Goal: Task Accomplishment & Management: Use online tool/utility

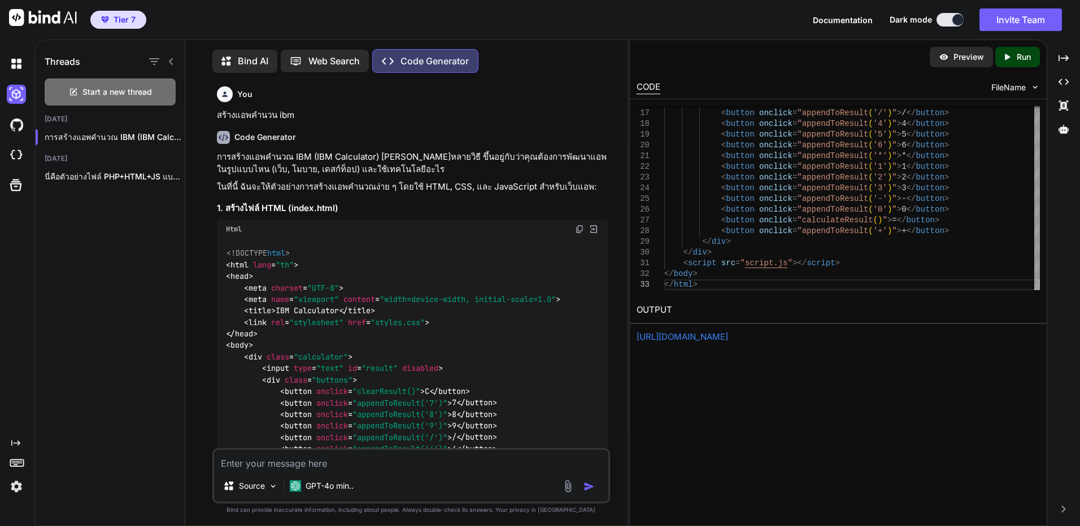
scroll to position [1148, 0]
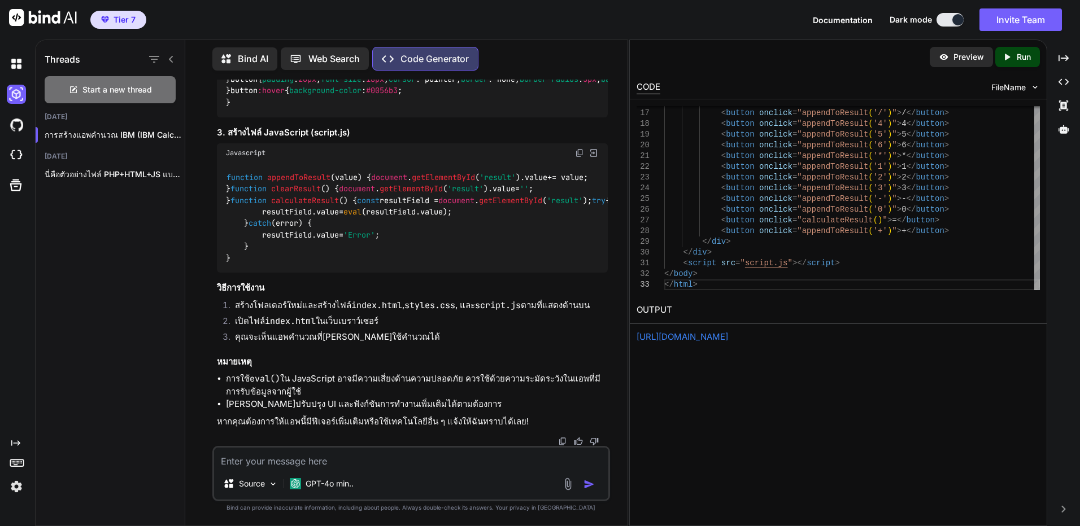
click at [18, 151] on img at bounding box center [16, 155] width 19 height 19
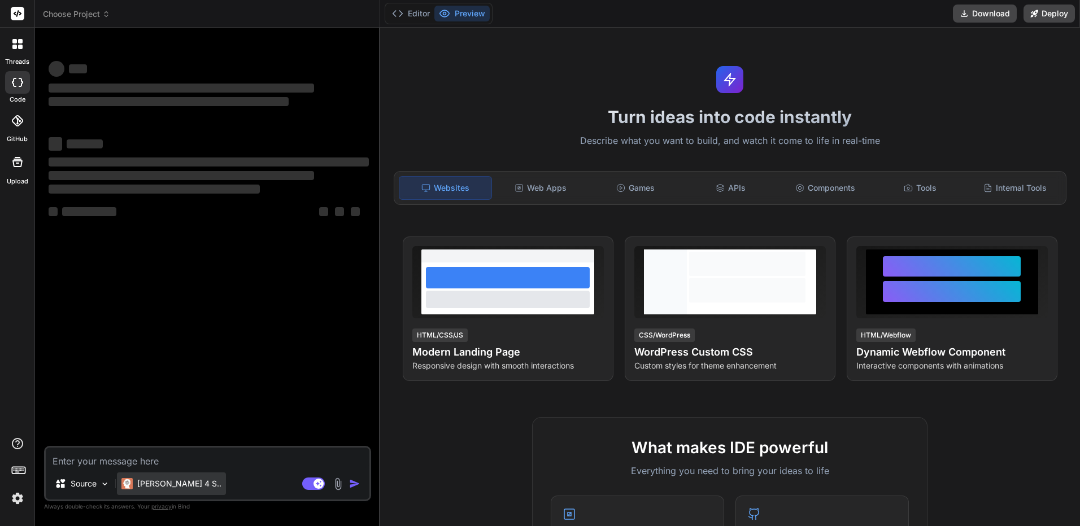
click at [146, 473] on div "[PERSON_NAME] 4 S.." at bounding box center [171, 484] width 109 height 23
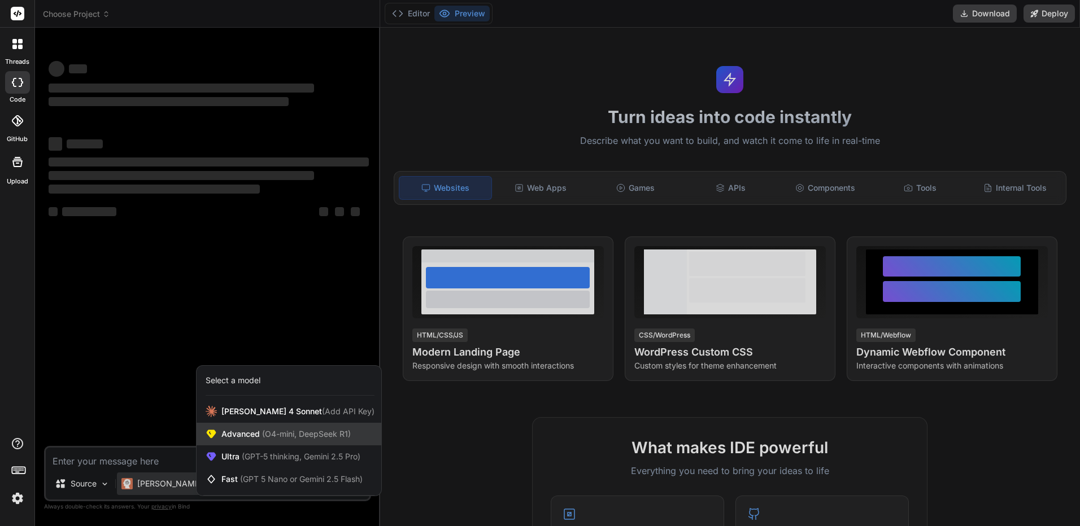
click at [247, 442] on div "Advanced (O4-mini, DeepSeek R1)" at bounding box center [289, 434] width 185 height 23
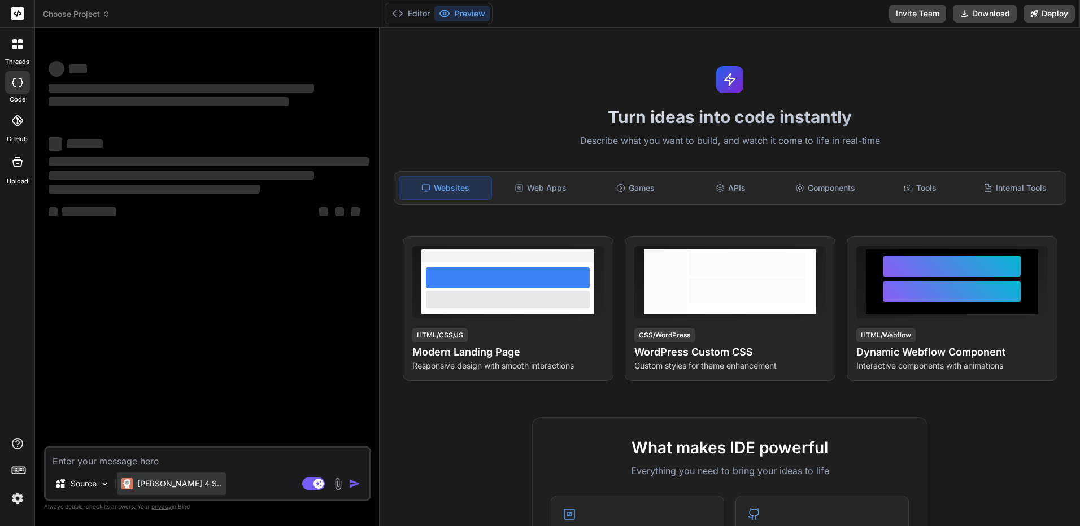
click at [141, 480] on p "[PERSON_NAME] 4 S.." at bounding box center [179, 483] width 84 height 11
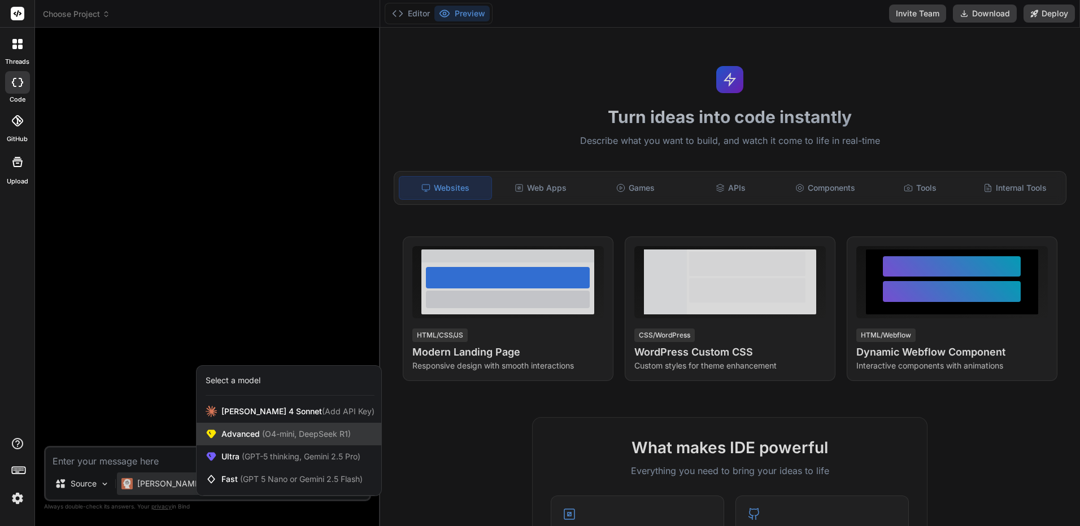
click at [255, 436] on span "Advanced (O4-mini, DeepSeek R1)" at bounding box center [285, 434] width 129 height 11
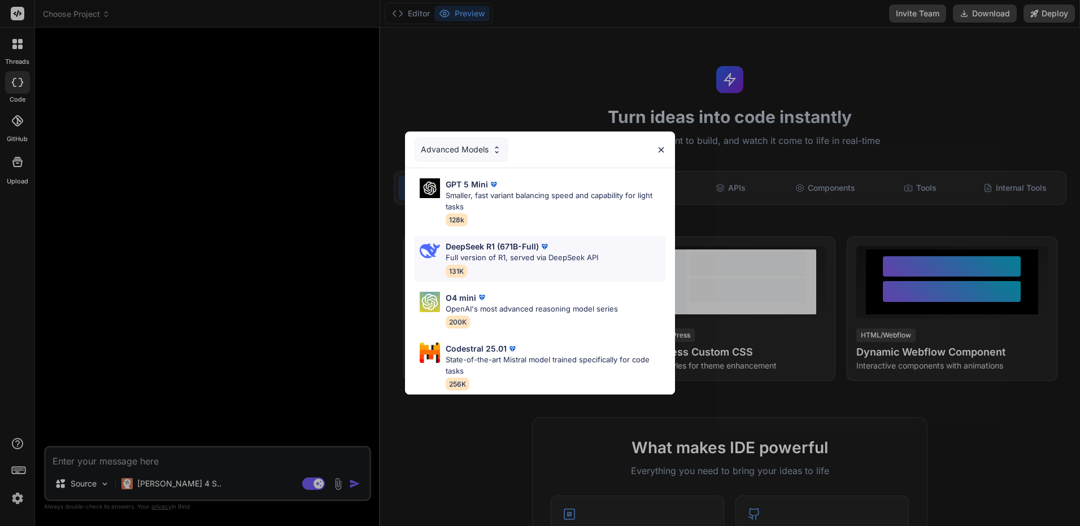
click at [558, 241] on div "DeepSeek R1 (671B-Full)" at bounding box center [522, 247] width 152 height 12
type textarea "x"
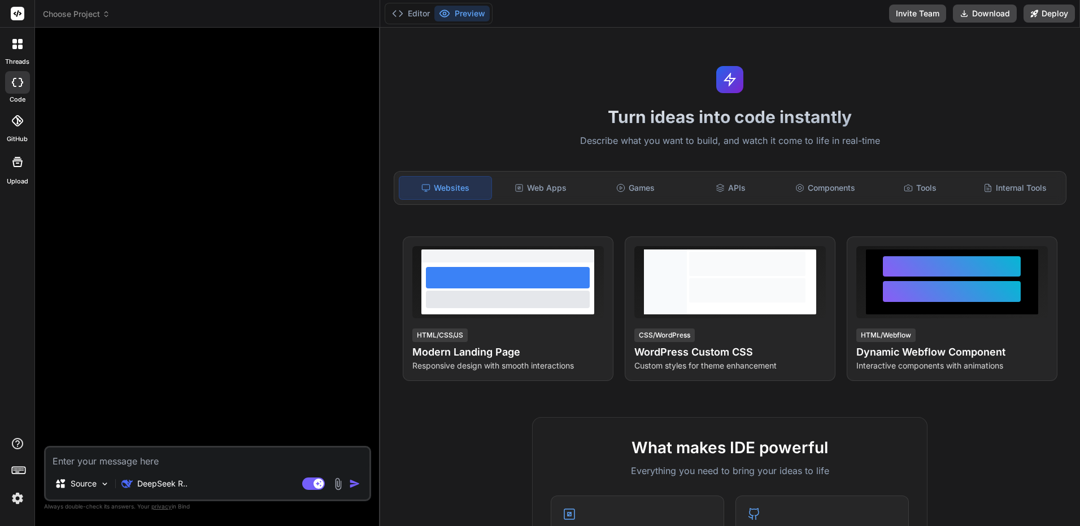
click at [276, 461] on textarea at bounding box center [208, 458] width 324 height 20
type textarea "."
type textarea "x"
type textarea ".."
type textarea "x"
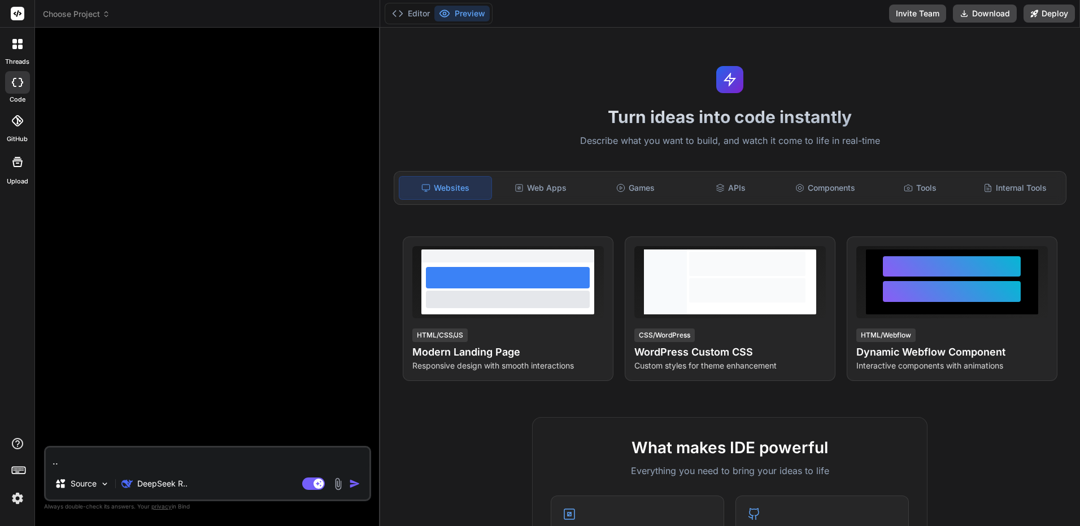
type textarea "..."
type textarea "x"
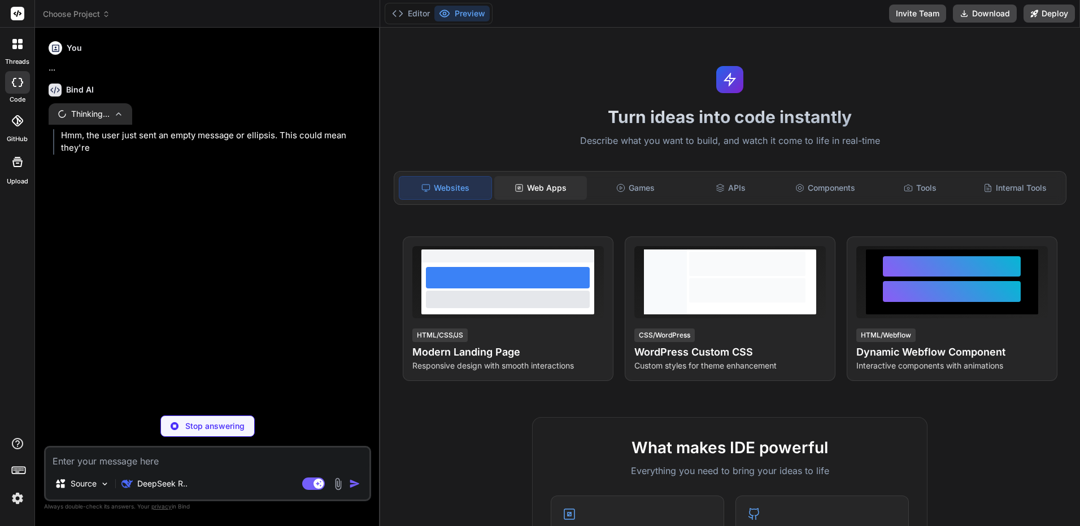
click at [557, 192] on div "Web Apps" at bounding box center [540, 188] width 93 height 24
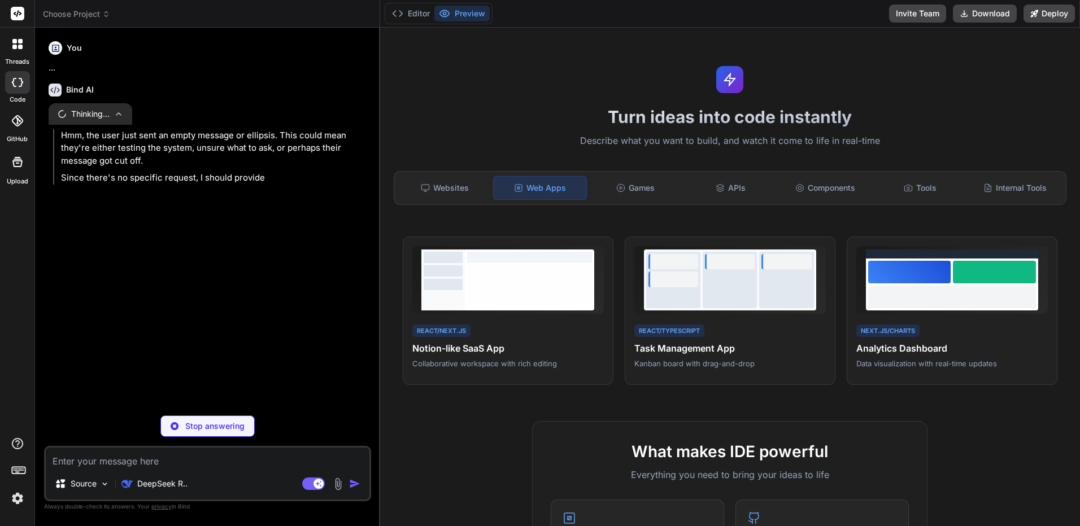
click at [217, 464] on textarea at bounding box center [208, 458] width 324 height 20
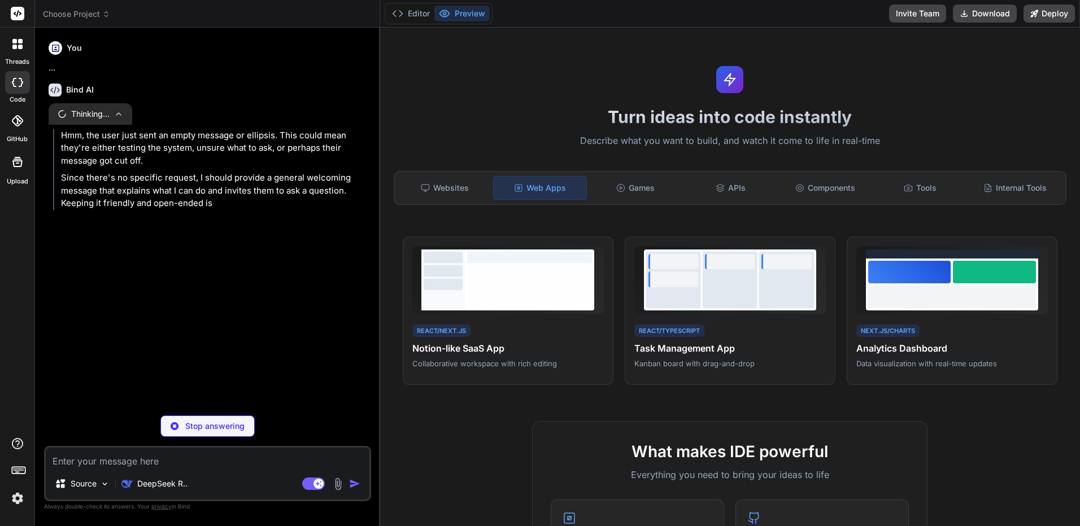
click at [78, 44] on h6 "You" at bounding box center [74, 47] width 15 height 11
click at [95, 19] on span "Choose Project" at bounding box center [76, 13] width 67 height 11
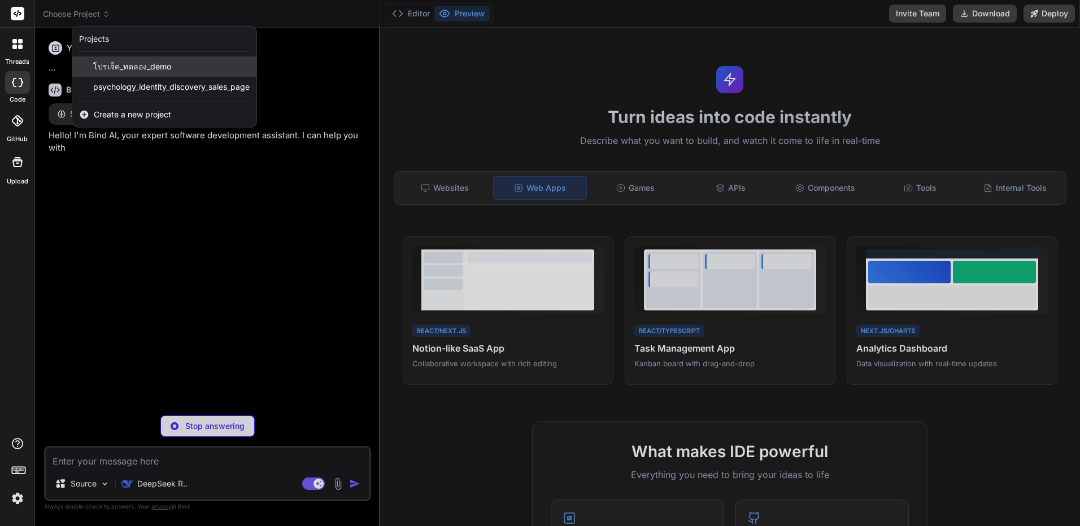
click at [126, 68] on span "โปรเจ็ค_ทดลอง_demo" at bounding box center [132, 66] width 78 height 11
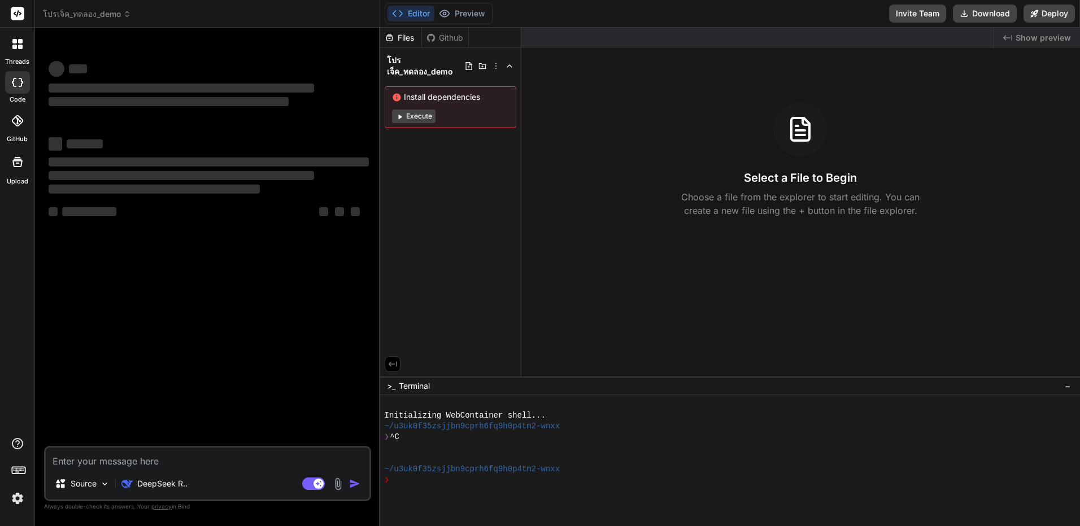
click at [271, 142] on div "‌ ‌" at bounding box center [209, 143] width 320 height 15
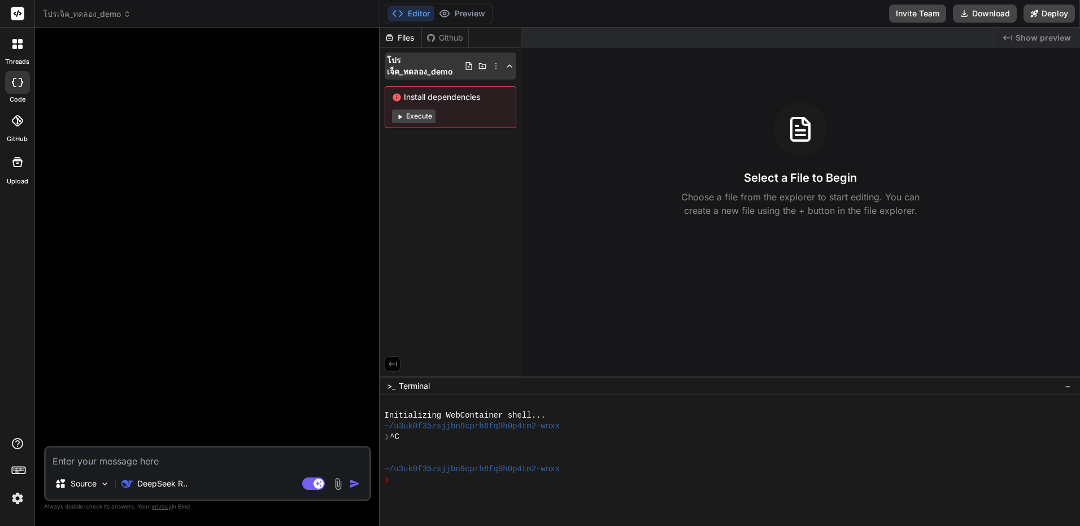
click at [442, 71] on span "โปรเจ็ค_ทดลอง_demo" at bounding box center [425, 66] width 77 height 23
click at [439, 70] on span "โปรเจ็ค_ทดลอง_demo" at bounding box center [425, 66] width 77 height 23
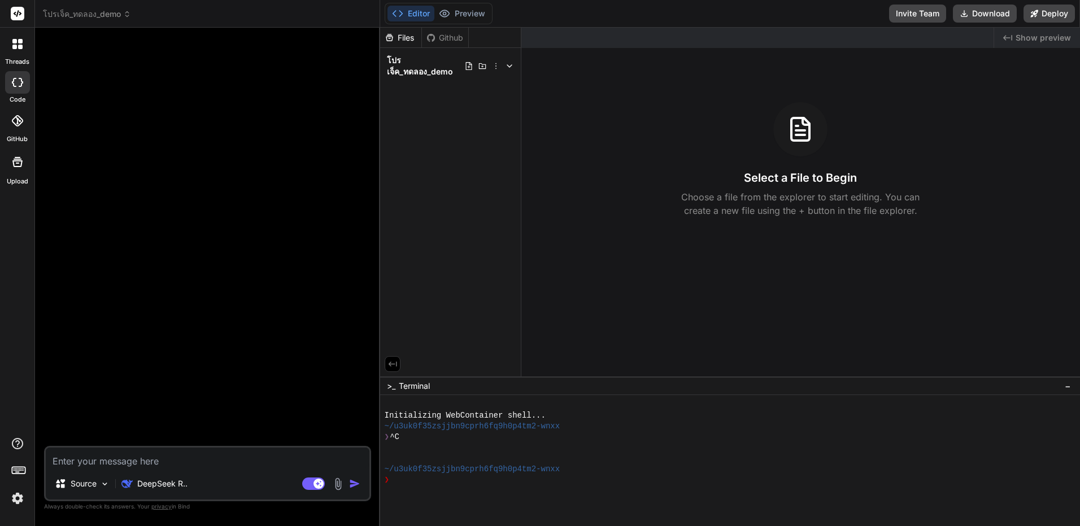
click at [439, 70] on span "โปรเจ็ค_ทดลอง_demo" at bounding box center [425, 66] width 77 height 23
click at [239, 132] on div at bounding box center [208, 241] width 325 height 409
click at [120, 23] on header "โปรเจ็ค_ทดลอง_demo Created with Pixso." at bounding box center [207, 14] width 345 height 28
click at [124, 19] on span "โปรเจ็ค_ทดลอง_demo" at bounding box center [87, 13] width 88 height 11
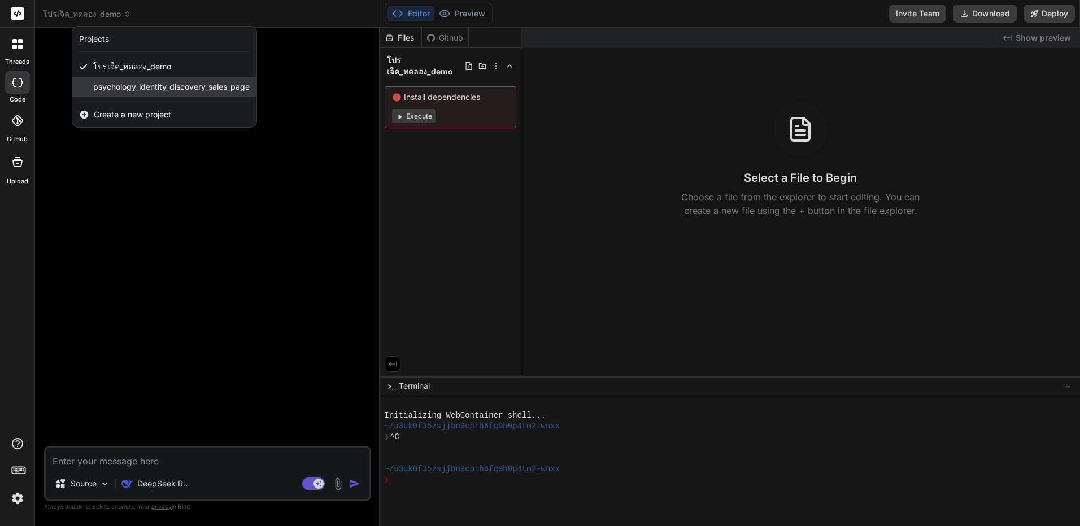
click at [133, 91] on span "psychology_identity_discovery_sales_page" at bounding box center [171, 86] width 156 height 11
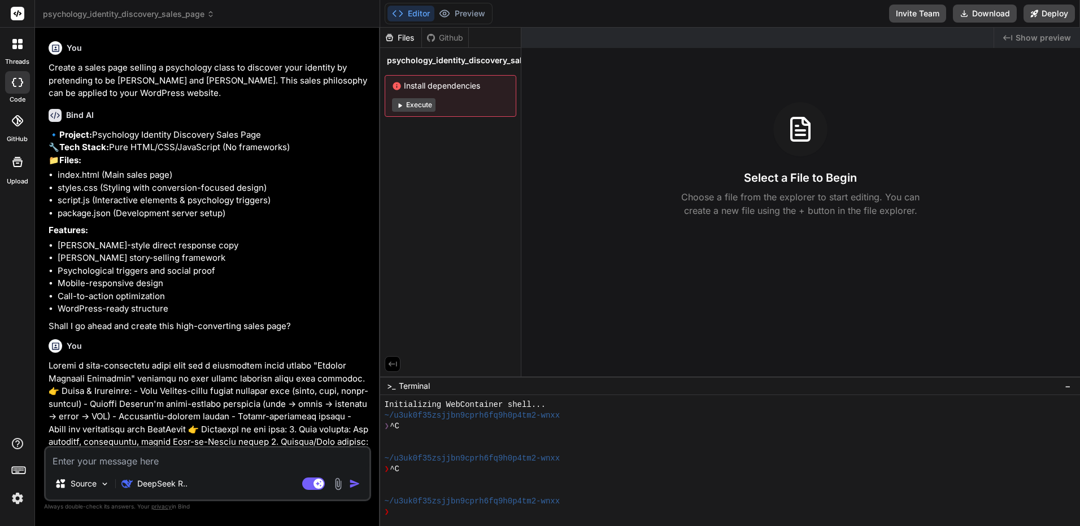
drag, startPoint x: 308, startPoint y: 225, endPoint x: 319, endPoint y: 9, distance: 216.0
click at [25, 89] on div at bounding box center [17, 82] width 25 height 23
click at [21, 88] on div at bounding box center [17, 82] width 25 height 23
type textarea "x"
click at [176, 12] on span "psychology_identity_discovery_sales_page" at bounding box center [129, 13] width 172 height 11
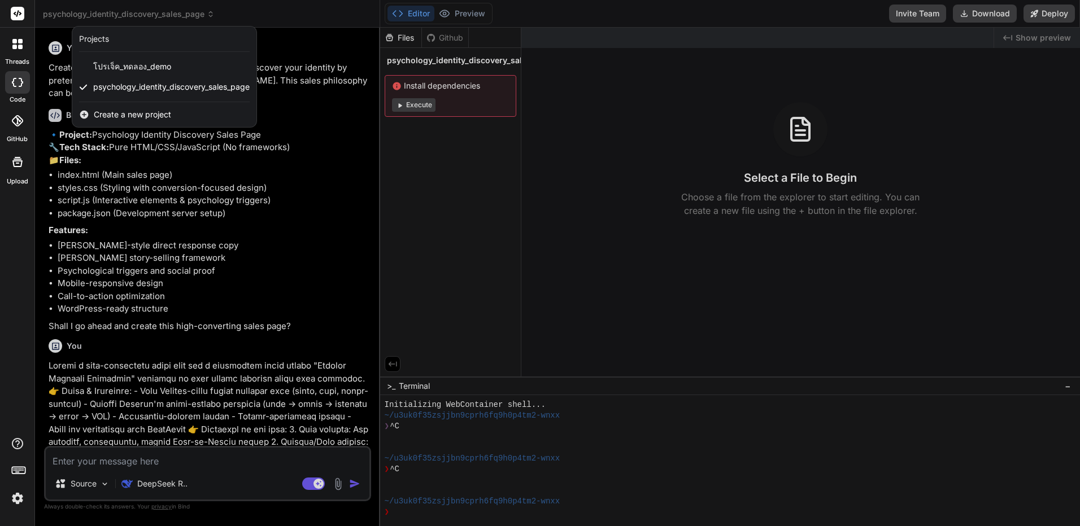
click at [130, 119] on span "Create a new project" at bounding box center [132, 114] width 77 height 11
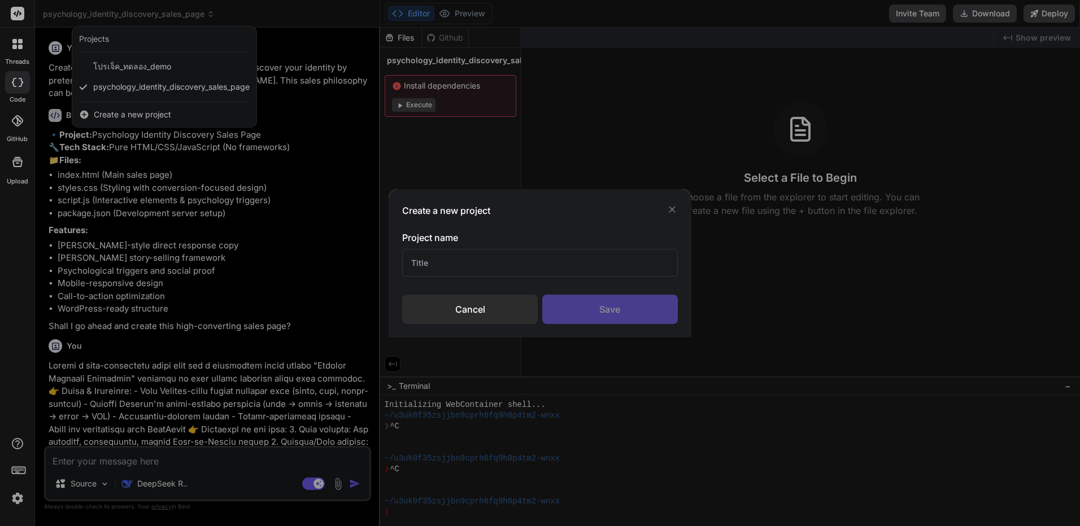
click at [511, 260] on input "text" at bounding box center [539, 263] width 275 height 28
type input "z"
click at [582, 312] on div "Save" at bounding box center [610, 309] width 136 height 29
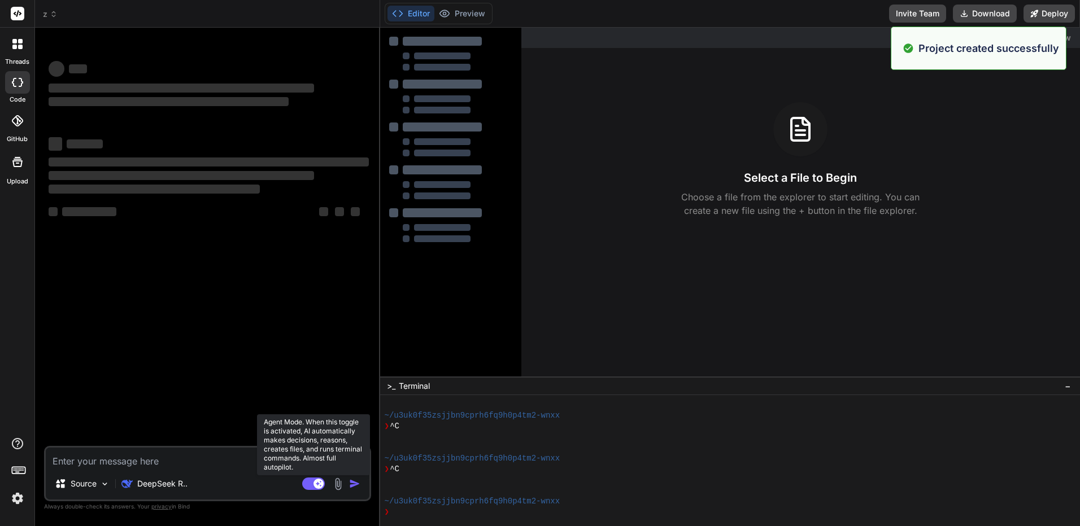
scroll to position [54, 0]
click at [307, 459] on textarea at bounding box center [208, 458] width 324 height 20
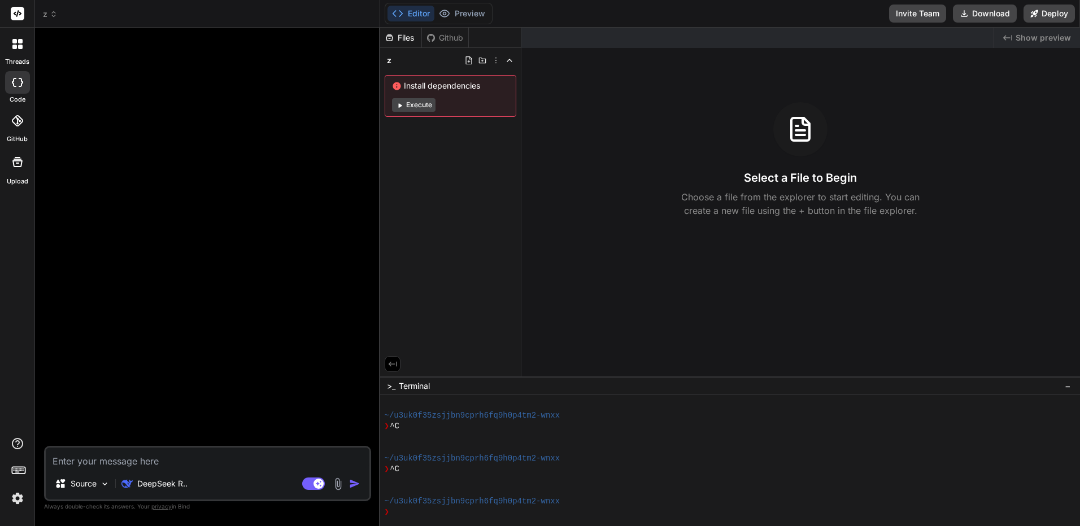
click at [13, 90] on div at bounding box center [17, 82] width 25 height 23
click at [16, 88] on div at bounding box center [17, 82] width 25 height 23
click at [20, 57] on label "threads" at bounding box center [17, 62] width 24 height 10
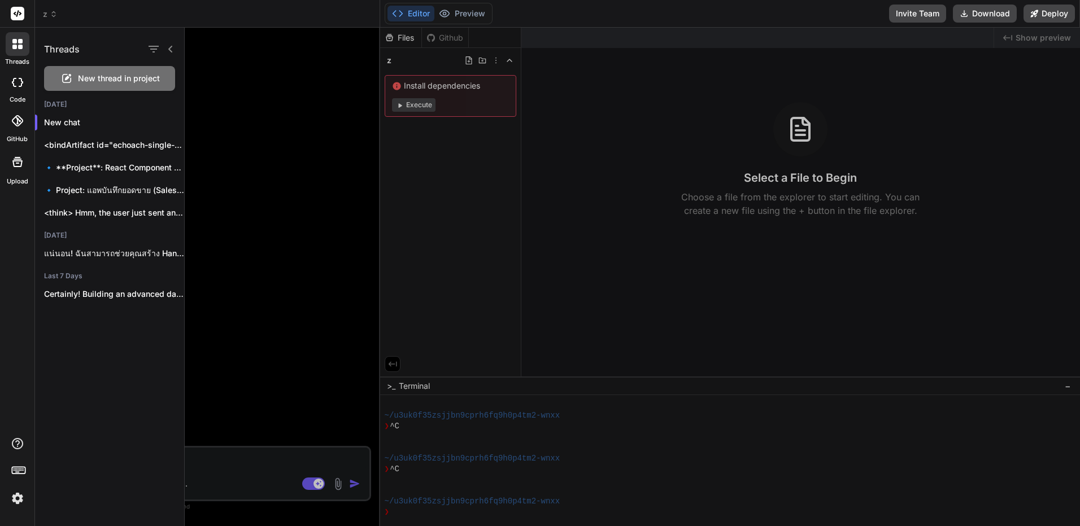
click at [20, 91] on div at bounding box center [17, 82] width 25 height 23
type textarea "x"
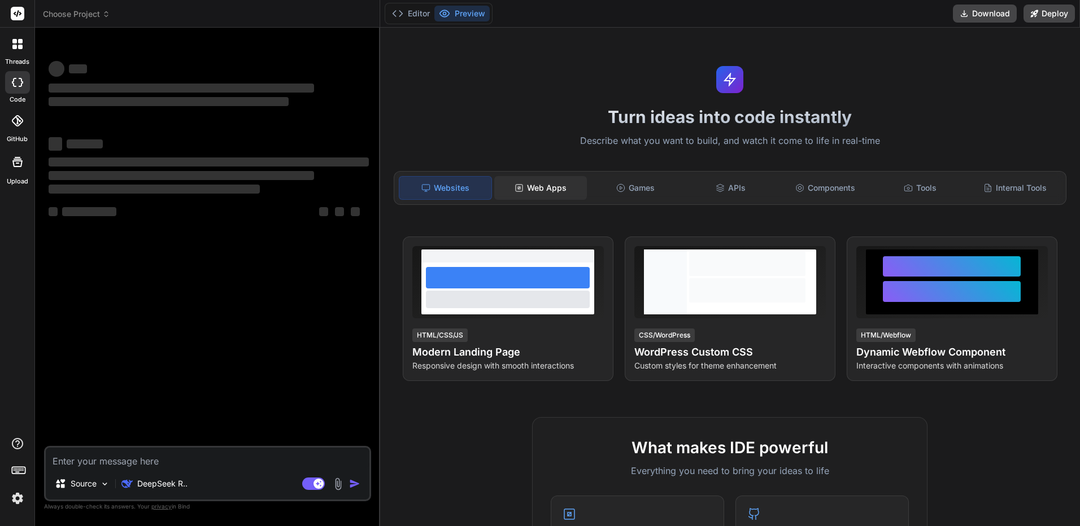
click at [531, 181] on div "Web Apps" at bounding box center [540, 188] width 93 height 24
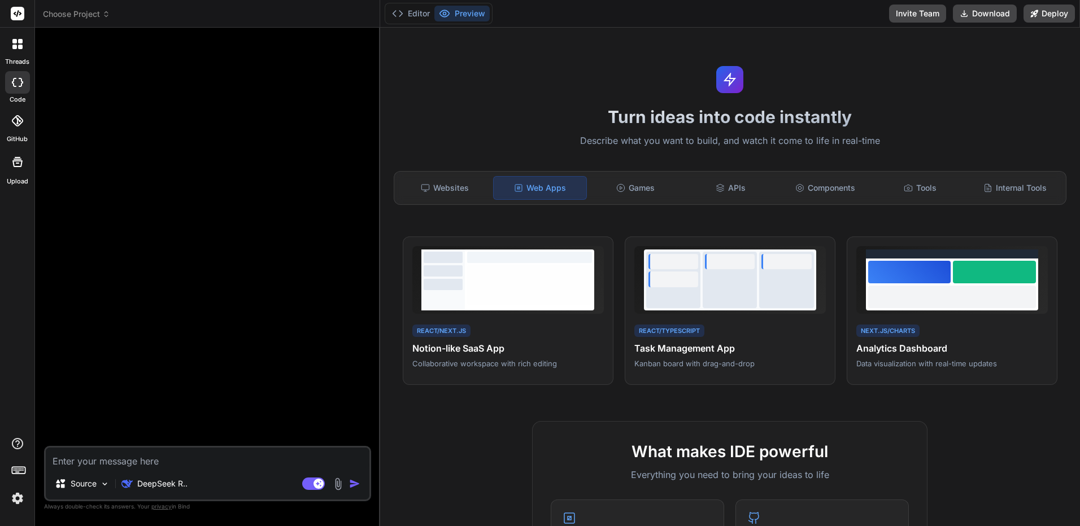
click at [179, 457] on textarea at bounding box center [208, 458] width 324 height 20
type textarea "x"
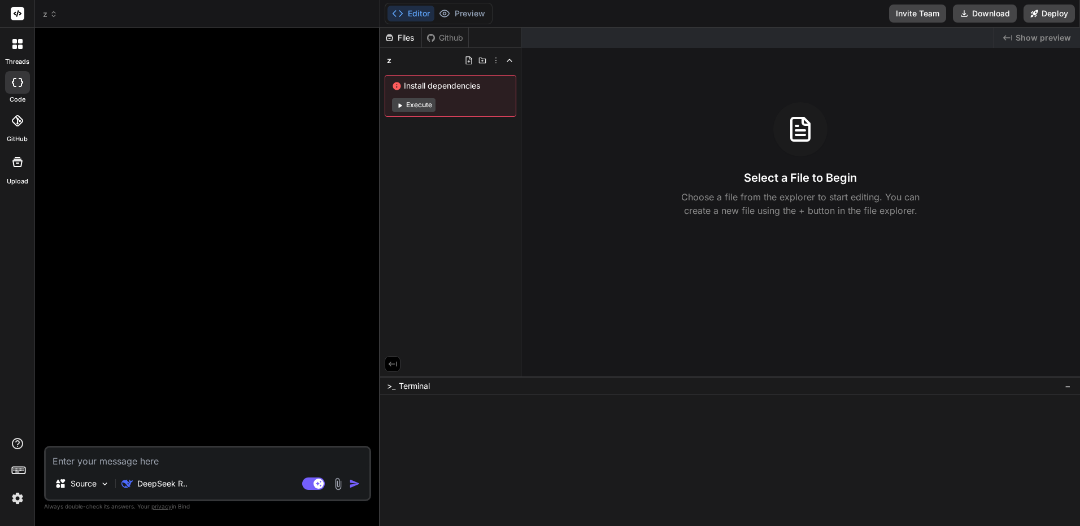
type textarea "l"
type textarea "x"
type textarea "า"
type textarea "x"
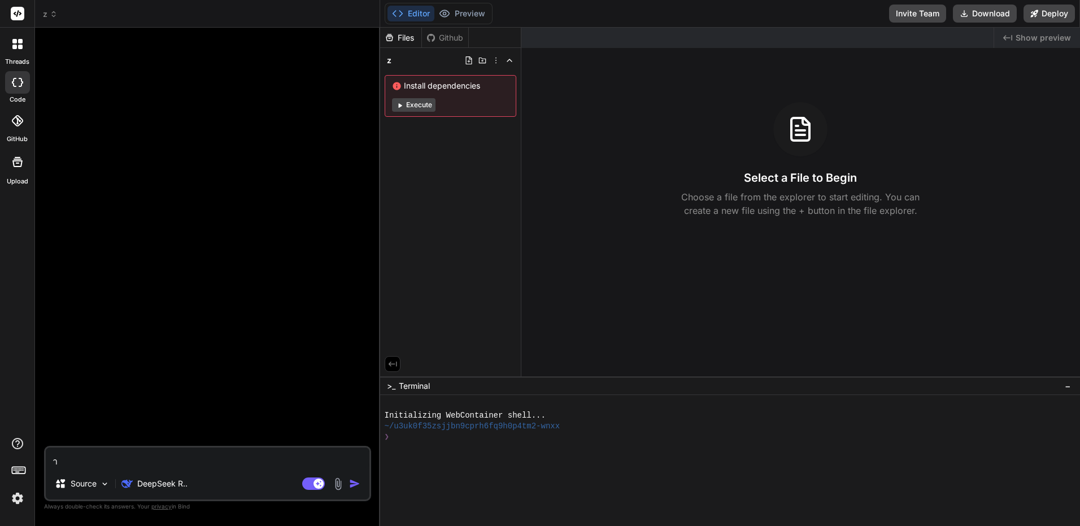
type textarea "าร"
type textarea "x"
type textarea "าร้"
type textarea "x"
type textarea "าร้า"
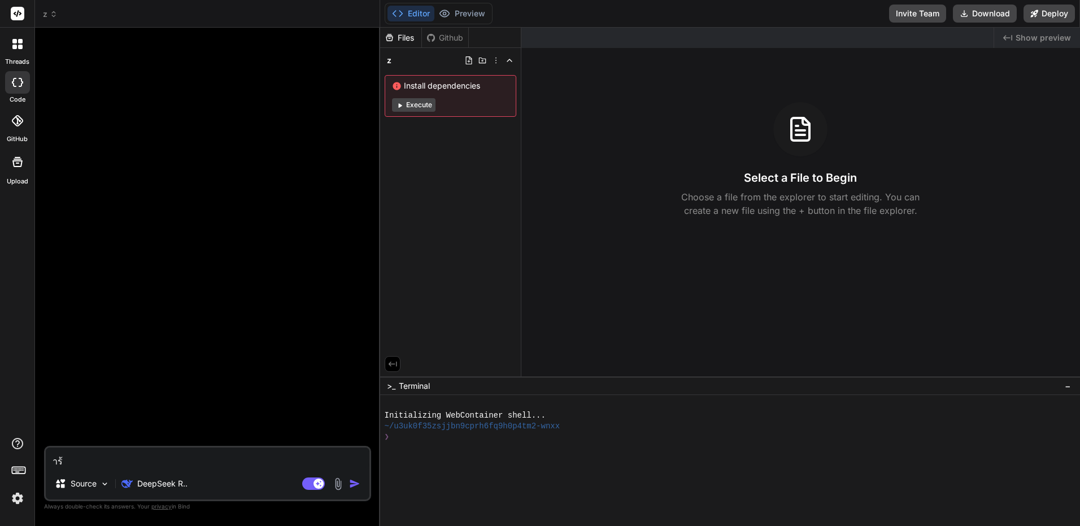
type textarea "x"
type textarea "าร้"
type textarea "x"
type textarea "าร"
type textarea "x"
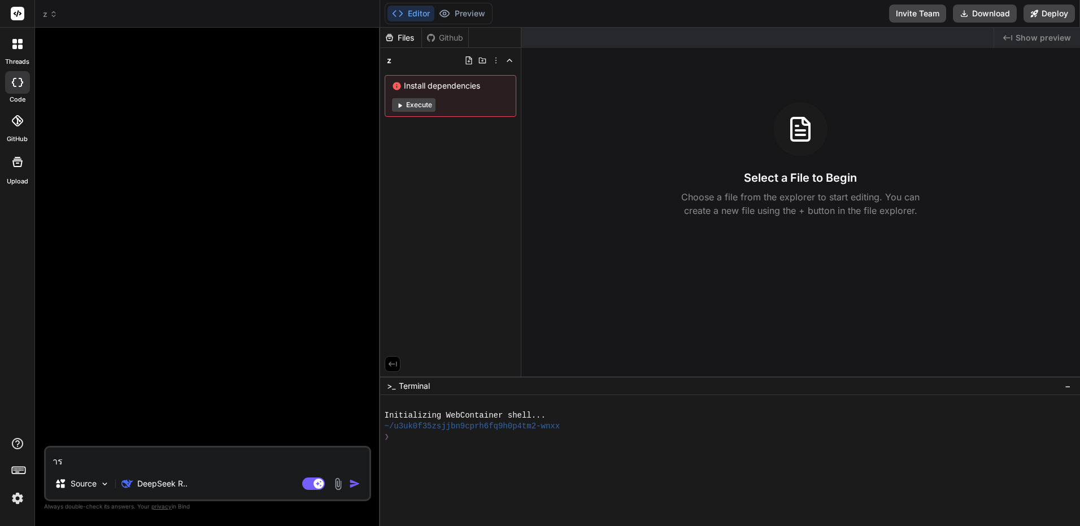
type textarea "า"
type textarea "x"
type textarea "ส"
type textarea "x"
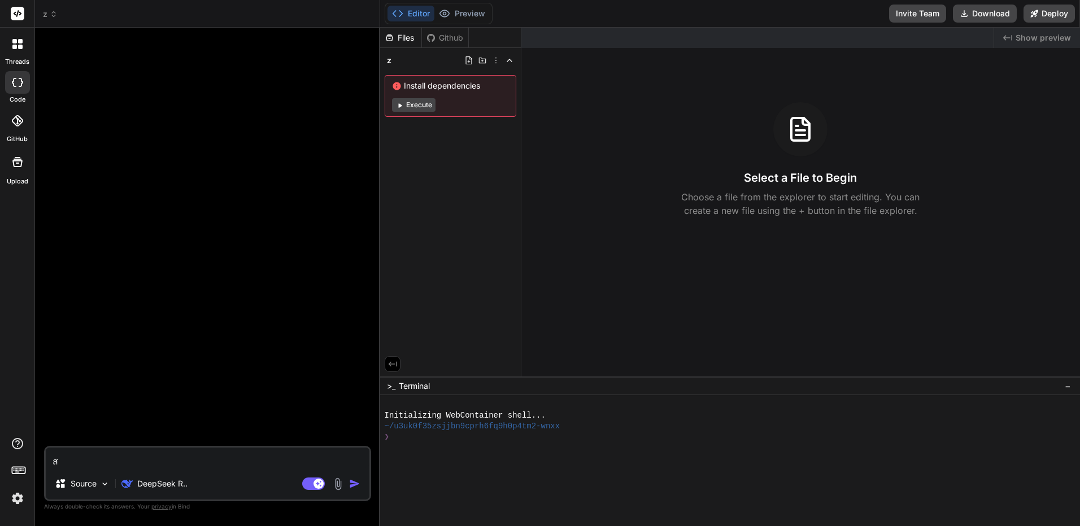
type textarea "สร"
type textarea "x"
type textarea "สร้"
type textarea "x"
type textarea "สร้า"
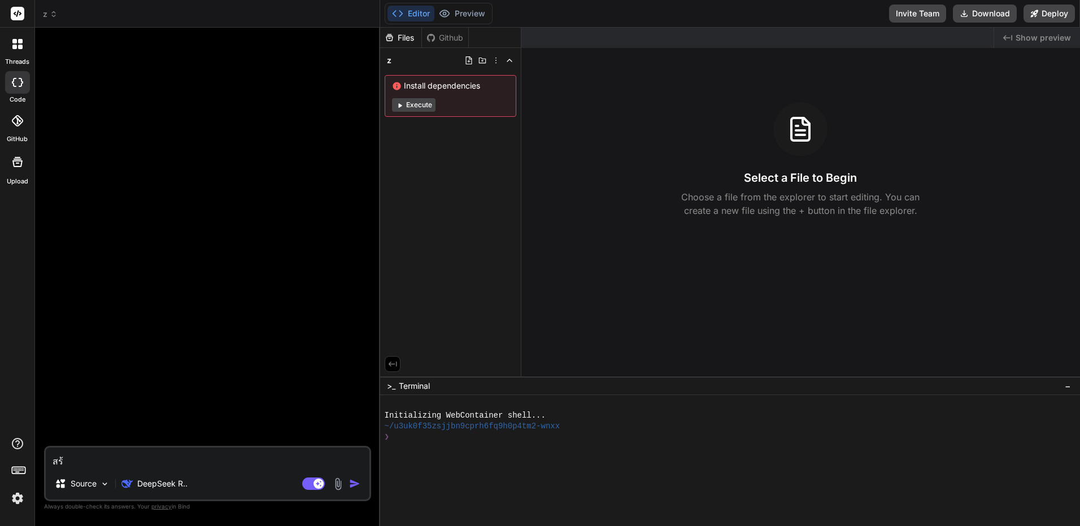
type textarea "x"
type textarea "สร้าง"
type textarea "x"
type textarea "สร้าง"
type textarea "x"
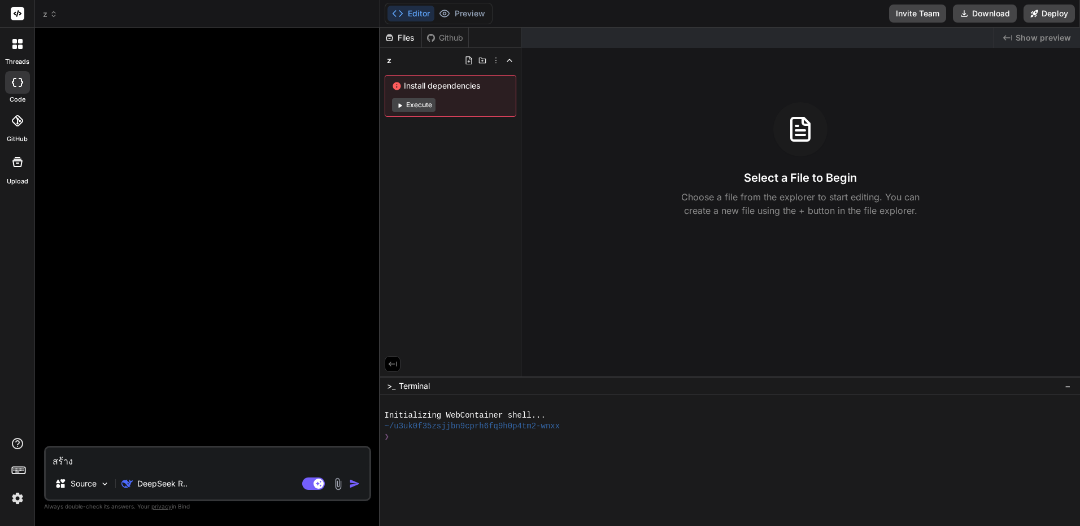
type textarea "สร้าง w"
type textarea "x"
type textarea "สร้าง we"
type textarea "x"
type textarea "สร้าง web"
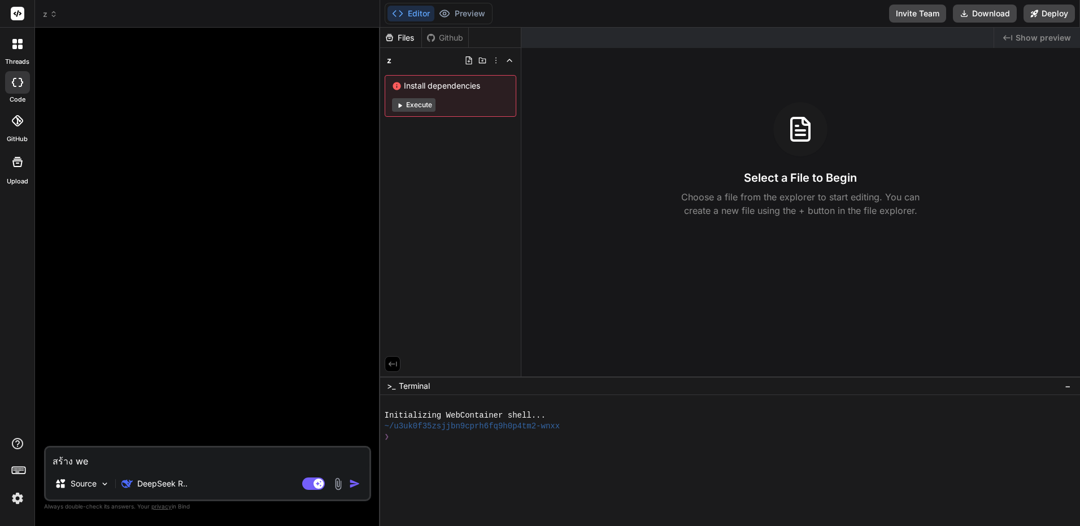
type textarea "x"
type textarea "สร้าง web"
type textarea "x"
type textarea "สร้าง web a"
type textarea "x"
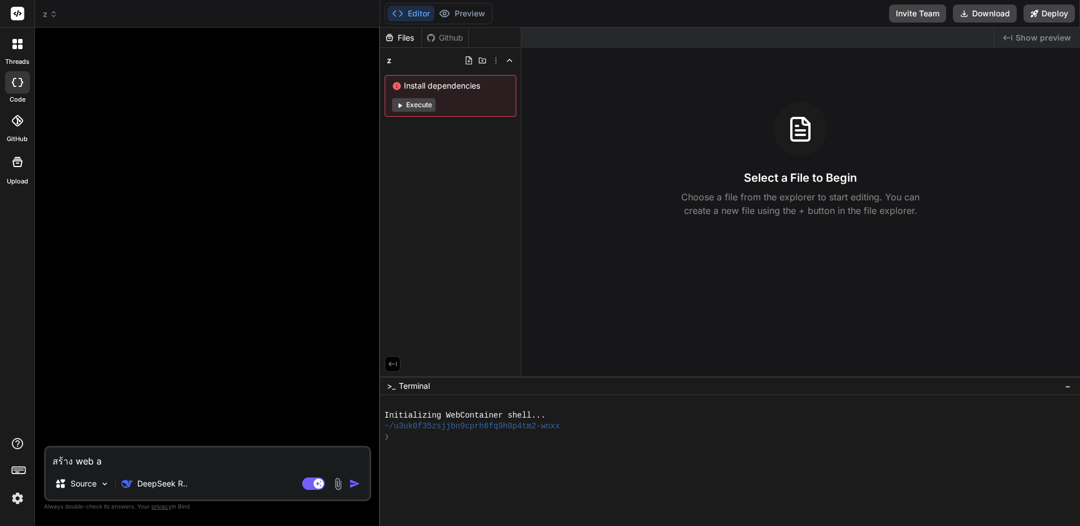
type textarea "สร้าง web ap"
type textarea "x"
type textarea "สร้าง web app"
type textarea "x"
type textarea "สร้าง web app"
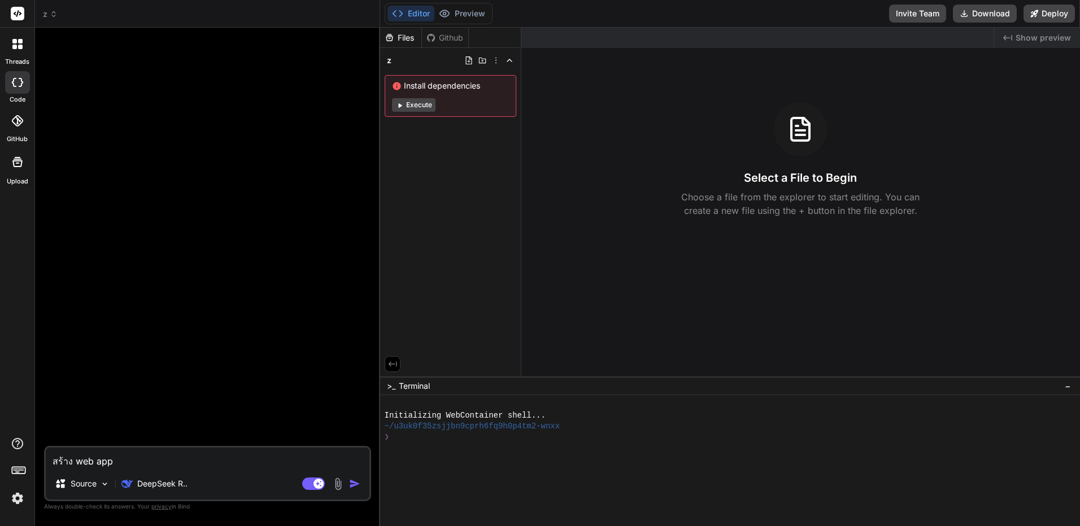
type textarea "x"
type textarea "สร้าง web app ค"
type textarea "x"
type textarea "สร้าง web app คำ"
type textarea "x"
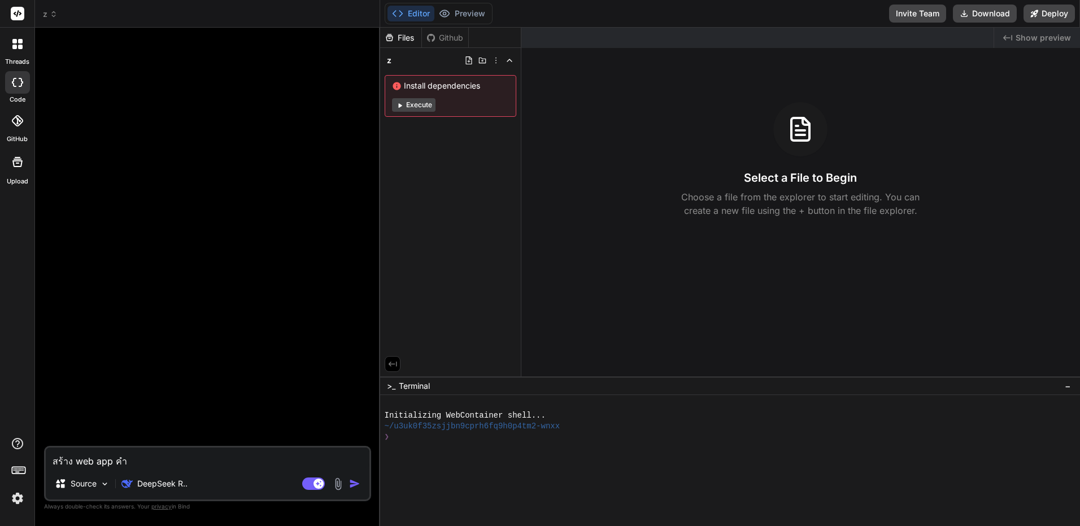
type textarea "สร้าง web app คำน"
type textarea "x"
type textarea "สร้าง web app คำนว"
type textarea "x"
type textarea "สร้าง web app คำนวน"
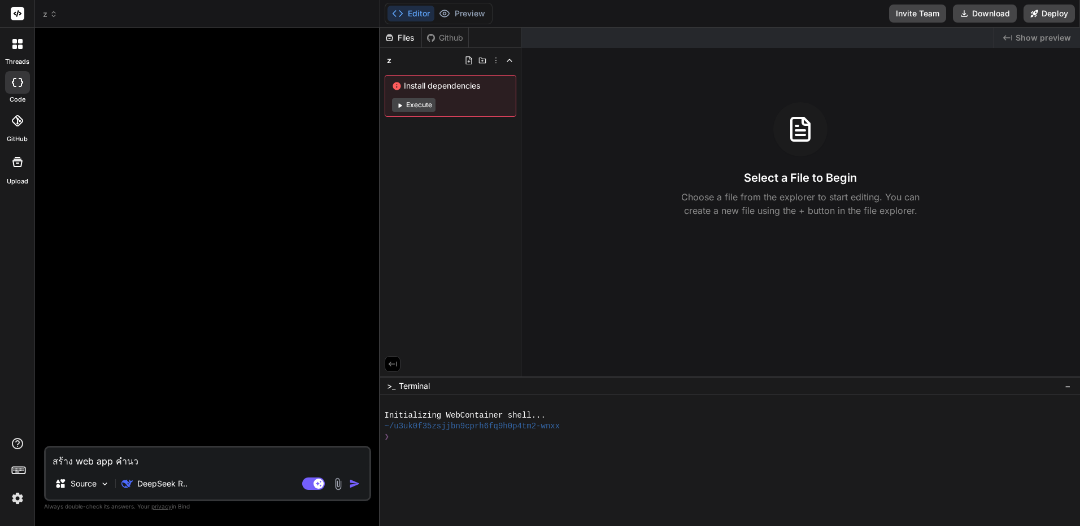
type textarea "x"
type textarea "สร้าง web app คำนวน"
type textarea "x"
type textarea "สร้าง web app คำนวน G"
type textarea "x"
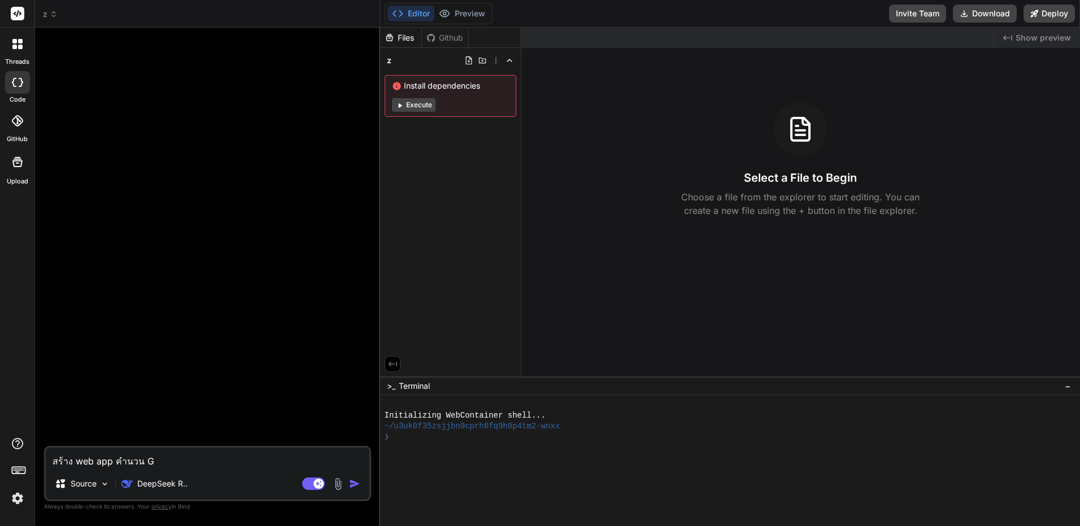
type textarea "สร้าง web app คำนวน GT"
type textarea "x"
type textarea "สร้าง web app คำนวน GTO"
type textarea "x"
type textarea "สร้าง web app คำนวน GTO"
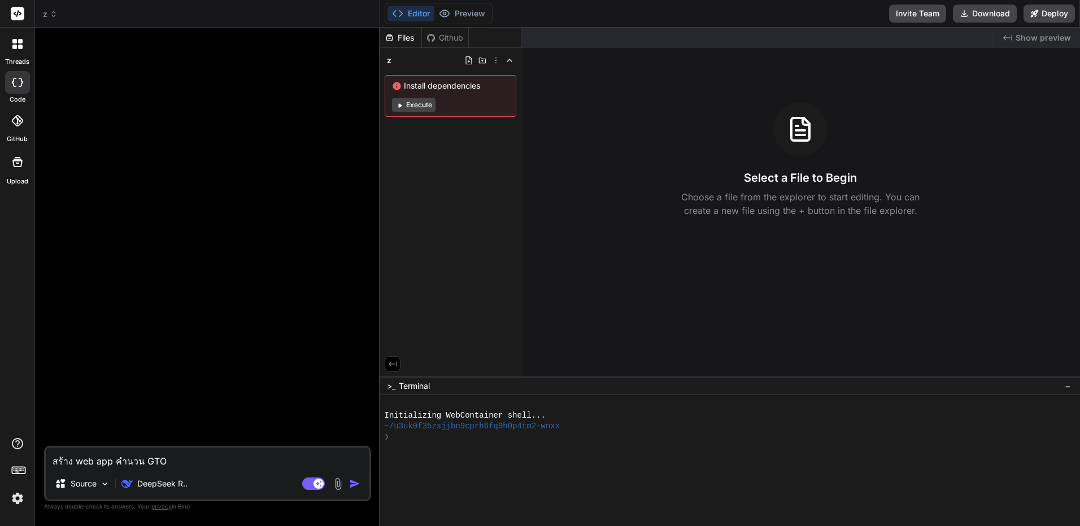
type textarea "x"
type textarea "สร้าง web app คำนวน GTO ข"
type textarea "x"
type textarea "สร้าง web app คำนวน GTO ขอ"
type textarea "x"
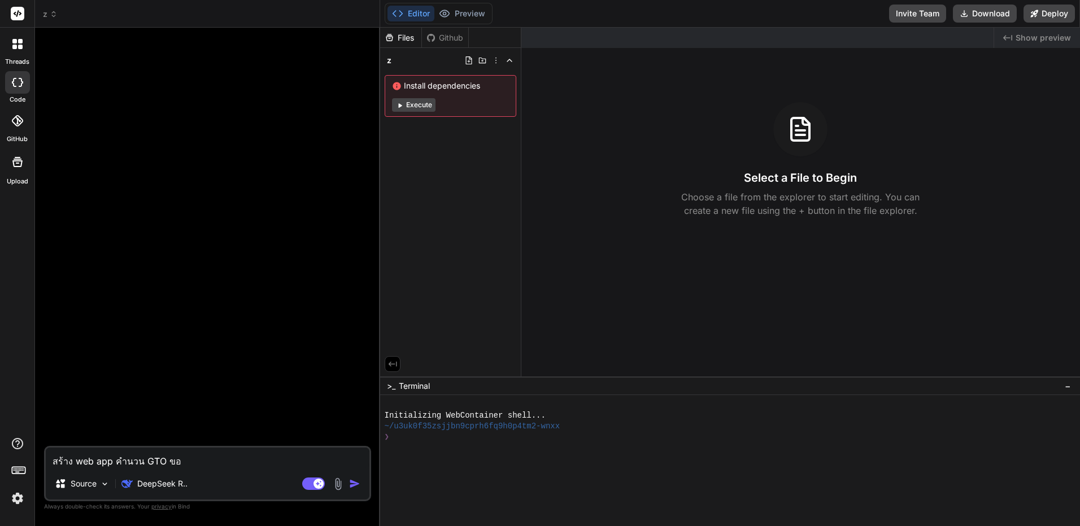
type textarea "สร้าง web app คำนวน GTO ของ"
type textarea "x"
type textarea "สร้าง web app คำนวน GTO ของ"
type textarea "x"
type textarea "สร้าง web app คำนวน GTO ของ P"
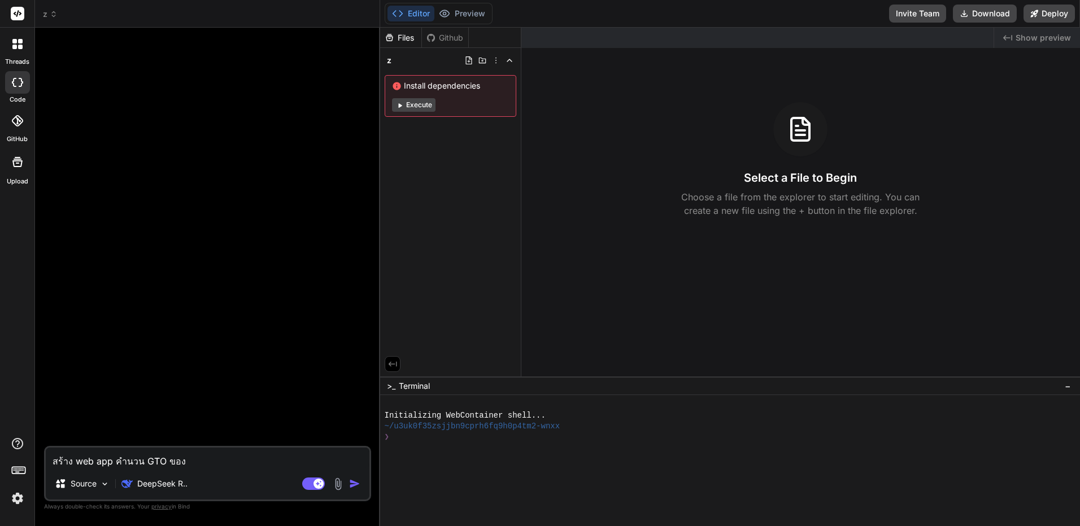
type textarea "x"
type textarea "สร้าง web app คำนวน GTO ของ PO"
type textarea "x"
type textarea "สร้าง web app คำนวน GTO ของ POK"
type textarea "x"
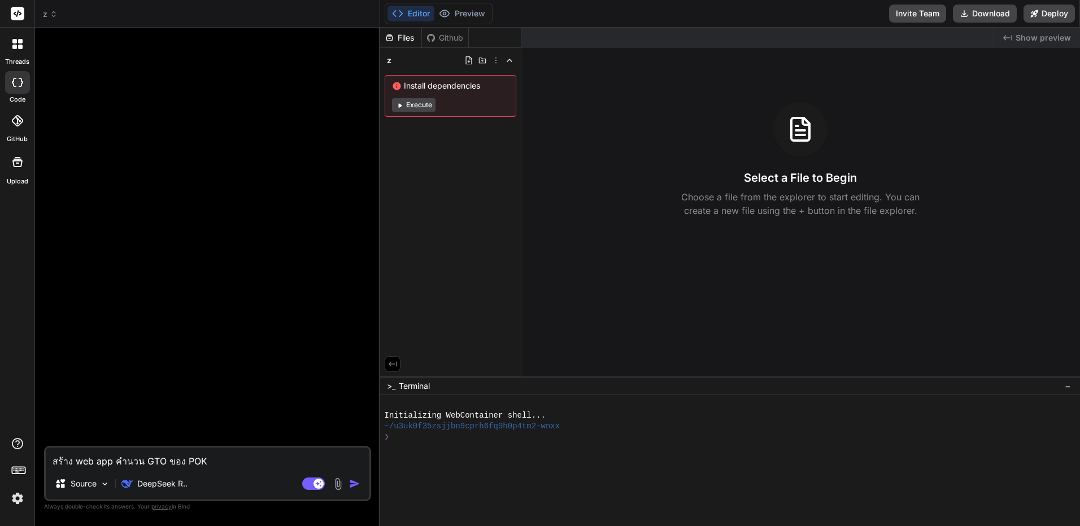
type textarea "สร้าง web app คำนวน GTO ของ POKE"
type textarea "x"
type textarea "สร้าง web app คำนวน GTO ของ POKER"
type textarea "x"
type textarea "สร้าง web app คำนวน GTO ของ POKER"
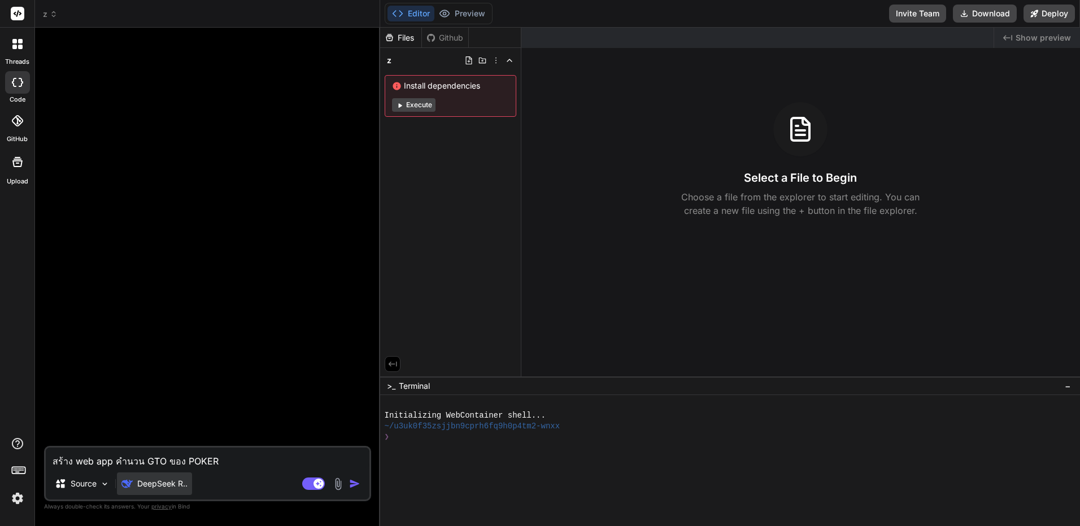
click at [176, 480] on p "DeepSeek R.." at bounding box center [162, 483] width 50 height 11
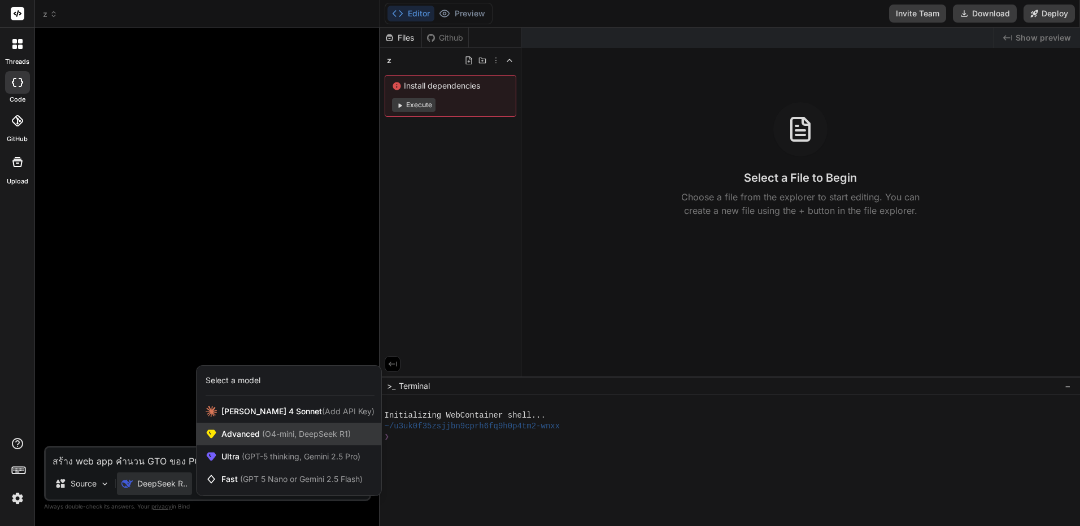
click at [283, 431] on span "(O4-mini, DeepSeek R1)" at bounding box center [305, 434] width 91 height 10
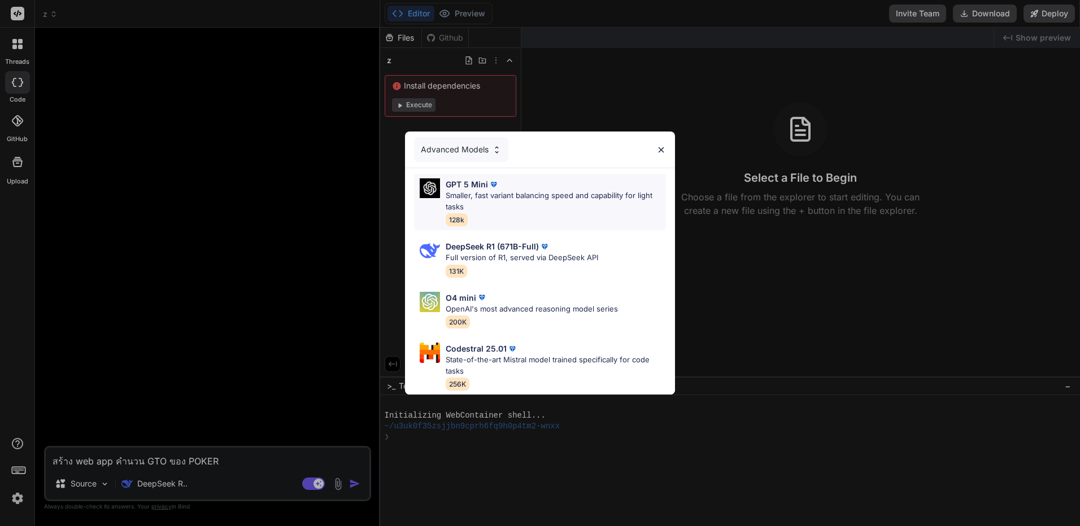
click at [554, 204] on p "Smaller, fast variant balancing speed and capability for light tasks" at bounding box center [556, 201] width 220 height 22
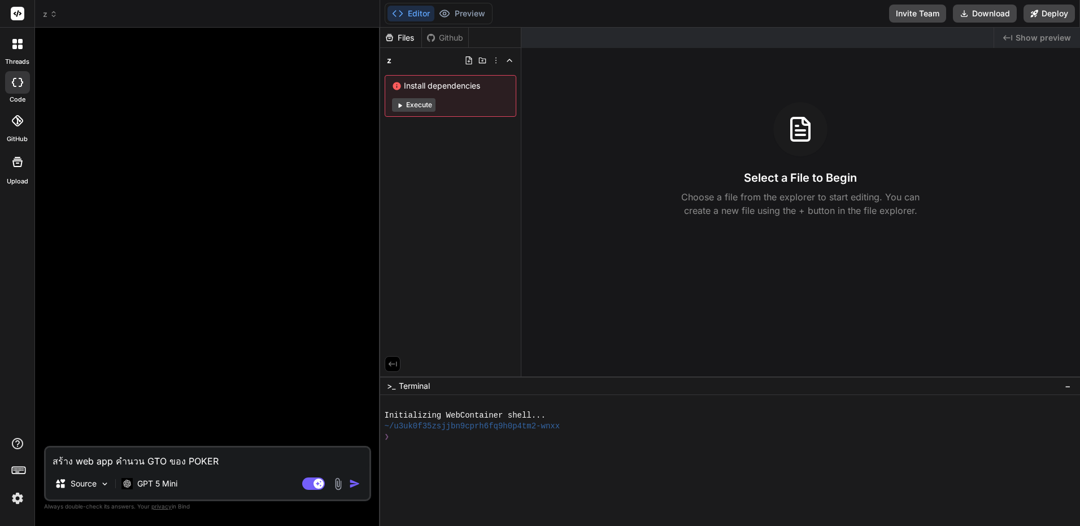
click at [352, 481] on img "button" at bounding box center [354, 483] width 11 height 11
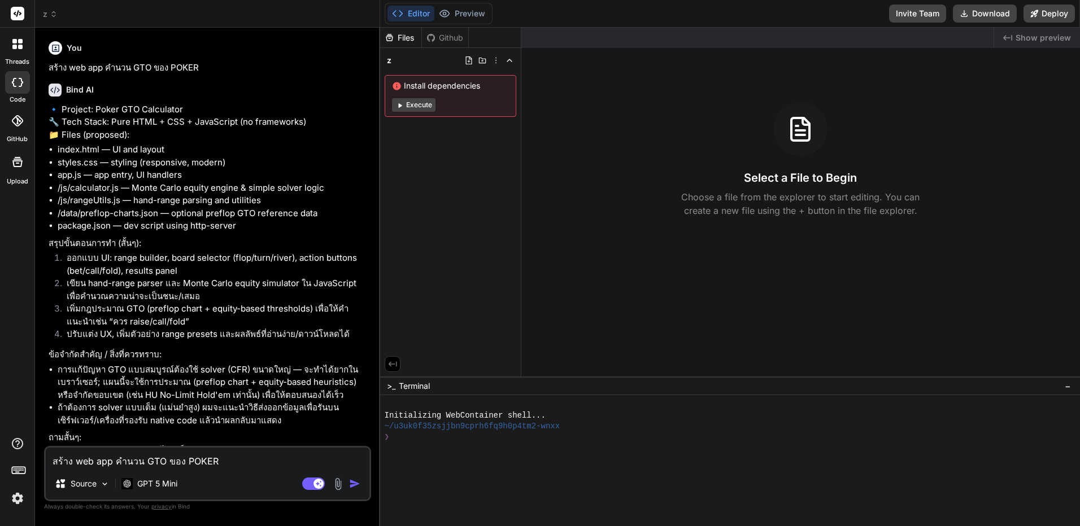
type textarea "x"
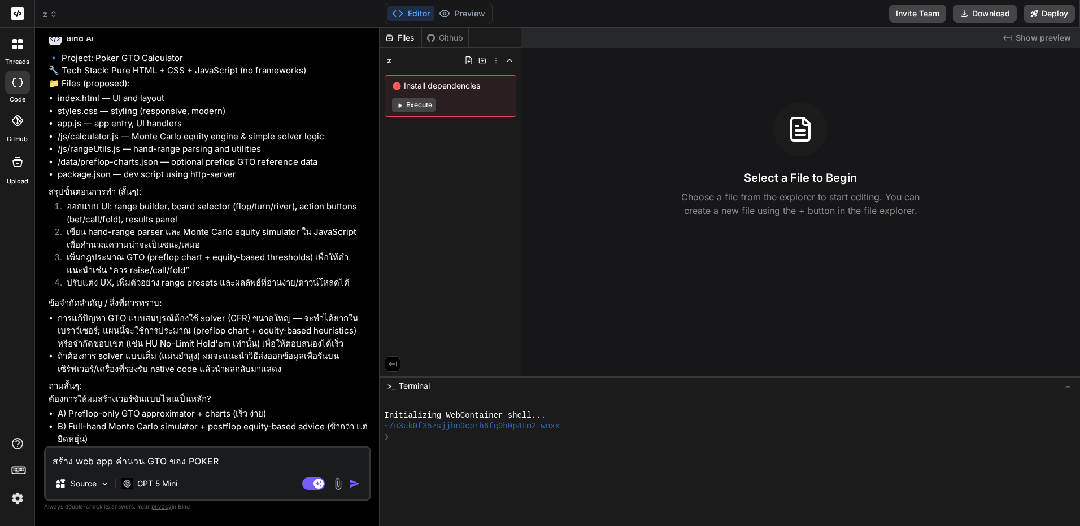
scroll to position [121, 0]
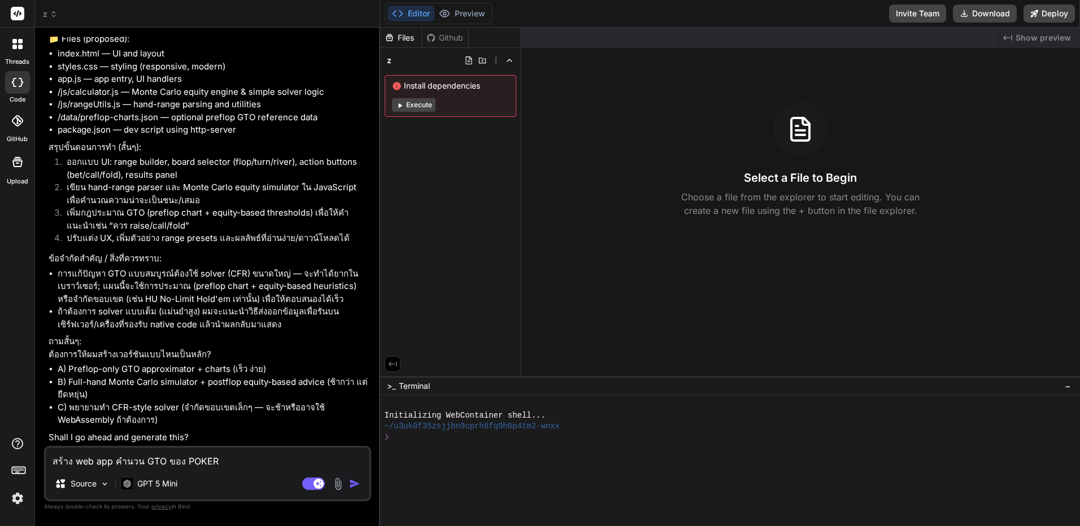
click at [157, 455] on textarea "สร้าง web app คำนวน GTO ของ POKER" at bounding box center [208, 458] width 324 height 20
type textarea "แ"
type textarea "x"
type textarea "แบ"
type textarea "x"
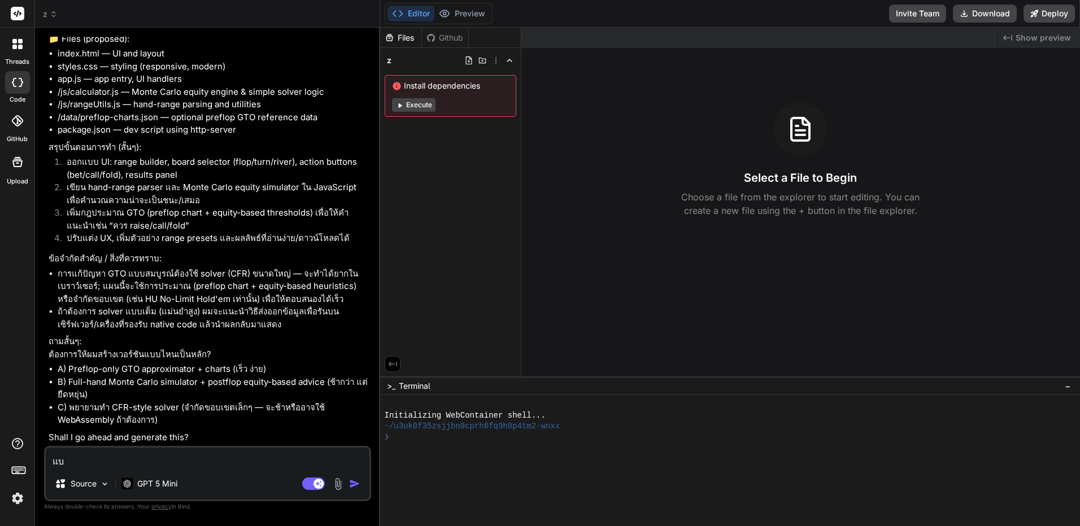
type textarea "แบบ"
type textarea "x"
type textarea "แบบ"
type textarea "x"
type textarea "แบบ N"
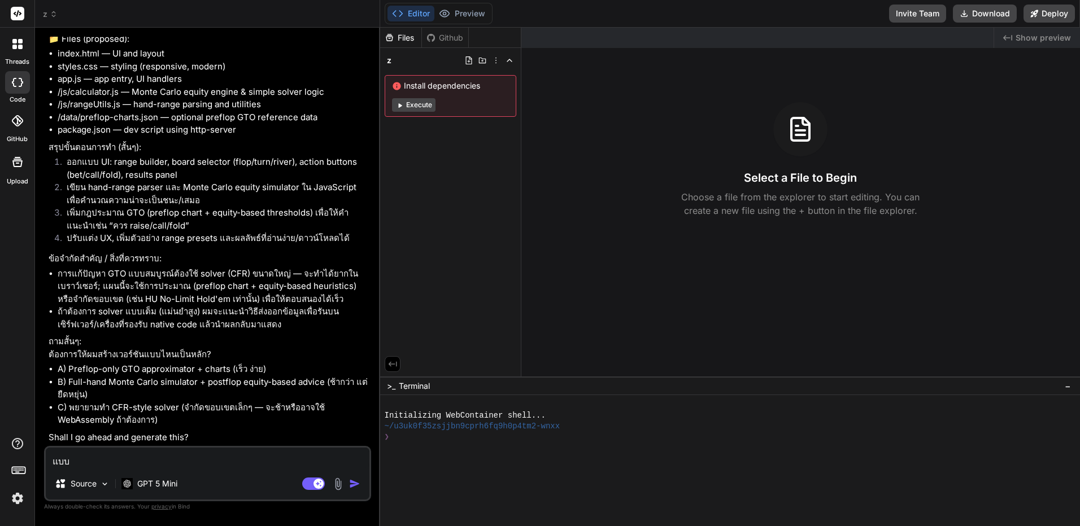
type textarea "x"
type textarea "แบบ"
type textarea "x"
type textarea "แบบ B"
type textarea "x"
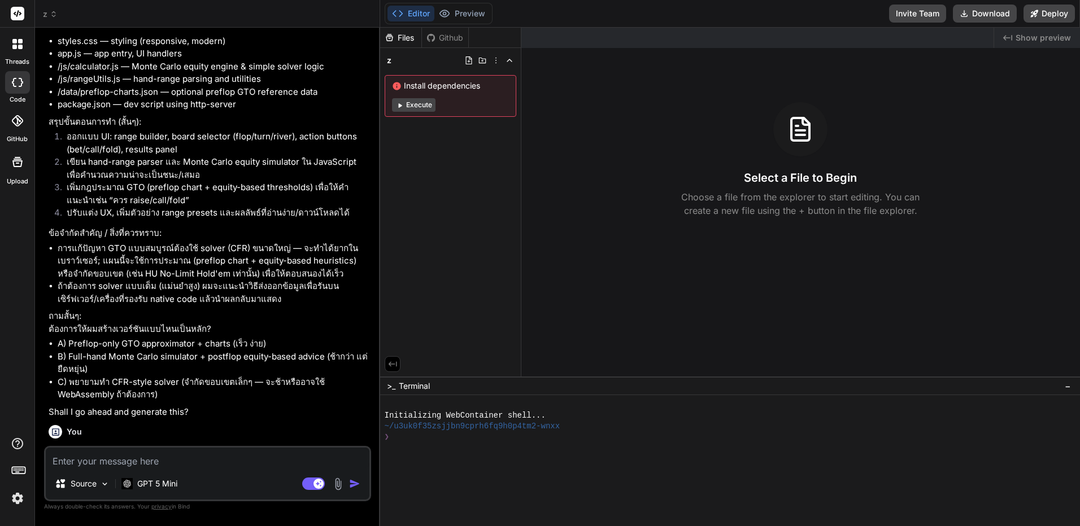
scroll to position [239, 0]
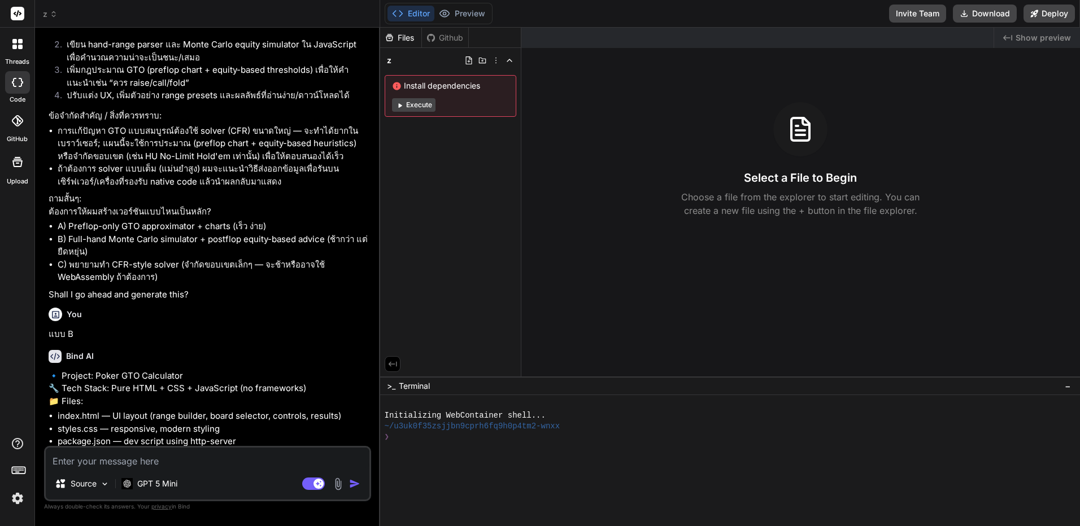
type textarea "x"
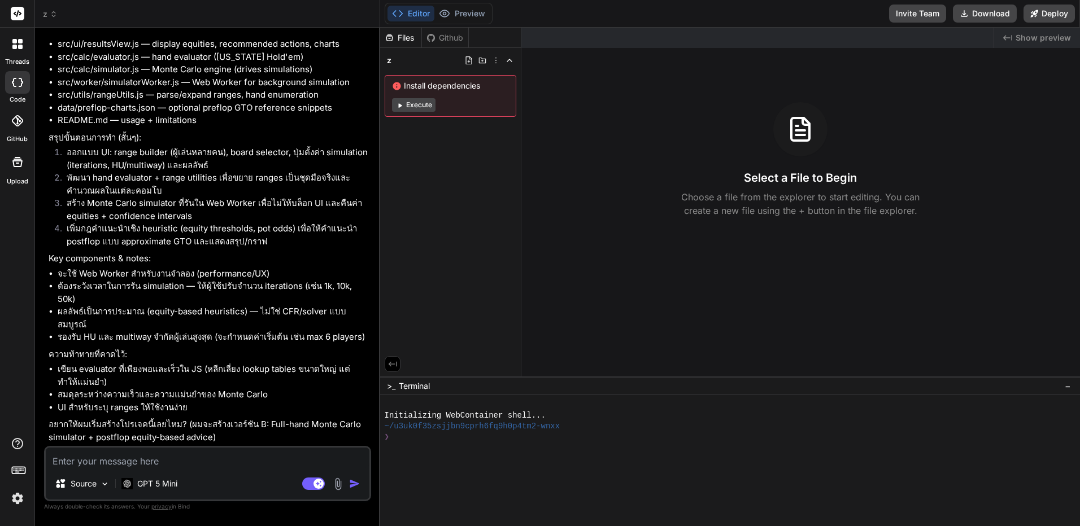
scroll to position [713, 0]
click at [210, 455] on textarea at bounding box center [208, 458] width 324 height 20
type textarea "ท"
type textarea "x"
type textarea "ทไ"
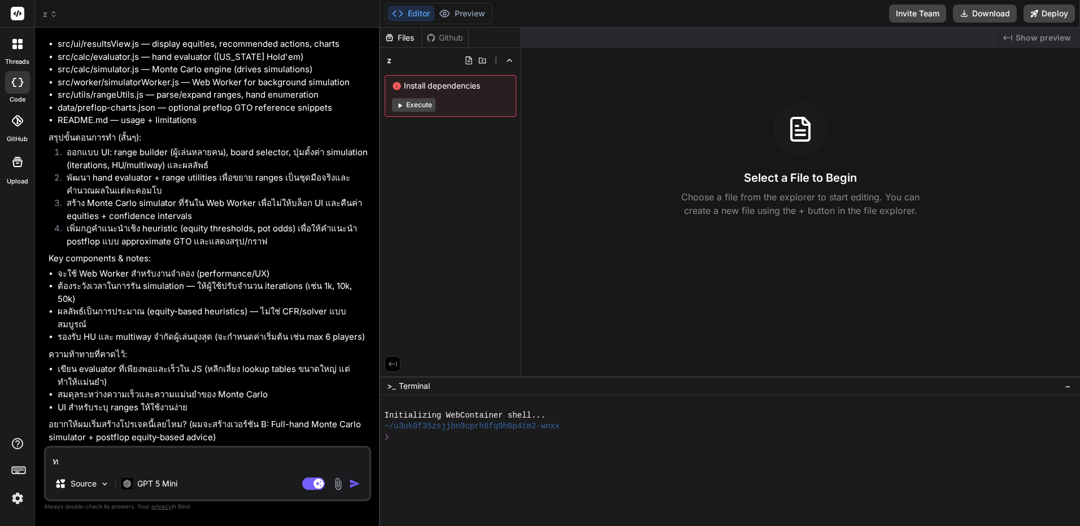
type textarea "x"
type textarea "ทช"
type textarea "x"
type textarea "ทชำ"
type textarea "x"
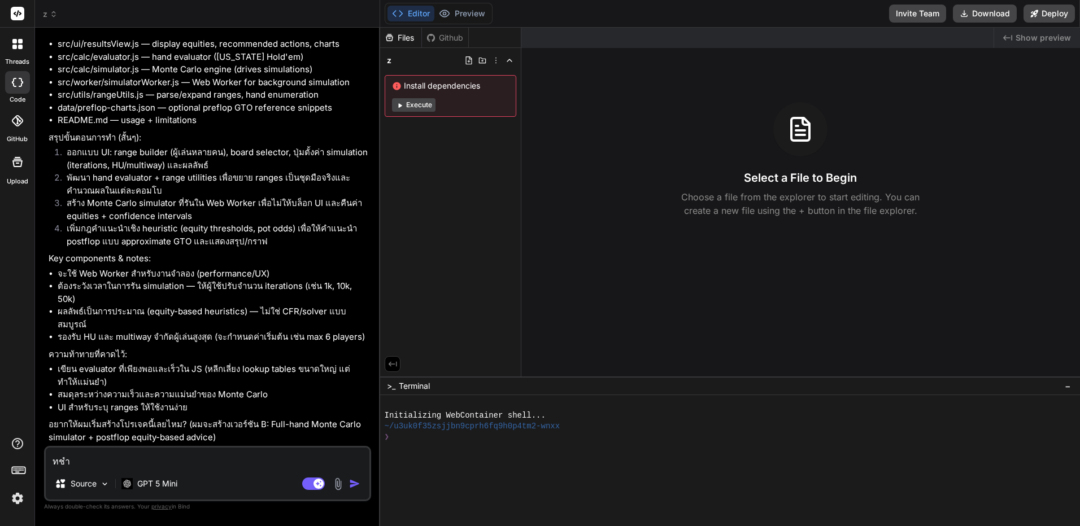
type textarea "ทช"
type textarea "x"
type textarea "ท"
type textarea "x"
type textarea "ทำ"
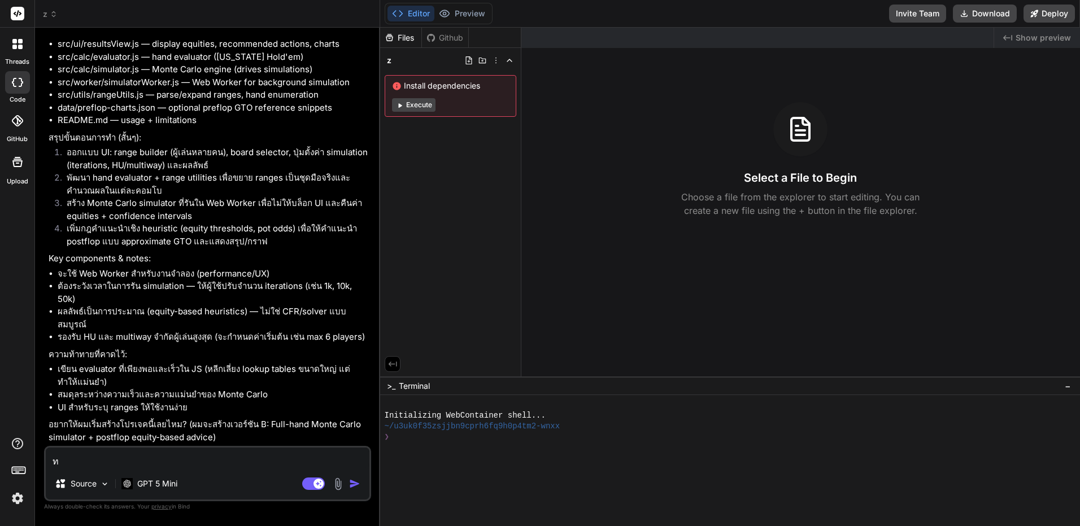
type textarea "x"
type textarea "ทำๆ"
type textarea "x"
type textarea "ทำ"
type textarea "x"
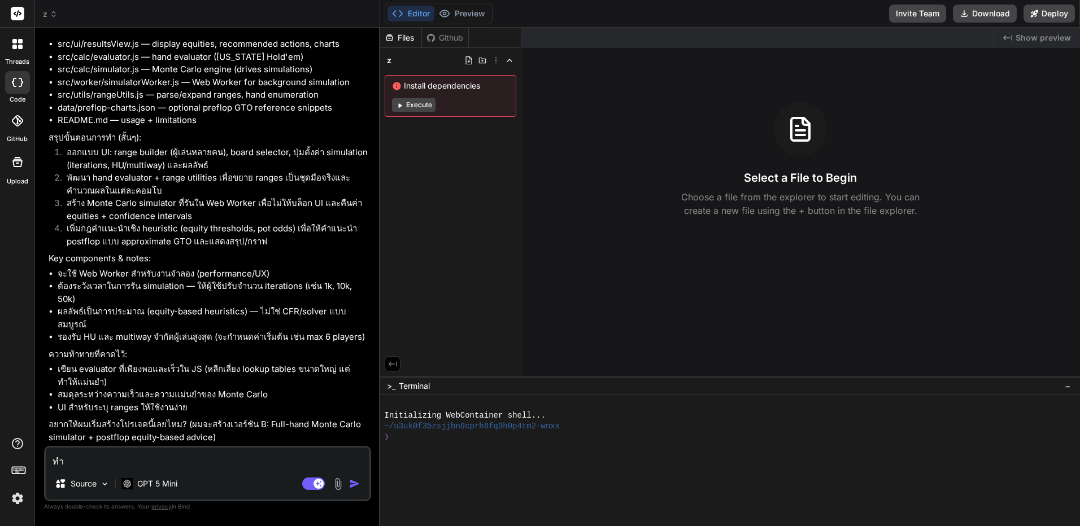
type textarea "ทำไ"
type textarea "x"
type textarea "ทำได"
type textarea "x"
type textarea "ทำได้"
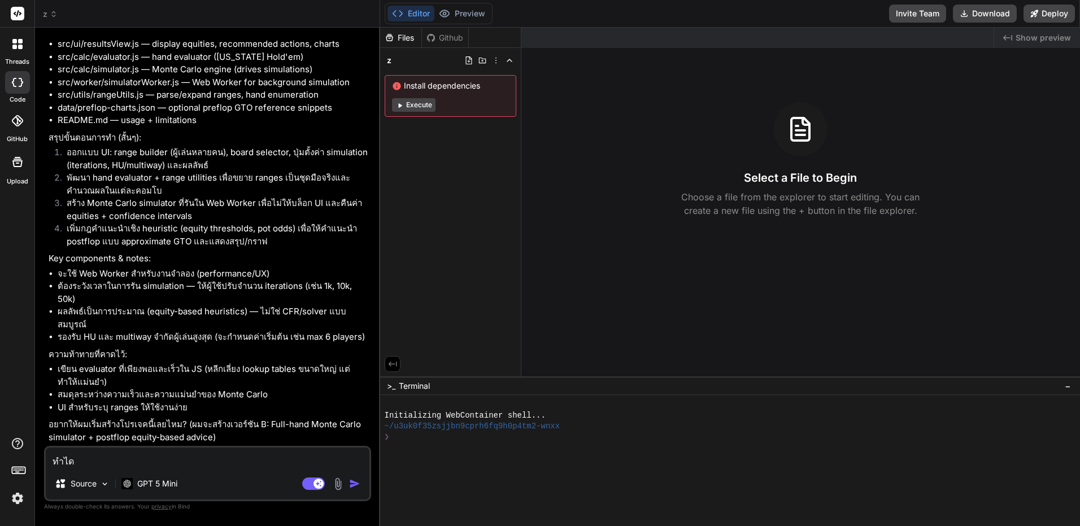
type textarea "x"
type textarea "ทำได้ล"
type textarea "x"
type textarea "ทำได้ลเ"
type textarea "x"
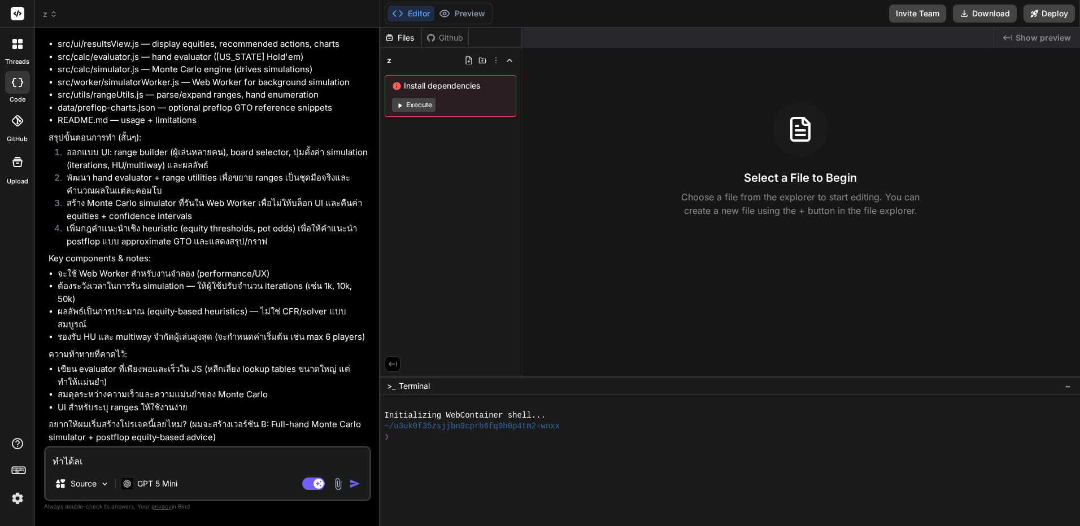
type textarea "ทำได้ล"
type textarea "x"
type textarea "ทำได้"
type textarea "x"
type textarea "ทำได้เ"
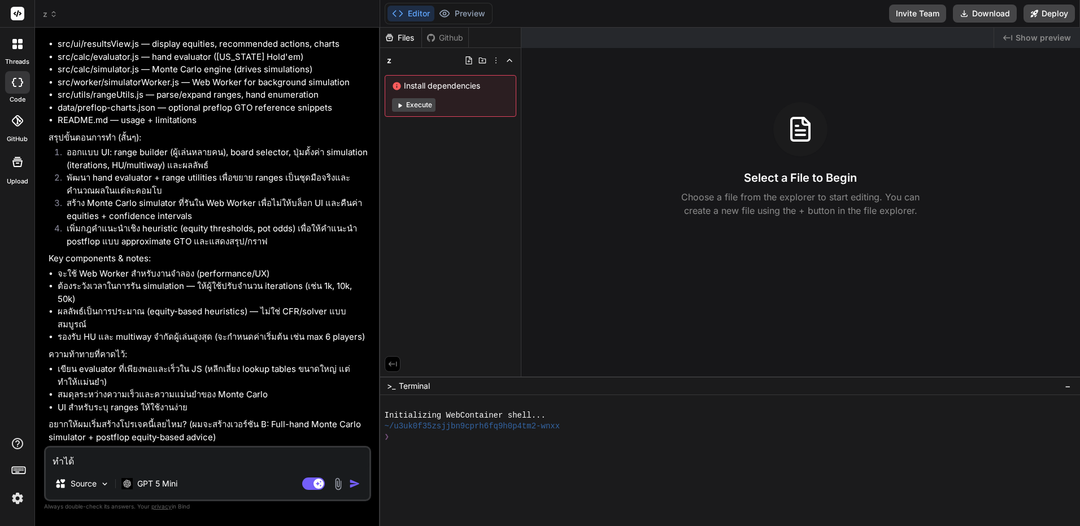
type textarea "x"
type textarea "ทำได้เล"
type textarea "x"
type textarea "ทำได้เลย"
type textarea "x"
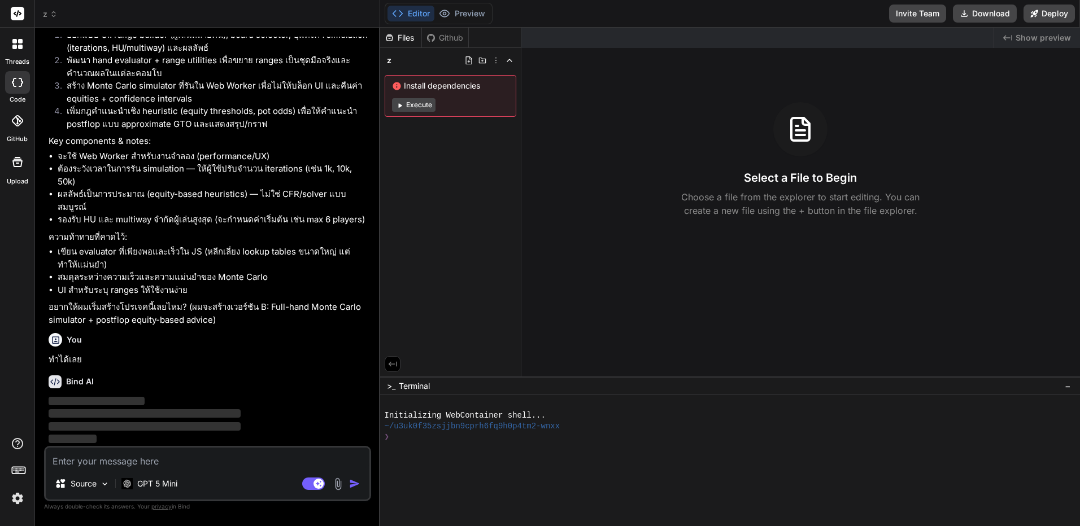
scroll to position [830, 0]
drag, startPoint x: 487, startPoint y: 399, endPoint x: 467, endPoint y: 400, distance: 20.9
click at [487, 400] on div "❯❯❯❯❯❯❯❯❯❯❯❯❯❯❯❯❯❯❯❯❯❯❯❯❯❯❯❯❯❯❯❯ Initializing WebContainer shell... ~/u3uk0f35z…" at bounding box center [730, 460] width 700 height 131
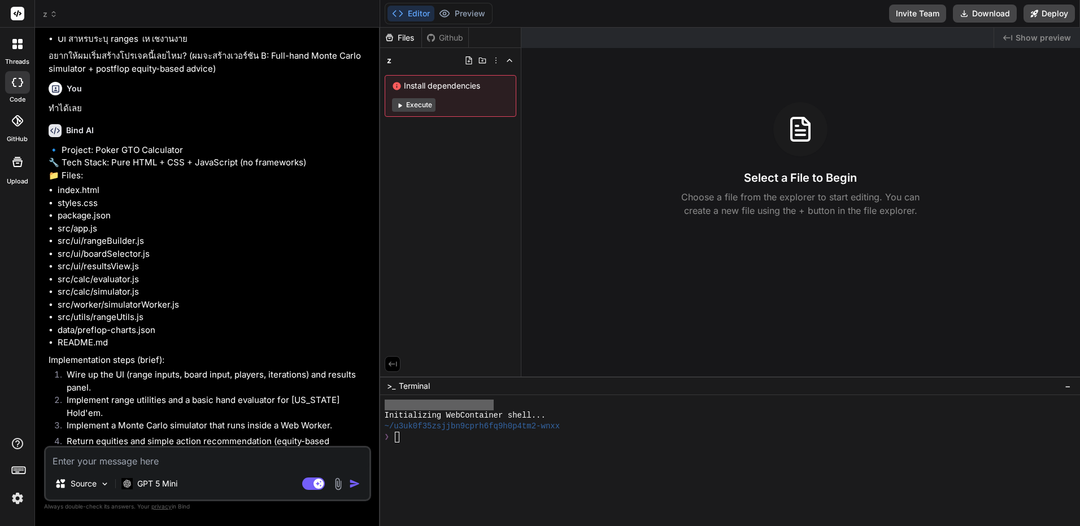
scroll to position [1162, 0]
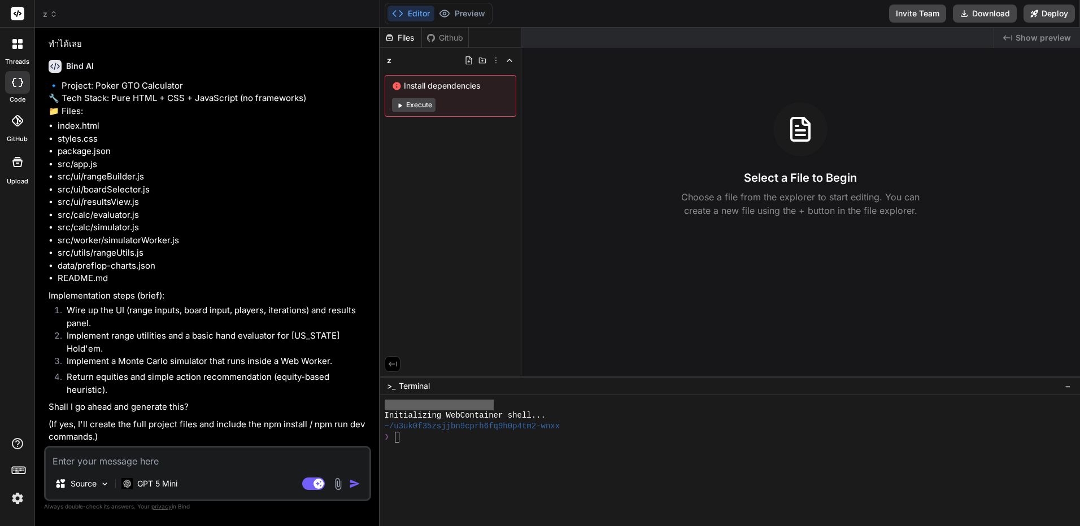
drag, startPoint x: 308, startPoint y: 254, endPoint x: 315, endPoint y: 374, distance: 121.1
click at [420, 119] on div "z Install dependencies Execute" at bounding box center [450, 84] width 141 height 73
click at [429, 99] on button "Execute" at bounding box center [413, 105] width 43 height 14
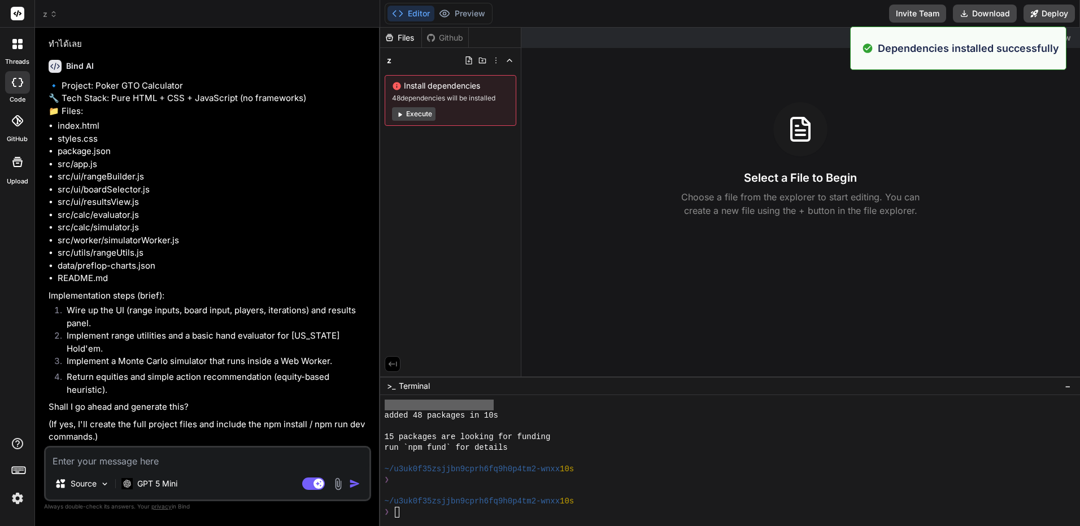
scroll to position [86, 0]
click at [424, 119] on button "Execute" at bounding box center [413, 114] width 43 height 14
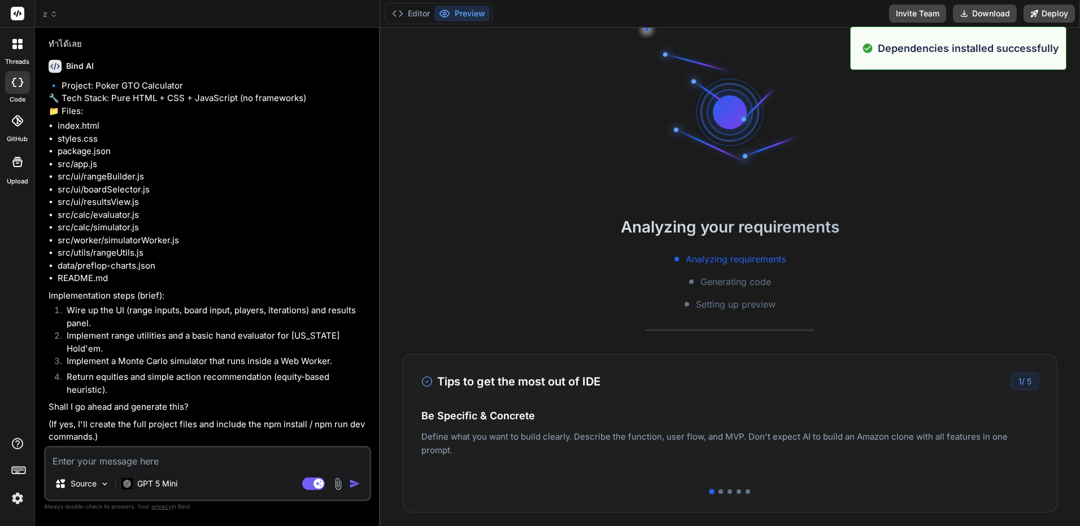
scroll to position [215, 0]
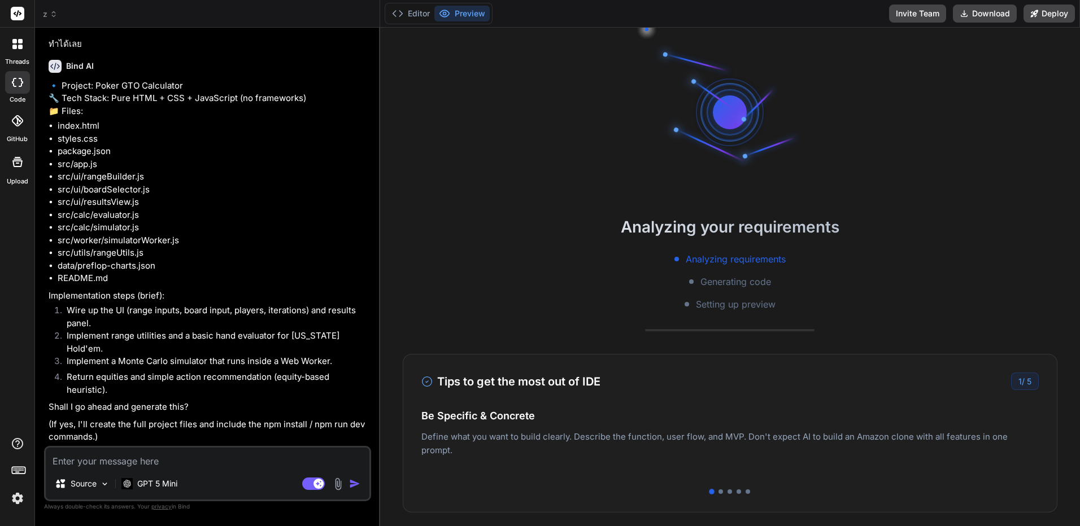
type textarea "x"
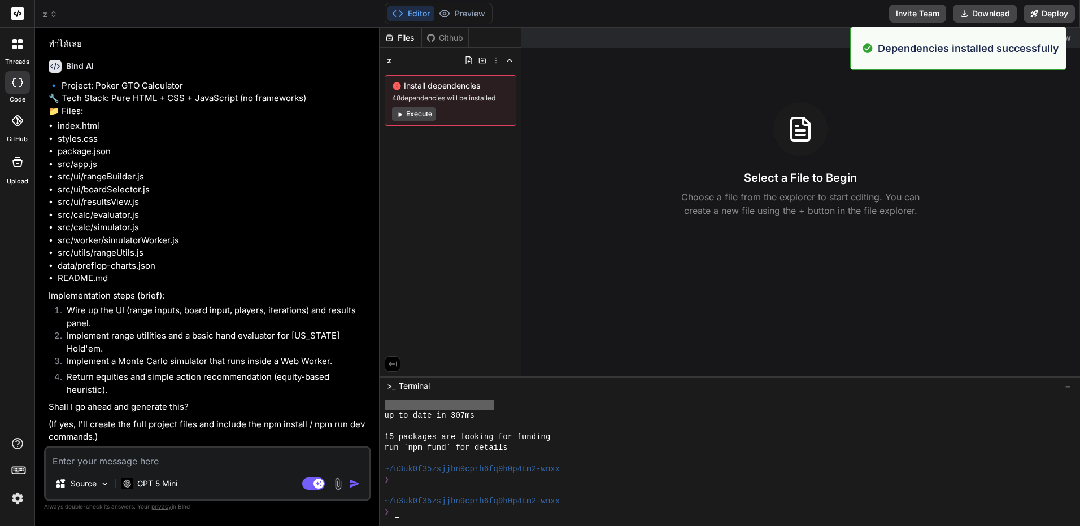
scroll to position [247, 0]
click at [440, 28] on div "Files Github" at bounding box center [424, 38] width 89 height 20
click at [441, 38] on div "Github" at bounding box center [445, 37] width 46 height 11
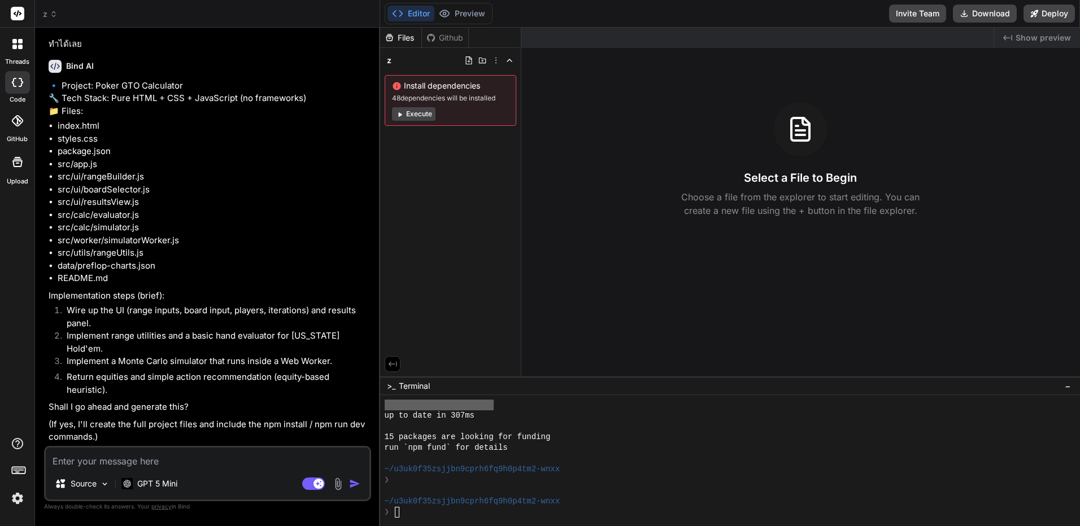
click at [395, 42] on div "Files" at bounding box center [400, 37] width 41 height 11
click at [298, 454] on textarea at bounding box center [208, 458] width 324 height 20
type textarea "ร"
type textarea "x"
type textarea "รั"
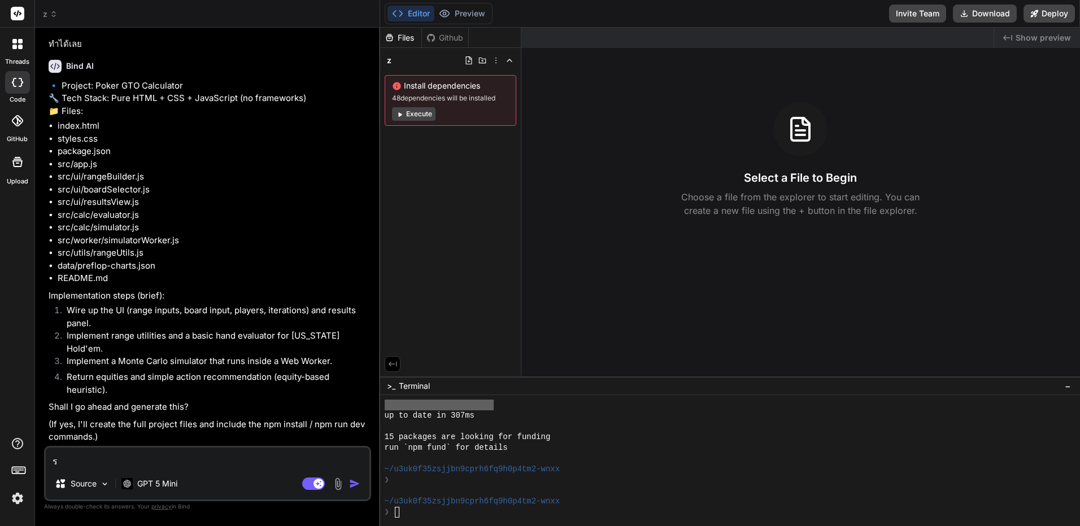
type textarea "x"
type textarea "รัน"
type textarea "x"
type textarea "รันใ"
type textarea "x"
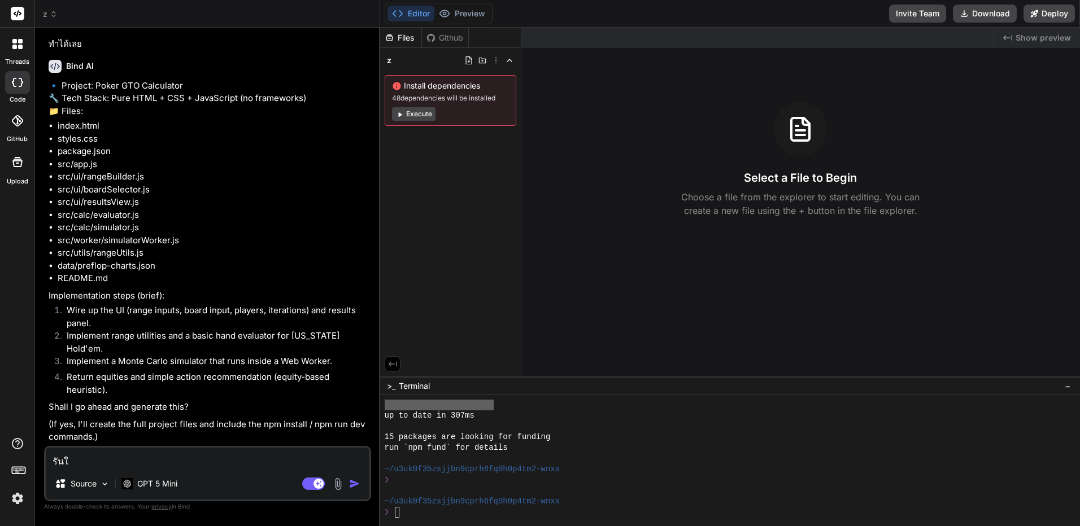
type textarea "รันให"
type textarea "x"
type textarea "รันให้"
type textarea "x"
type textarea "รันให้ด"
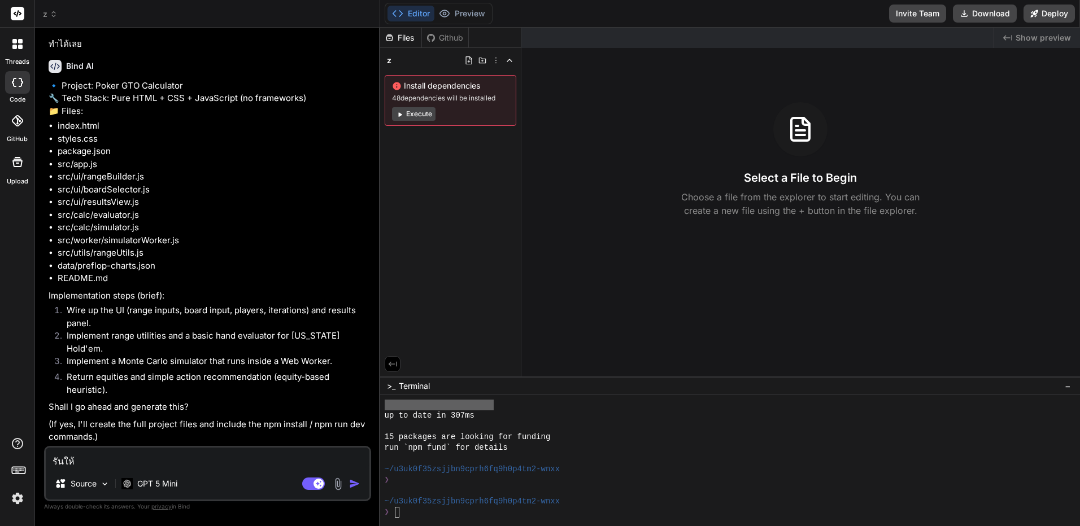
type textarea "x"
type textarea "รันให้ดู"
type textarea "x"
type textarea "รันให้ดูด"
type textarea "x"
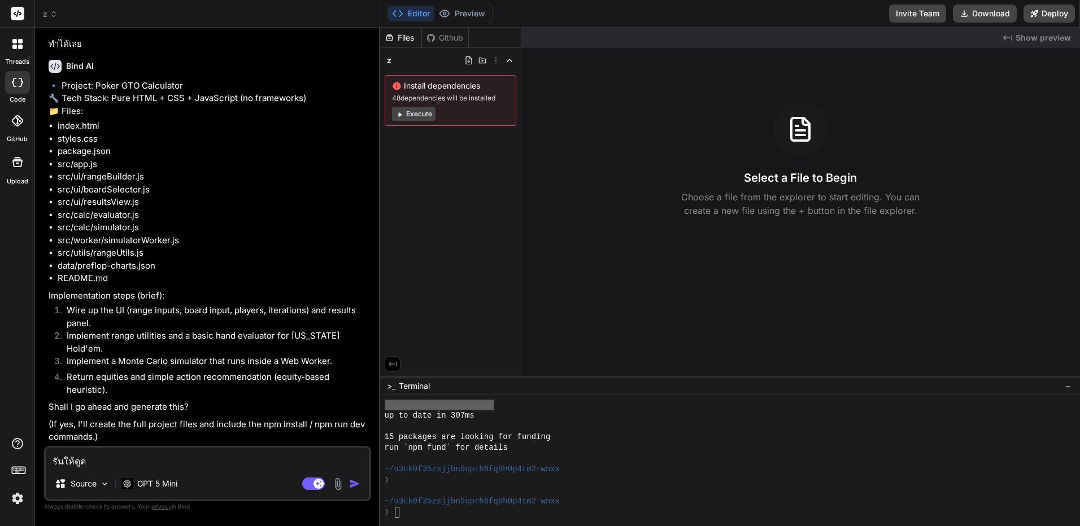
type textarea "รันให้ดูด้"
type textarea "x"
type textarea "รันให้ดูด้ว"
type textarea "x"
type textarea "รันให้ดูด้วย"
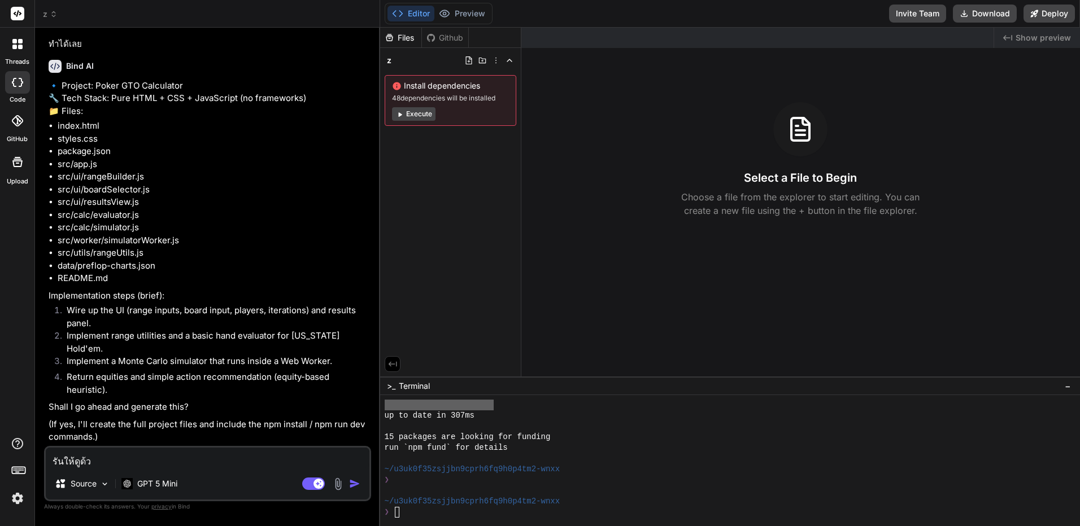
type textarea "x"
type textarea "รันให้ดูด้วยส"
type textarea "x"
type textarea "รันให้ดูด้วยสิ"
type textarea "x"
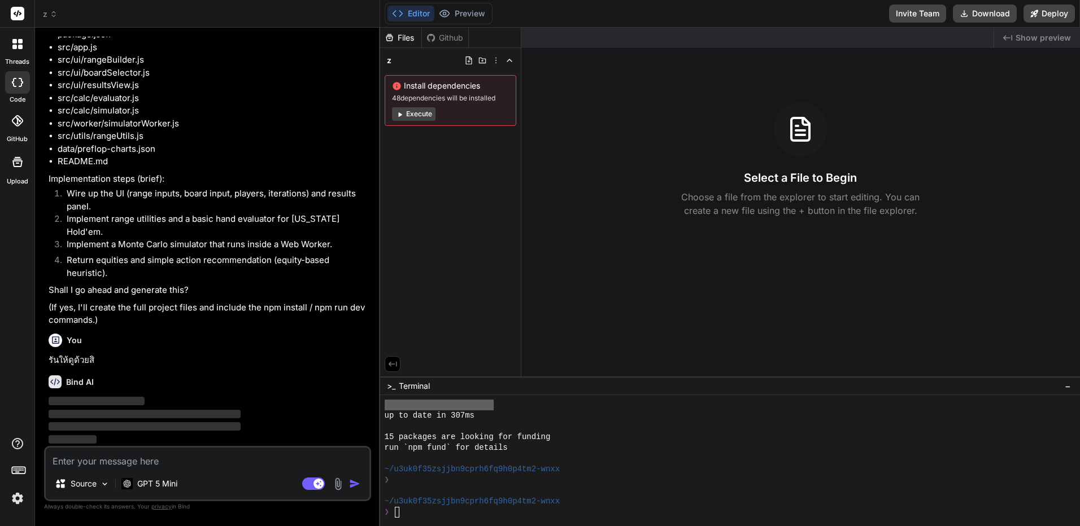
scroll to position [1279, 0]
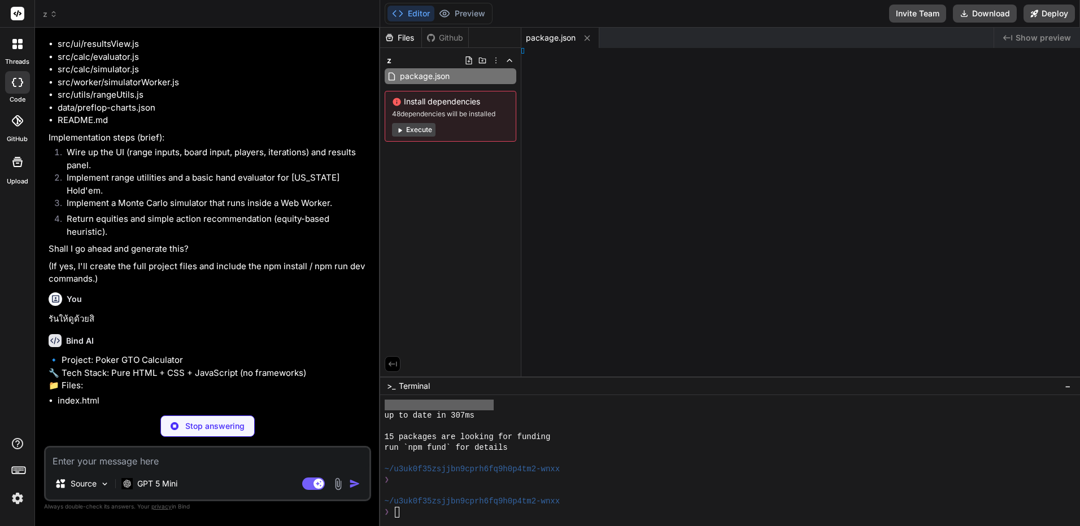
type textarea "x"
type textarea "tml>"
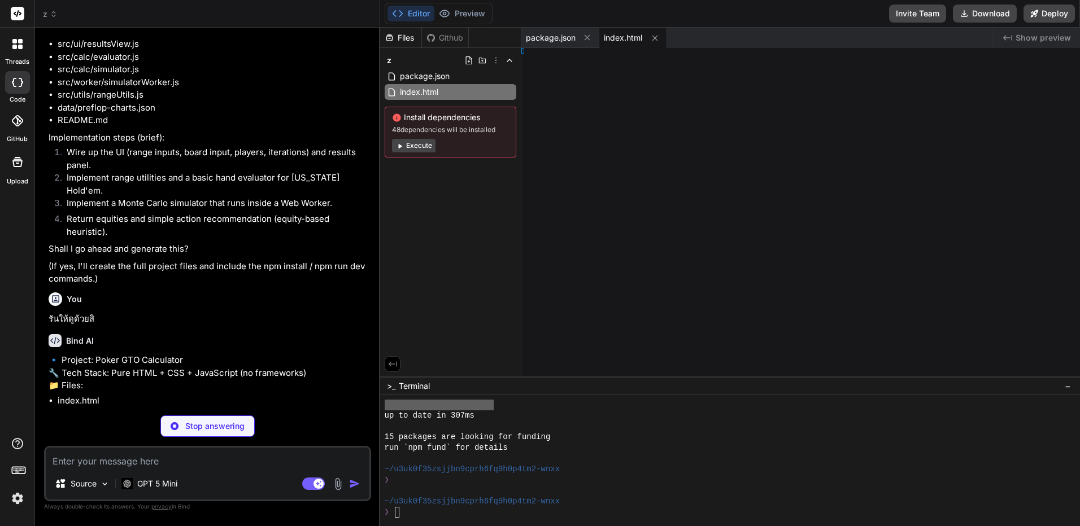
type textarea "x"
type textarea ":13px}"
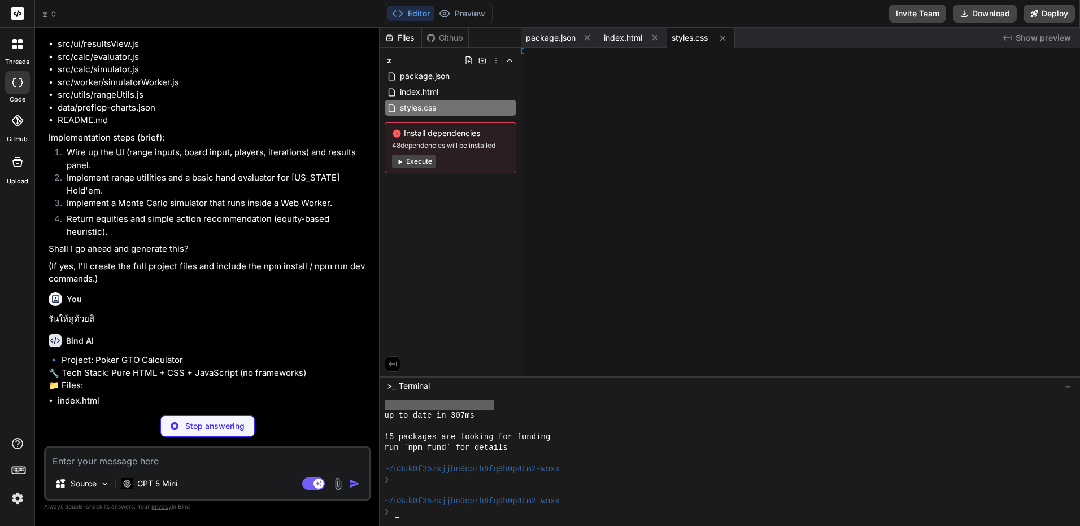
type textarea "x"
type textarea "/* small utilities */ code{background:rgba(255,255,255,0.03);padding:2px 6px;bo…"
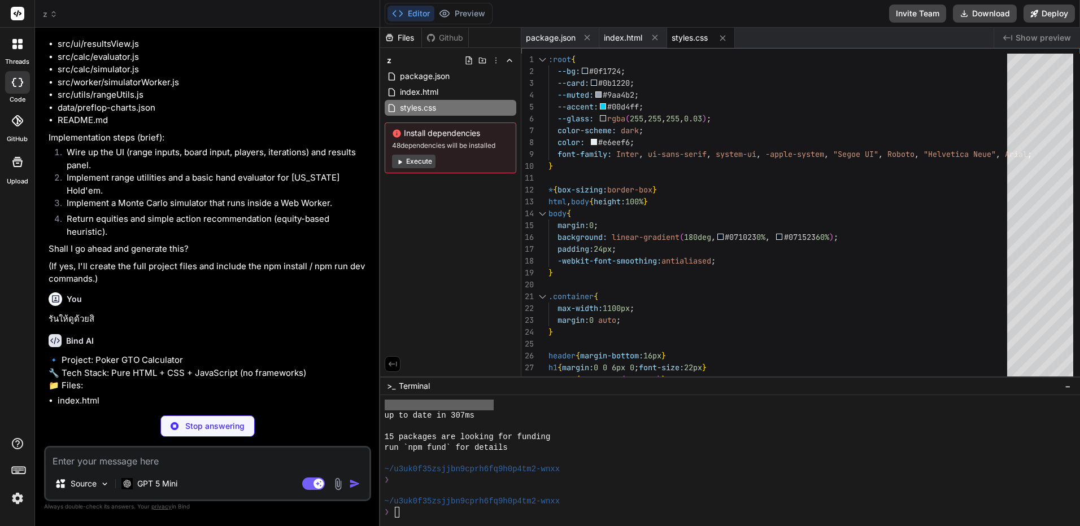
type textarea "x"
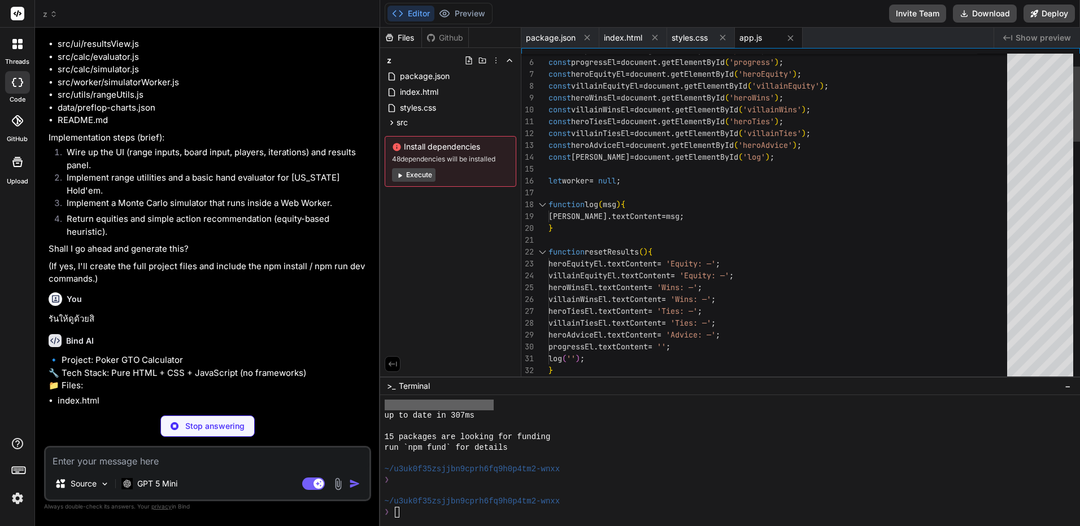
type textarea "x"
type textarea "// Accept forms like AH or Ah if(t.length >= 2) return t[0] + t[1].toLowerCase(…"
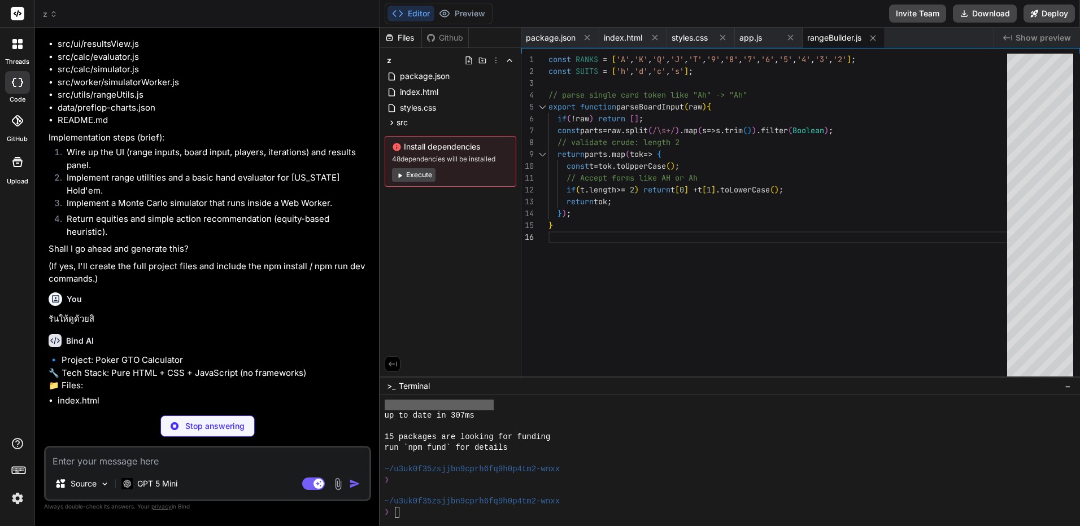
type textarea "x"
type textarea "deck.push(r + s); } } return deck; }"
type textarea "x"
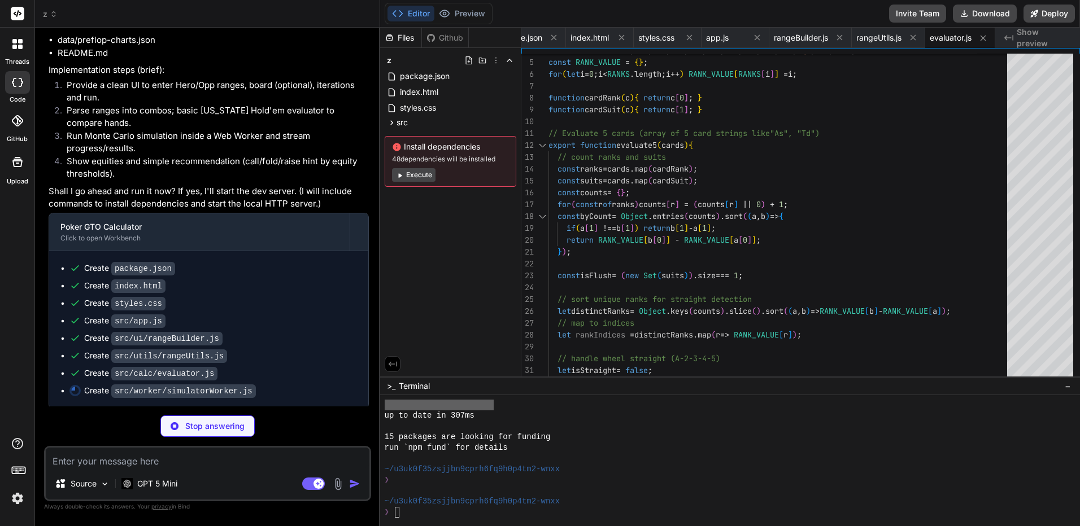
scroll to position [1823, 0]
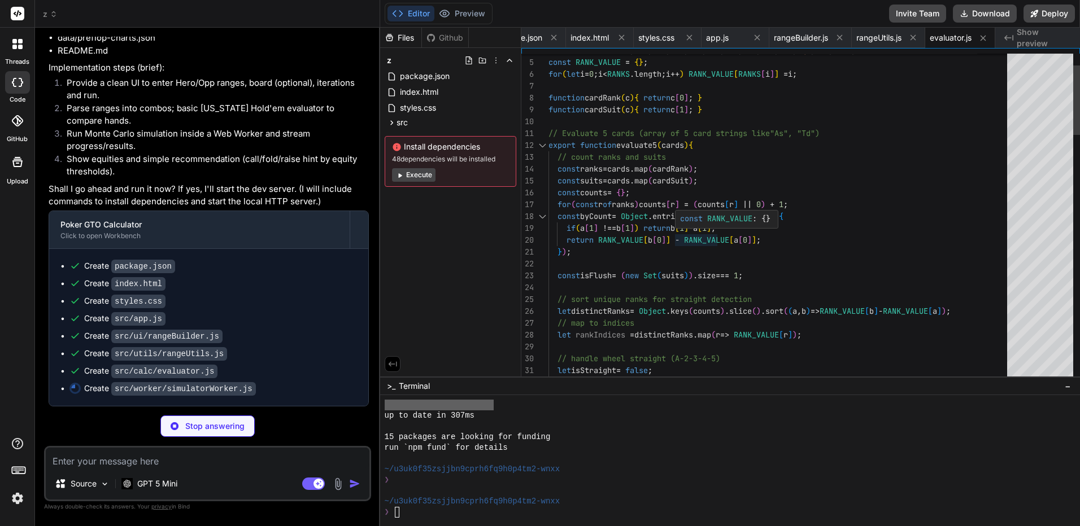
type textarea "x"
type textarea "done++; if(done % Math.max(1, Math.floor(iterations / 100)) === 0){ postMessage…"
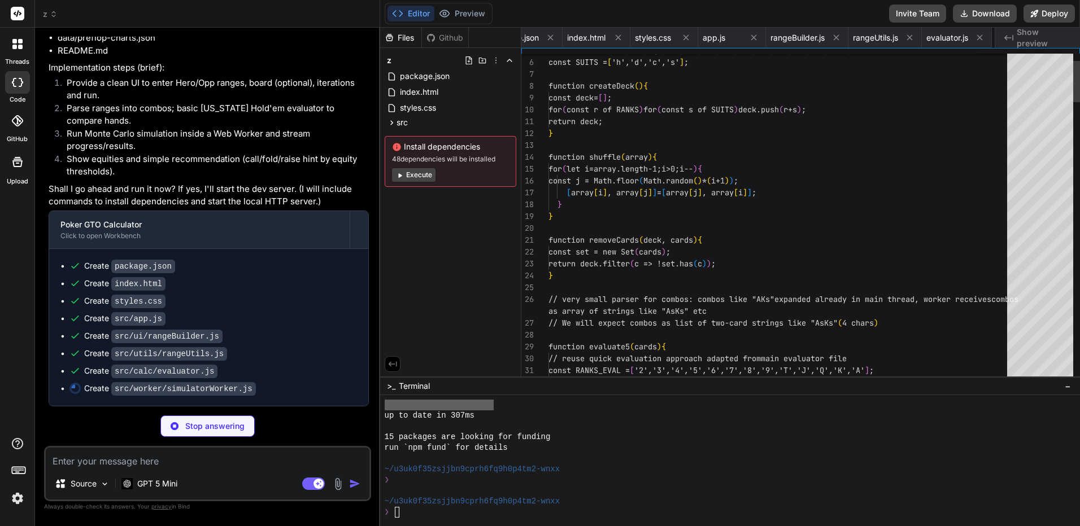
scroll to position [0, 134]
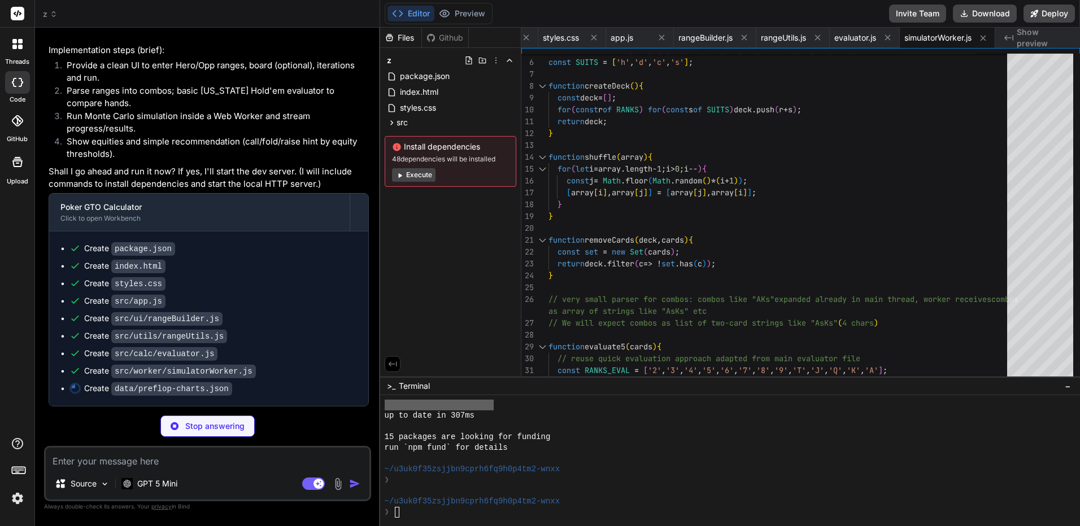
type textarea "x"
type textarea "{ "note": "Light placeholder for future preflop chart integration", "example": …"
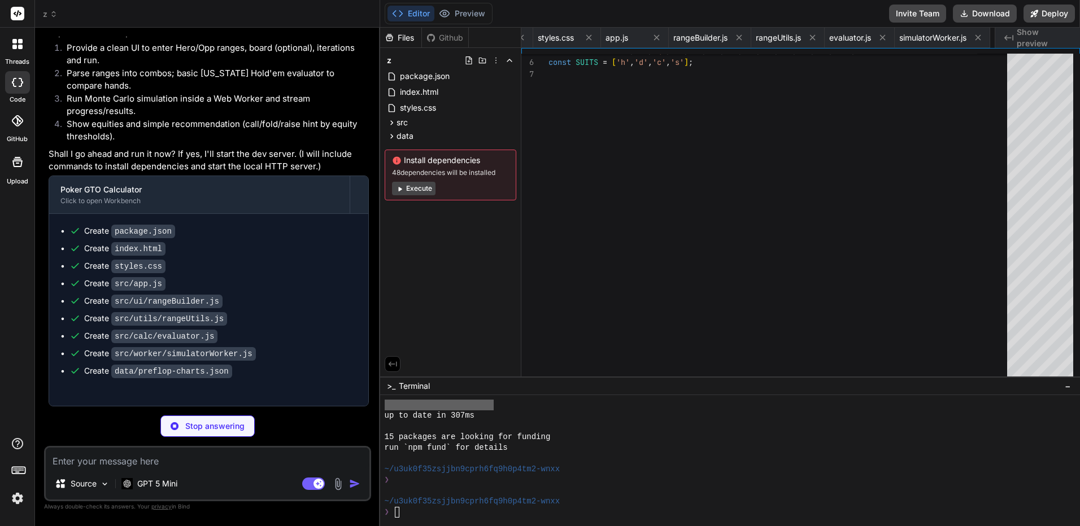
type textarea "x"
type textarea "Enjoy — tweak iterations and ranges to explore equities!"
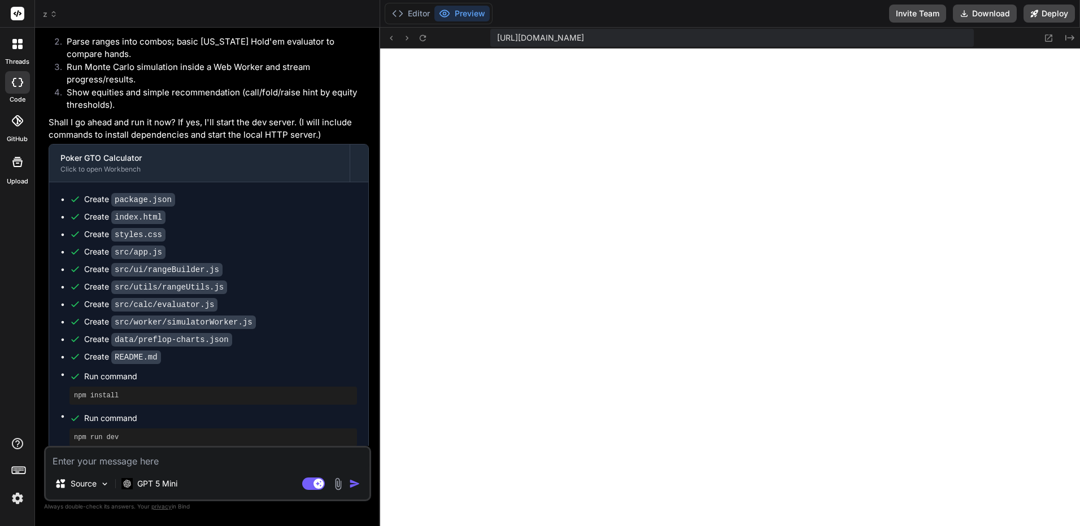
scroll to position [1009, 0]
click at [984, 19] on button "Download" at bounding box center [985, 14] width 64 height 18
click at [18, 501] on img at bounding box center [17, 498] width 19 height 19
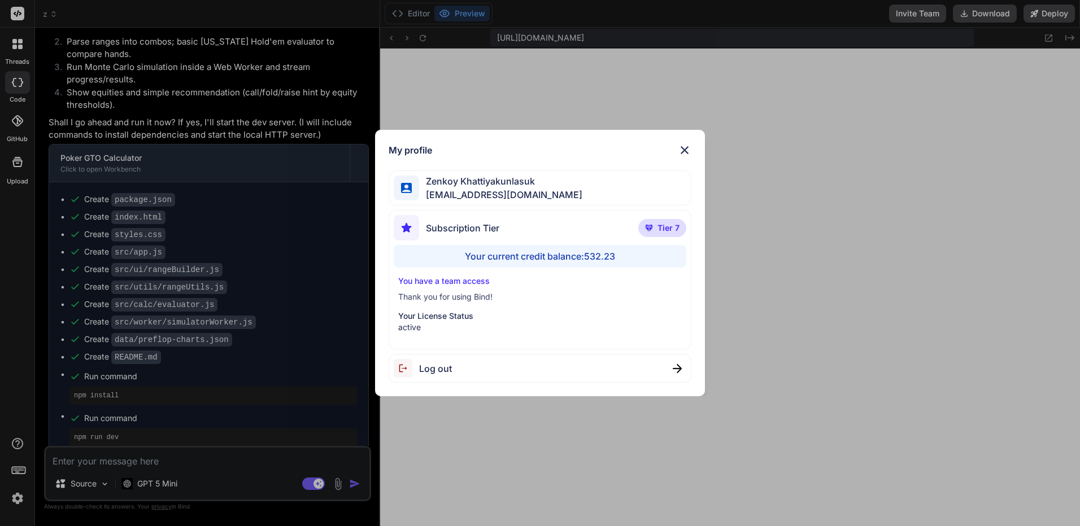
click at [507, 362] on div "Log out" at bounding box center [540, 368] width 303 height 29
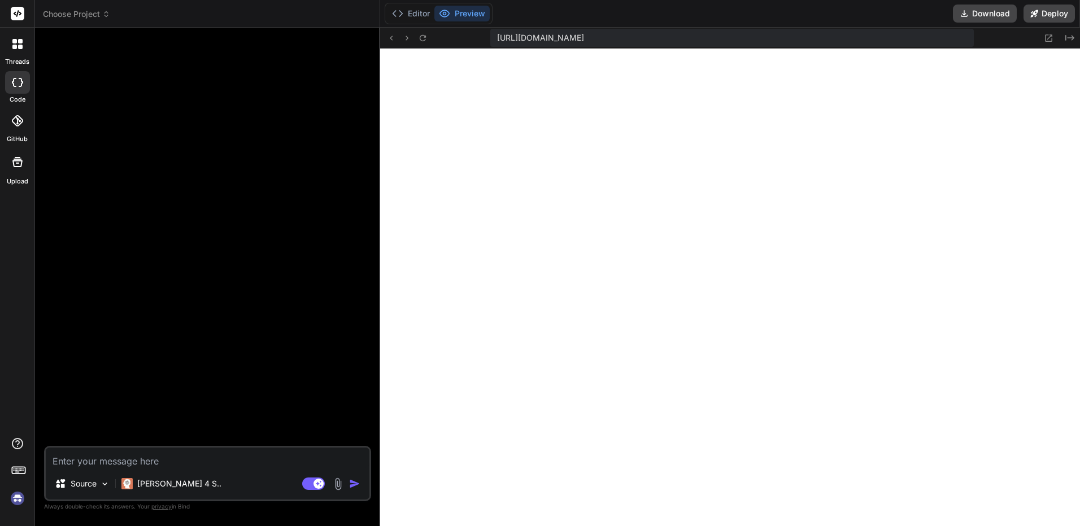
scroll to position [1019, 0]
click at [18, 496] on img at bounding box center [17, 498] width 19 height 19
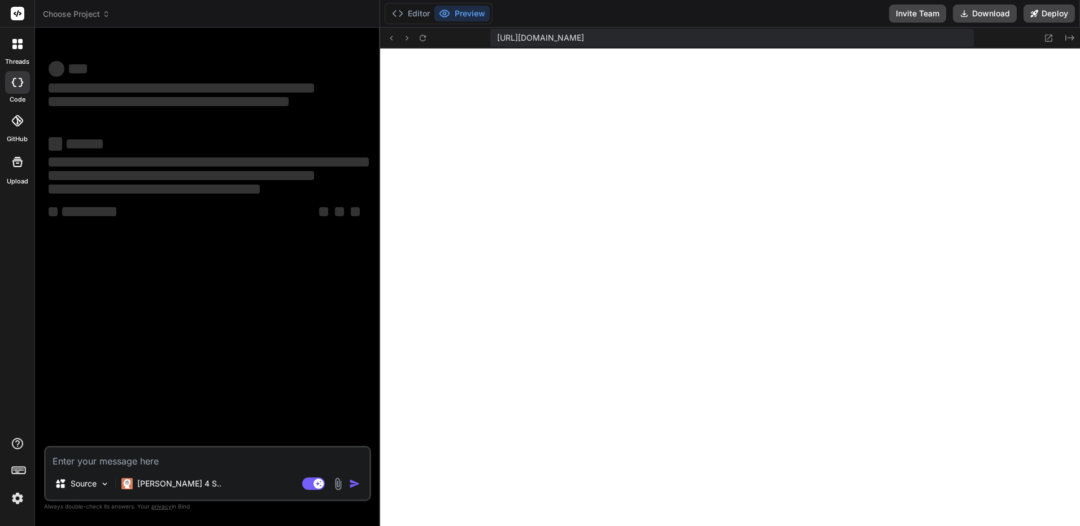
type textarea "x"
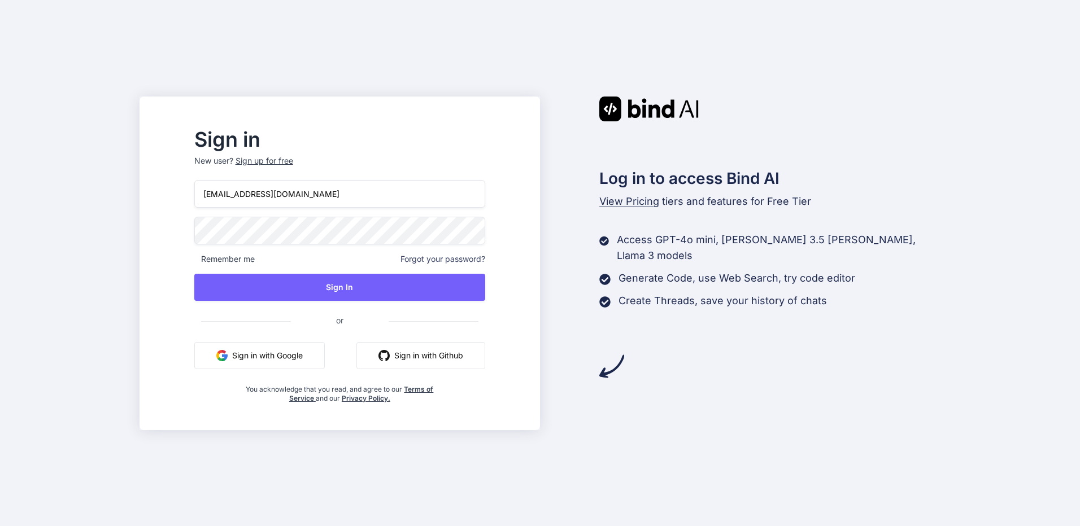
click at [326, 194] on input "[EMAIL_ADDRESS][DOMAIN_NAME]" at bounding box center [339, 194] width 291 height 28
type input "inseiong@gmail.com"
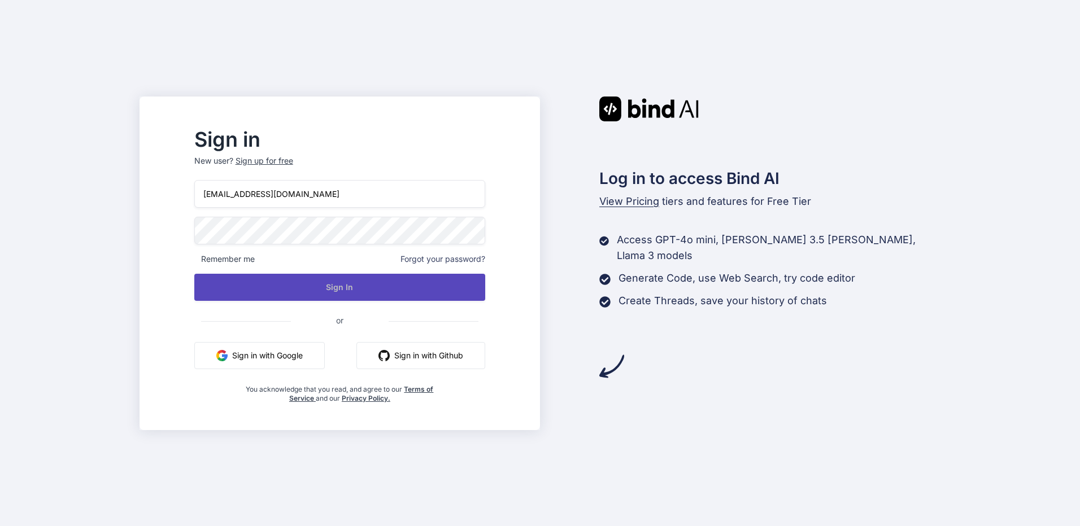
click at [308, 286] on button "Sign In" at bounding box center [339, 287] width 291 height 27
click at [416, 282] on button "Sign In" at bounding box center [339, 287] width 291 height 27
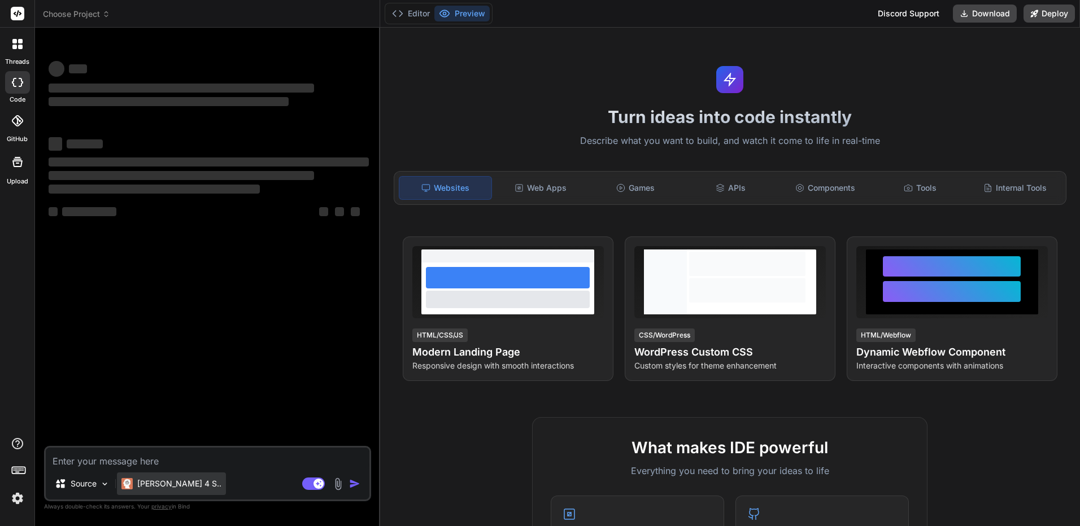
click at [139, 479] on p "Claude 4 S.." at bounding box center [179, 483] width 84 height 11
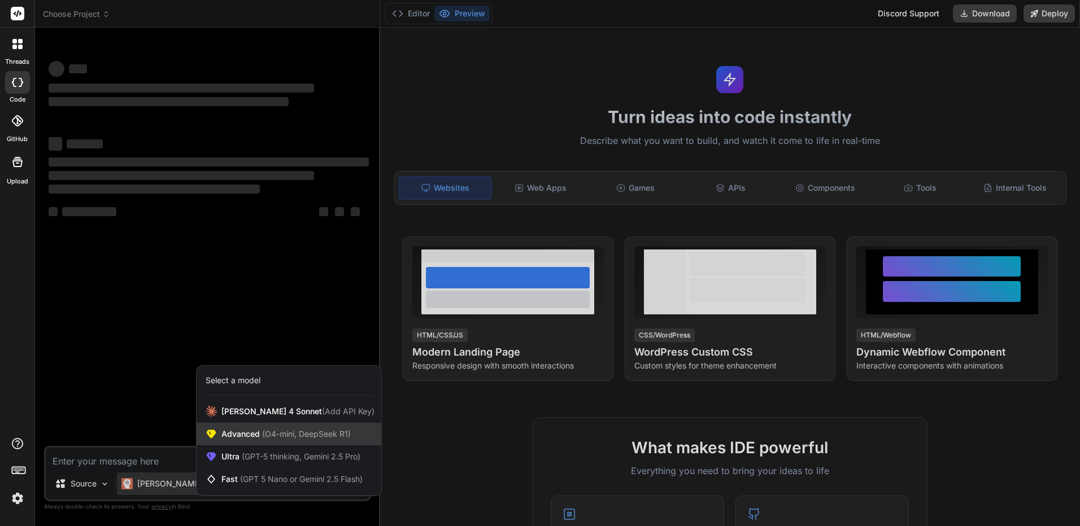
click at [260, 423] on div "Advanced (O4-mini, DeepSeek R1)" at bounding box center [289, 434] width 185 height 23
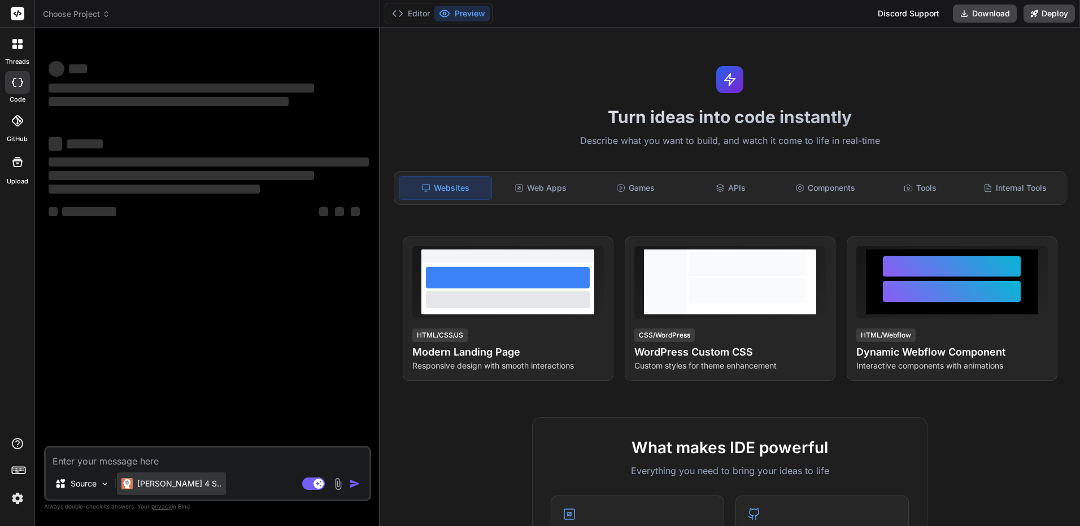
click at [139, 485] on p "Claude 4 S.." at bounding box center [179, 483] width 84 height 11
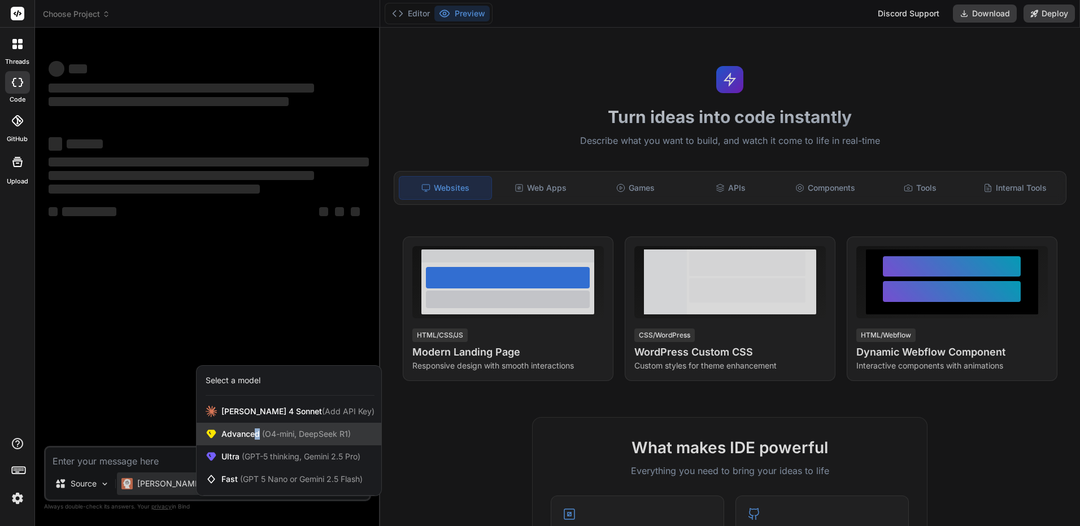
click at [258, 423] on div "Advanced (O4-mini, DeepSeek R1)" at bounding box center [289, 434] width 185 height 23
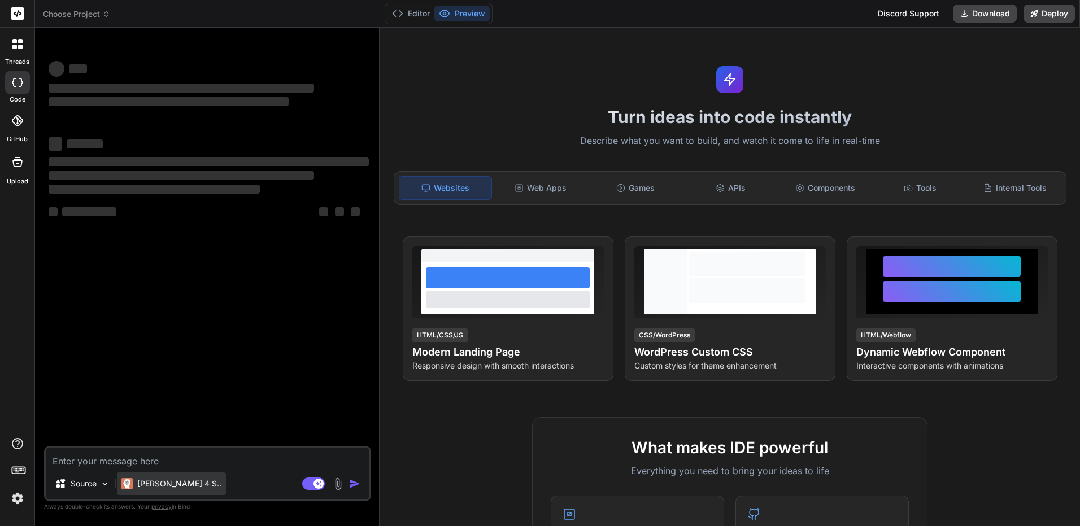
click at [175, 479] on p "Claude 4 S.." at bounding box center [179, 483] width 84 height 11
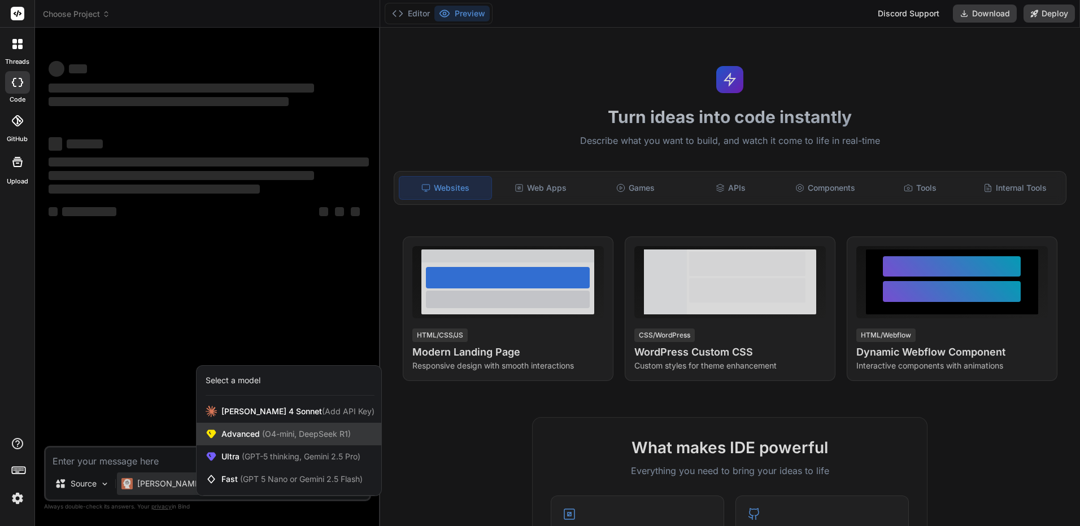
click at [232, 435] on span "Advanced (O4-mini, DeepSeek R1)" at bounding box center [285, 434] width 129 height 11
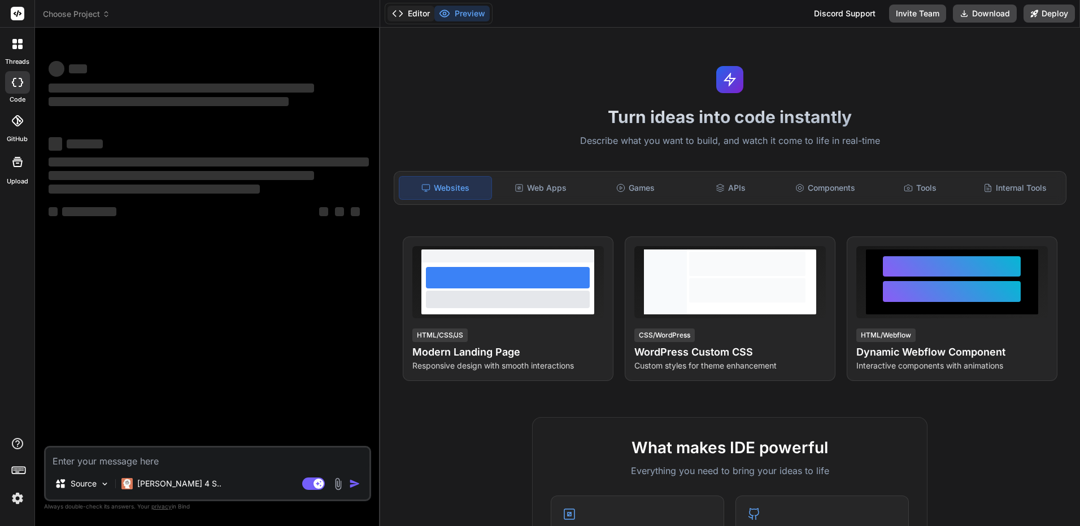
click at [418, 18] on button "Editor" at bounding box center [410, 14] width 47 height 16
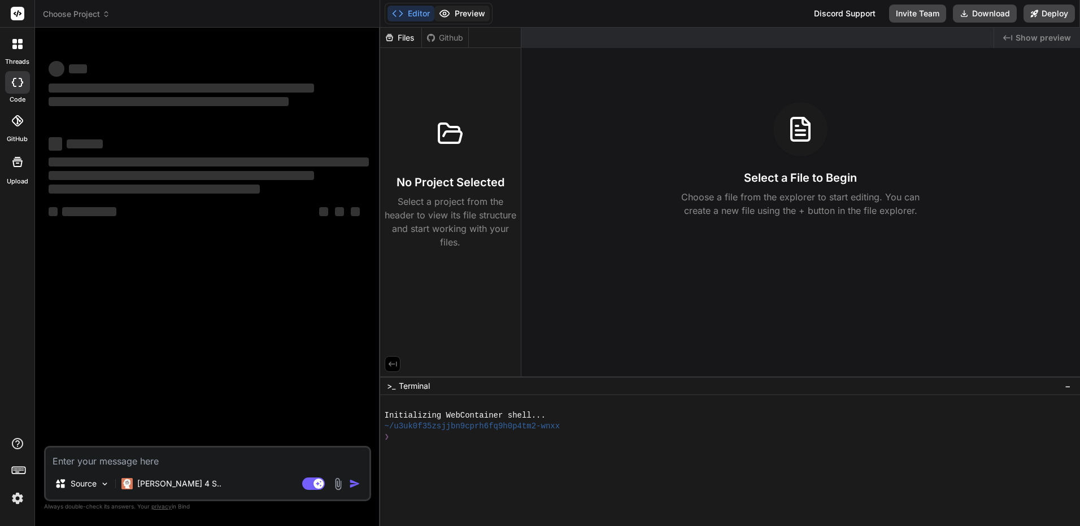
click at [454, 16] on button "Preview" at bounding box center [461, 14] width 55 height 16
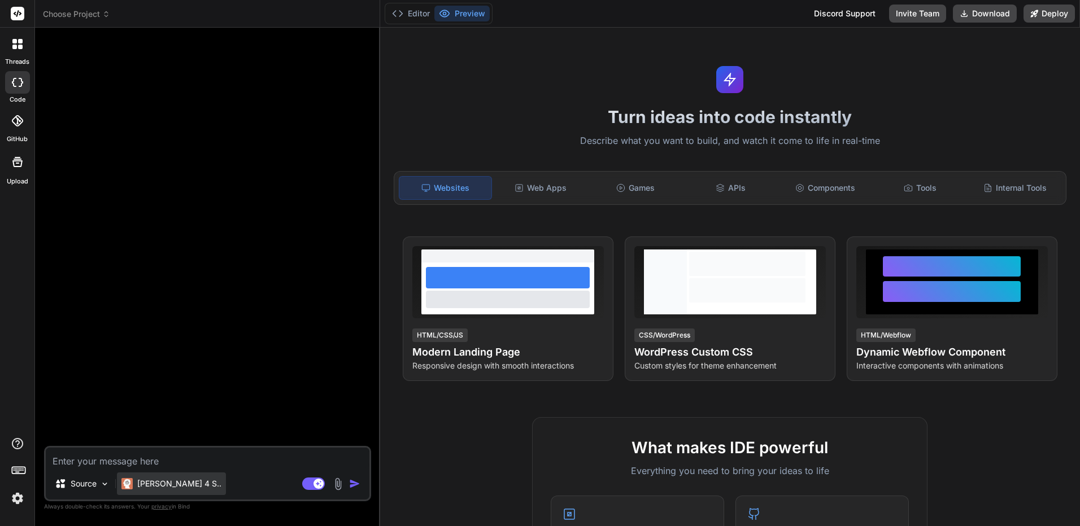
click at [155, 473] on div "[PERSON_NAME] 4 S.." at bounding box center [171, 484] width 109 height 23
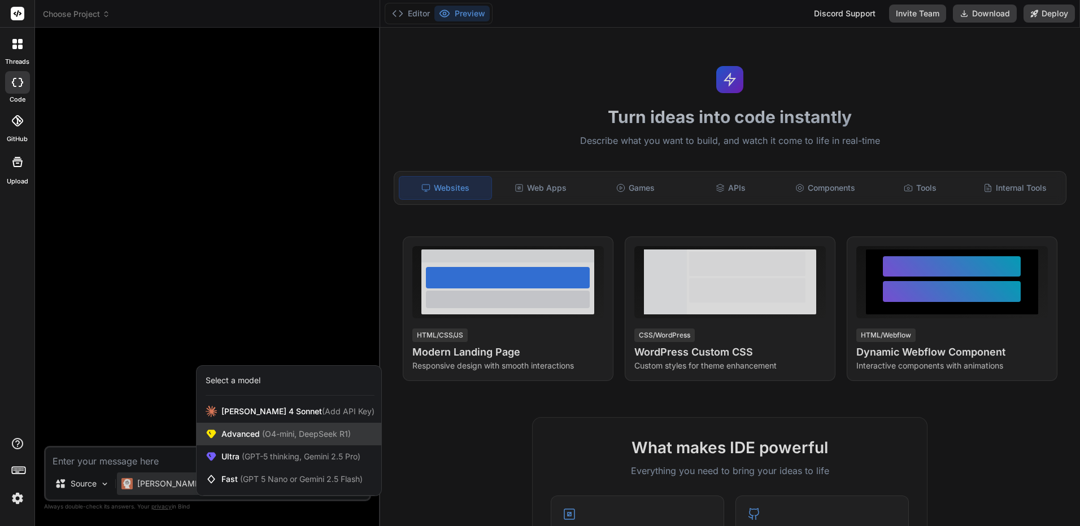
click at [262, 426] on div "Advanced (O4-mini, DeepSeek R1)" at bounding box center [289, 434] width 185 height 23
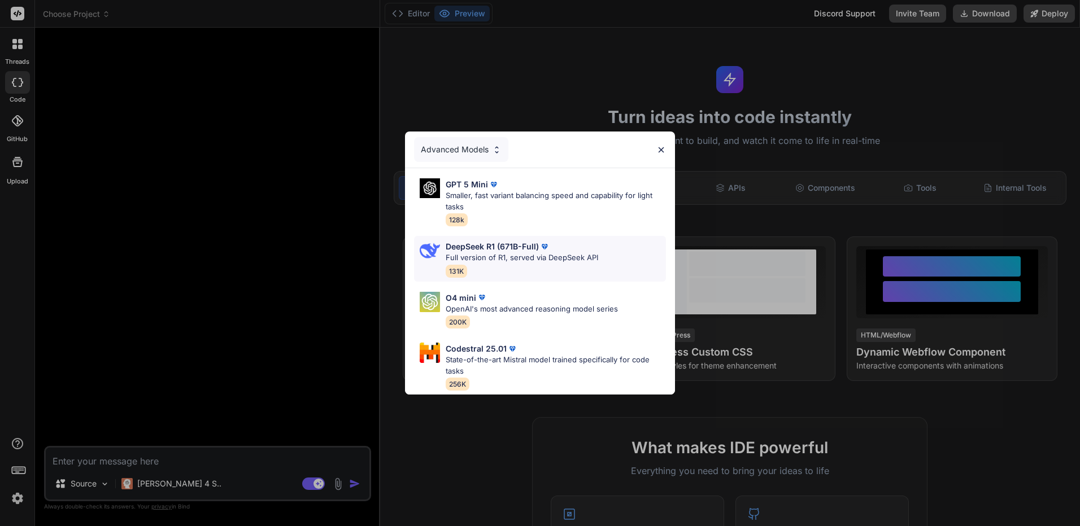
click at [515, 245] on p "DeepSeek R1 (671B-Full)" at bounding box center [492, 247] width 93 height 12
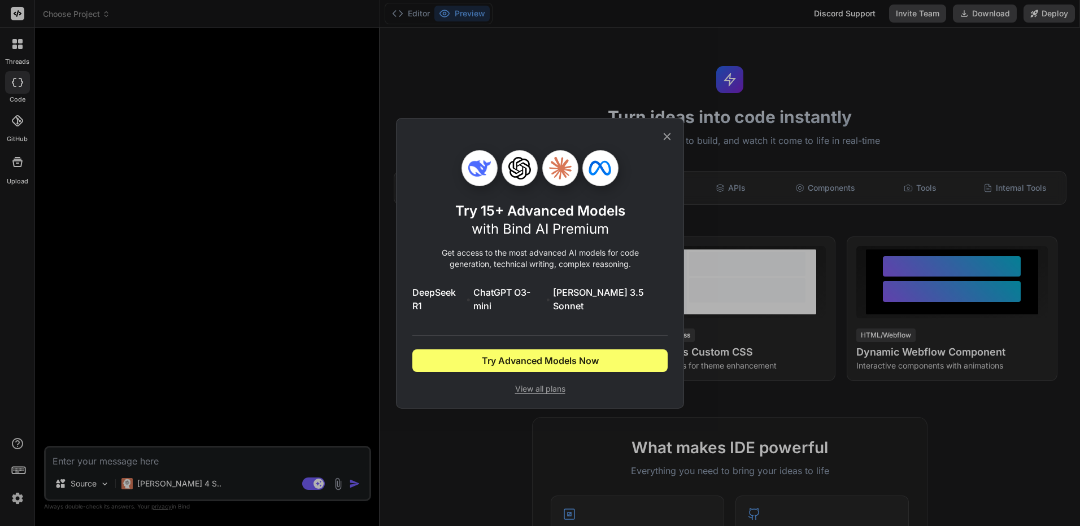
click at [648, 154] on div "Try 15+ Advanced Models with Bind AI Premium Get access to the most advanced AI…" at bounding box center [539, 264] width 255 height 290
click at [665, 142] on icon at bounding box center [667, 136] width 12 height 12
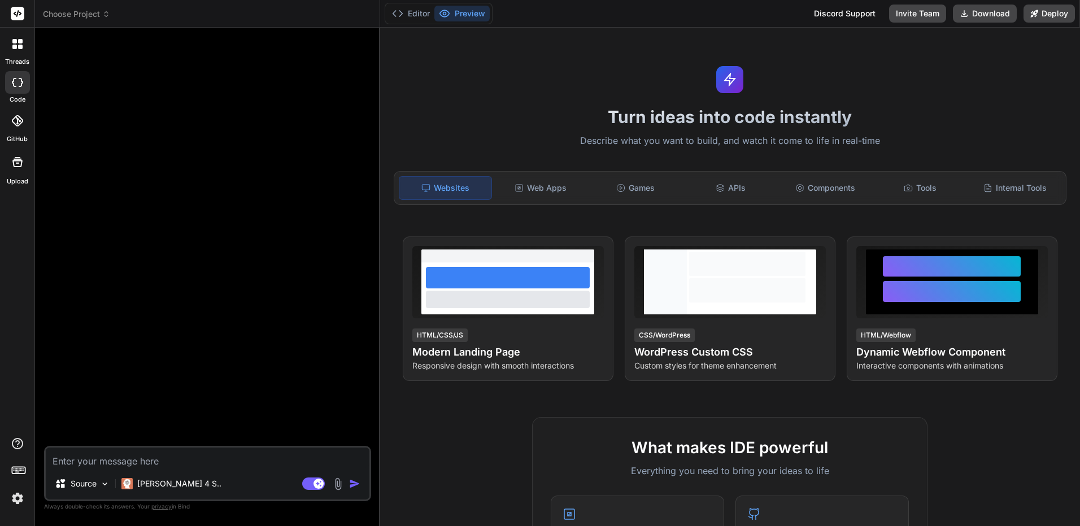
click at [24, 495] on img at bounding box center [17, 498] width 19 height 19
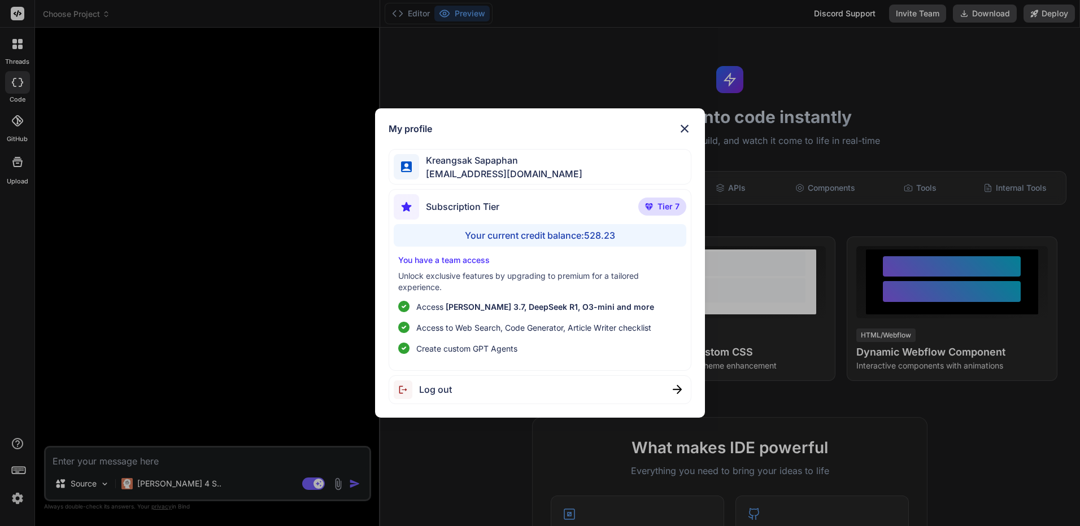
click at [24, 491] on div "My profile Kreangsak Sapaphan [EMAIL_ADDRESS][DOMAIN_NAME] Subscription Tier Ti…" at bounding box center [540, 263] width 1080 height 526
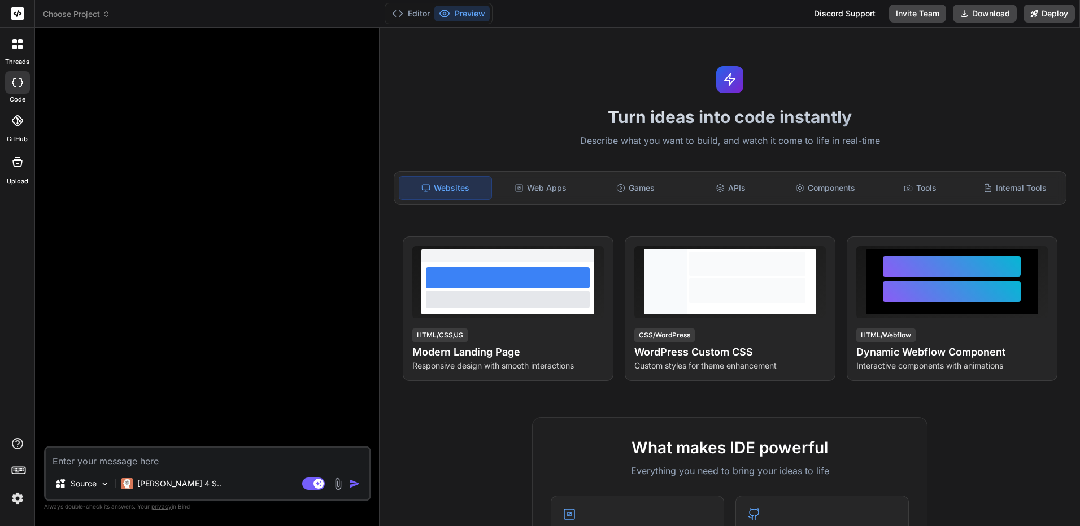
click at [20, 501] on img at bounding box center [17, 498] width 19 height 19
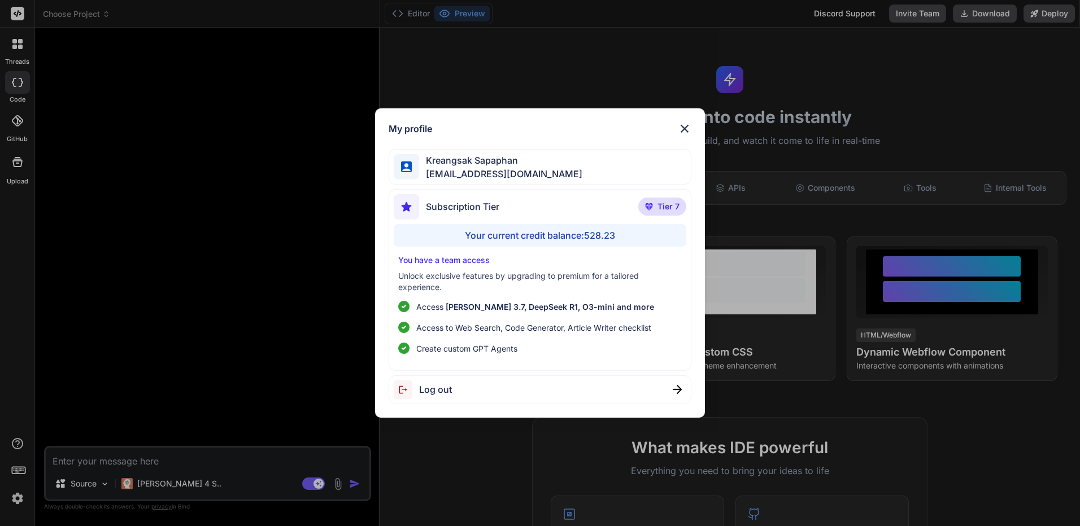
click at [464, 390] on div "Log out" at bounding box center [540, 390] width 303 height 29
click at [342, 374] on div "My profile Kreangsak Sapaphan inseiong@gmail.com Subscription Tier Tier 7 Your …" at bounding box center [540, 263] width 1080 height 526
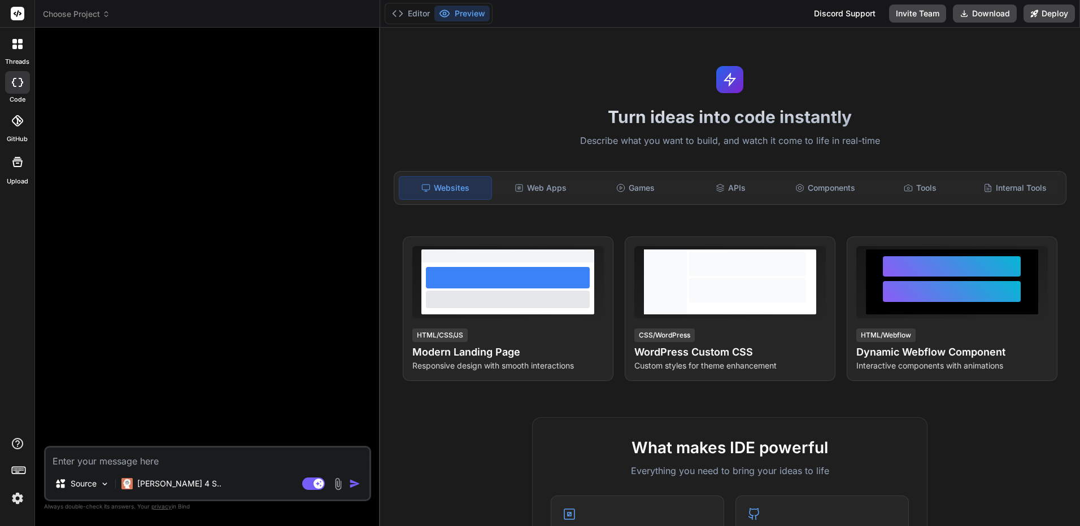
click at [9, 502] on img at bounding box center [17, 498] width 19 height 19
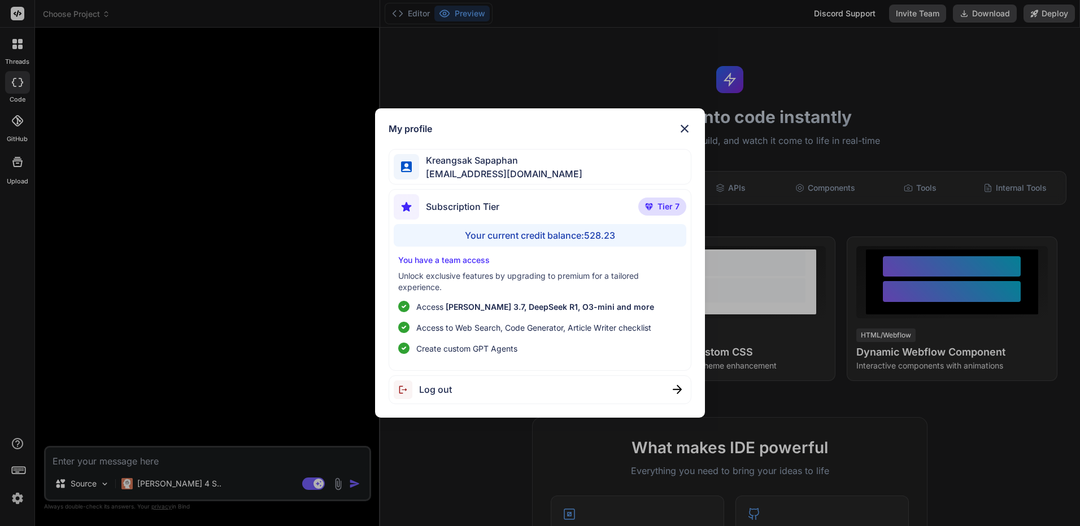
click at [478, 406] on div "My profile Kreangsak Sapaphan inseiong@gmail.com Subscription Tier Tier 7 Your …" at bounding box center [540, 262] width 330 height 309
click at [486, 391] on div "Log out" at bounding box center [540, 390] width 303 height 29
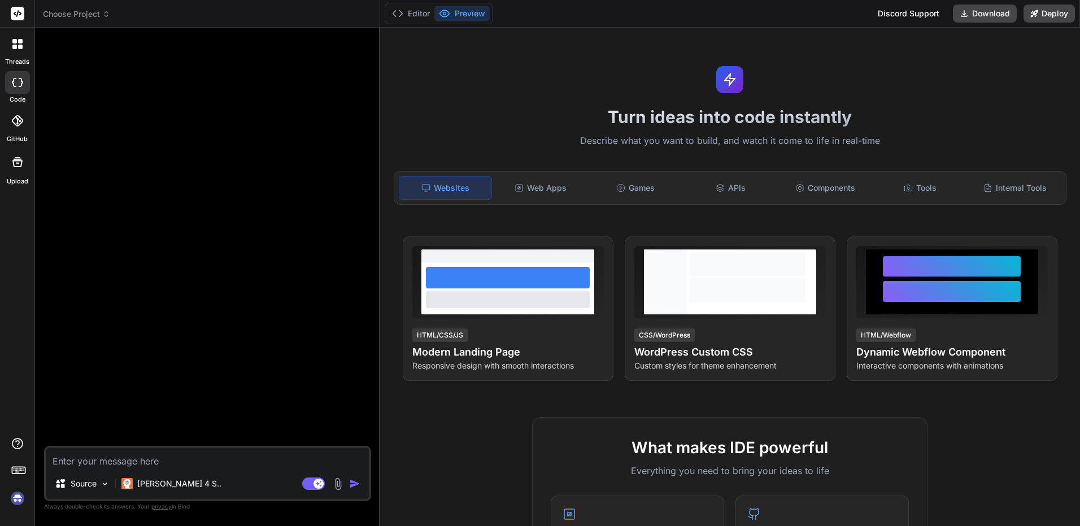
click at [20, 493] on img at bounding box center [17, 498] width 19 height 19
click at [158, 486] on p "Claude 4 S.." at bounding box center [179, 483] width 84 height 11
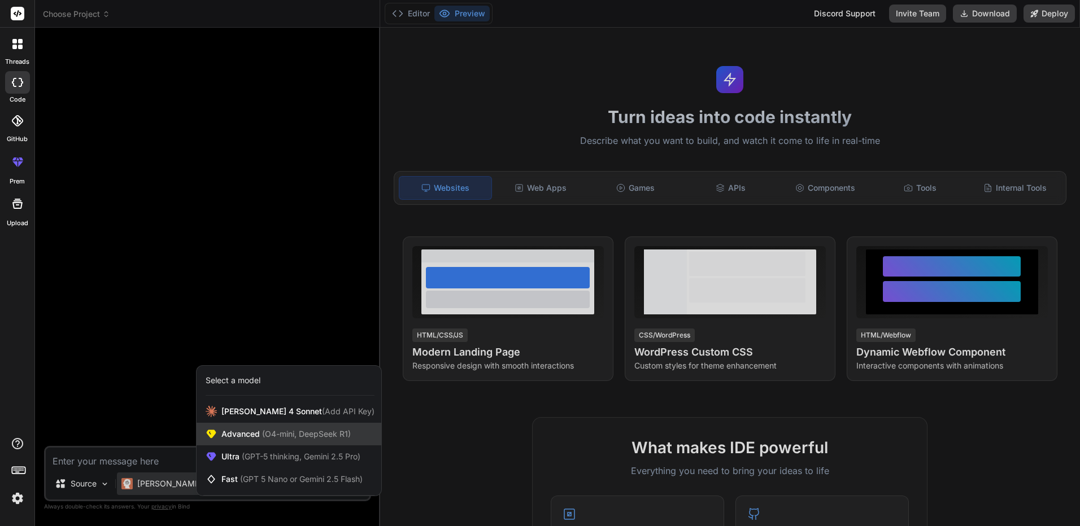
click at [238, 430] on span "Advanced (O4-mini, DeepSeek R1)" at bounding box center [285, 434] width 129 height 11
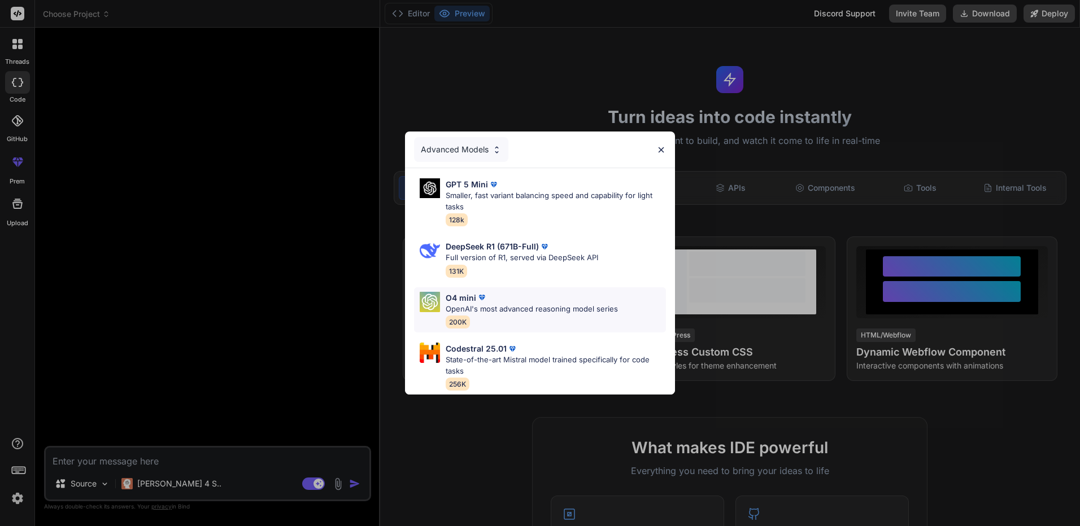
click at [515, 287] on div "O4 mini OpenAI's most advanced reasoning model series 200K" at bounding box center [540, 310] width 252 height 46
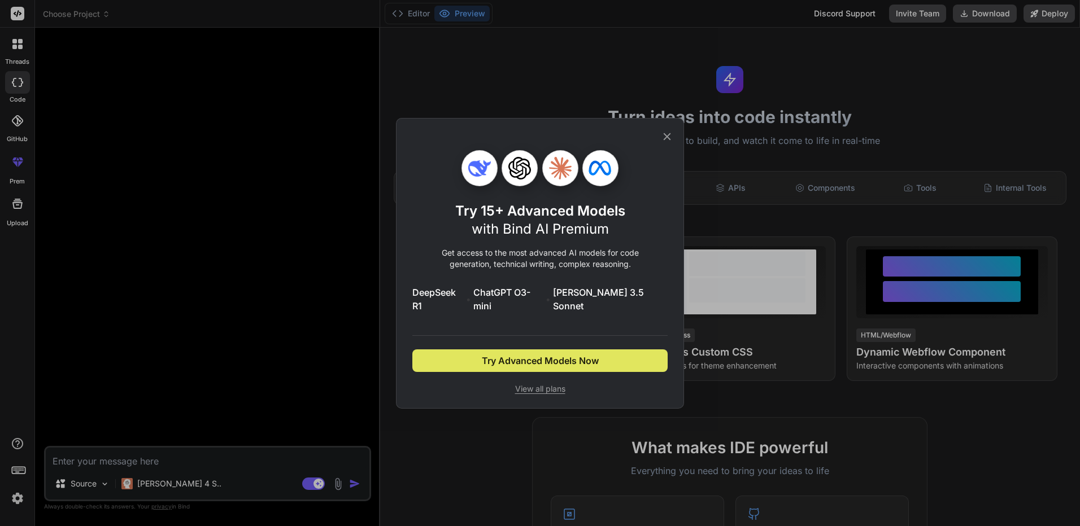
click at [578, 360] on span "Try Advanced Models Now" at bounding box center [540, 361] width 117 height 14
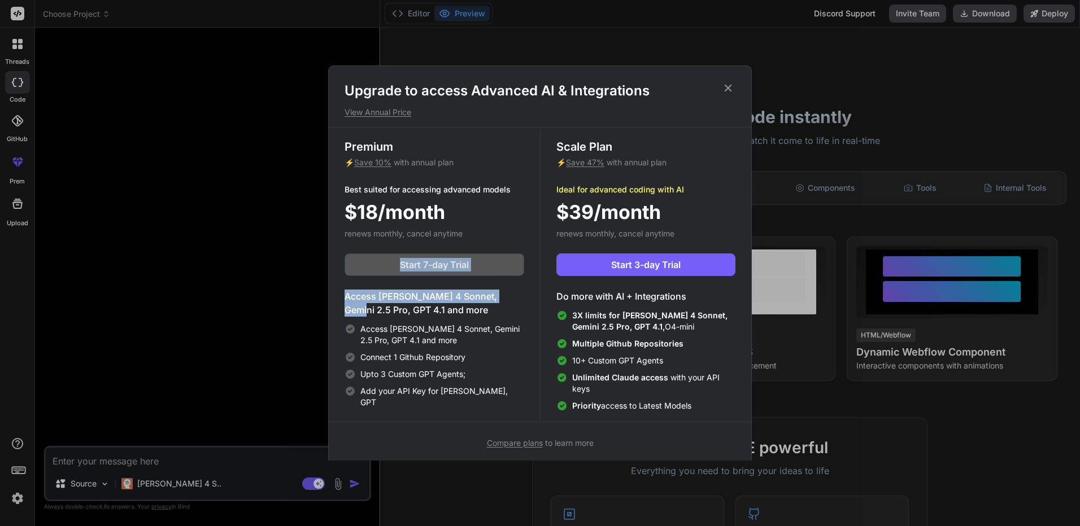
copy div "Start 7-day Trial Access Claude 4 Sonnet, Gemini 2.5"
drag, startPoint x: 504, startPoint y: 280, endPoint x: 400, endPoint y: 274, distance: 104.1
click at [400, 274] on div "Premium ⚡ Save 10% with annual plan Best suited for accessing advanced models $…" at bounding box center [434, 275] width 211 height 294
copy div "Start 7-day Trial Access Claude 4 Sonnet, Gemini 2.5"
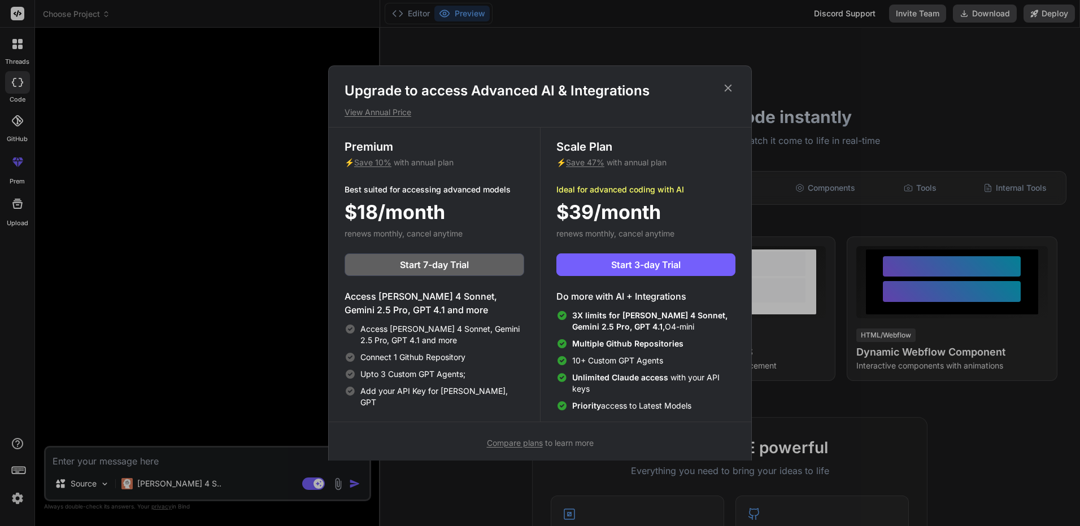
click at [265, 456] on div "Upgrade to access Advanced AI & Integrations View Annual Price Premium ⚡ Save 1…" at bounding box center [540, 263] width 1080 height 526
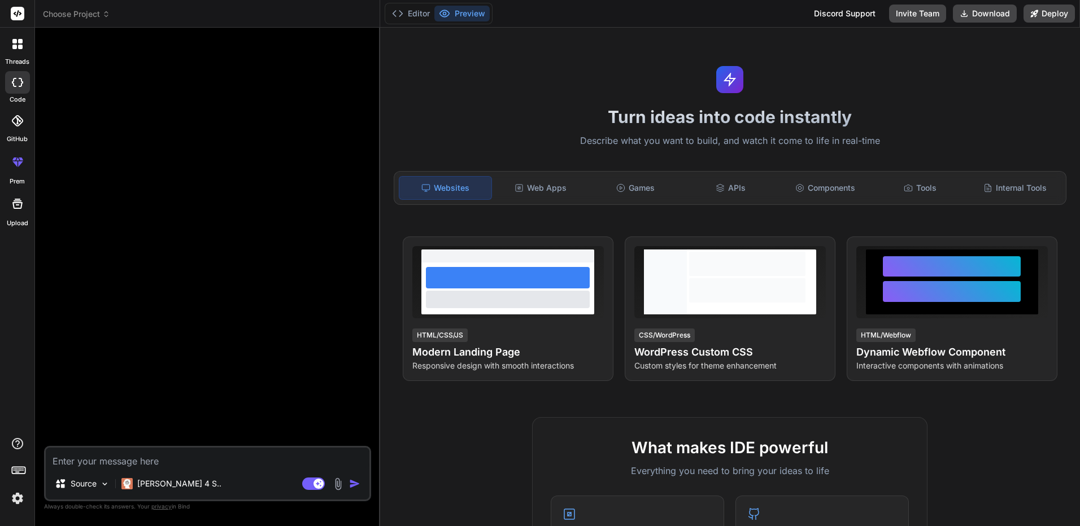
click at [245, 456] on textarea at bounding box center [208, 458] width 324 height 20
paste textarea "Start 7-day Trial Access Claude 4 Sonnet, Gemini 2.5"
type textarea "x"
type textarea "Start 7-day Trial Access Claude 4 Sonnet, Gemini 2.5"
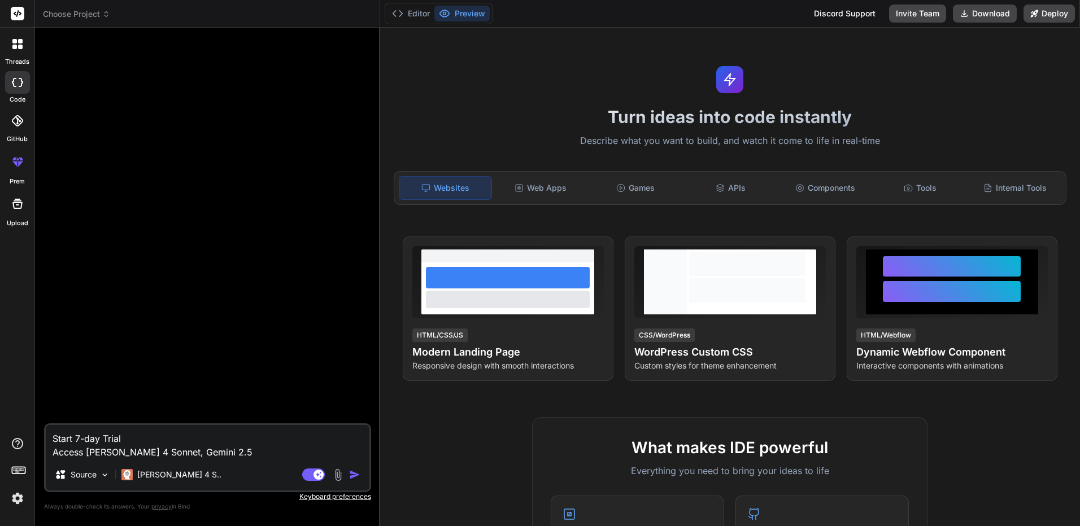
drag, startPoint x: 243, startPoint y: 455, endPoint x: -2, endPoint y: 454, distance: 245.1
click at [0, 454] on html "threads code GitHub prem Upload Choose Project Created with Pixso. Bind AI Web …" at bounding box center [540, 263] width 1080 height 526
type textarea "x"
type textarea "Start 7-day Trial"
type textarea "x"
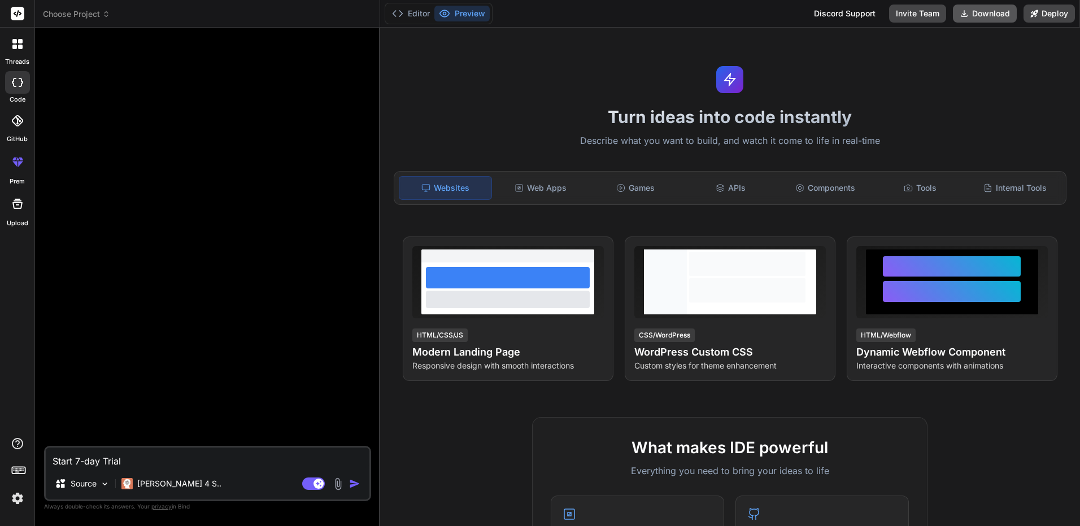
type textarea "Start 7-day Trial"
click at [1000, 16] on button "Download" at bounding box center [985, 14] width 64 height 18
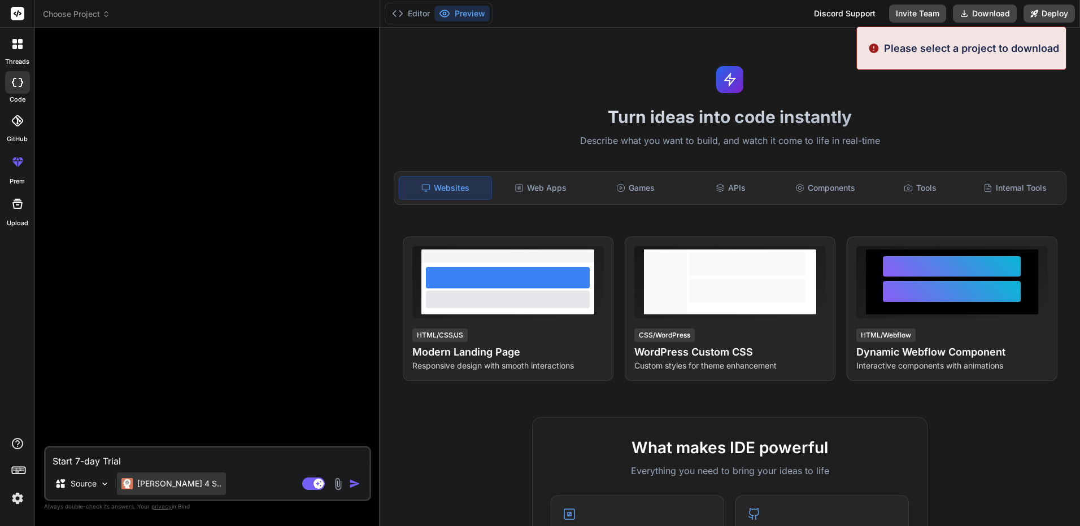
click at [139, 486] on p "Claude 4 S.." at bounding box center [179, 483] width 84 height 11
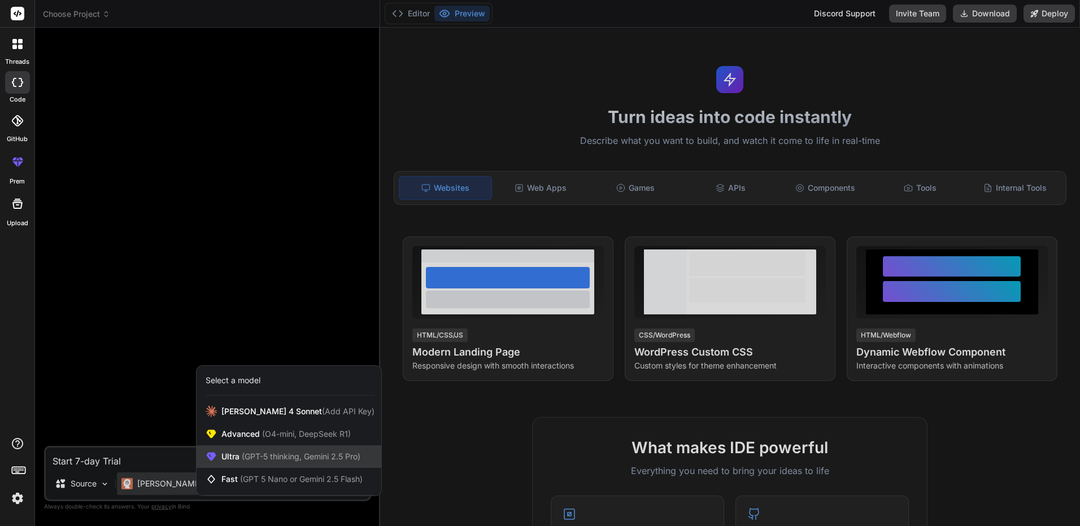
click at [289, 452] on span "(GPT-5 thinking, Gemini 2.5 Pro)" at bounding box center [299, 457] width 121 height 10
type textarea "x"
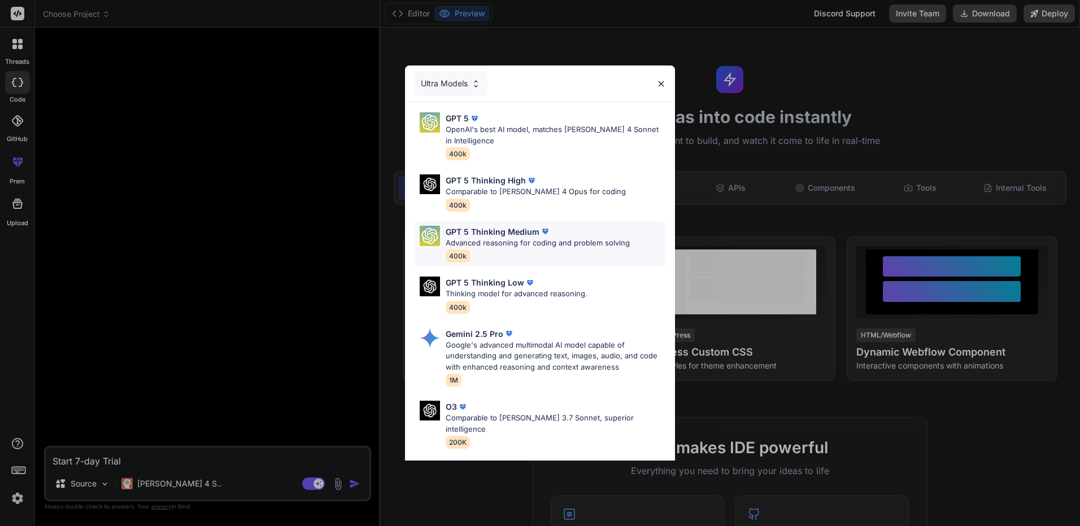
click at [499, 255] on div "GPT 5 Thinking Medium Advanced reasoning for coding and problem solving 400k" at bounding box center [538, 244] width 184 height 37
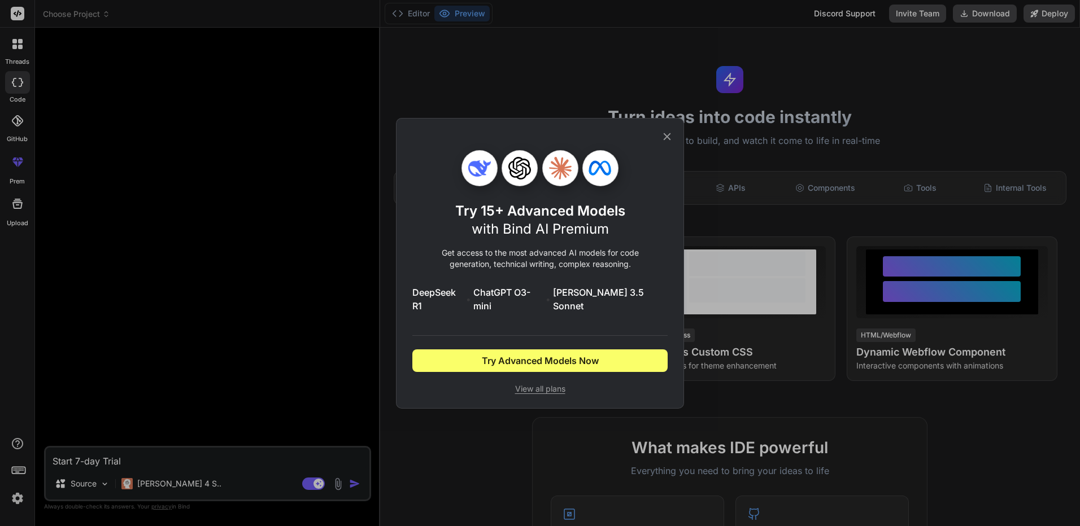
click at [578, 438] on div "Try 15+ Advanced Models with Bind AI Premium Get access to the most advanced AI…" at bounding box center [540, 263] width 1080 height 526
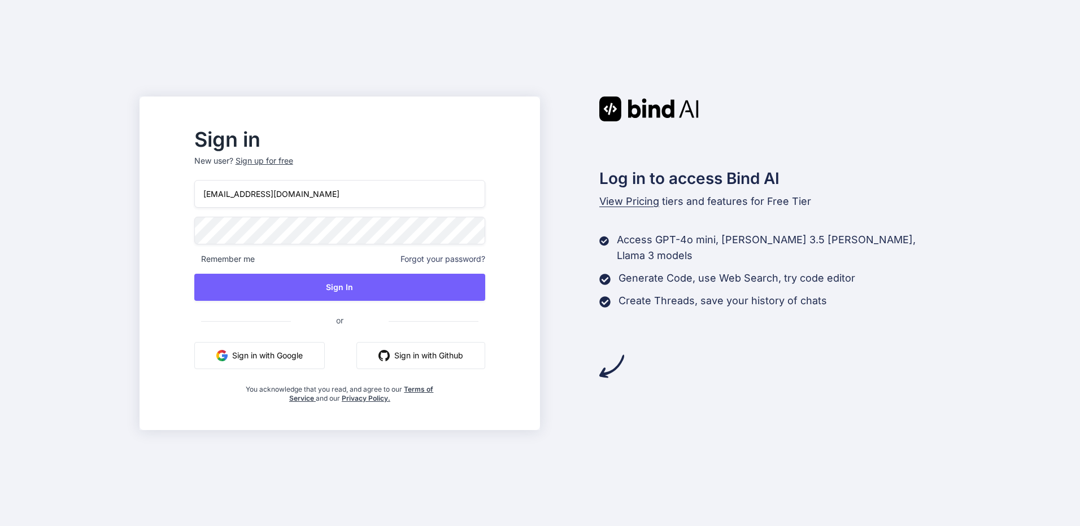
click at [382, 206] on input "[EMAIL_ADDRESS][DOMAIN_NAME]" at bounding box center [339, 194] width 291 height 28
type input "[EMAIL_ADDRESS][DOMAIN_NAME]"
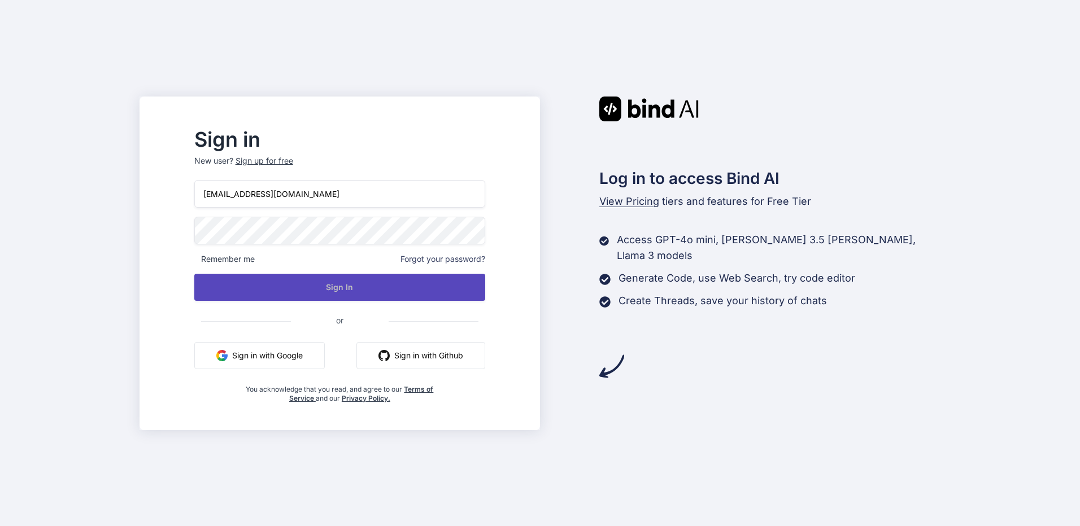
click at [360, 278] on button "Sign In" at bounding box center [339, 287] width 291 height 27
click at [355, 288] on button "Sign In" at bounding box center [339, 287] width 291 height 27
click at [363, 290] on button "Sign In" at bounding box center [339, 287] width 291 height 27
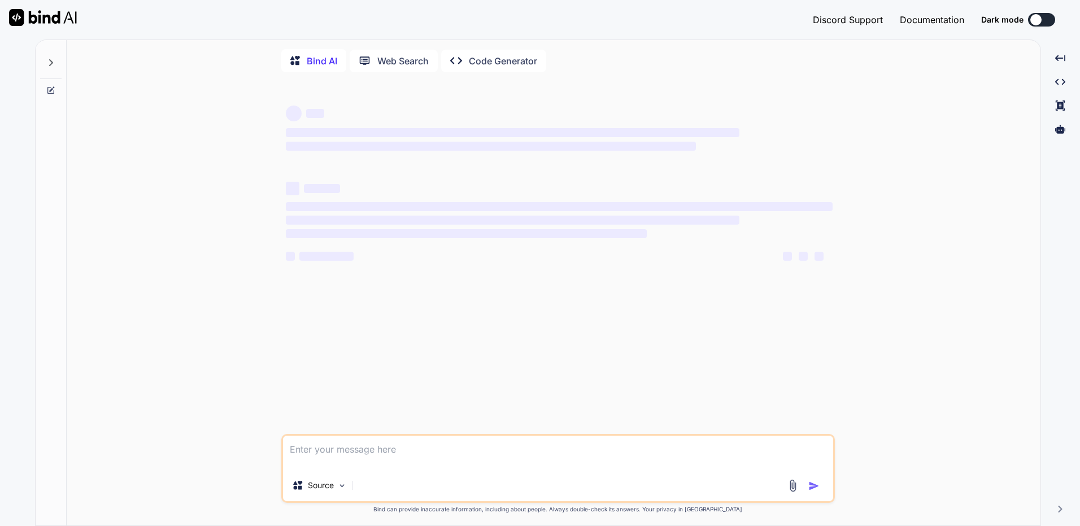
type textarea "Start 7-day Trial"
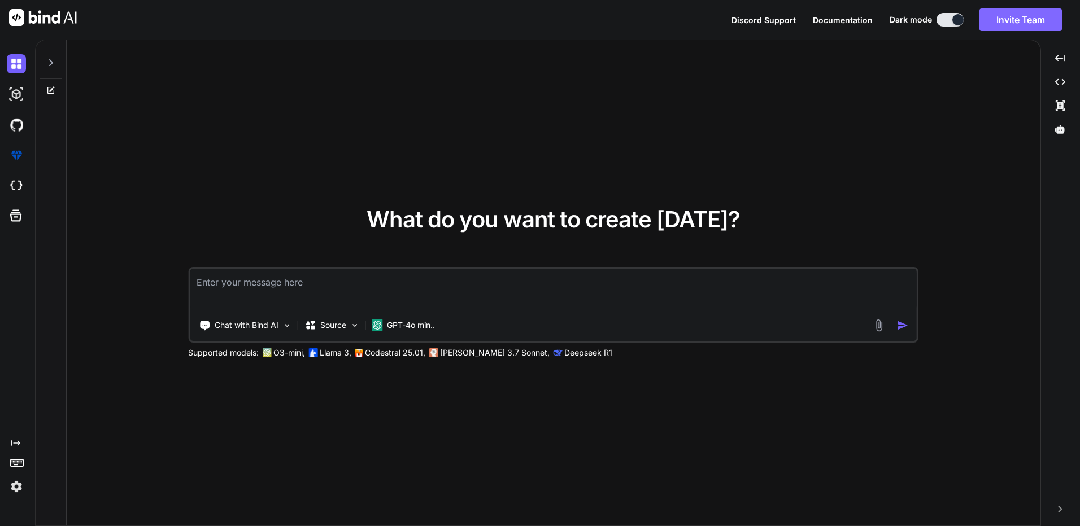
click at [1021, 29] on button "Invite Team" at bounding box center [1020, 19] width 82 height 23
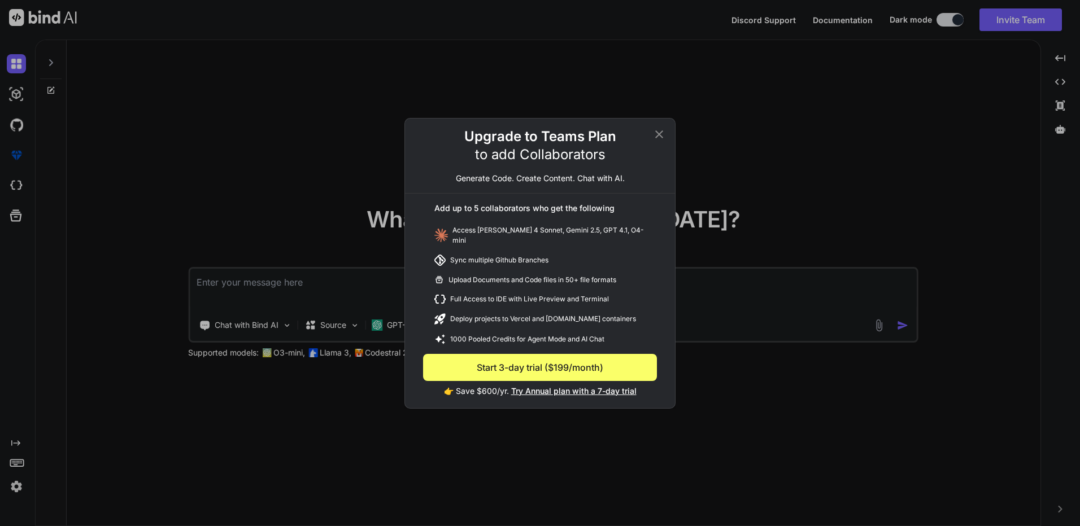
click at [663, 141] on icon at bounding box center [659, 135] width 14 height 14
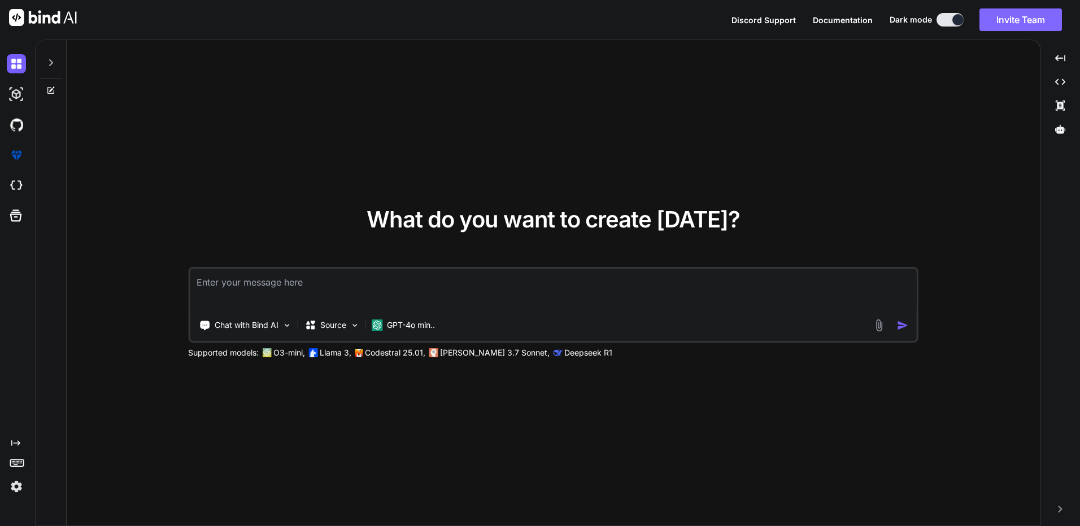
click at [1032, 20] on button "Invite Team" at bounding box center [1020, 19] width 82 height 23
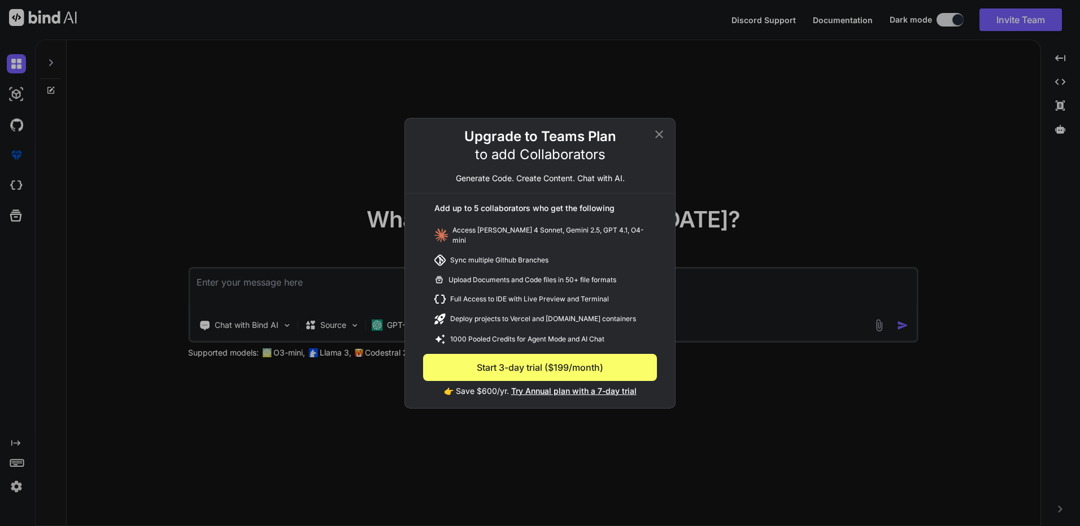
click at [665, 137] on icon at bounding box center [659, 135] width 14 height 14
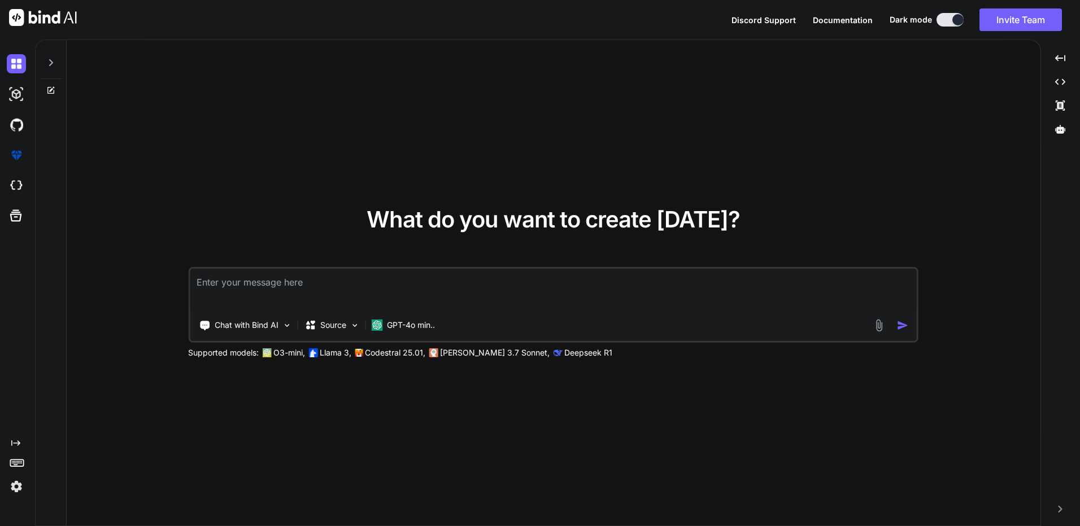
click at [12, 490] on img at bounding box center [16, 486] width 19 height 19
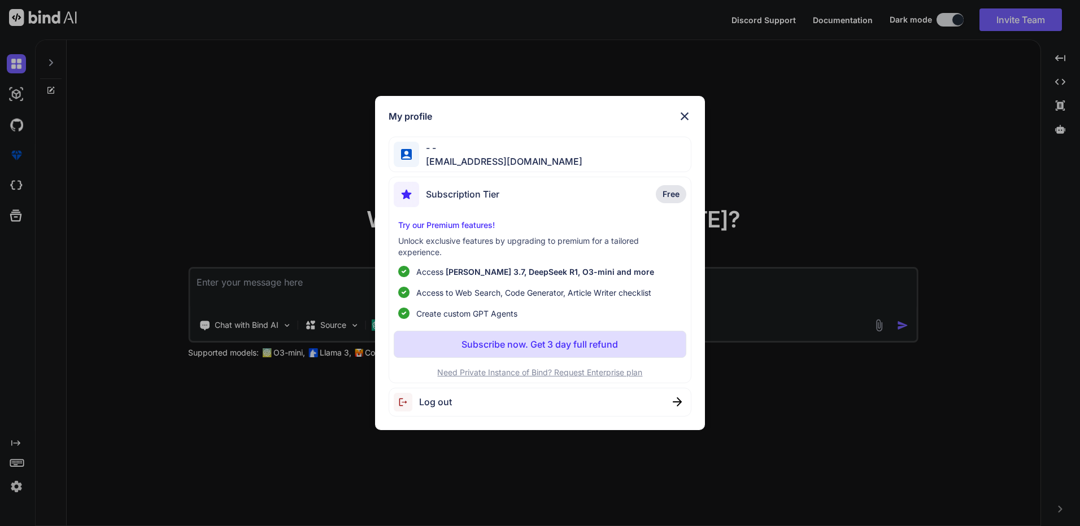
click at [496, 402] on div "Log out" at bounding box center [540, 402] width 303 height 29
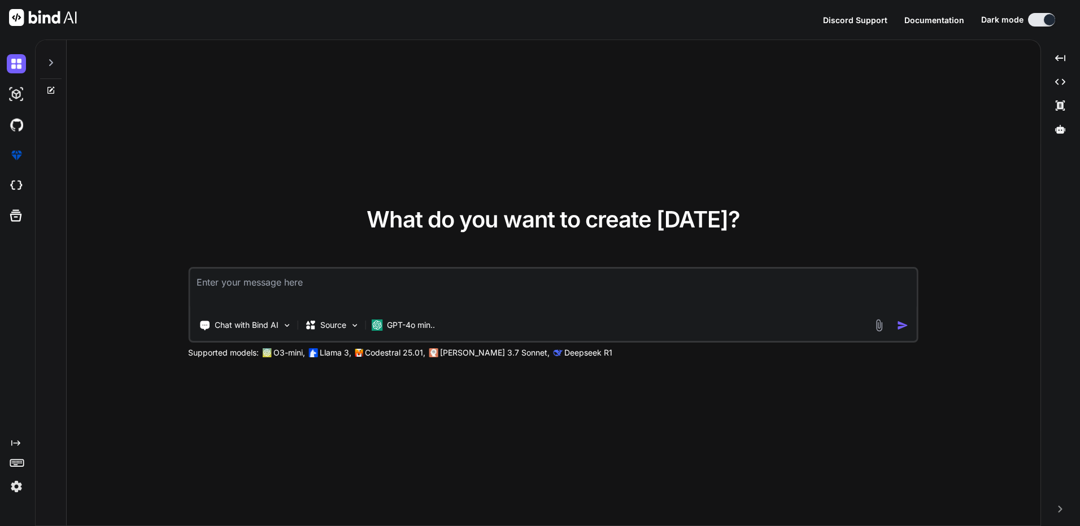
type textarea "x"
click at [15, 484] on img at bounding box center [16, 486] width 19 height 19
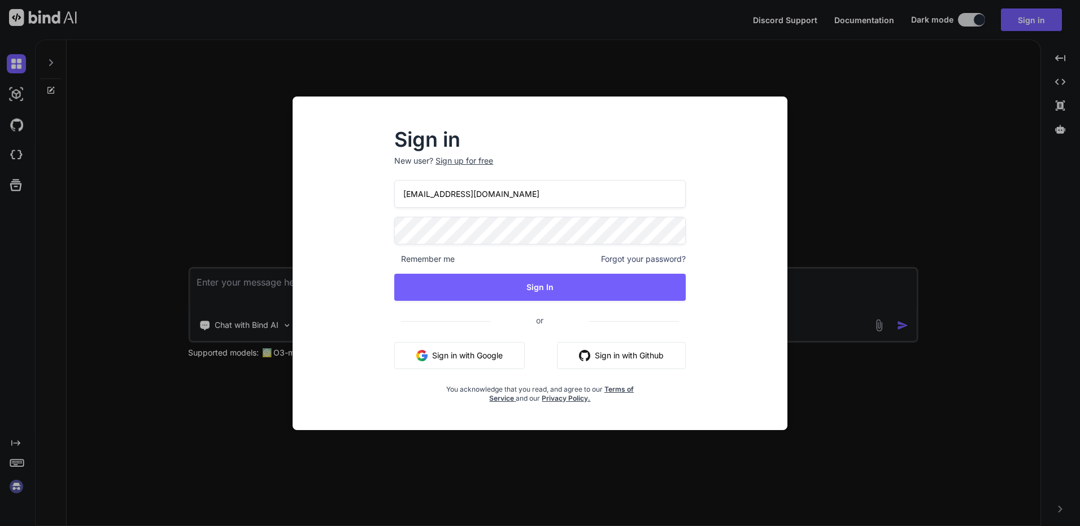
click at [543, 194] on input "kingkranyutthasin@gmail.com" at bounding box center [539, 194] width 291 height 28
type input "[EMAIL_ADDRESS][DOMAIN_NAME]"
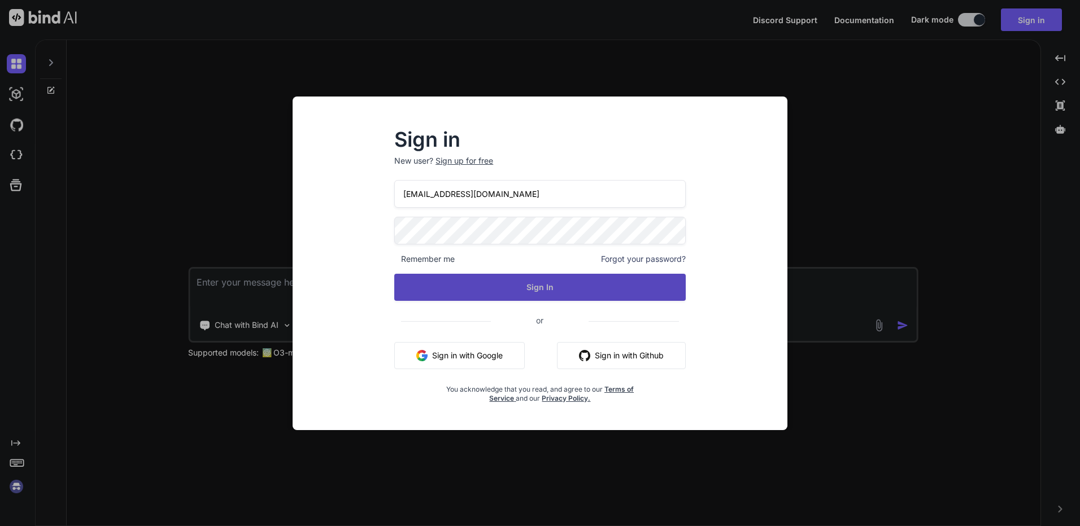
click at [502, 287] on button "Sign In" at bounding box center [539, 287] width 291 height 27
click at [561, 295] on button "Sign In" at bounding box center [539, 287] width 291 height 27
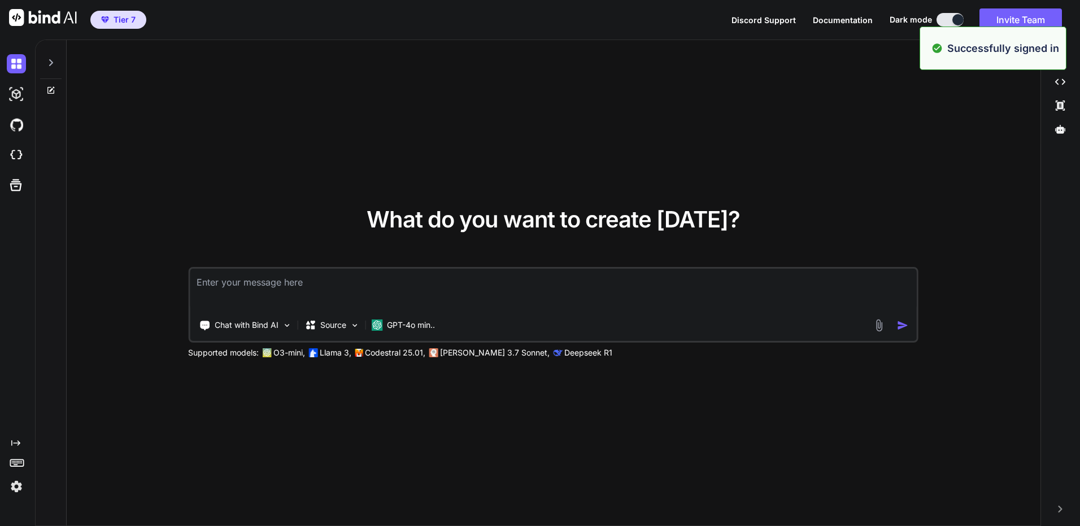
click at [0, 506] on html "Tier 7 Discord Support Documentation Dark mode Invite Team Created with Pixso. …" at bounding box center [540, 263] width 1080 height 526
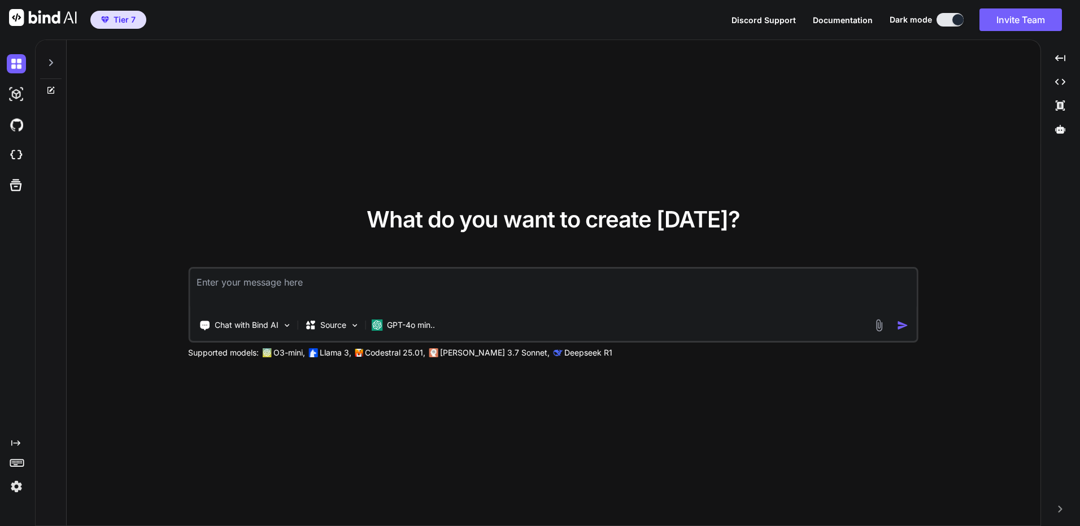
type textarea "x"
click at [0, 508] on html "Tier 7 Discord Support Documentation Dark mode Invite Team Created with Pixso. …" at bounding box center [540, 263] width 1080 height 526
click at [8, 490] on img at bounding box center [16, 486] width 19 height 19
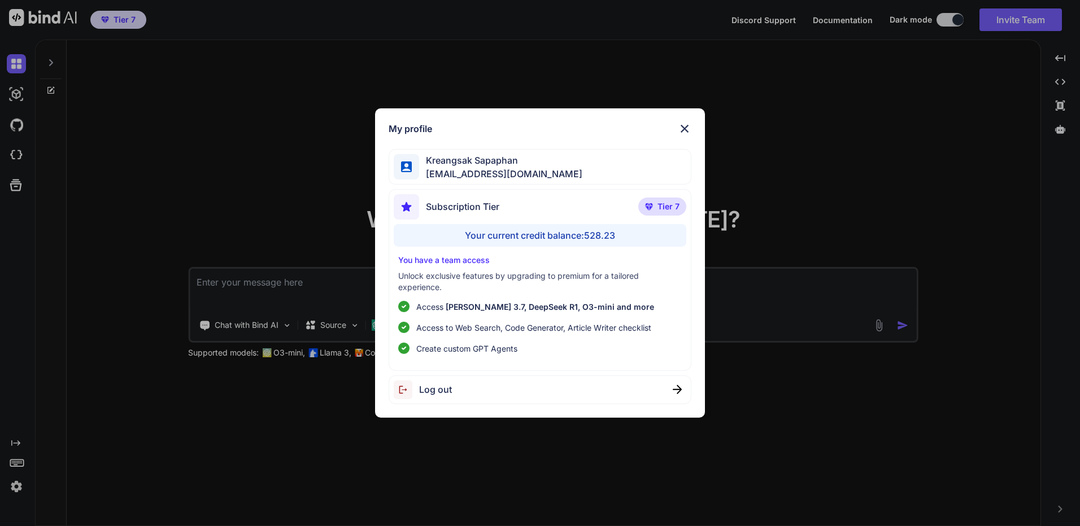
click at [1048, 49] on div "My profile Kreangsak Sapaphan inseiong@gmail.com Subscription Tier Tier 7 Your …" at bounding box center [540, 263] width 1080 height 526
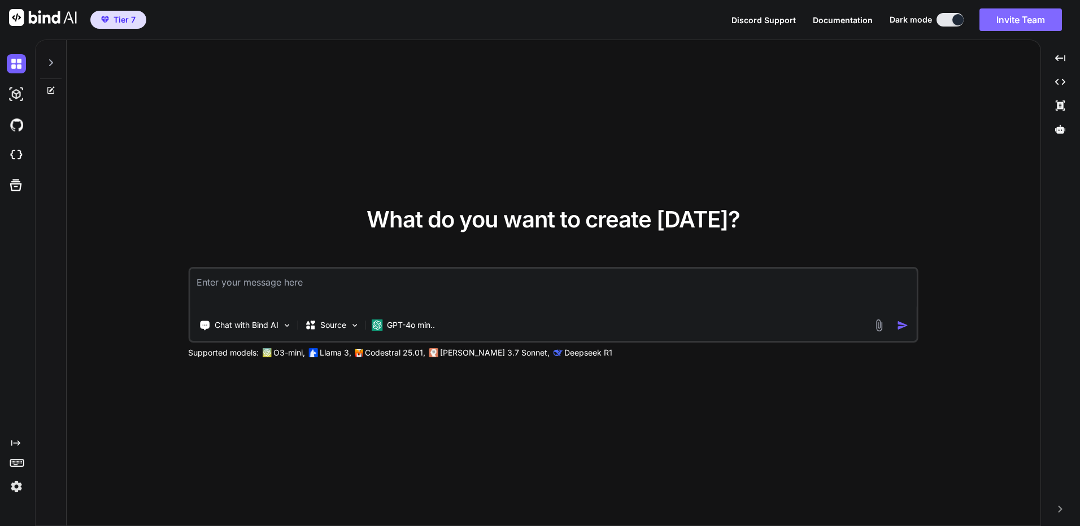
click at [1037, 27] on button "Invite Team" at bounding box center [1020, 19] width 82 height 23
click at [1042, 15] on button "Invite Team" at bounding box center [1020, 19] width 82 height 23
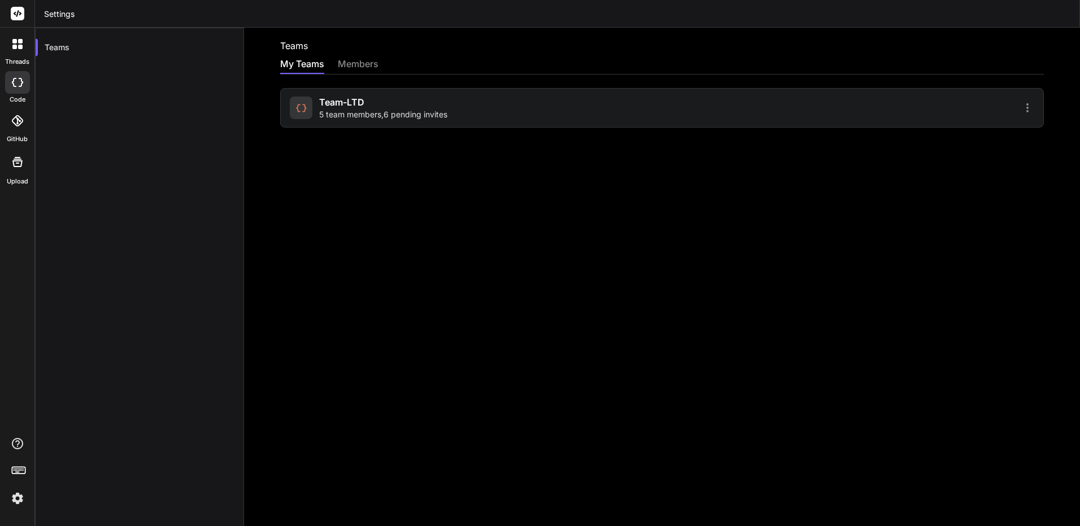
click at [407, 108] on div "Team-LTD 5 team members , 6 pending invites" at bounding box center [383, 107] width 128 height 25
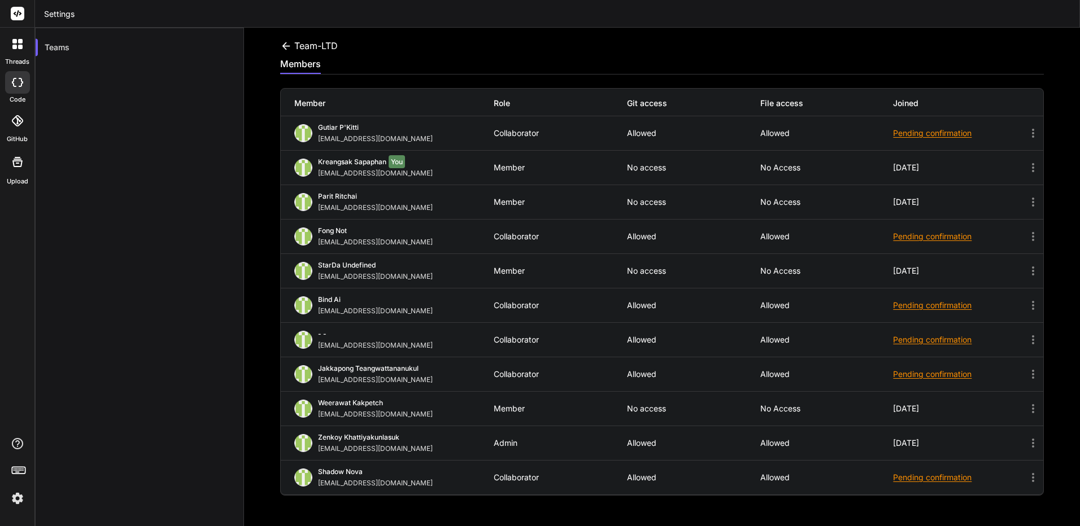
click at [1021, 160] on div "Kreangsak Sapaphan You inseiong@gmail.com Member No access No access 4 days ago" at bounding box center [662, 168] width 762 height 34
click at [1026, 164] on icon at bounding box center [1033, 168] width 14 height 14
click at [1026, 165] on icon at bounding box center [1033, 168] width 14 height 14
click at [675, 177] on div "Kreangsak Sapaphan You inseiong@gmail.com Member No access No access 4 days ago" at bounding box center [662, 168] width 762 height 34
click at [670, 60] on div "members" at bounding box center [662, 65] width 764 height 17
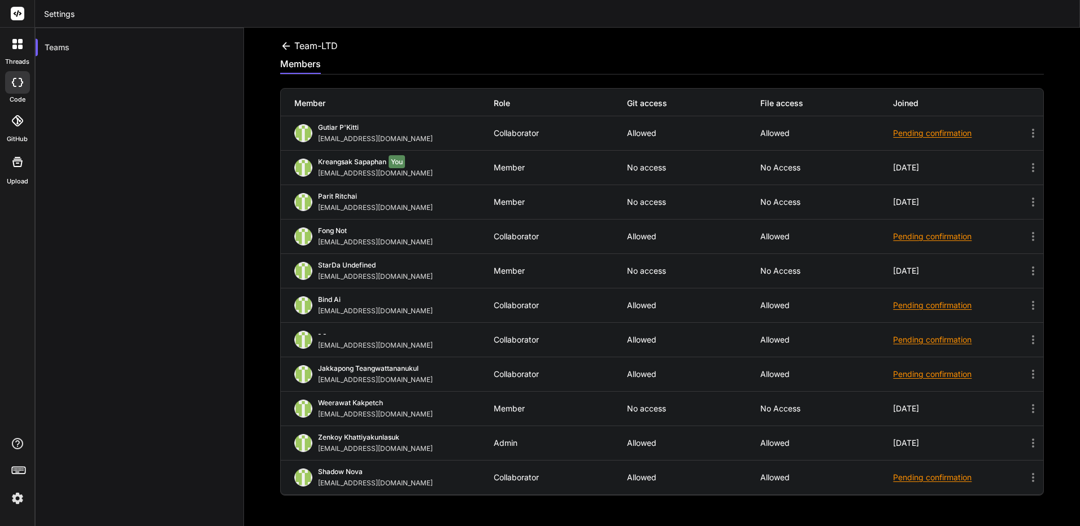
click at [293, 43] on div "Team-LTD" at bounding box center [309, 46] width 58 height 14
click at [286, 45] on icon at bounding box center [286, 46] width 12 height 12
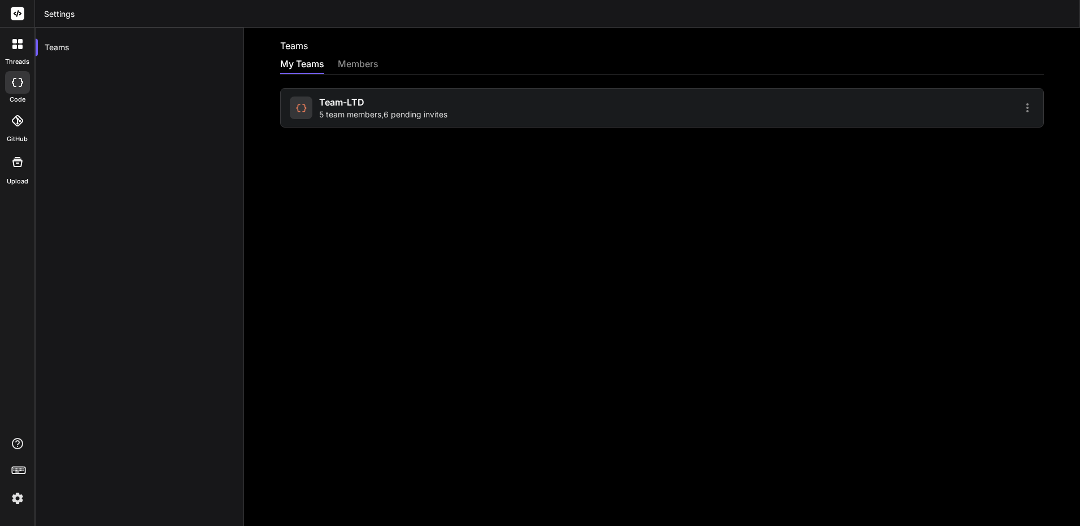
click at [8, 504] on img at bounding box center [17, 498] width 19 height 19
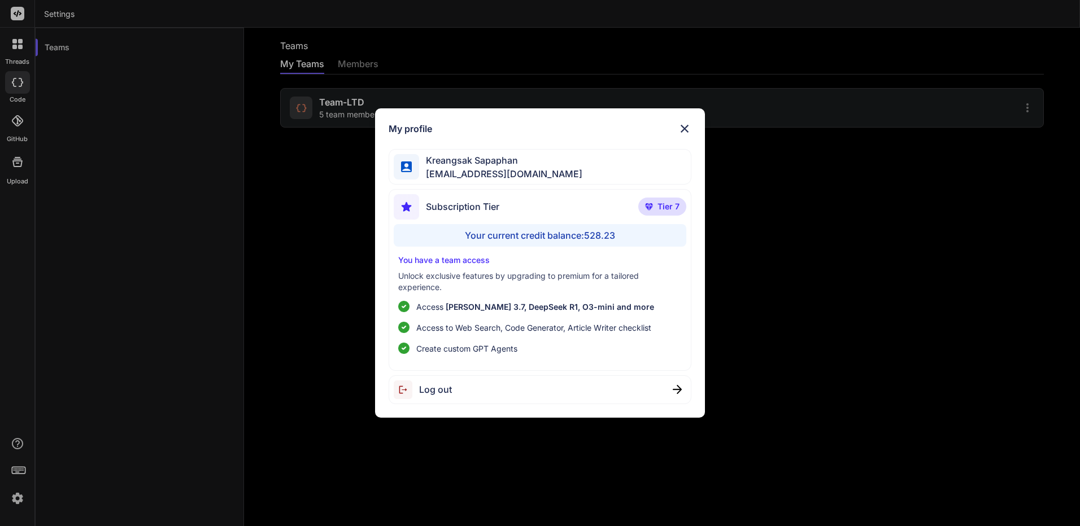
click at [457, 391] on div "Log out" at bounding box center [540, 390] width 303 height 29
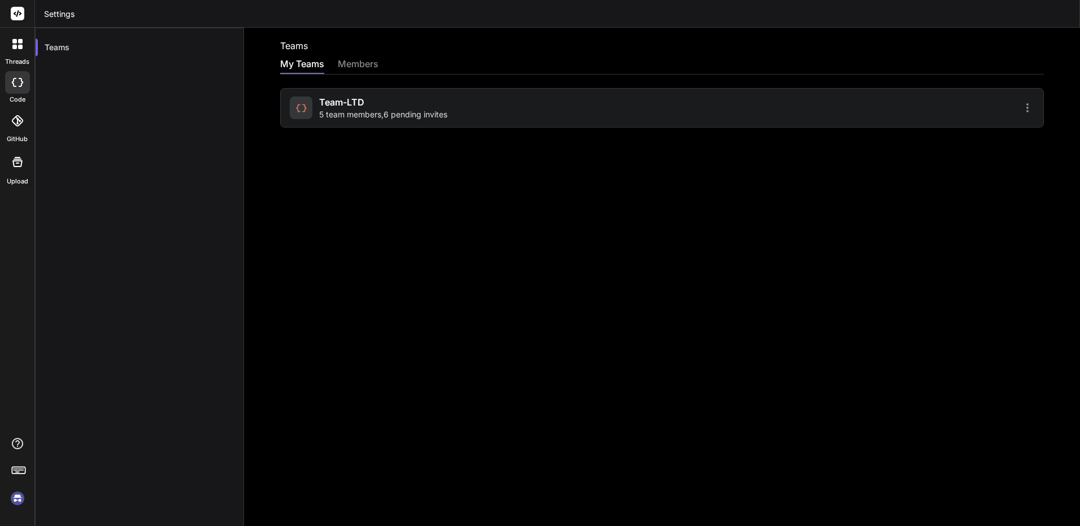
click at [24, 492] on img at bounding box center [17, 498] width 19 height 19
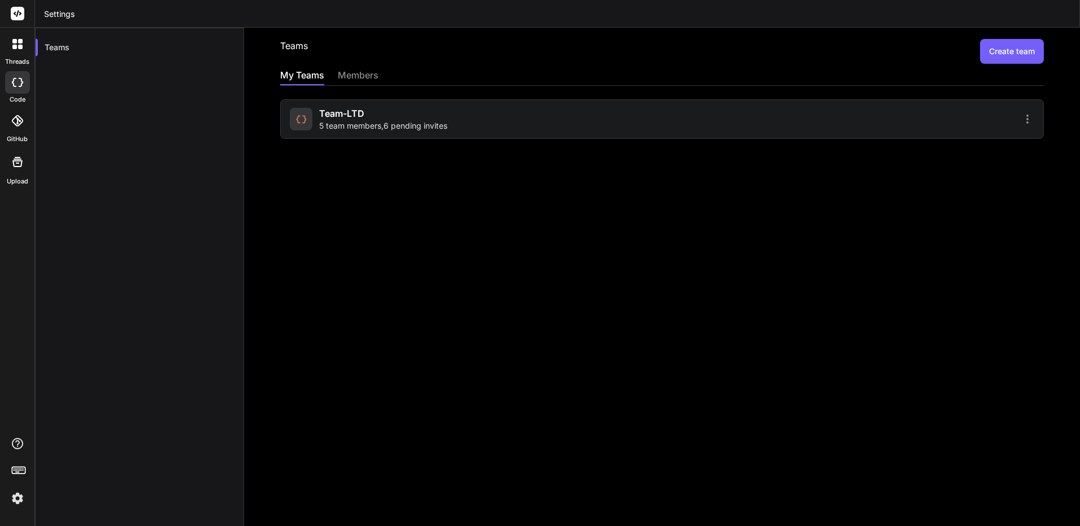
click at [866, 476] on div "Teams Create team My Teams members Team-LTD 5 team members , 6 pending invites" at bounding box center [662, 277] width 836 height 499
click at [691, 262] on div "Teams Create team My Teams members Team-LTD 5 team members , 6 pending invites" at bounding box center [662, 277] width 836 height 499
click at [625, 232] on div "Teams Create team My Teams members Team-LTD 5 team members , 6 pending invites" at bounding box center [662, 277] width 836 height 499
click at [369, 80] on div "members" at bounding box center [358, 76] width 41 height 16
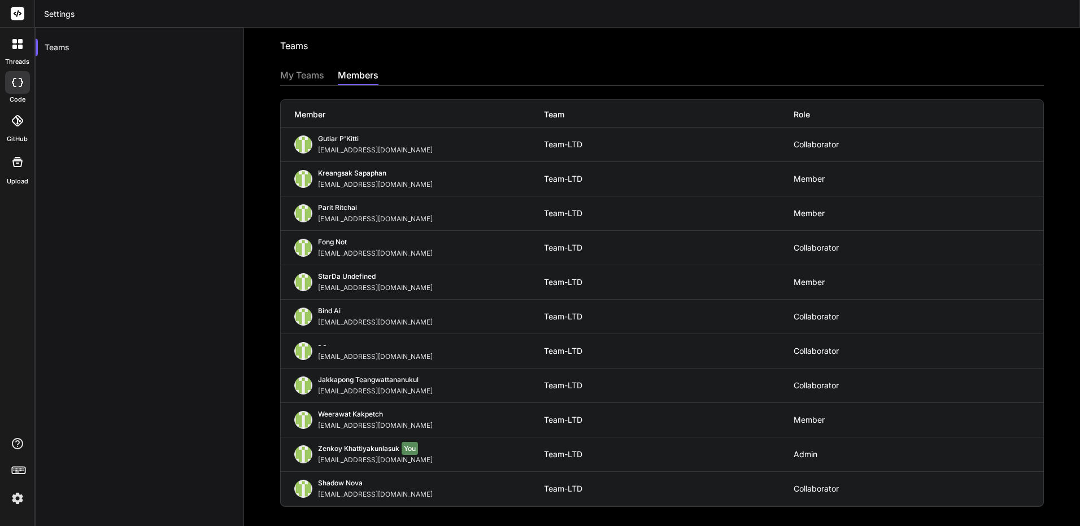
click at [321, 76] on div "My Teams" at bounding box center [302, 76] width 44 height 16
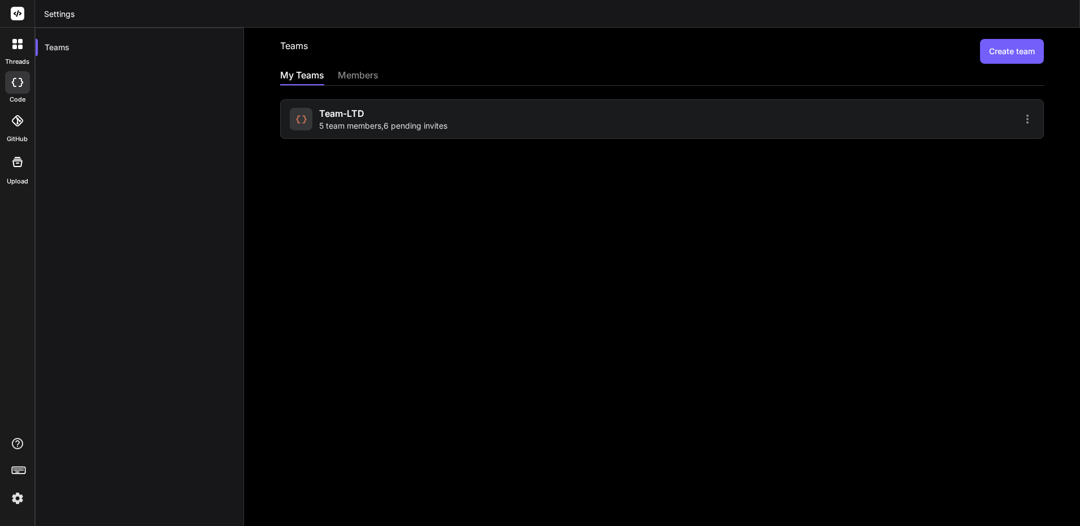
click at [1022, 114] on icon at bounding box center [1028, 119] width 14 height 14
click at [968, 127] on li "Settings" at bounding box center [961, 125] width 91 height 20
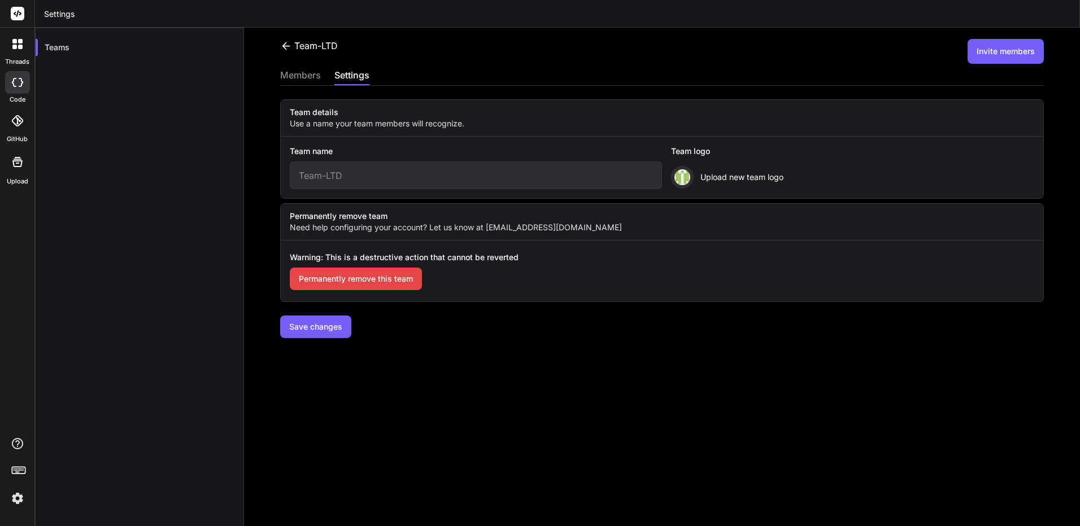
click at [307, 65] on div "Team-LTD Invite members members settings Team details Use a name your team memb…" at bounding box center [662, 277] width 836 height 499
click at [307, 79] on div "members" at bounding box center [300, 76] width 41 height 16
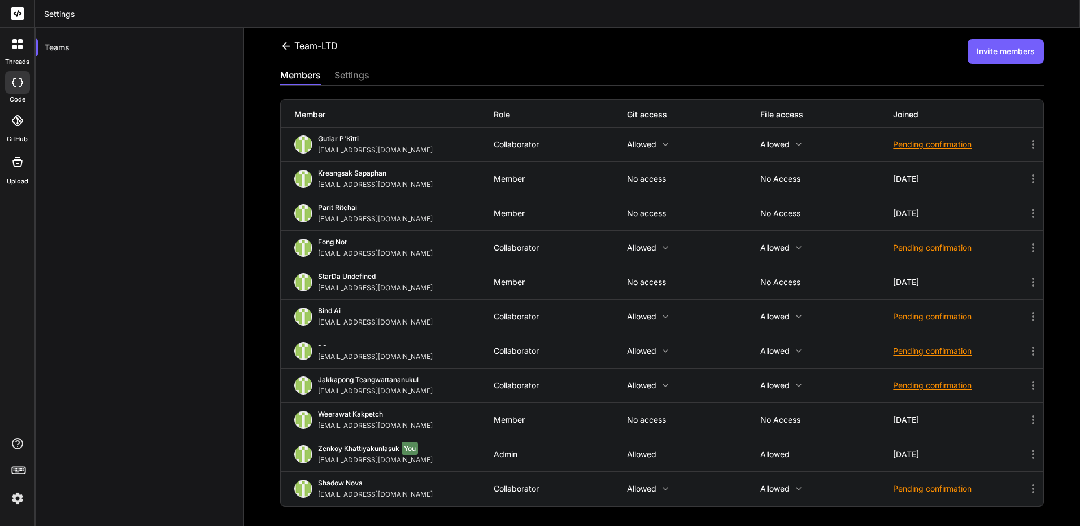
click at [1026, 177] on icon at bounding box center [1033, 179] width 14 height 14
click at [707, 184] on div at bounding box center [540, 263] width 1080 height 526
click at [539, 168] on div "Kreangsak Sapaphan inseiong@gmail.com Member No access No access 4 days ago" at bounding box center [662, 179] width 762 height 34
click at [636, 176] on p "No access" at bounding box center [693, 179] width 133 height 9
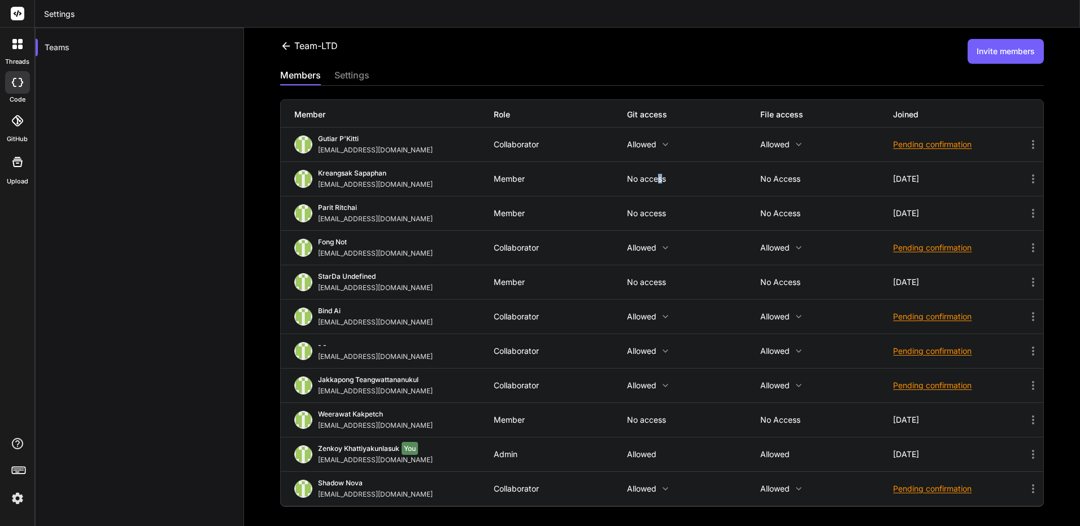
click at [657, 179] on p "No access" at bounding box center [693, 179] width 133 height 9
click at [658, 179] on p "No access" at bounding box center [693, 179] width 133 height 9
click at [660, 176] on p "No access" at bounding box center [693, 179] width 133 height 9
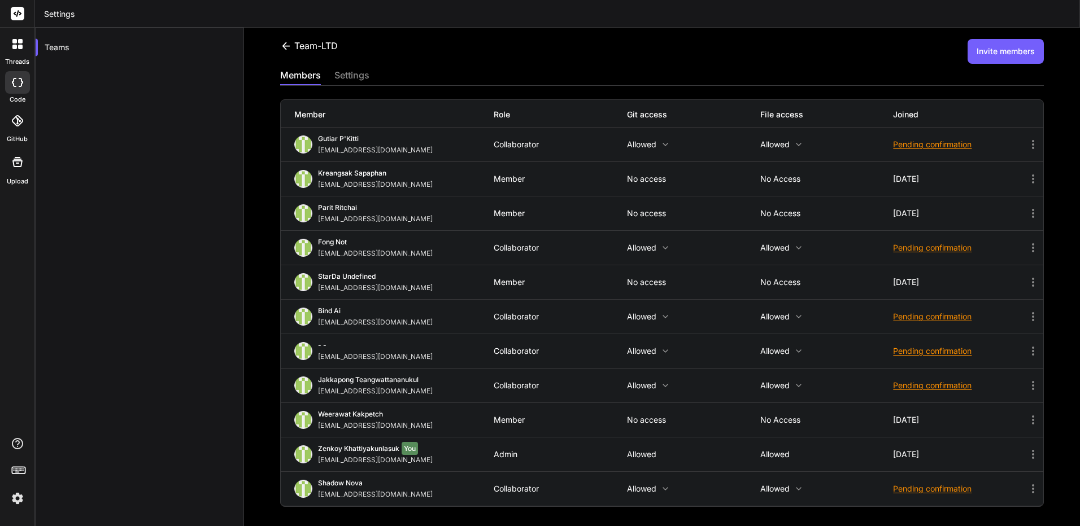
click at [1027, 180] on icon at bounding box center [1033, 179] width 14 height 14
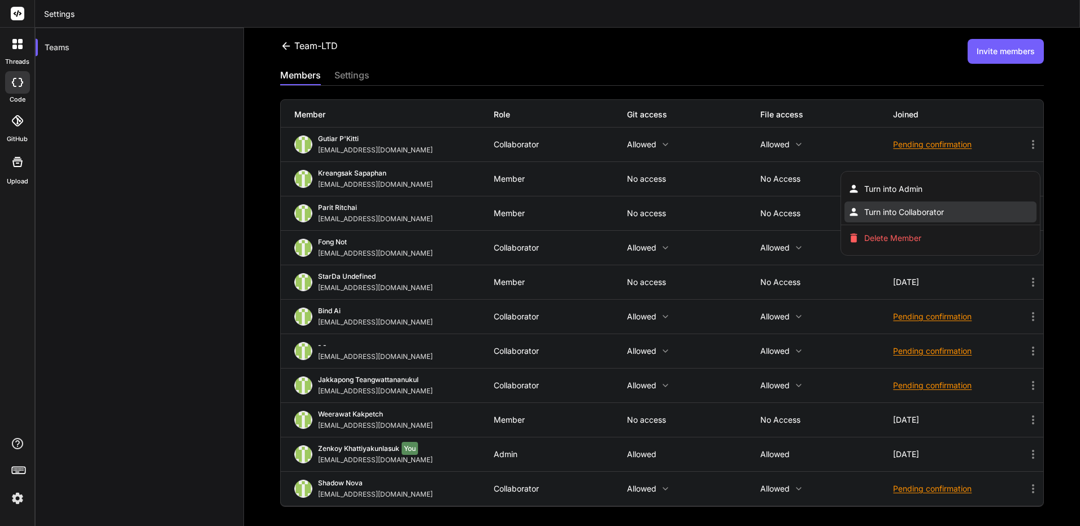
click at [948, 208] on li "Turn into Collaborator" at bounding box center [939, 212] width 191 height 21
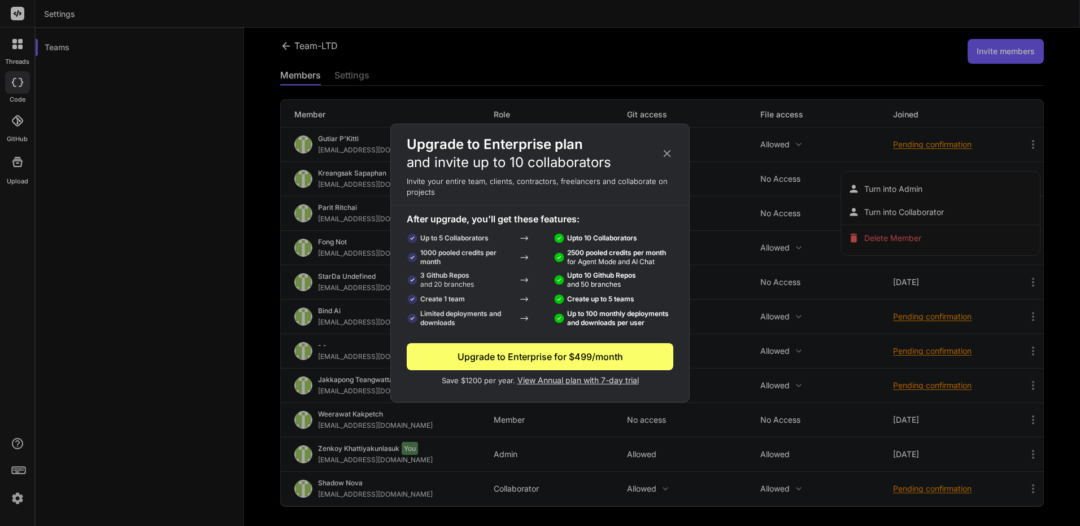
click at [672, 150] on icon at bounding box center [667, 153] width 12 height 12
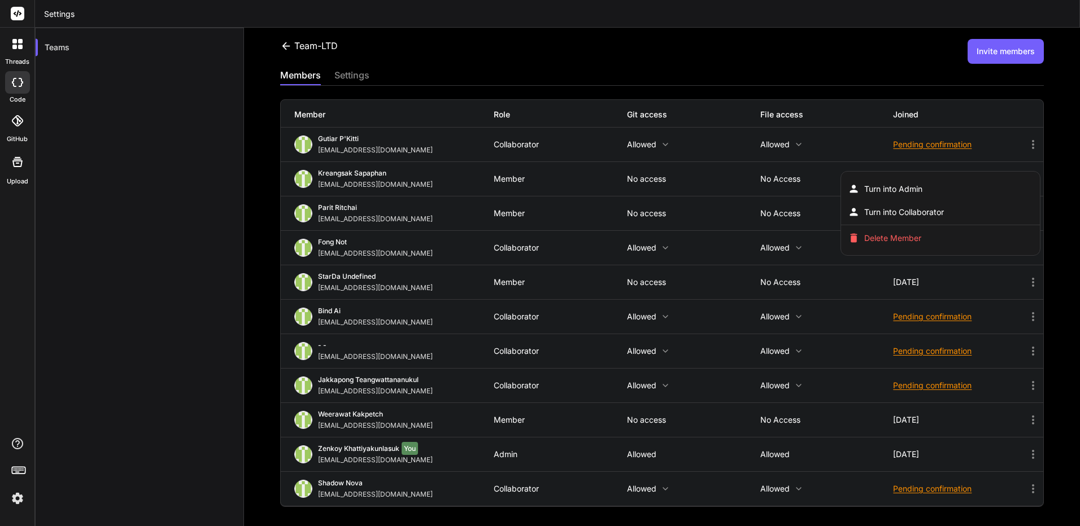
click at [687, 228] on div at bounding box center [540, 263] width 1080 height 526
click at [1028, 452] on icon at bounding box center [1033, 455] width 14 height 14
click at [1026, 459] on icon at bounding box center [1033, 455] width 14 height 14
click at [15, 504] on img at bounding box center [17, 498] width 19 height 19
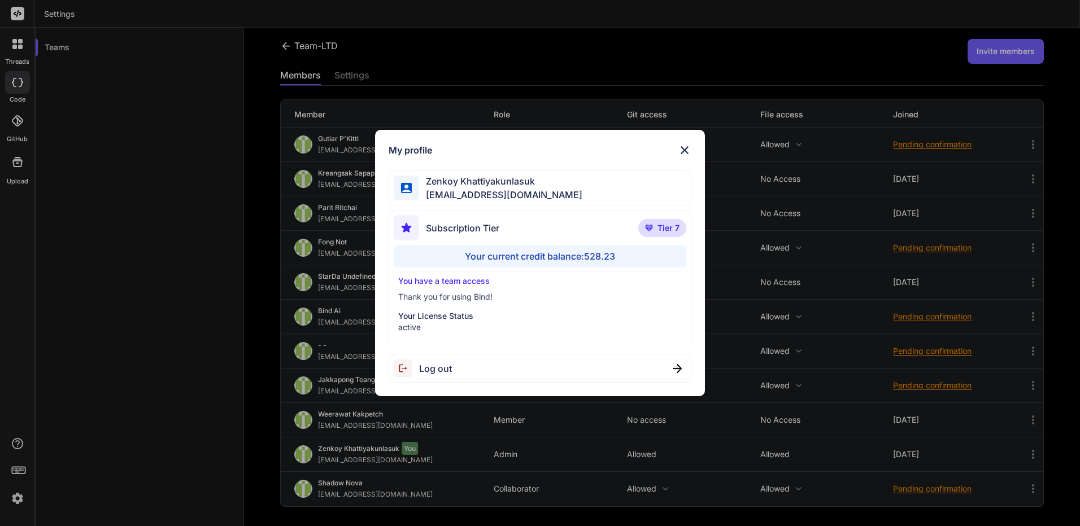
click at [248, 325] on div "My profile Zenkoy Khattiyakunlasuk bindai@zenkoy.com Subscription Tier Tier 7 Y…" at bounding box center [540, 263] width 1080 height 526
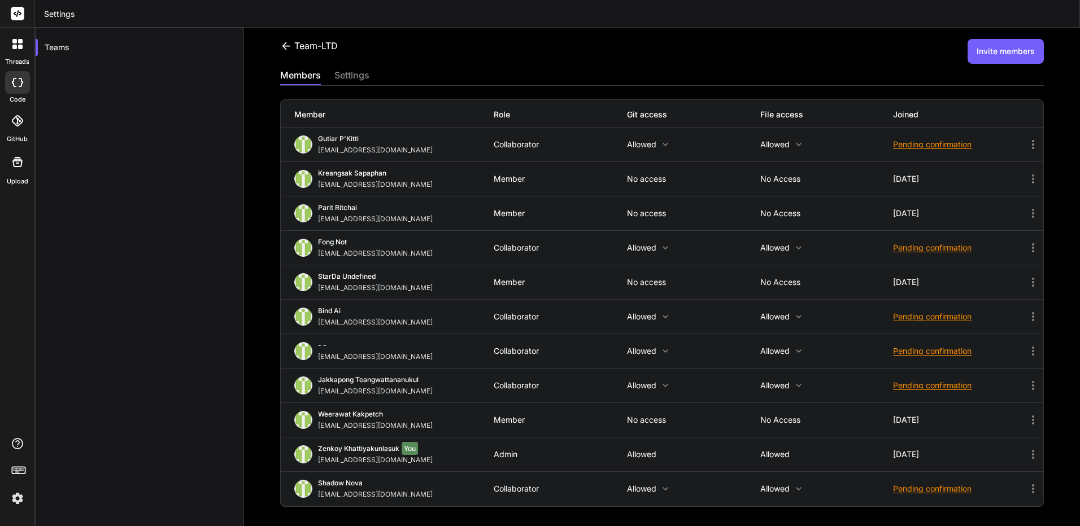
click at [14, 88] on div at bounding box center [17, 82] width 25 height 23
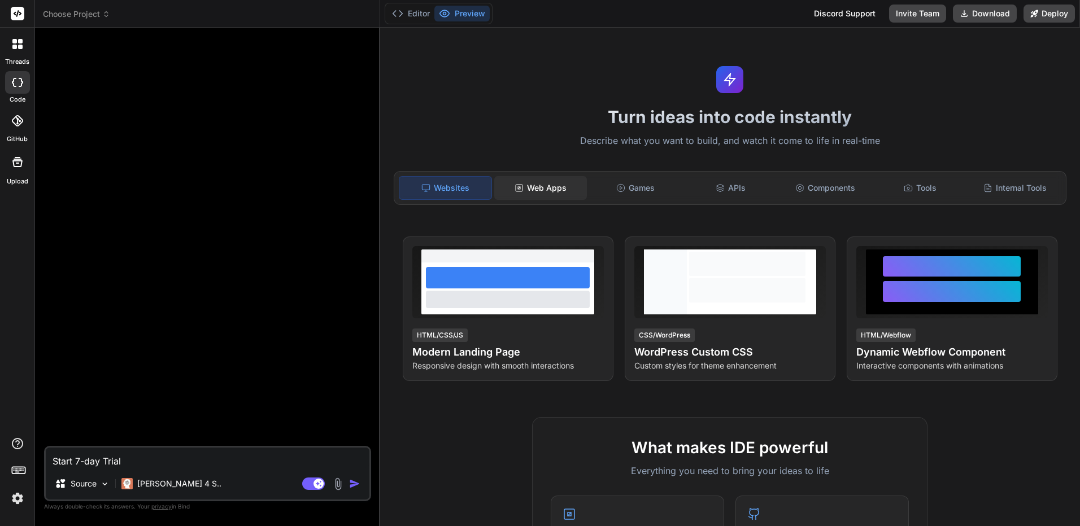
click at [534, 197] on div "Web Apps" at bounding box center [540, 188] width 93 height 24
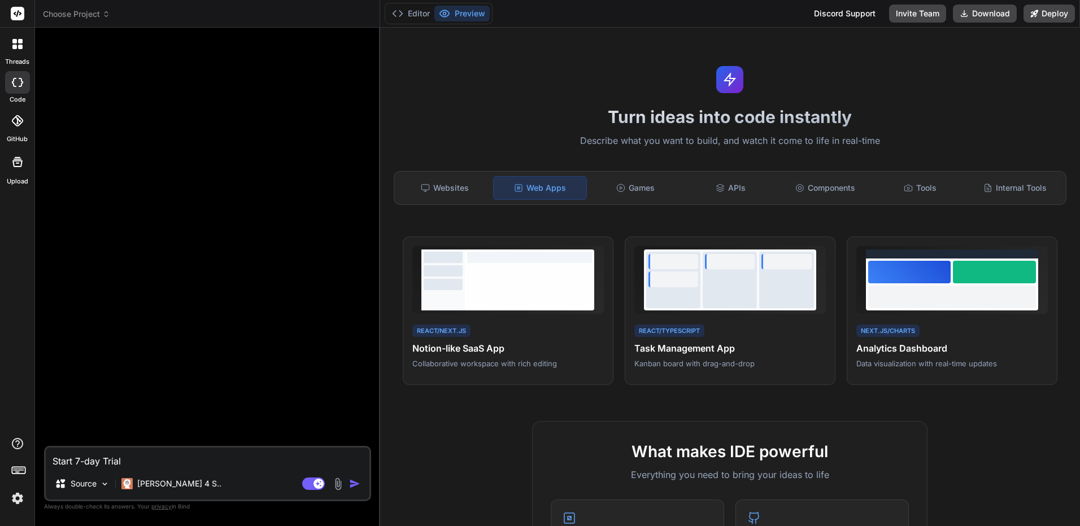
click at [209, 456] on textarea "Start 7-day Trial" at bounding box center [208, 458] width 324 height 20
click at [206, 461] on textarea "Start 7-day Trial" at bounding box center [208, 458] width 324 height 20
type textarea "]"
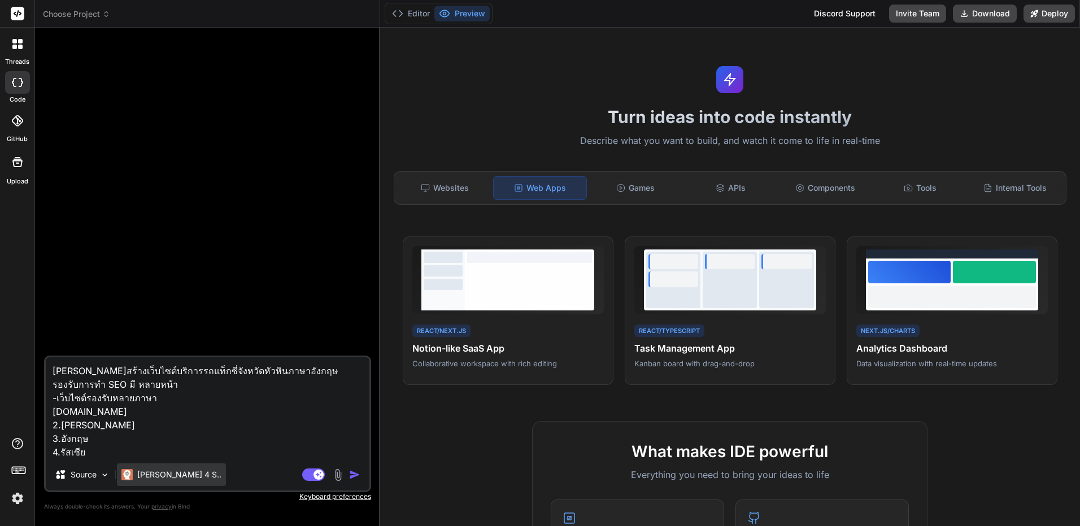
type textarea "ลองสร้างเว็บไซต์บริการรถแท็กซี่จังหวัดหัวหินภาษาอังกฤษ รองรับการทำ SEO มี หลายห…"
click at [159, 479] on p "Claude 4 S.." at bounding box center [179, 474] width 84 height 11
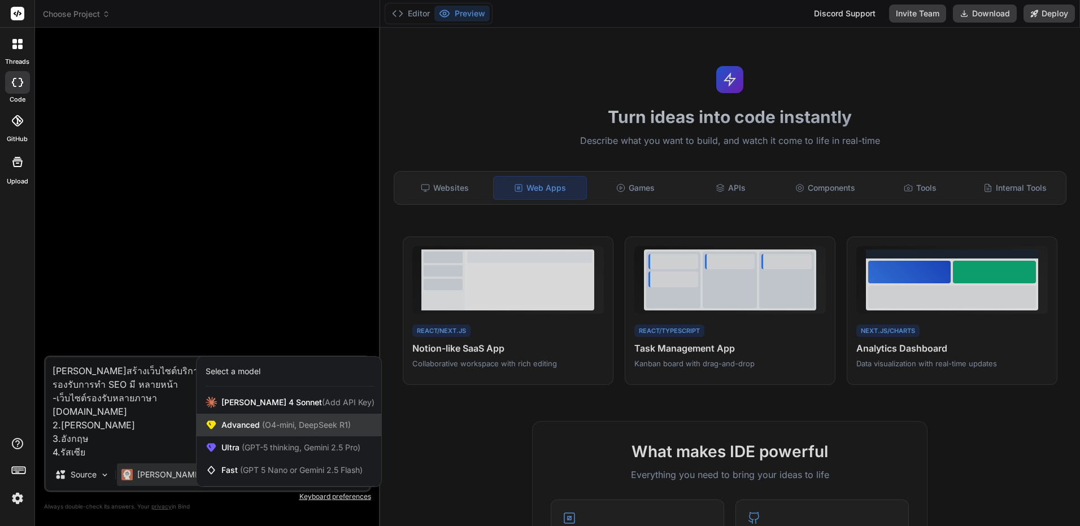
click at [276, 430] on div "Advanced (O4-mini, DeepSeek R1)" at bounding box center [289, 425] width 185 height 23
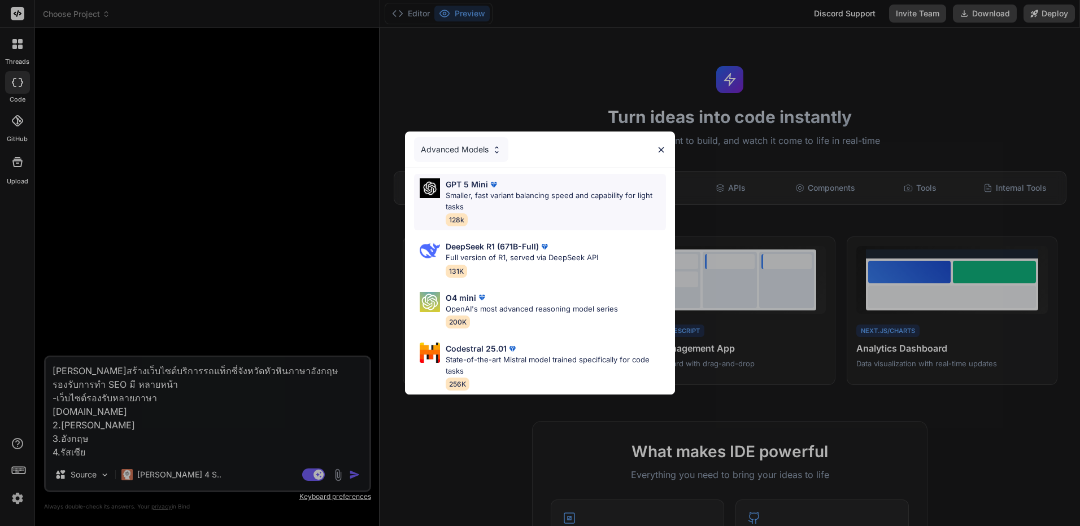
click at [590, 206] on p "Smaller, fast variant balancing speed and capability for light tasks" at bounding box center [556, 201] width 220 height 22
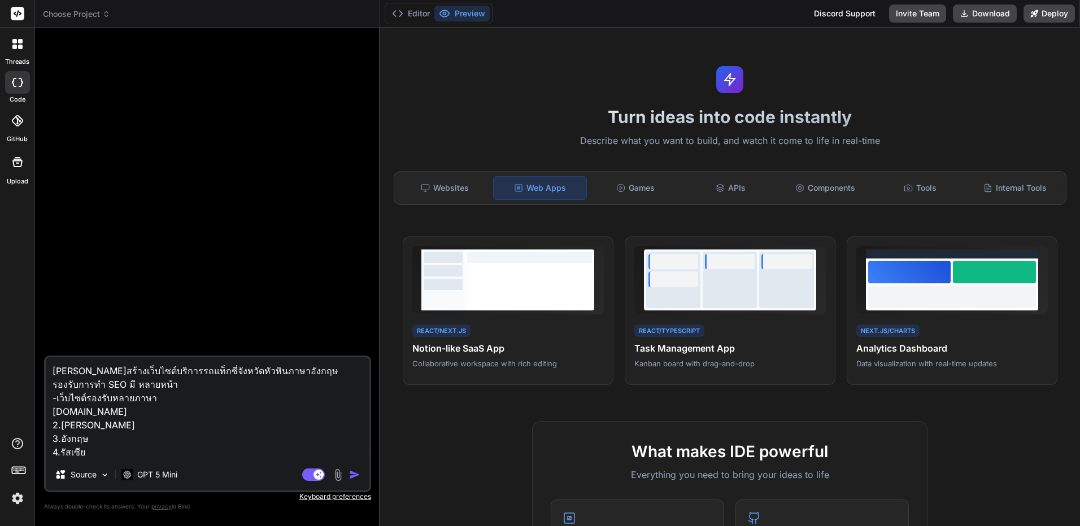
click at [355, 478] on img "button" at bounding box center [354, 474] width 11 height 11
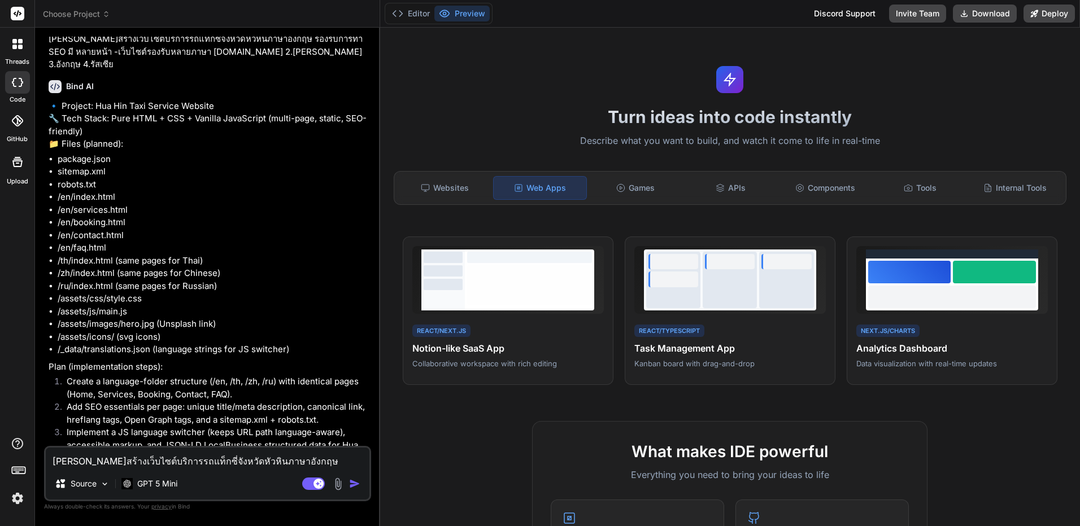
scroll to position [213, 0]
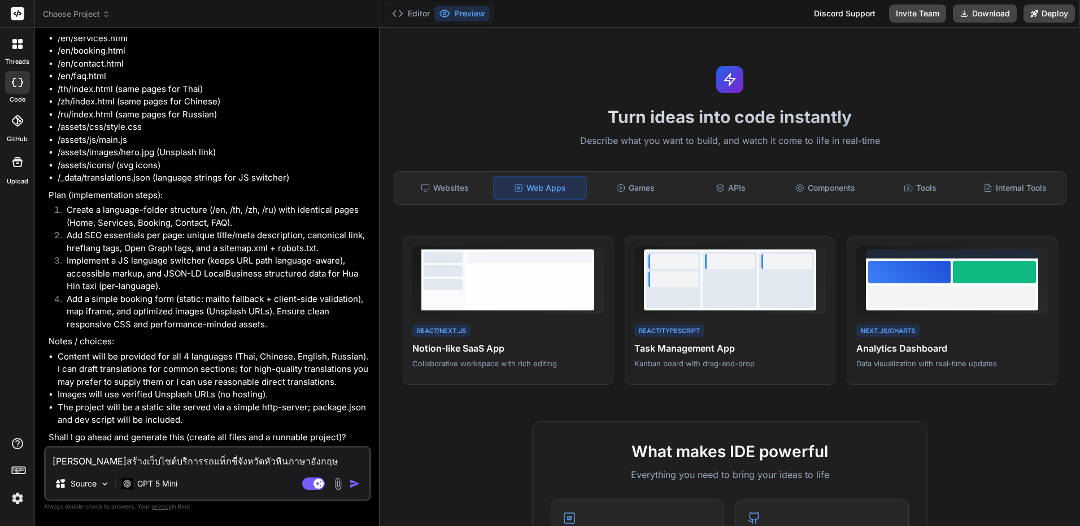
drag, startPoint x: 346, startPoint y: 295, endPoint x: 347, endPoint y: 415, distance: 119.7
click at [149, 467] on textarea "ลองสร้างเว็บไซต์บริการรถแท็กซี่จังหวัดหัวหินภาษาอังกฤษ รองรับการทำ SEO มี หลายห…" at bounding box center [208, 458] width 324 height 20
type textarea "ก"
type textarea "do it"
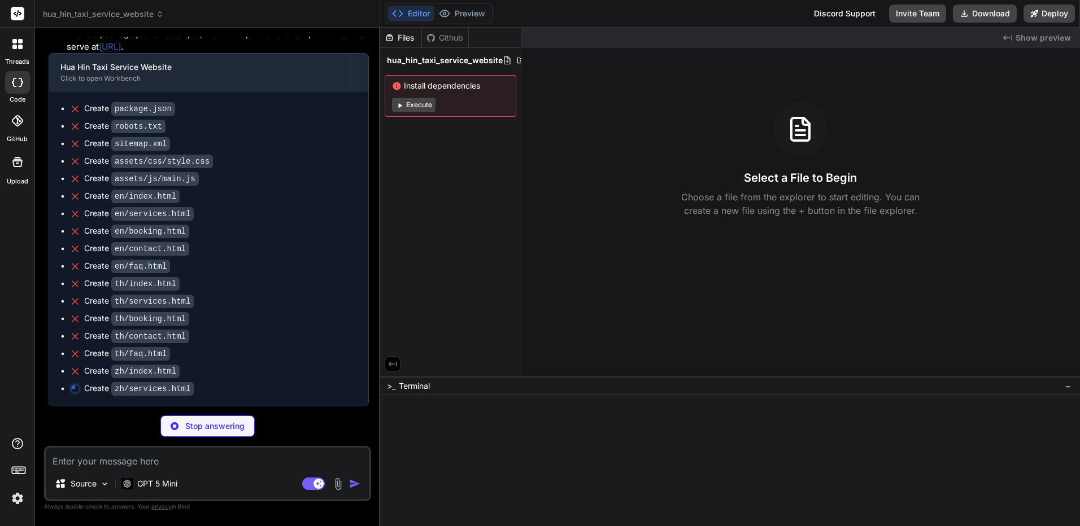
scroll to position [755, 0]
click at [14, 503] on img at bounding box center [17, 498] width 19 height 19
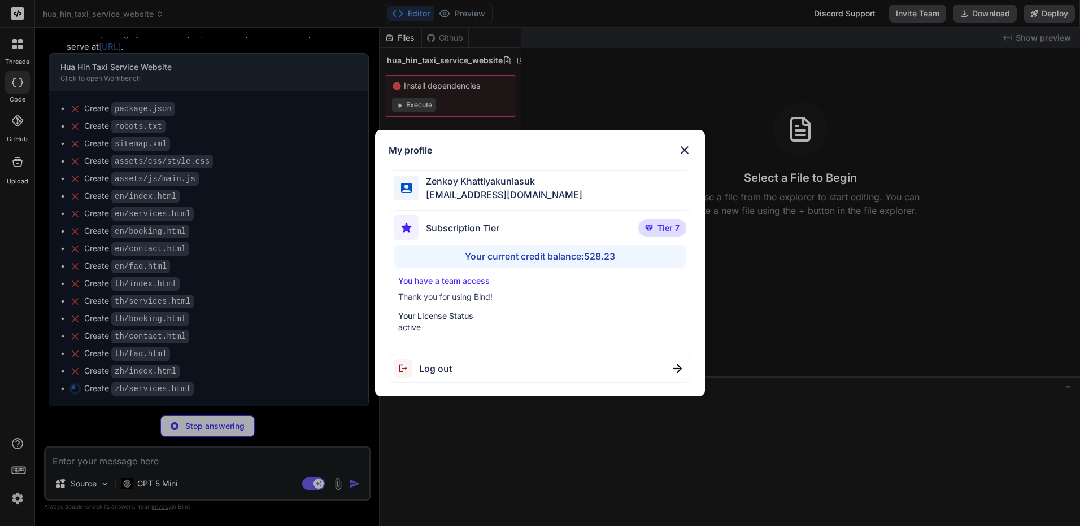
click at [486, 482] on div "My profile Zenkoy Khattiyakunlasuk bindai@zenkoy.com Subscription Tier Tier 7 Y…" at bounding box center [540, 263] width 1080 height 526
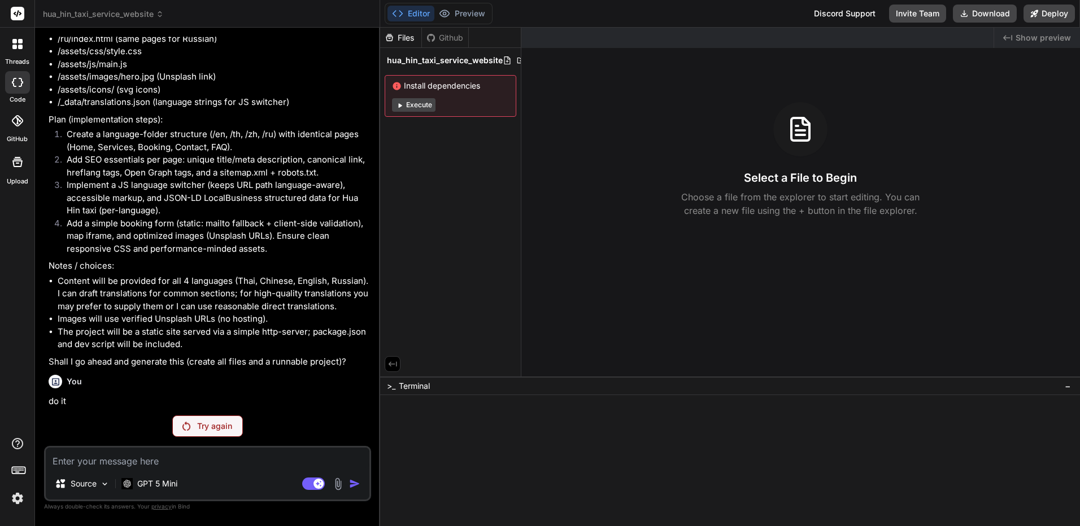
scroll to position [290, 0]
click at [224, 434] on div "Try again" at bounding box center [207, 426] width 71 height 21
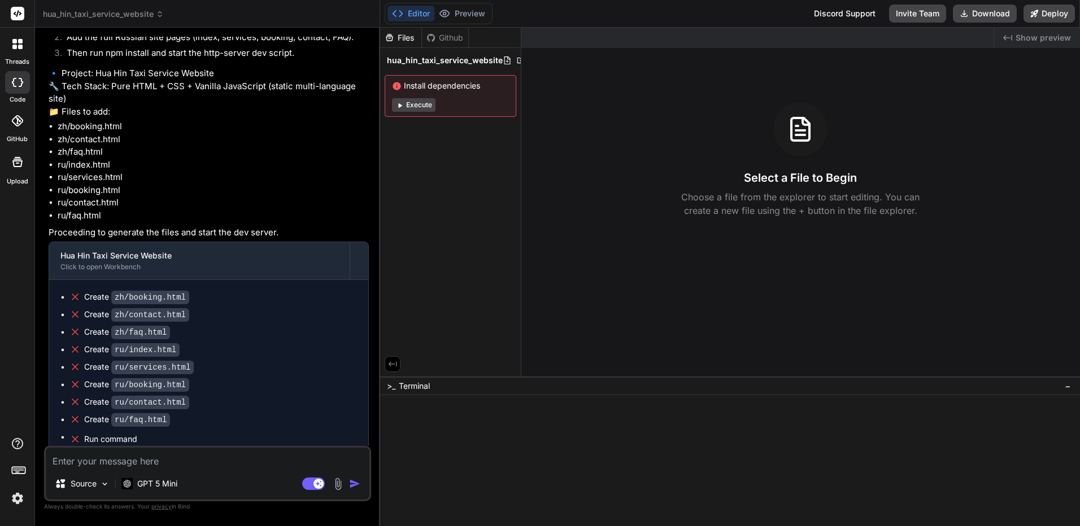
scroll to position [835, 0]
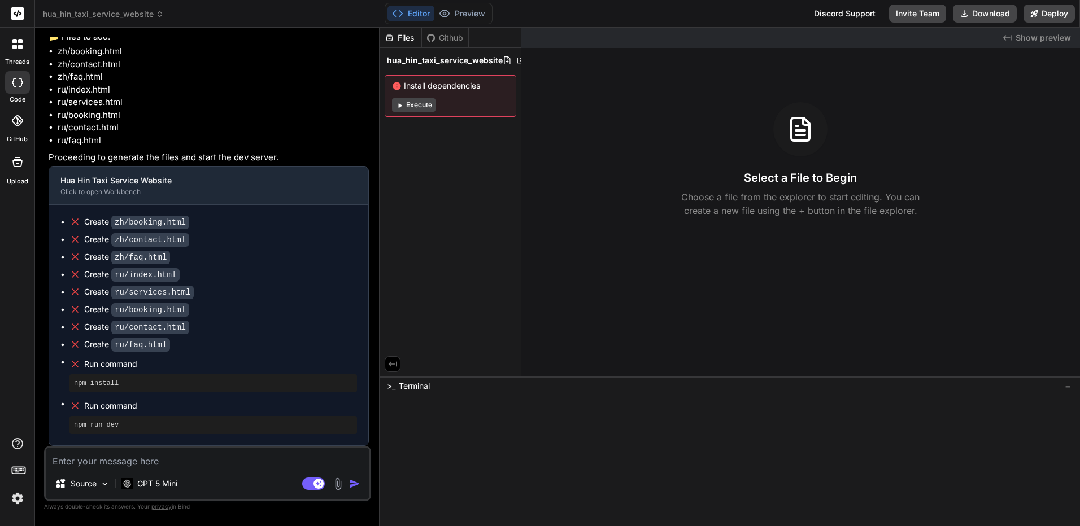
click at [532, 422] on div at bounding box center [724, 426] width 678 height 11
click at [391, 364] on icon at bounding box center [392, 364] width 10 height 10
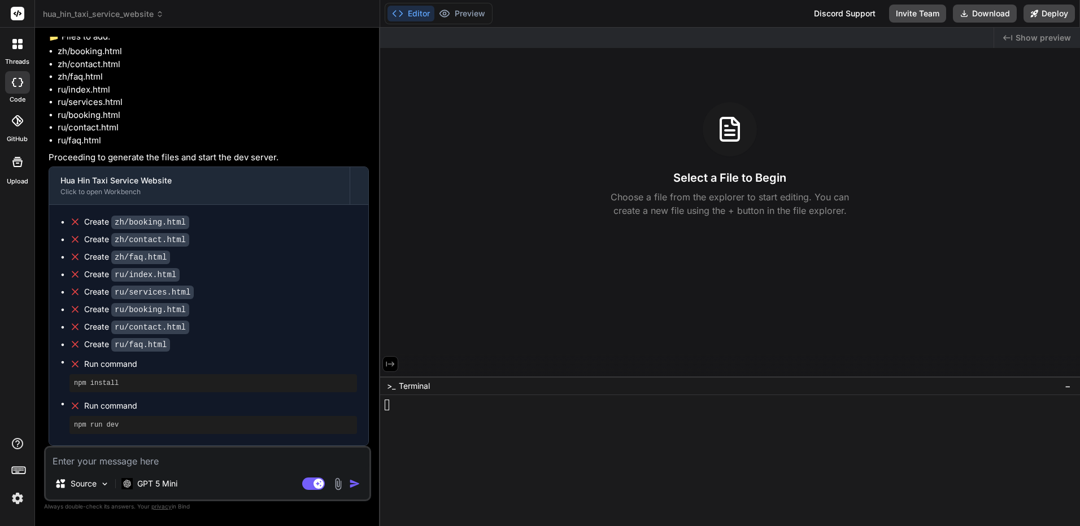
click at [391, 364] on icon at bounding box center [390, 364] width 10 height 10
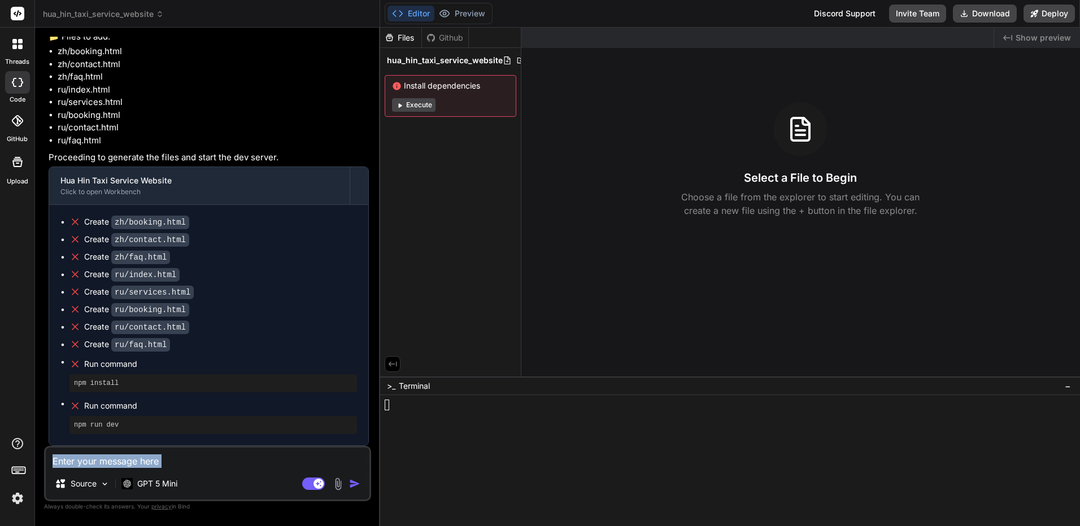
click at [225, 468] on div "Source GPT 5 Mini Agent Mode. When this toggle is activated, AI automatically m…" at bounding box center [207, 473] width 327 height 55
click at [234, 459] on textarea at bounding box center [208, 458] width 324 height 20
type textarea "ำ"
type textarea "run website"
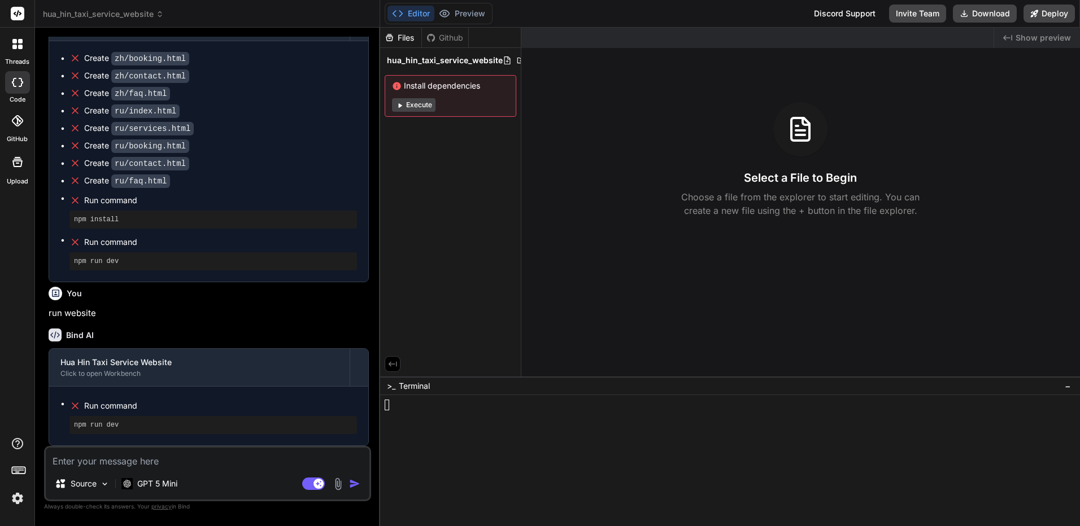
scroll to position [1000, 0]
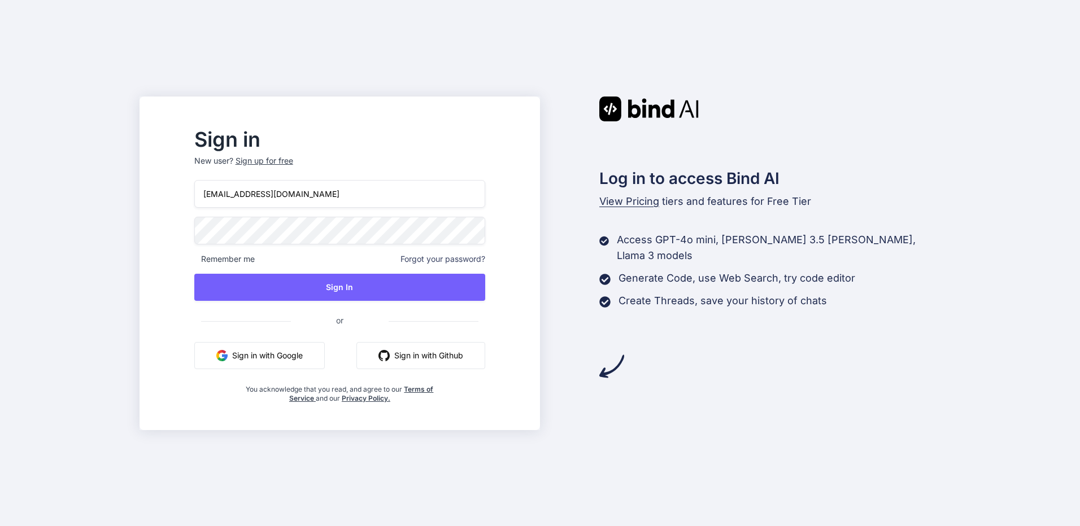
click at [365, 180] on input "[EMAIL_ADDRESS][DOMAIN_NAME]" at bounding box center [339, 194] width 291 height 28
type input "[EMAIL_ADDRESS][DOMAIN_NAME]"
click at [370, 272] on div "bindai@zenkoy.com Remember me Forgot your password? Sign In or Sign in with Goo…" at bounding box center [339, 291] width 291 height 223
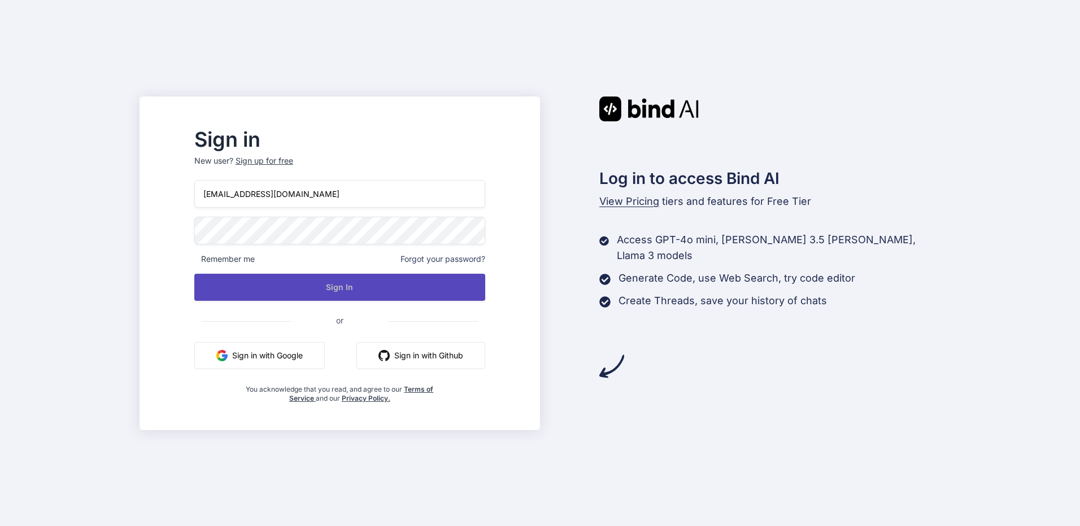
click at [361, 284] on button "Sign In" at bounding box center [339, 287] width 291 height 27
click at [358, 284] on button "Sign In" at bounding box center [339, 287] width 291 height 27
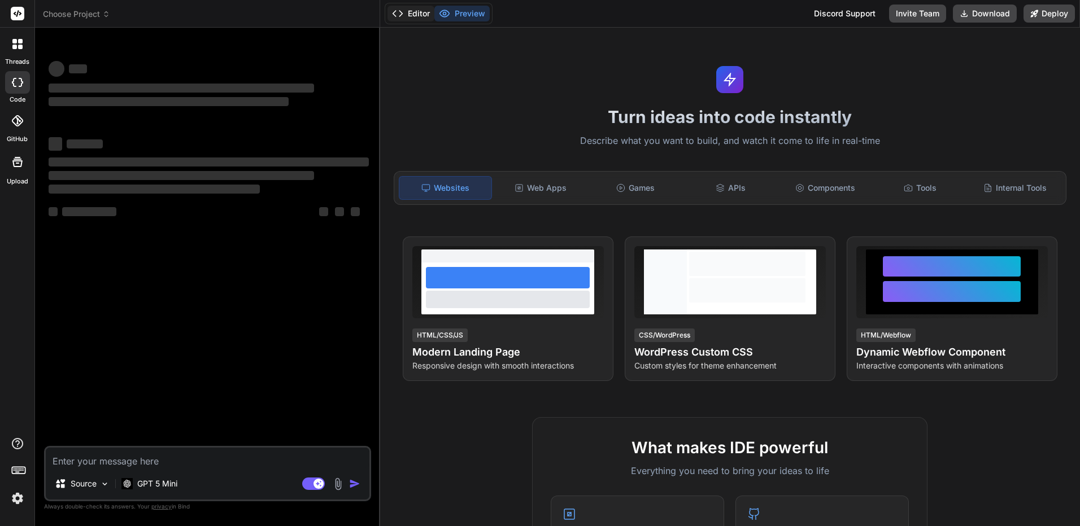
click at [411, 18] on button "Editor" at bounding box center [410, 14] width 47 height 16
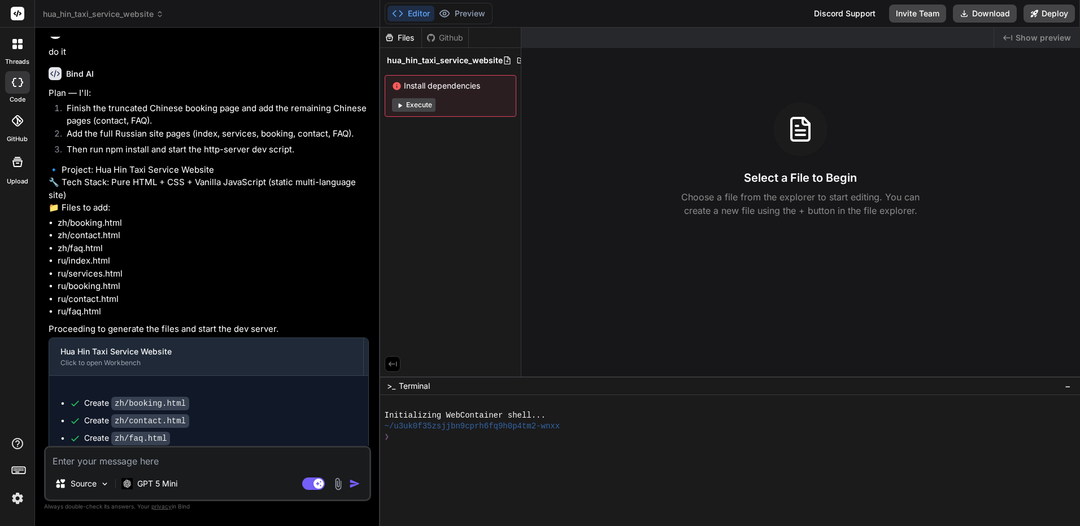
scroll to position [729, 0]
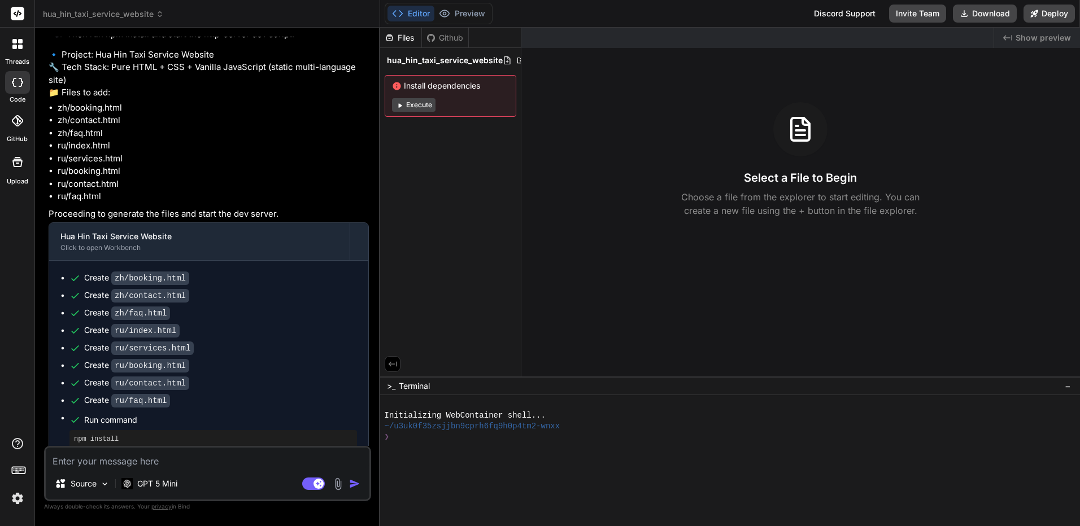
click at [417, 105] on button "Execute" at bounding box center [413, 105] width 43 height 14
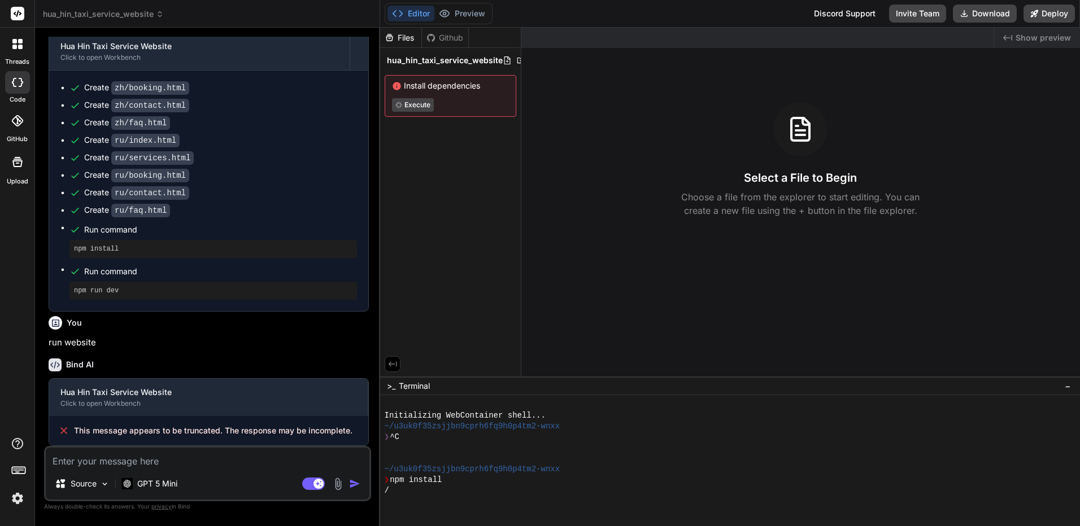
scroll to position [970, 0]
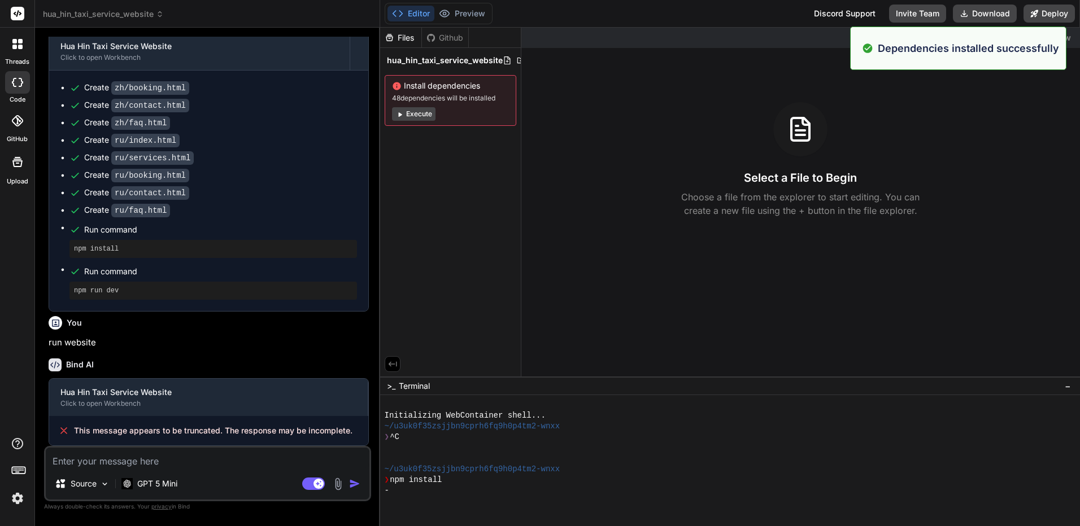
type textarea "x"
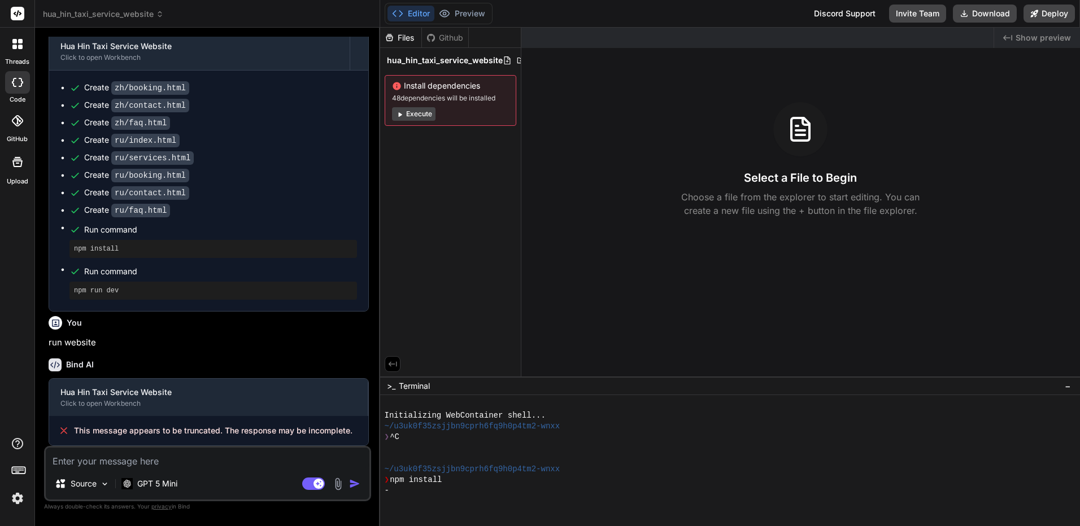
scroll to position [343, 0]
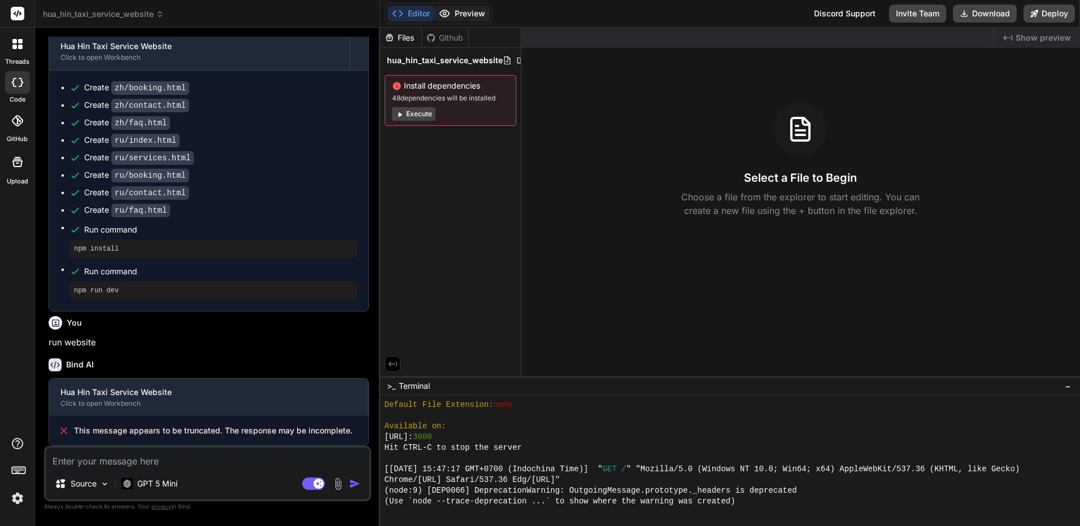
click at [459, 14] on button "Preview" at bounding box center [461, 14] width 55 height 16
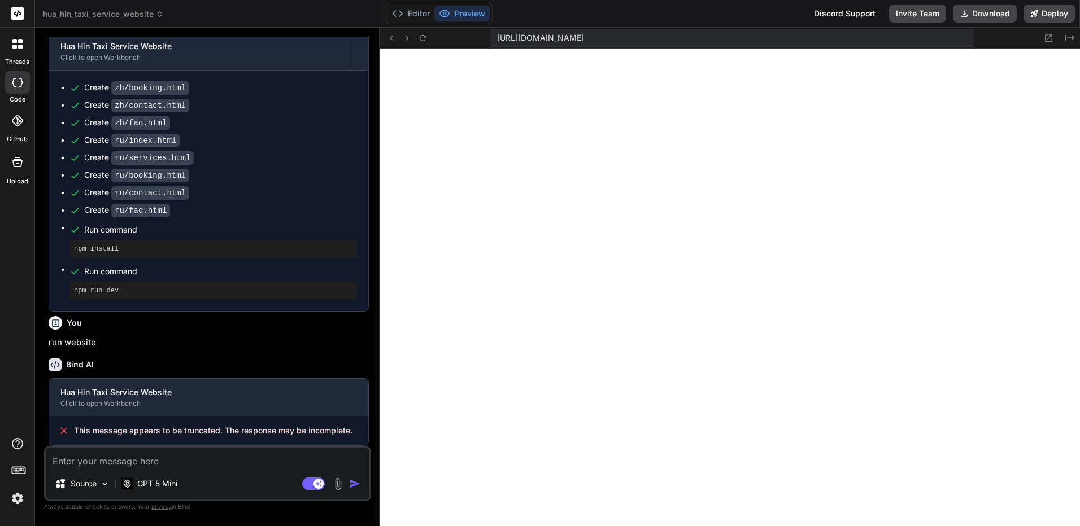
scroll to position [365, 0]
click at [408, 6] on button "Editor" at bounding box center [410, 14] width 47 height 16
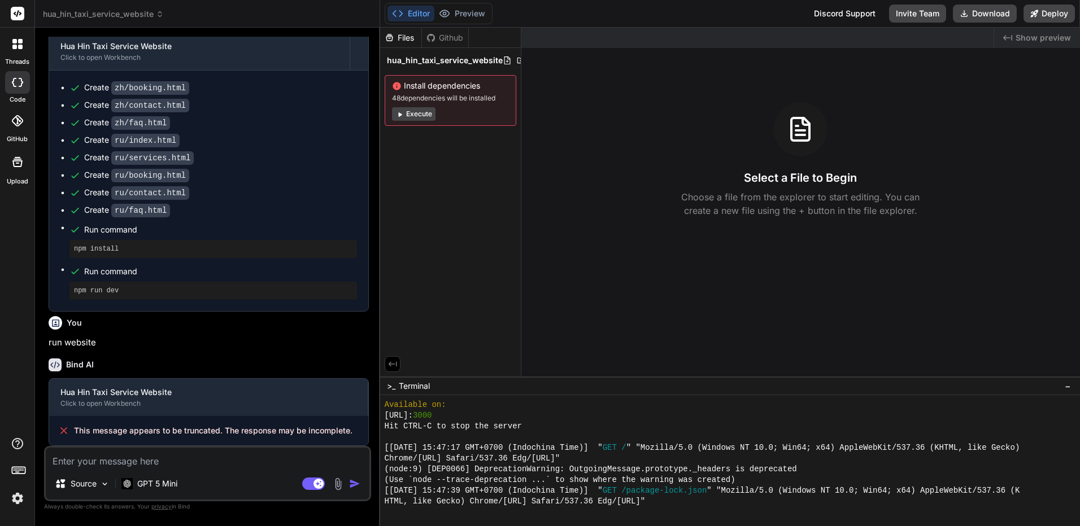
click at [446, 38] on div "Github" at bounding box center [445, 37] width 46 height 11
click at [190, 461] on textarea at bounding box center [208, 458] width 324 height 20
type textarea "w"
type textarea "x"
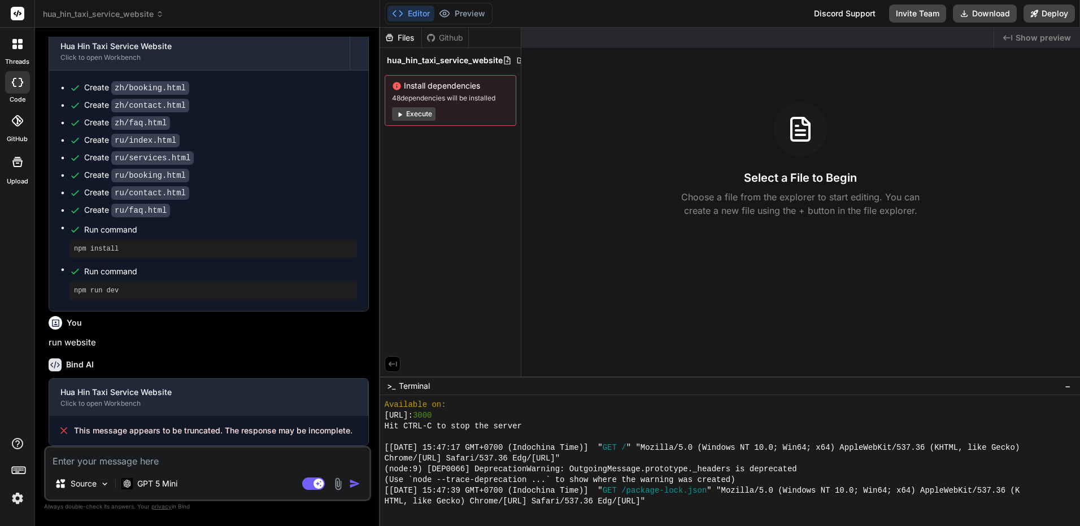
type textarea "ไ"
type textarea "x"
type textarea "ไม"
type textarea "x"
type textarea "ไม่"
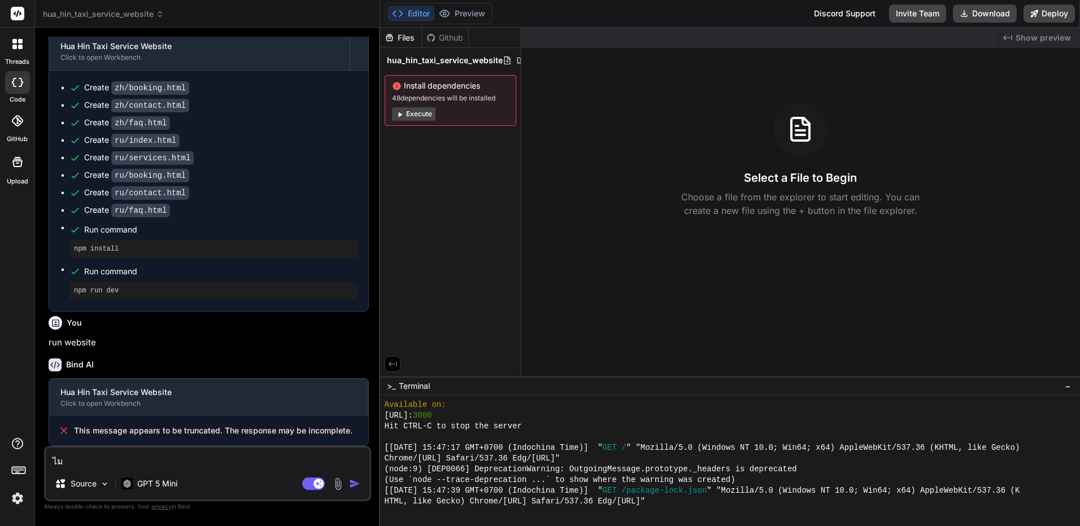
type textarea "x"
type textarea "ไม่เ"
type textarea "x"
type textarea "ไม่เห"
type textarea "x"
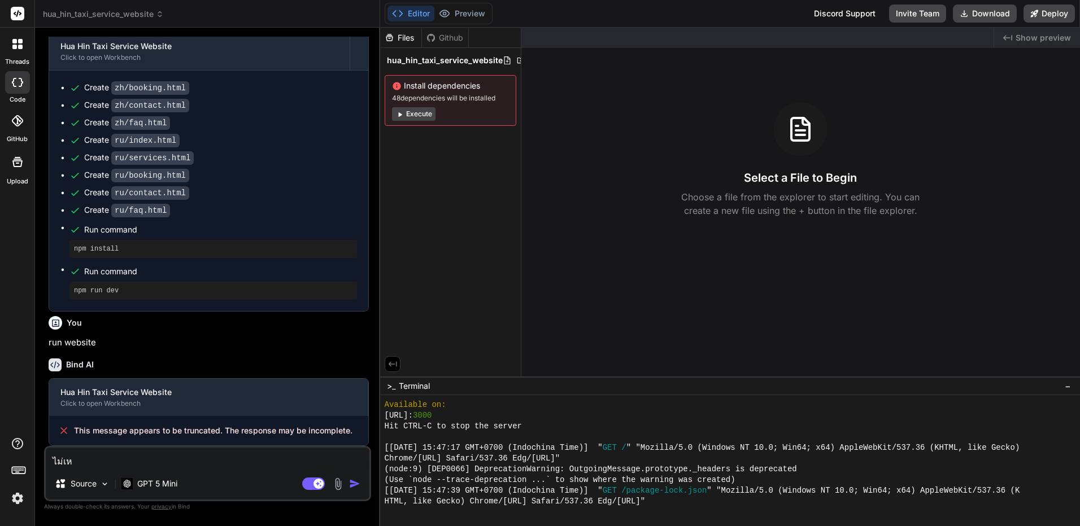
type textarea "ไม่เห็"
type textarea "x"
type textarea "ไม่เห็น"
type textarea "x"
type textarea "ไม่เห็นร"
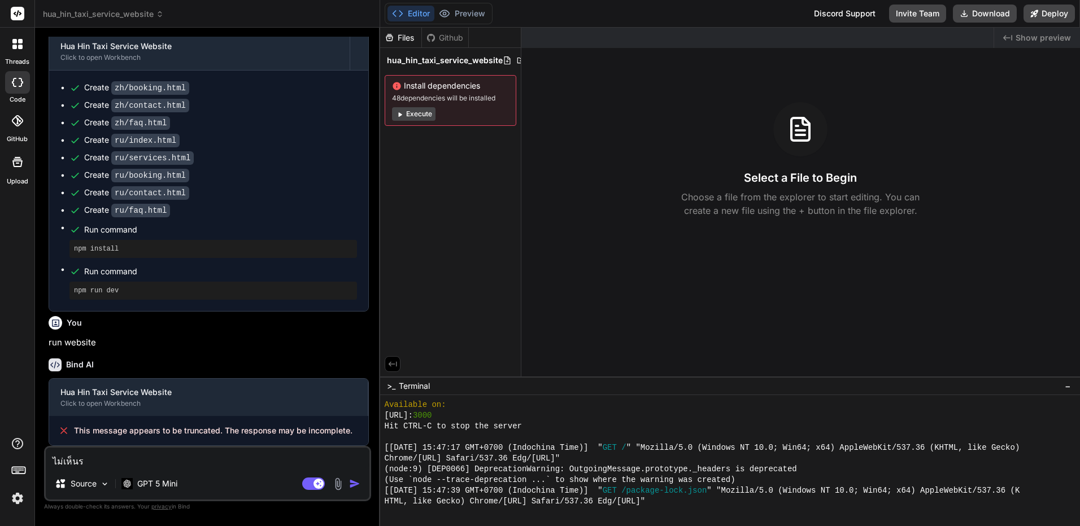
type textarea "x"
type textarea "ไม่เห็นรั"
type textarea "x"
type textarea "ไม่เห็นรัน"
type textarea "x"
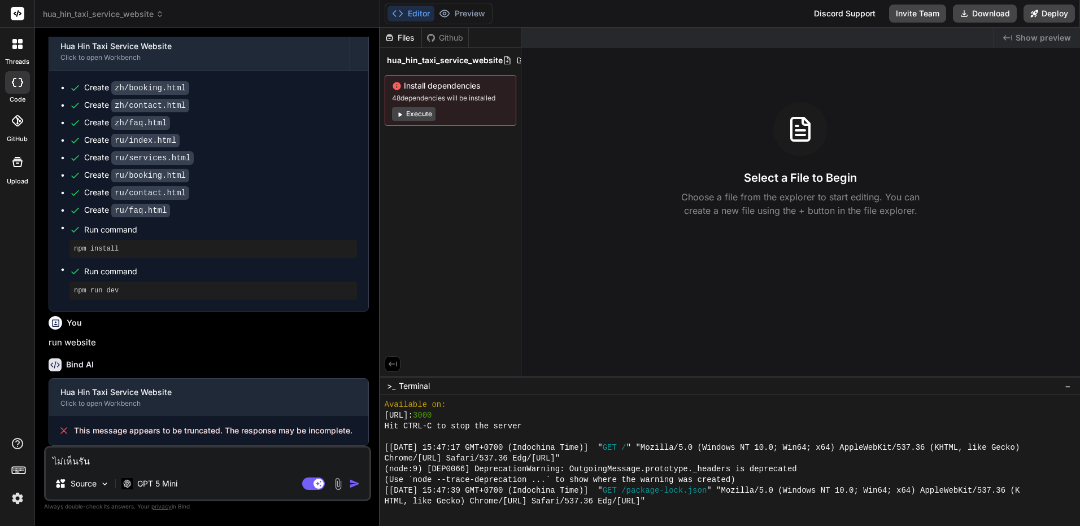
type textarea "ไม่เห็นรันไ"
type textarea "x"
type textarea "ไม่เห็นรันได"
type textarea "x"
type textarea "ไม่เห็นรันได้"
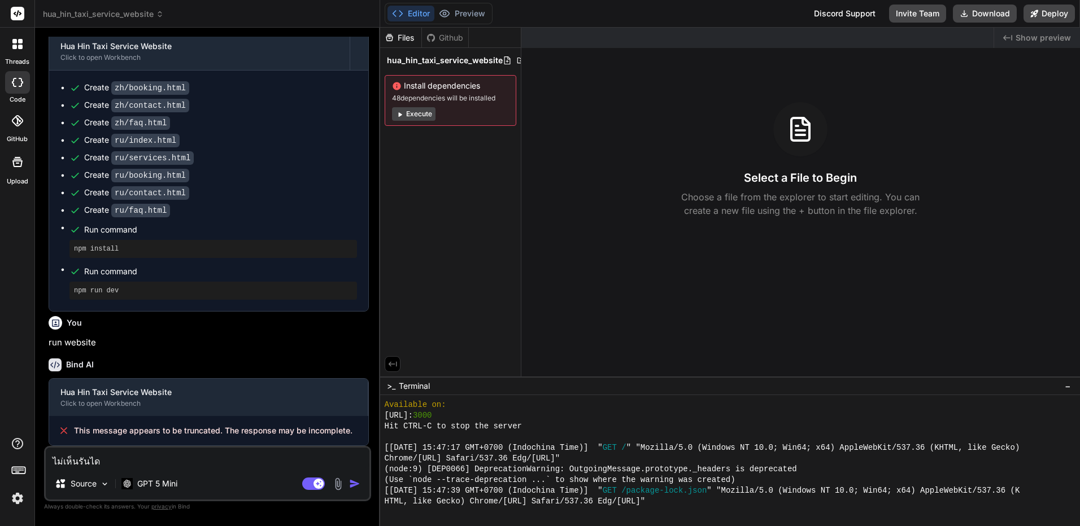
type textarea "x"
type textarea "ไม่เห็นรันได้เ"
type textarea "x"
type textarea "ไม่เห็นรันได้เล"
type textarea "x"
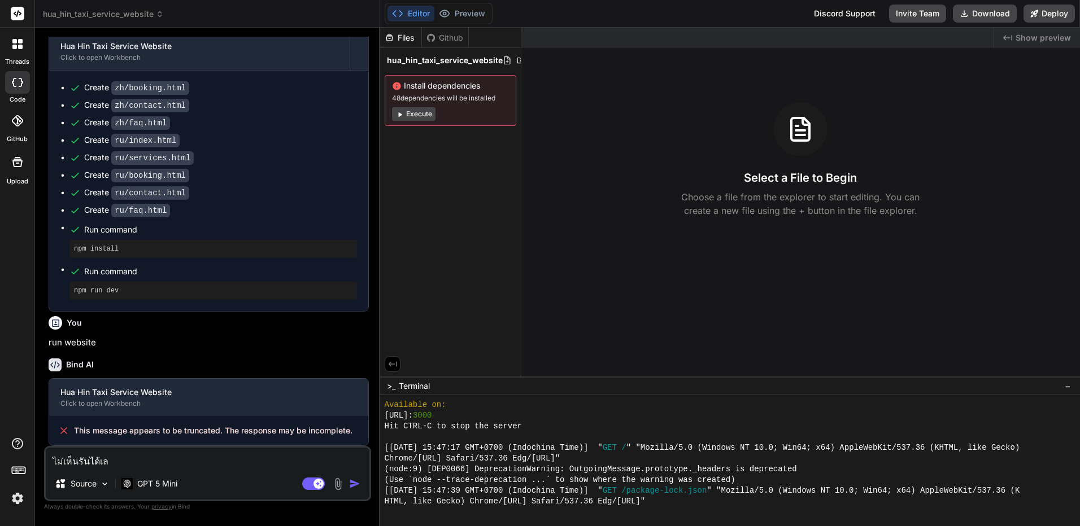
type textarea "ไม่เห็นรันได้เลย"
type textarea "x"
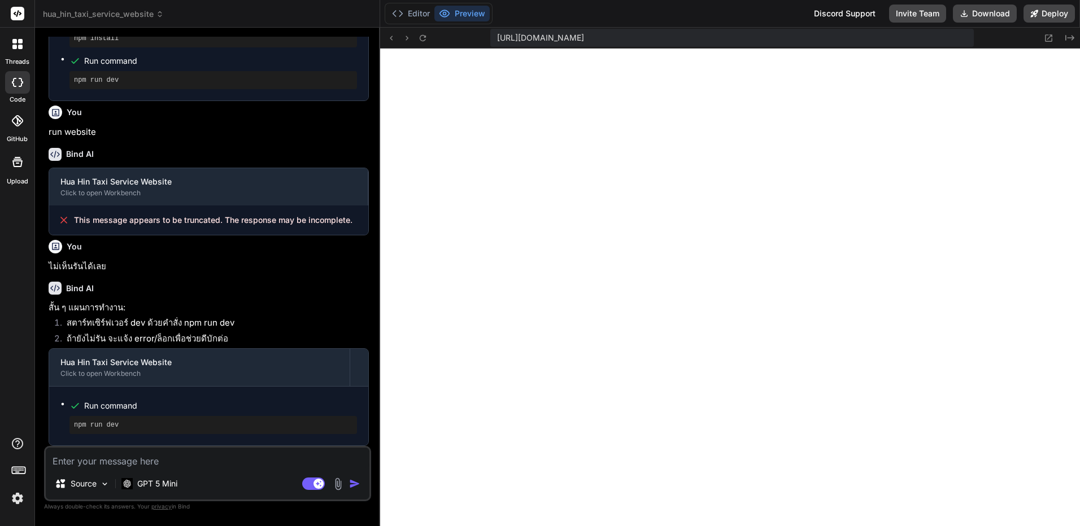
scroll to position [1180, 0]
click at [418, 14] on button "Editor" at bounding box center [410, 14] width 47 height 16
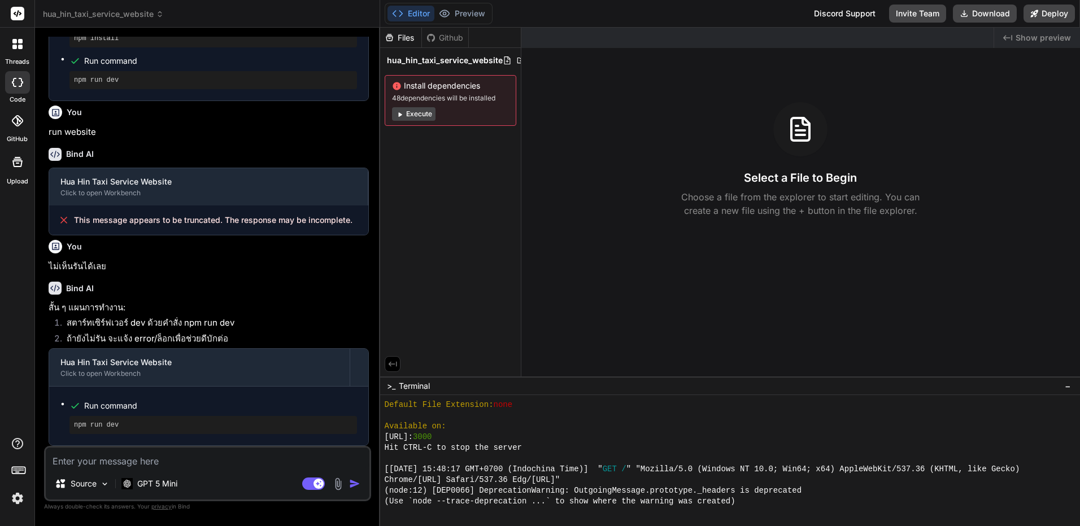
click at [418, 120] on button "Execute" at bounding box center [413, 114] width 43 height 14
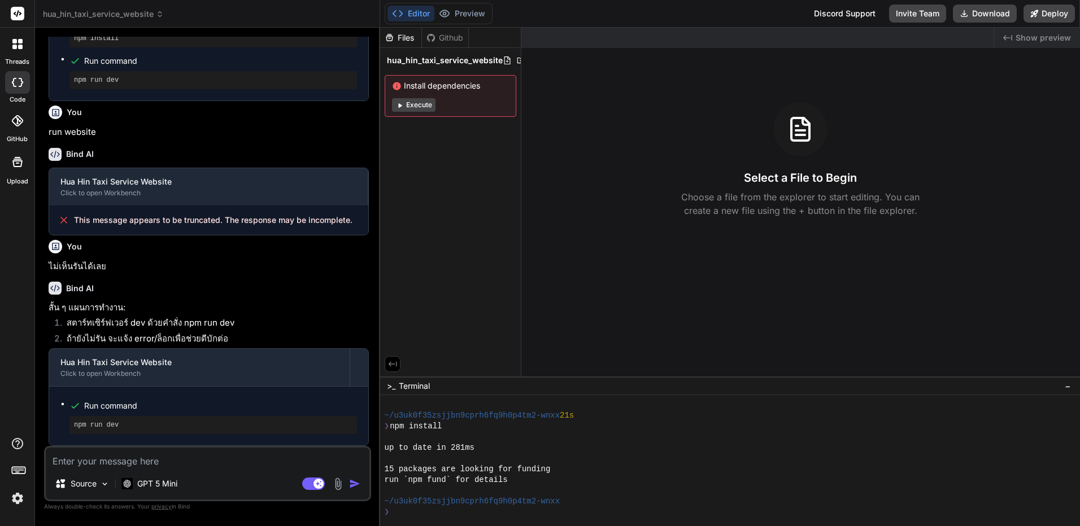
scroll to position [858, 0]
type textarea "x"
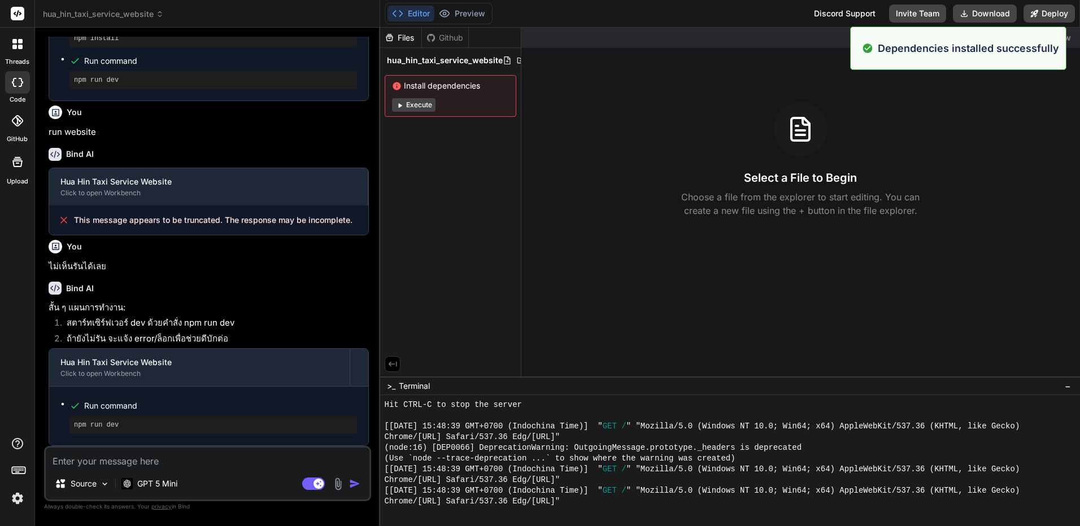
scroll to position [1191, 0]
click at [190, 463] on textarea at bounding box center [208, 458] width 324 height 20
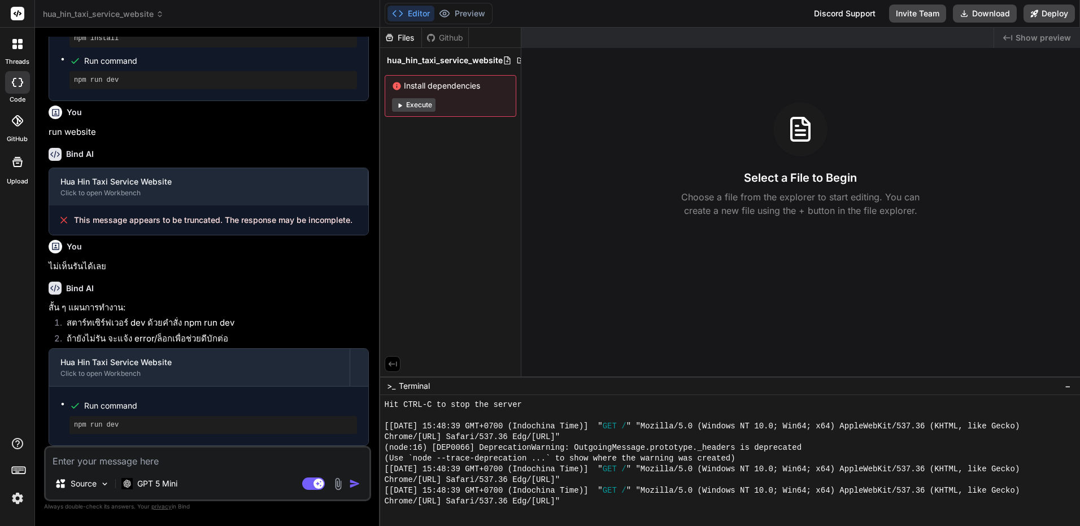
type textarea "ำ"
type textarea "x"
type textarea "ำร"
type textarea "x"
type textarea "ำรี"
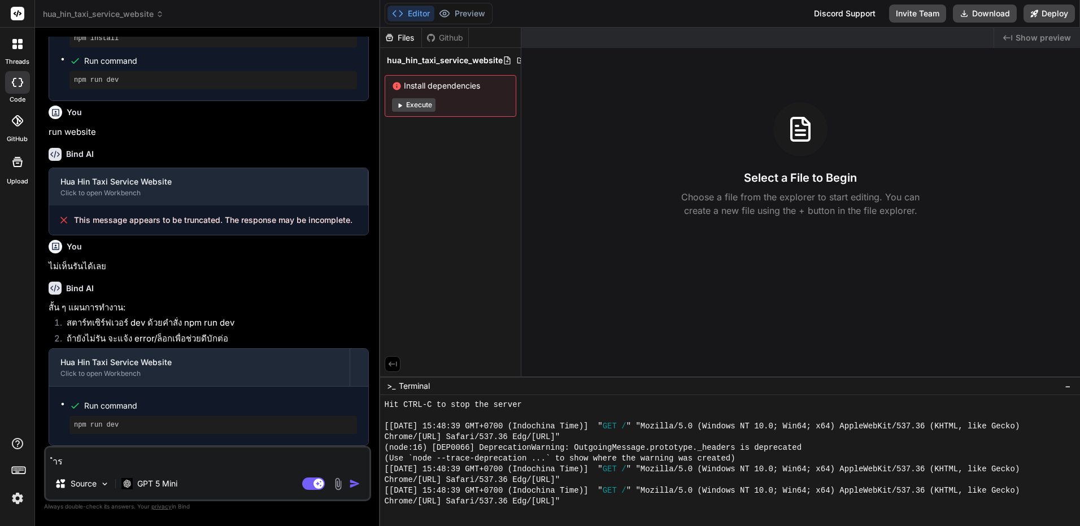
type textarea "x"
type textarea "ำร"
type textarea "x"
type textarea "ำ"
type textarea "x"
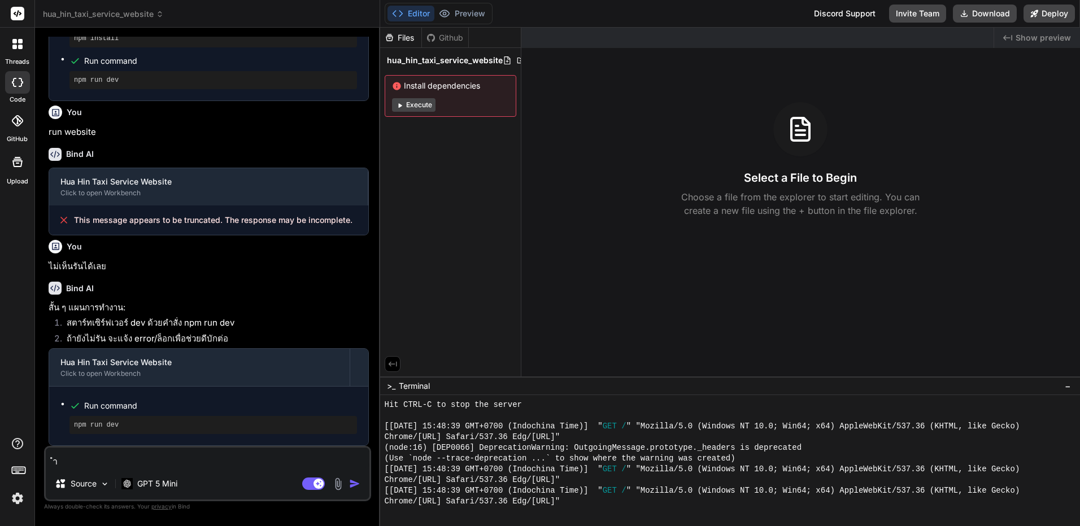
type textarea "x"
type textarea "พ"
type textarea "x"
type textarea "พร"
type textarea "x"
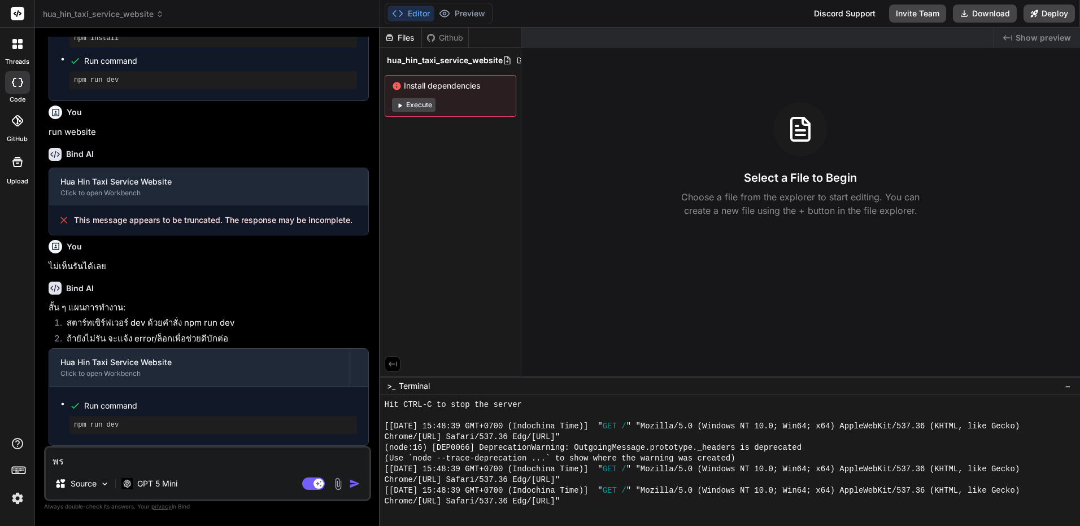
type textarea "พรี"
type textarea "x"
type textarea "พรีว"
type textarea "x"
type textarea "พรีวิ"
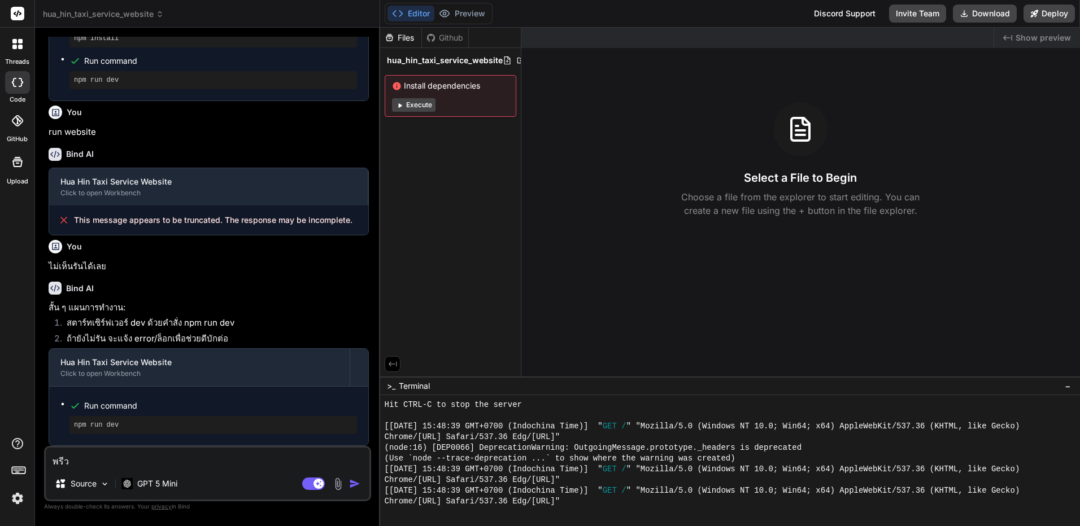
type textarea "x"
type textarea "พรีวิว"
type textarea "x"
type textarea "พรีวิวเ"
type textarea "x"
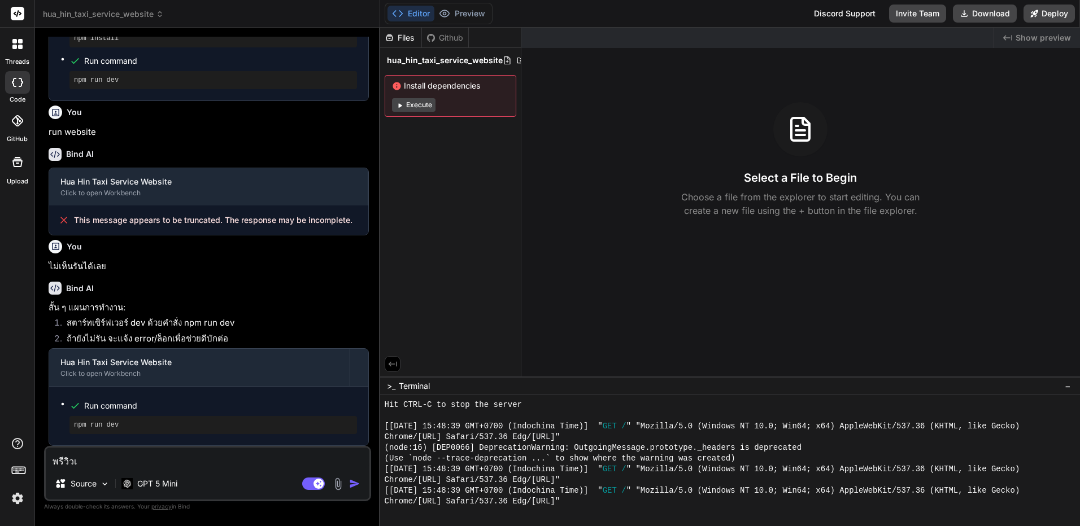
type textarea "พรีวิวเว"
type textarea "x"
type textarea "พรีวิวเว็"
type textarea "x"
type textarea "พรีวิวเว็บ"
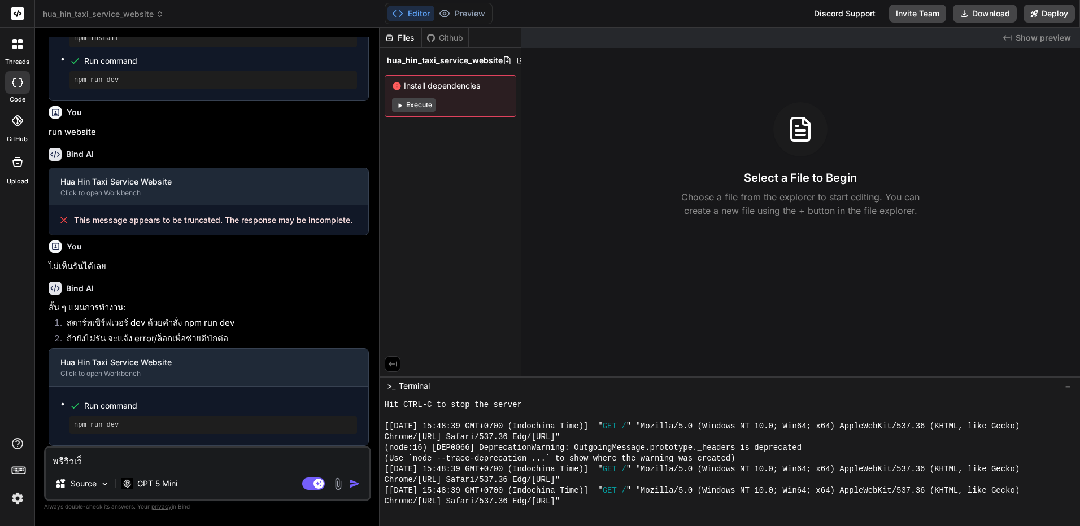
type textarea "x"
type textarea "พรีวิวเว็บไ"
type textarea "x"
type textarea "พรีวิวเว็บไซ"
type textarea "x"
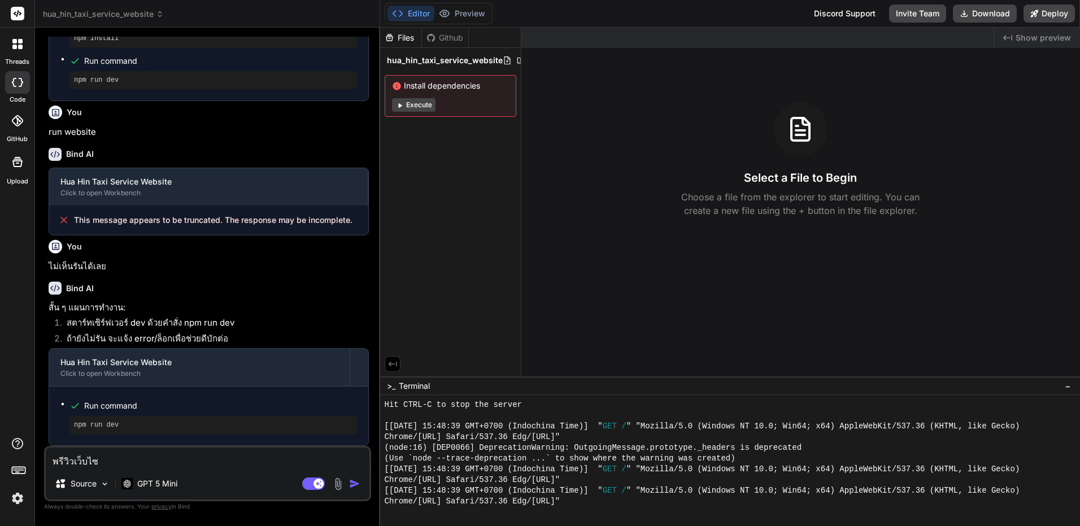
type textarea "พรีวิวเว็บไซต"
type textarea "x"
type textarea "พรีวิวเว็บไซต์"
type textarea "x"
type textarea "พรีวิวเว็บไซต์จ"
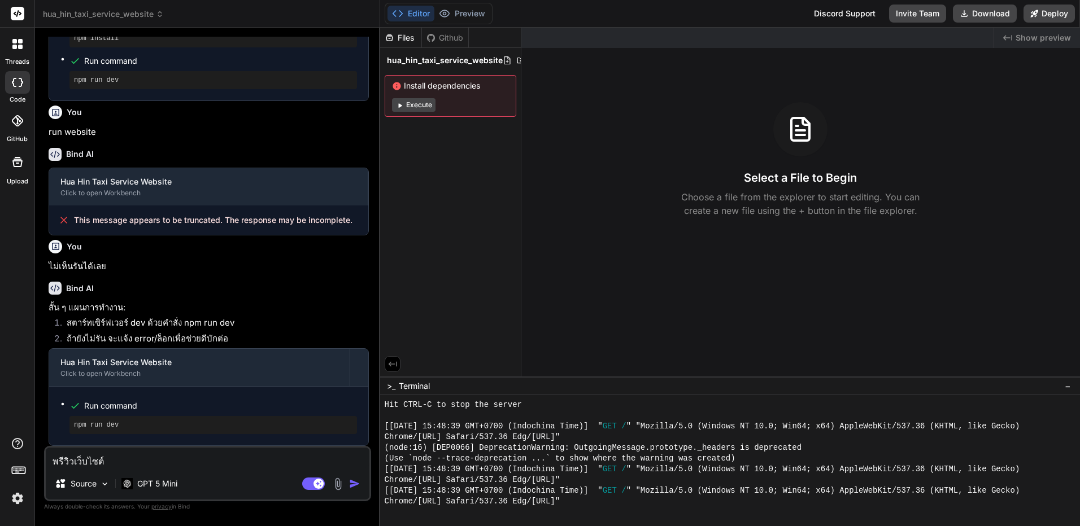
type textarea "x"
type textarea "พรีวิวเว็บไซต์จร"
type textarea "x"
type textarea "พรีวิวเว็บไซต์จริ"
type textarea "x"
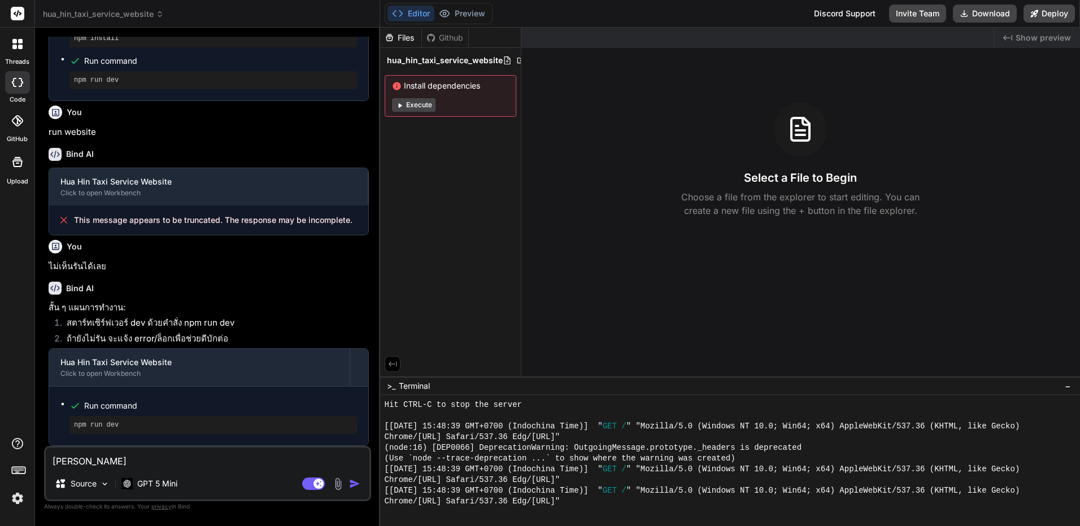
type textarea "พรีวิวเว็บไซต์จริบ"
type textarea "x"
type textarea "พรีวิวเว็บไซต์จริ"
type textarea "x"
type textarea "พรีวิวเว็บไซต์จริง"
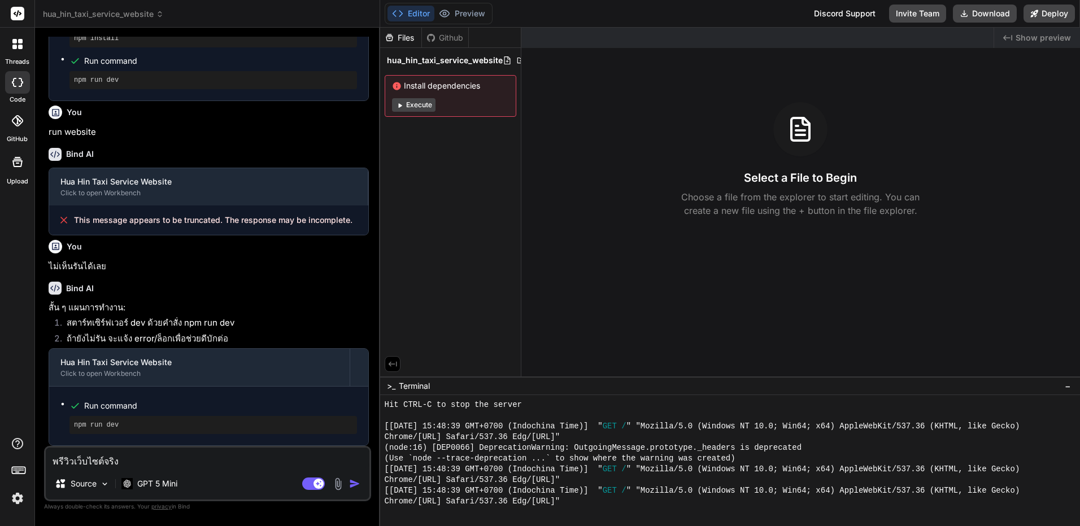
type textarea "x"
type textarea "พรีวิวเว็บไซต์จริงใ"
type textarea "x"
type textarea "พรีวิวเว็บไซต์จริงให"
type textarea "x"
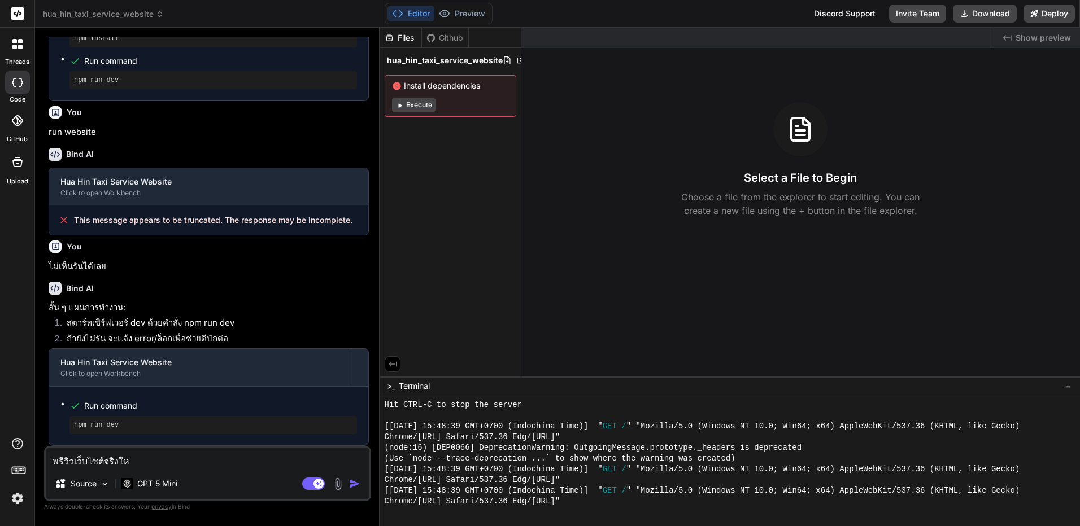
type textarea "พรีวิวเว็บไซต์จริงให้"
type textarea "x"
type textarea "พรีวิวเว็บไซต์จริงให้ด"
type textarea "x"
type textarea "พรีวิวเว็บไซต์จริงให้ดู"
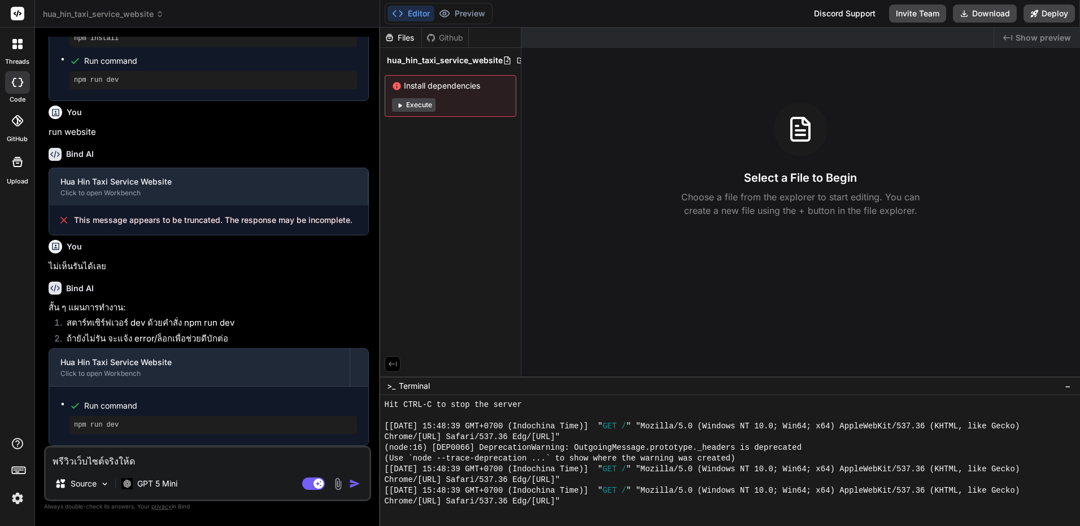
type textarea "x"
type textarea "พรีวิวเว็บไซต์จริงให้ดูห"
type textarea "x"
type textarea "พรีวิวเว็บไซต์จริงให้ดูหน"
type textarea "x"
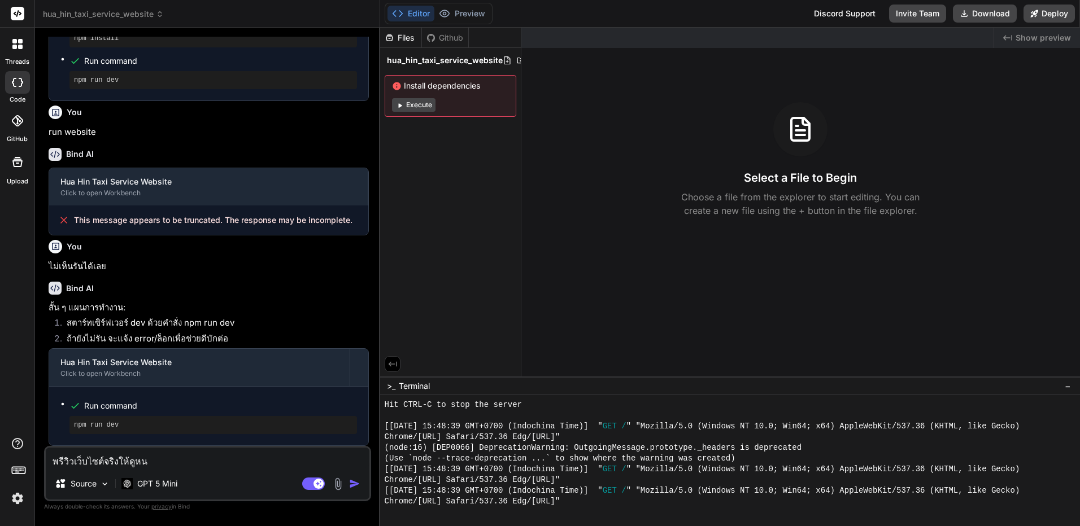
type textarea "พรีวิวเว็บไซต์จริงให้ดูหน่"
type textarea "x"
type textarea "พรีวิวเว็บไซต์จริงให้ดูหน่อ"
type textarea "x"
type textarea "พรีวิวเว็บไซต์จริงให้ดูหน่อย"
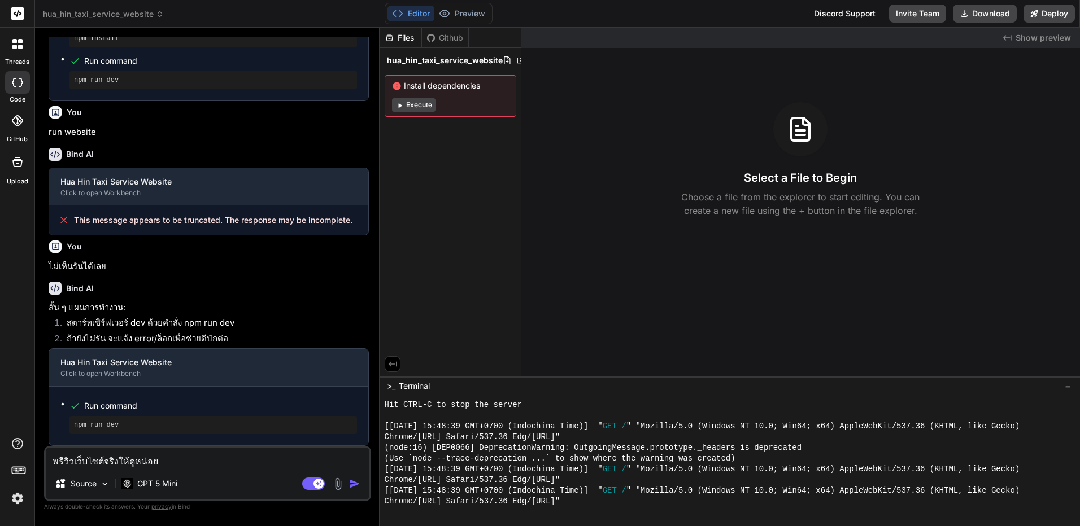
type textarea "x"
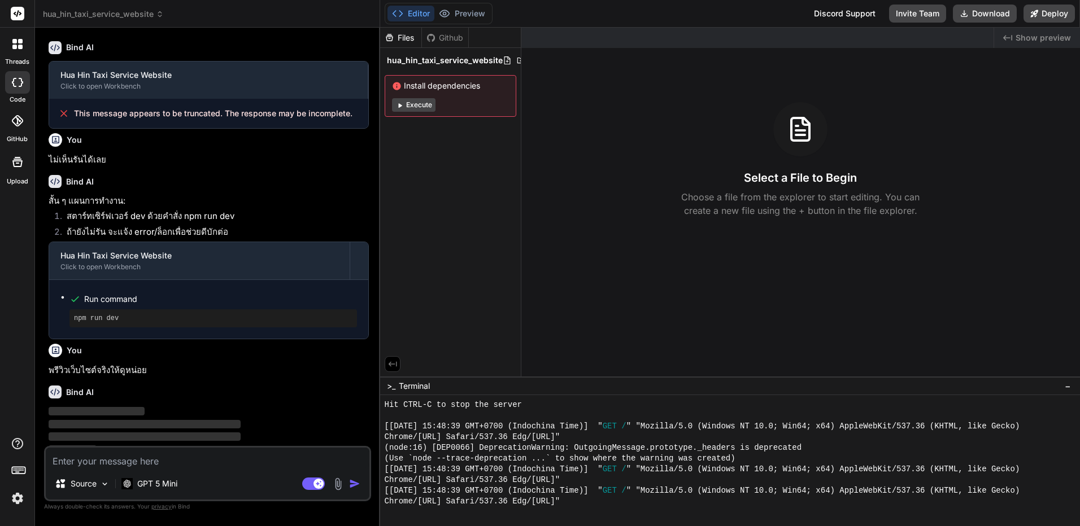
scroll to position [1297, 0]
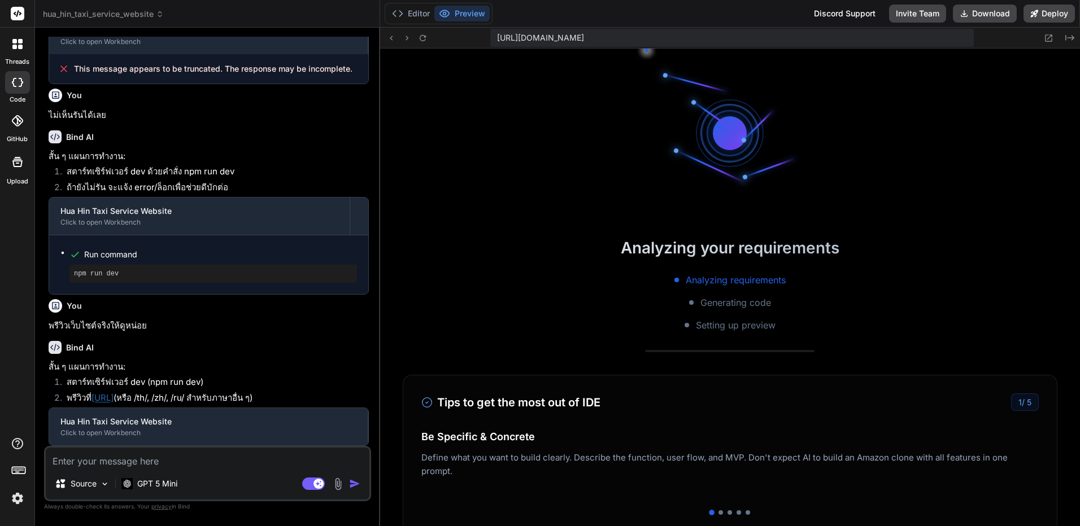
type textarea "x"
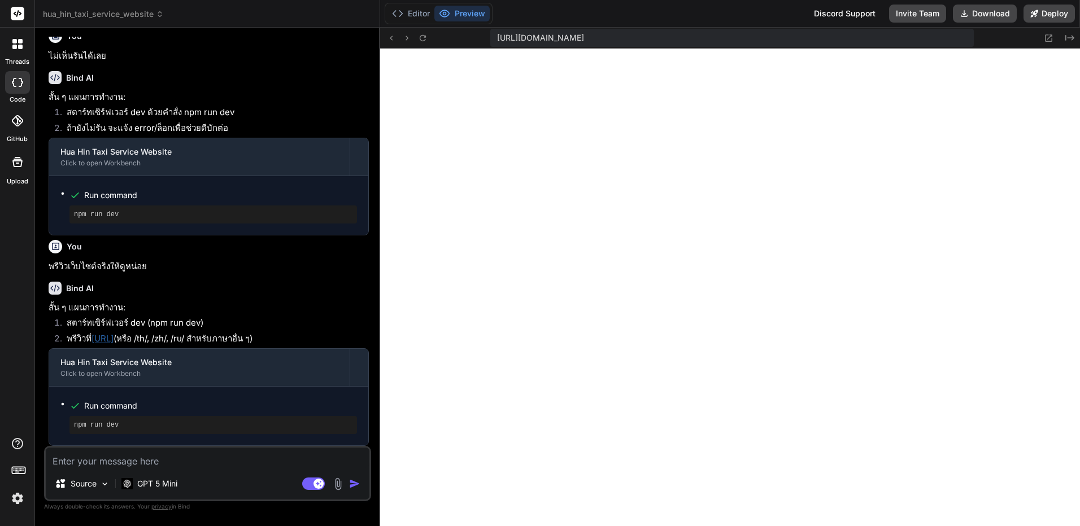
scroll to position [1401, 0]
click at [114, 333] on link "http://localhost:3000/en/index.html" at bounding box center [102, 338] width 22 height 11
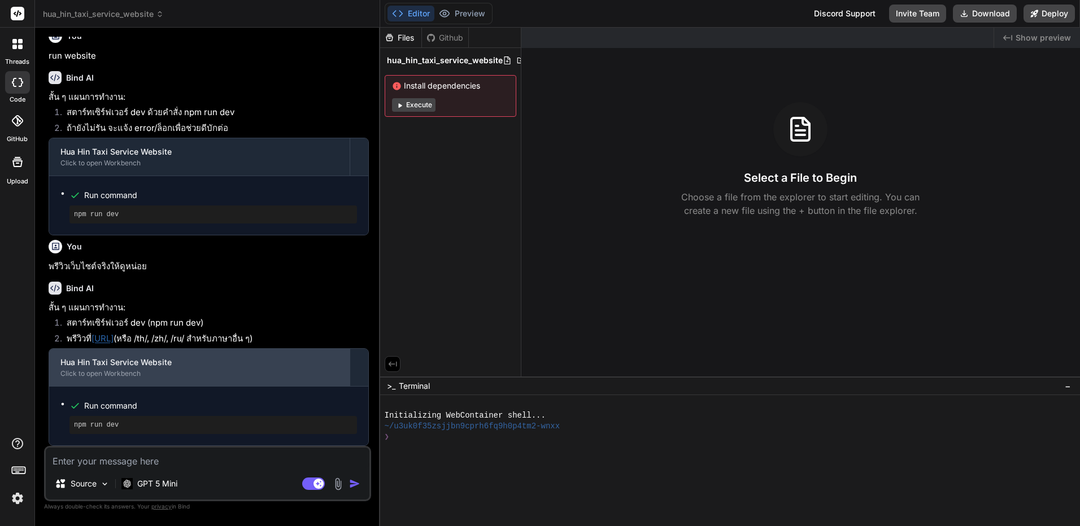
scroll to position [1266, 0]
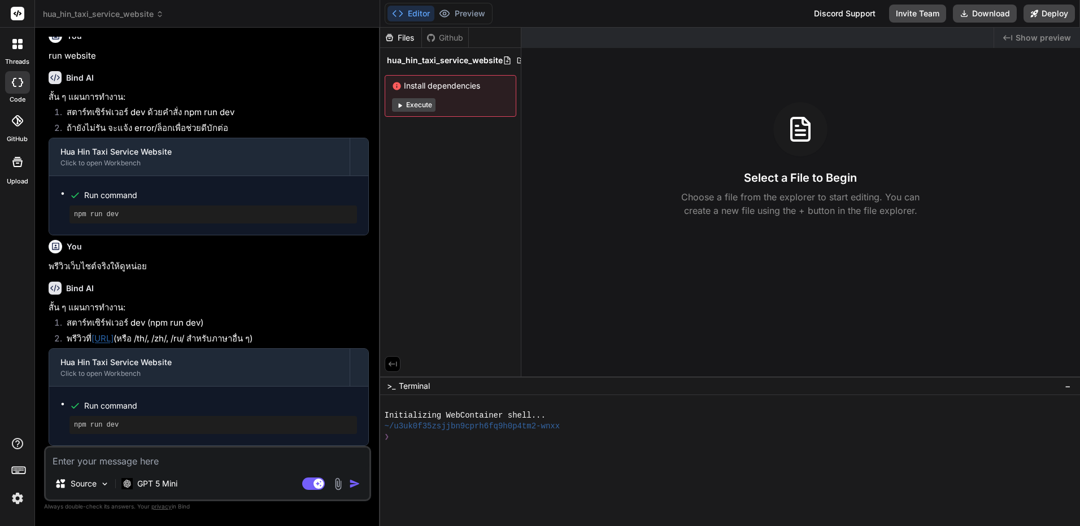
drag, startPoint x: 311, startPoint y: 243, endPoint x: 319, endPoint y: 290, distance: 47.5
click at [430, 103] on button "Execute" at bounding box center [413, 105] width 43 height 14
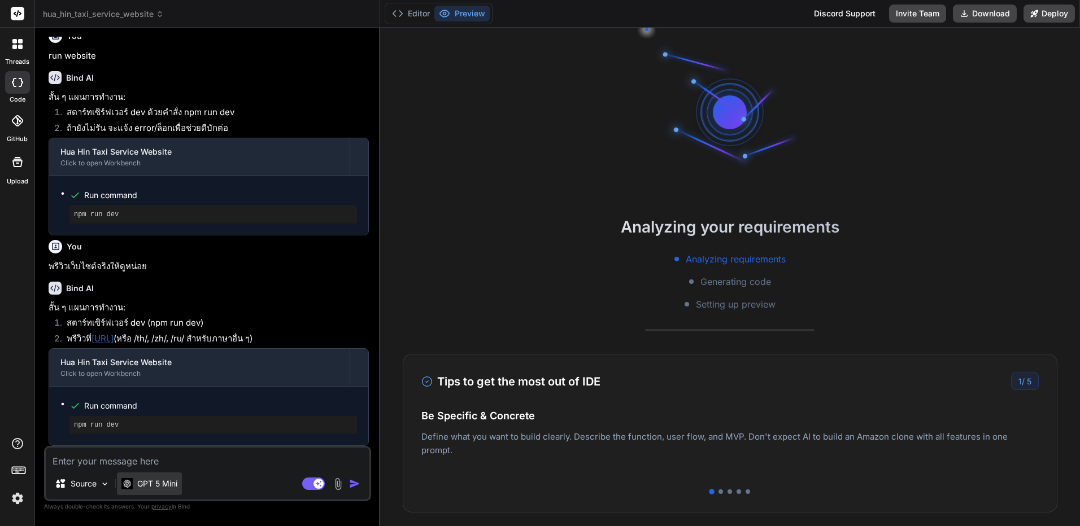
click at [162, 490] on div "GPT 5 Mini" at bounding box center [149, 484] width 65 height 23
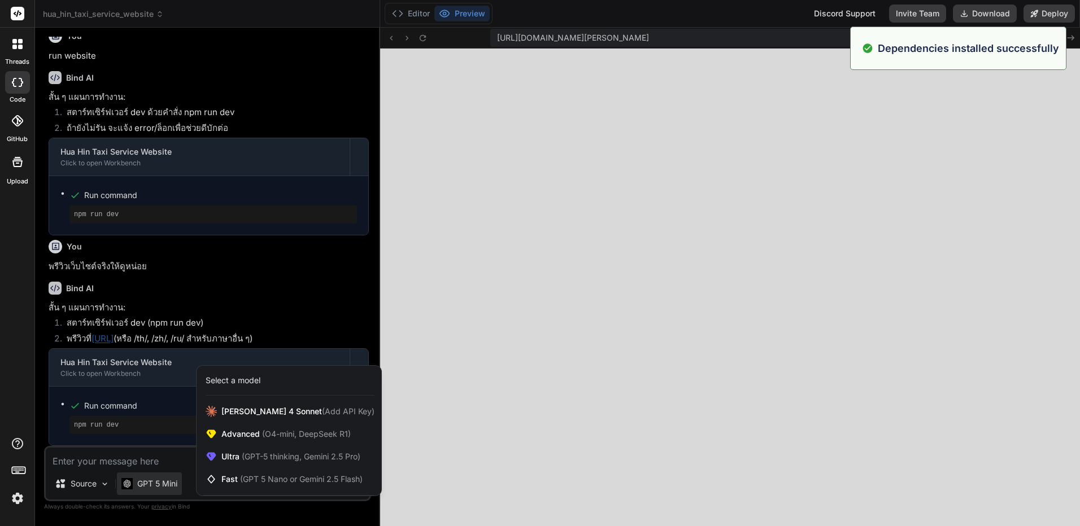
scroll to position [343, 0]
click at [553, 288] on div at bounding box center [540, 263] width 1080 height 526
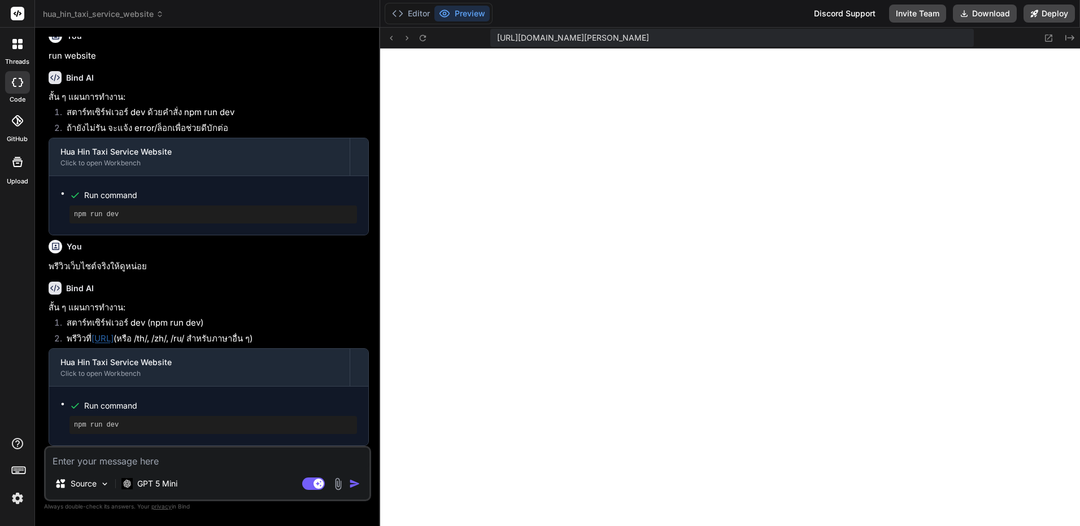
scroll to position [365, 0]
click at [395, 41] on icon at bounding box center [391, 38] width 10 height 10
click at [394, 41] on icon at bounding box center [391, 38] width 10 height 10
click at [426, 40] on icon at bounding box center [423, 38] width 10 height 10
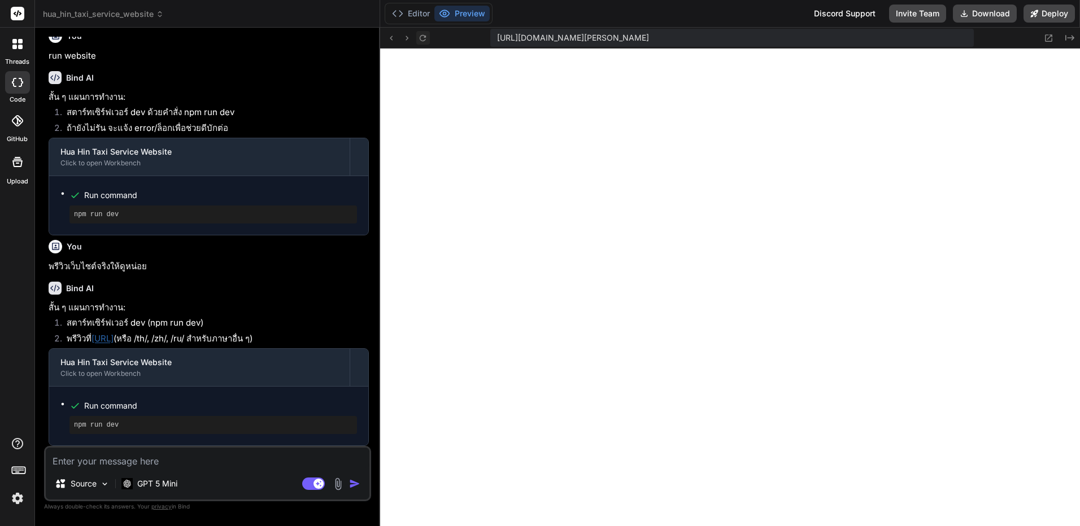
click at [429, 38] on button at bounding box center [423, 38] width 14 height 14
click at [423, 45] on div "[URL][DOMAIN_NAME][PERSON_NAME] Created with Pixso." at bounding box center [730, 38] width 700 height 21
click at [424, 38] on icon at bounding box center [423, 38] width 10 height 10
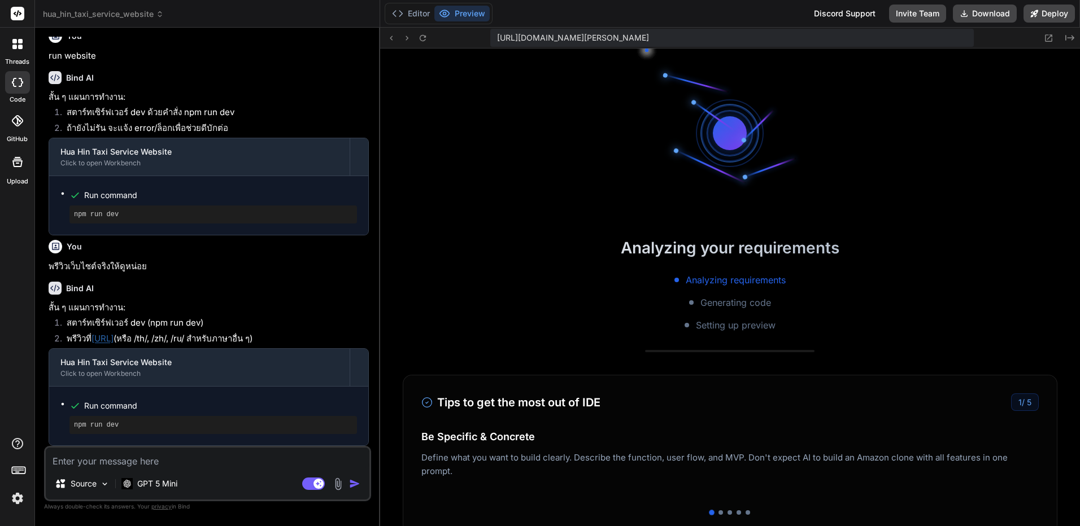
scroll to position [494, 0]
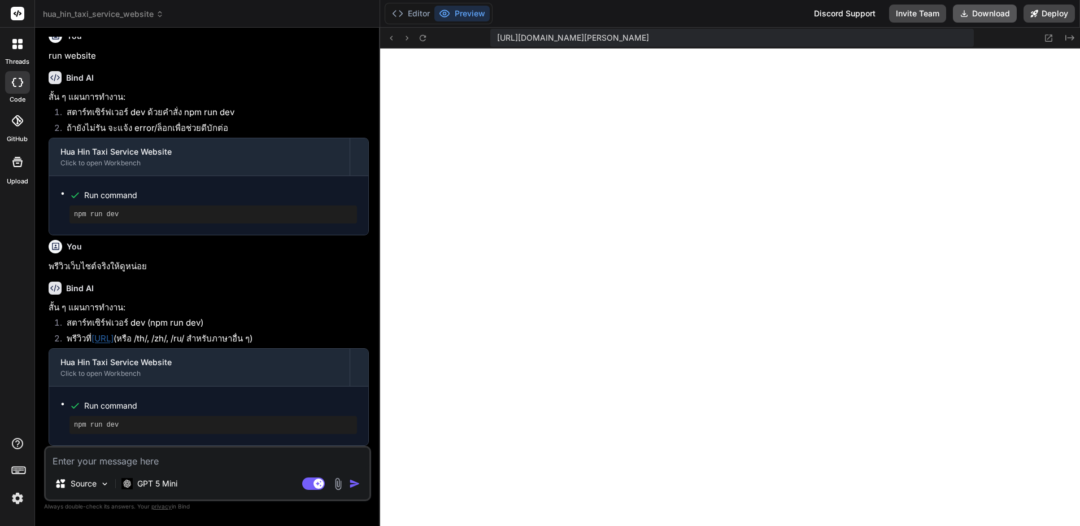
click at [995, 7] on button "Download" at bounding box center [985, 14] width 64 height 18
click at [8, 502] on img at bounding box center [17, 498] width 19 height 19
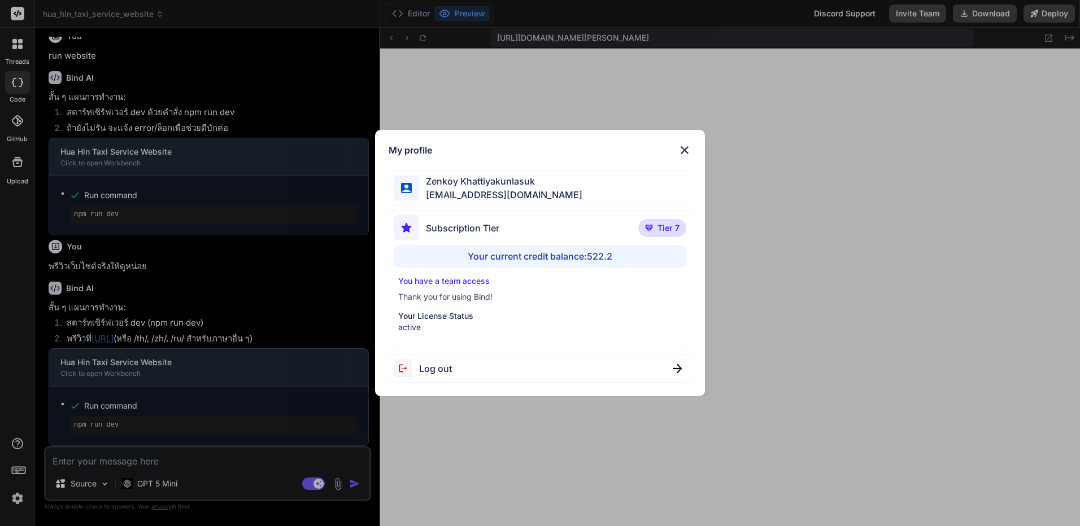
click at [583, 469] on div "My profile Zenkoy Khattiyakunlasuk bindai@zenkoy.com Subscription Tier Tier 7 Y…" at bounding box center [540, 263] width 1080 height 526
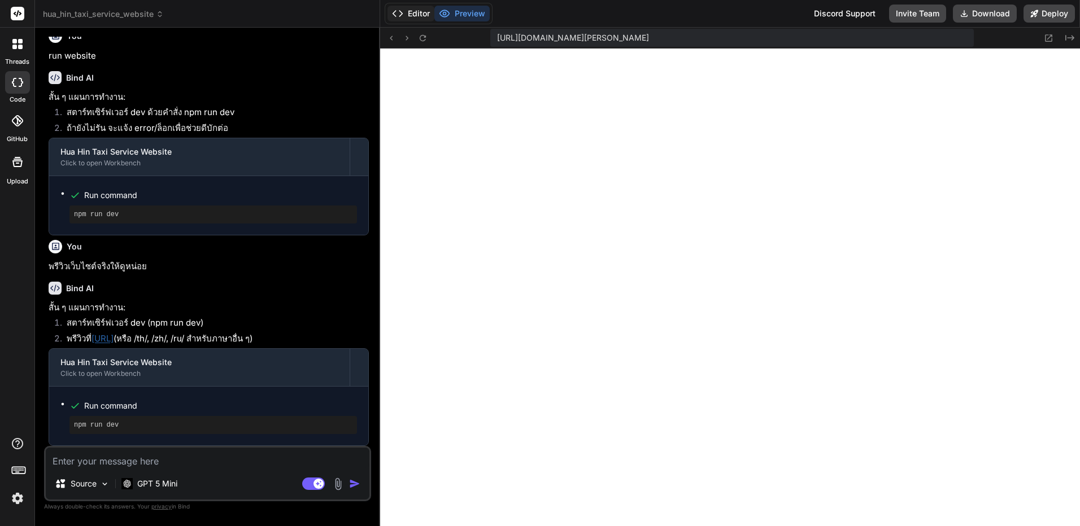
click at [425, 12] on button "Editor" at bounding box center [410, 14] width 47 height 16
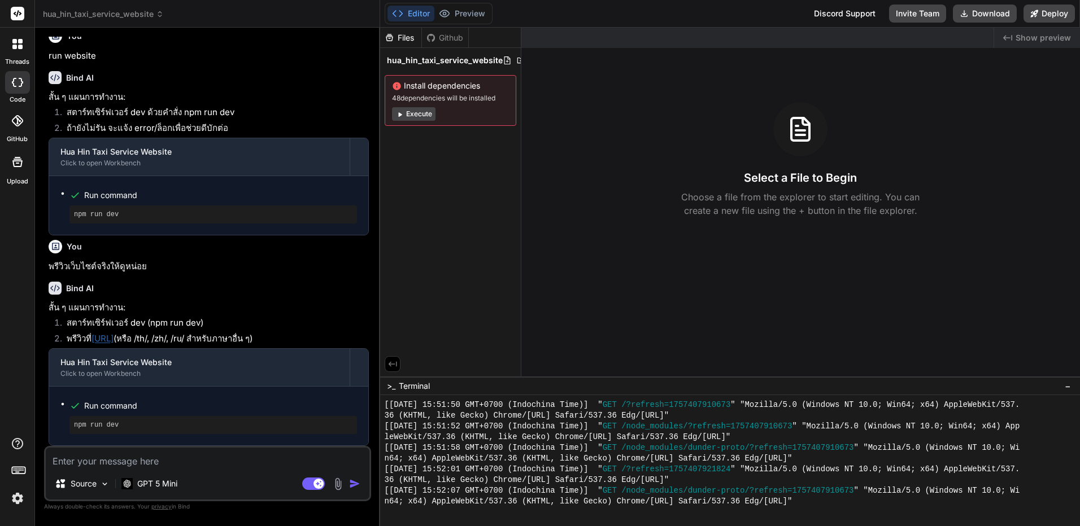
click at [418, 117] on button "Execute" at bounding box center [413, 114] width 43 height 14
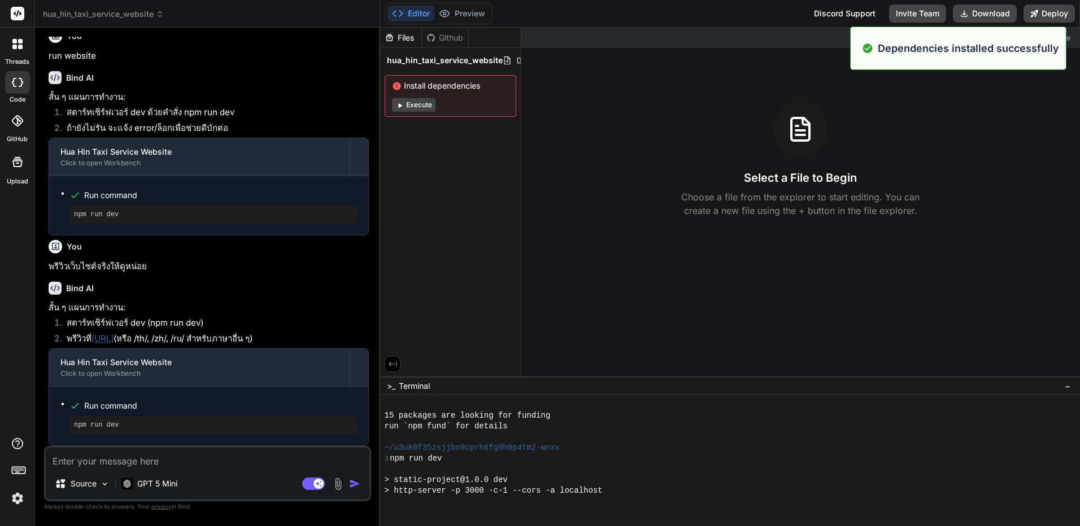
scroll to position [976, 0]
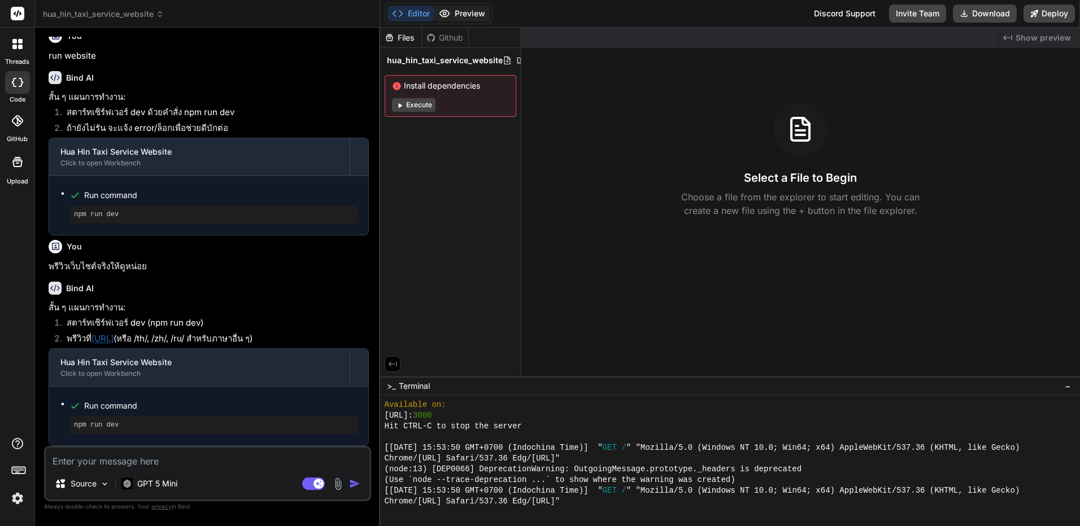
click at [455, 19] on button "Preview" at bounding box center [461, 14] width 55 height 16
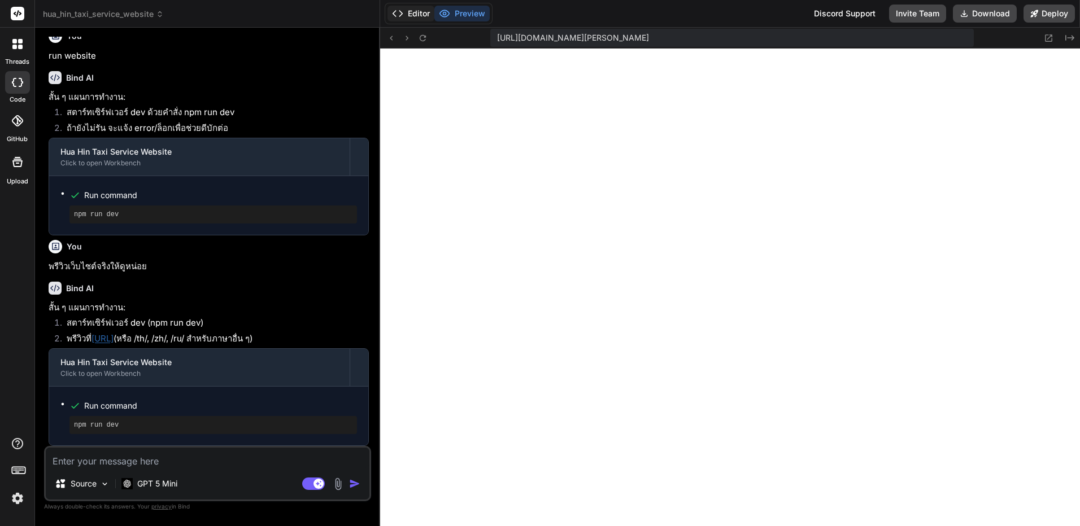
click at [418, 15] on button "Editor" at bounding box center [410, 14] width 47 height 16
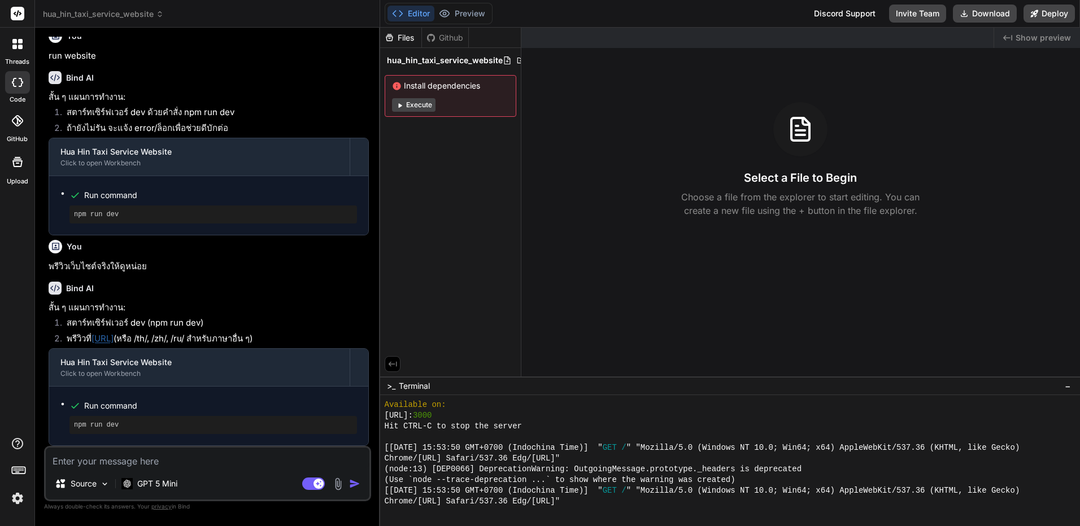
click at [446, 24] on div "Editor Preview" at bounding box center [439, 13] width 108 height 21
click at [459, 14] on button "Preview" at bounding box center [461, 14] width 55 height 16
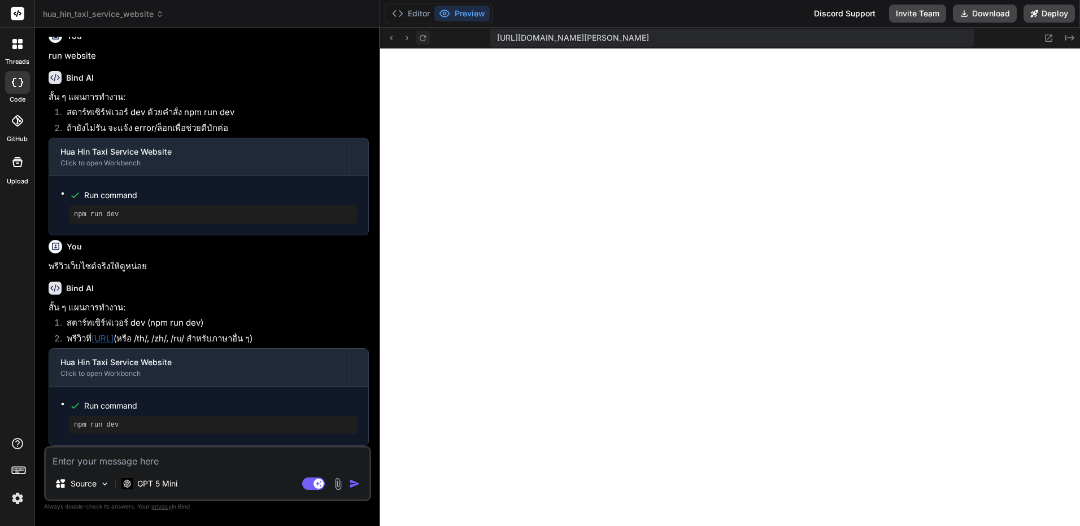
click at [422, 37] on icon at bounding box center [423, 38] width 10 height 10
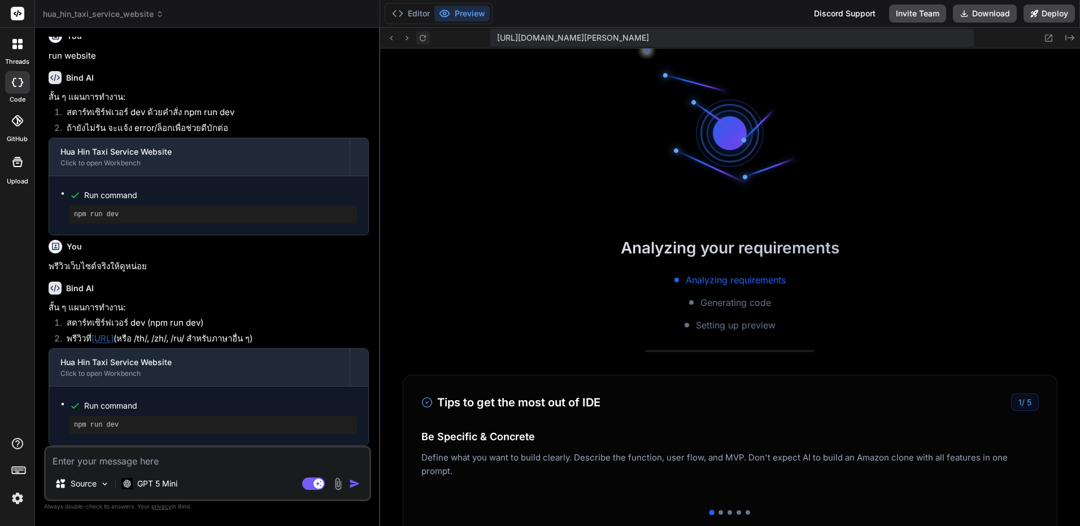
scroll to position [998, 0]
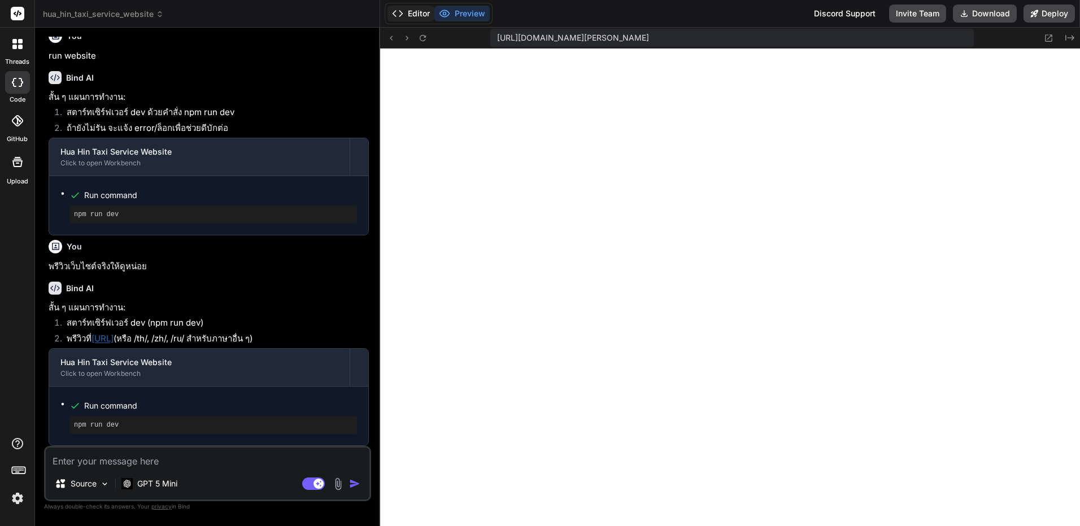
click at [425, 11] on button "Editor" at bounding box center [410, 14] width 47 height 16
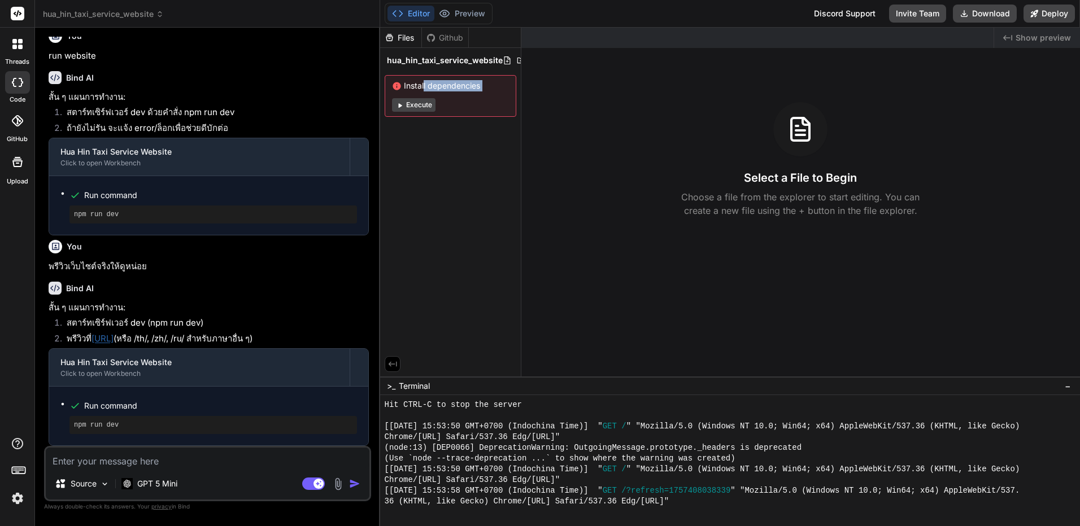
click at [421, 94] on div "Install dependencies Execute" at bounding box center [451, 96] width 132 height 42
click at [420, 101] on button "Execute" at bounding box center [413, 105] width 43 height 14
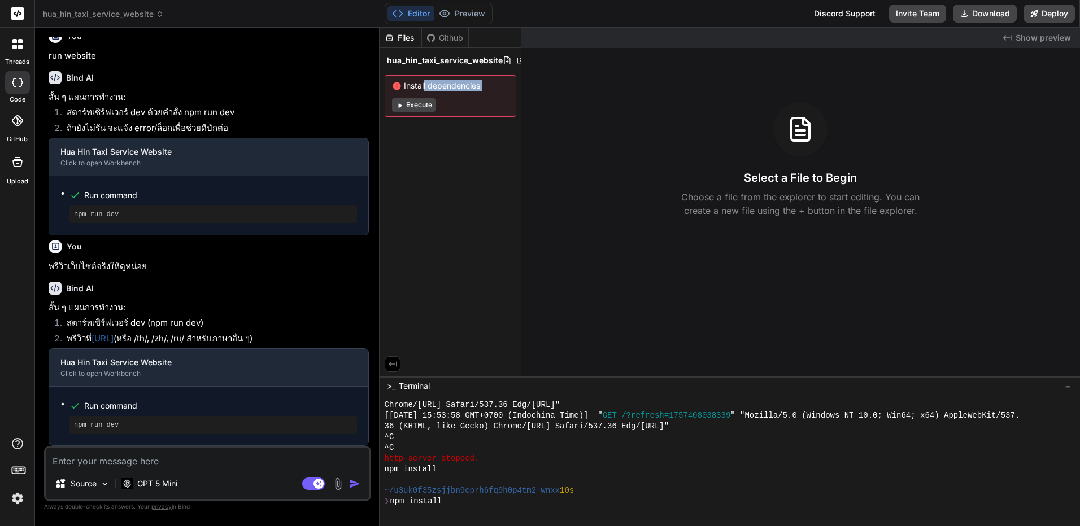
click at [420, 101] on button "Execute" at bounding box center [413, 105] width 43 height 14
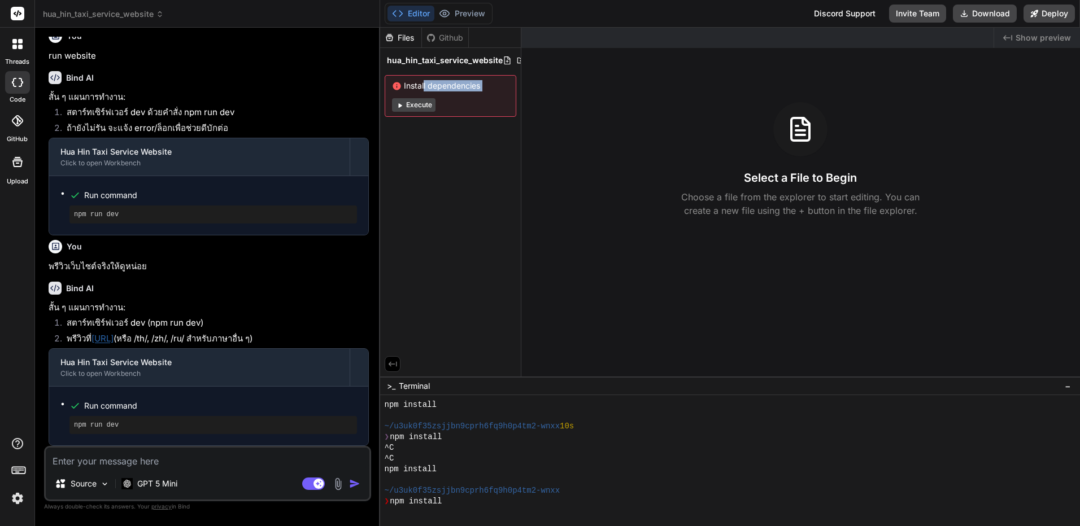
scroll to position [1213, 0]
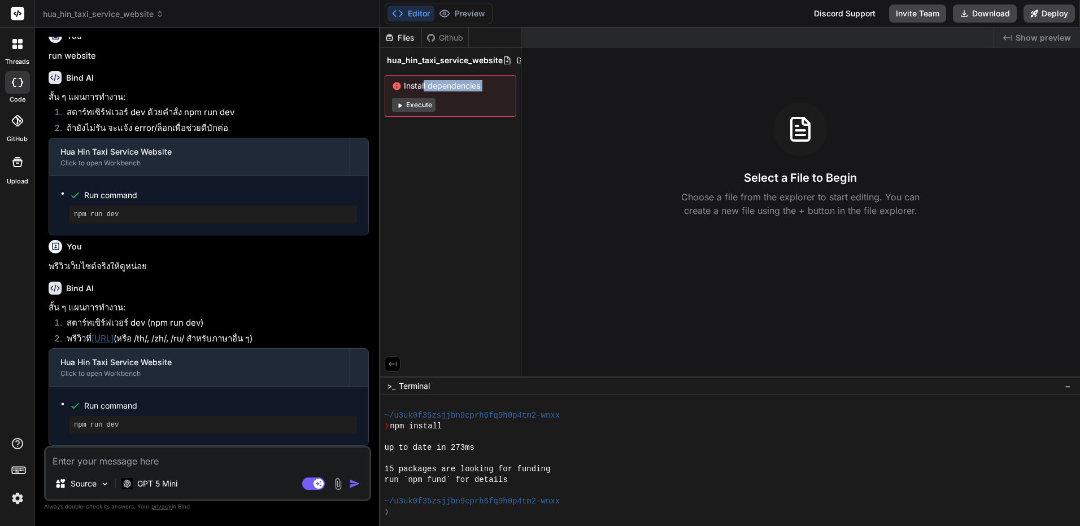
type textarea "x"
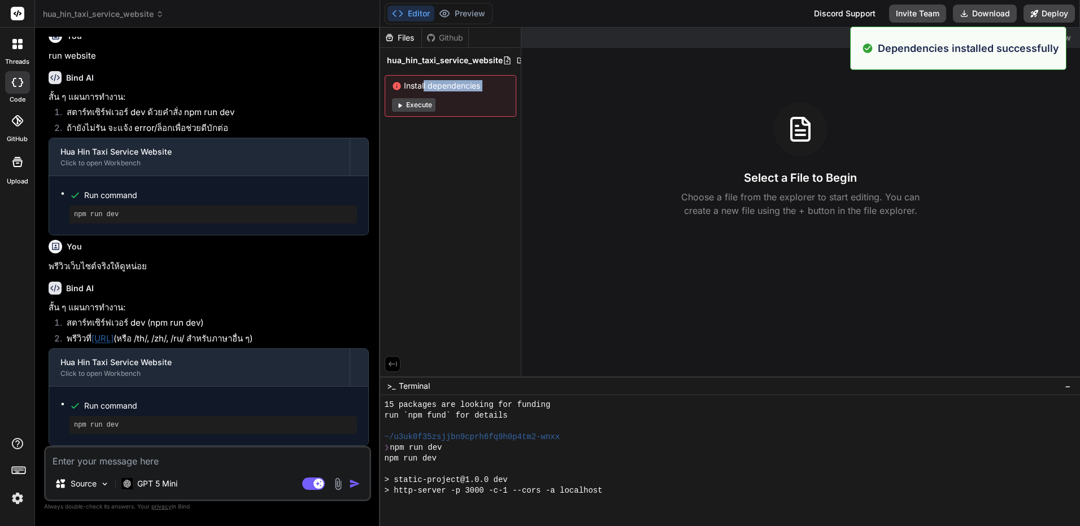
scroll to position [1556, 0]
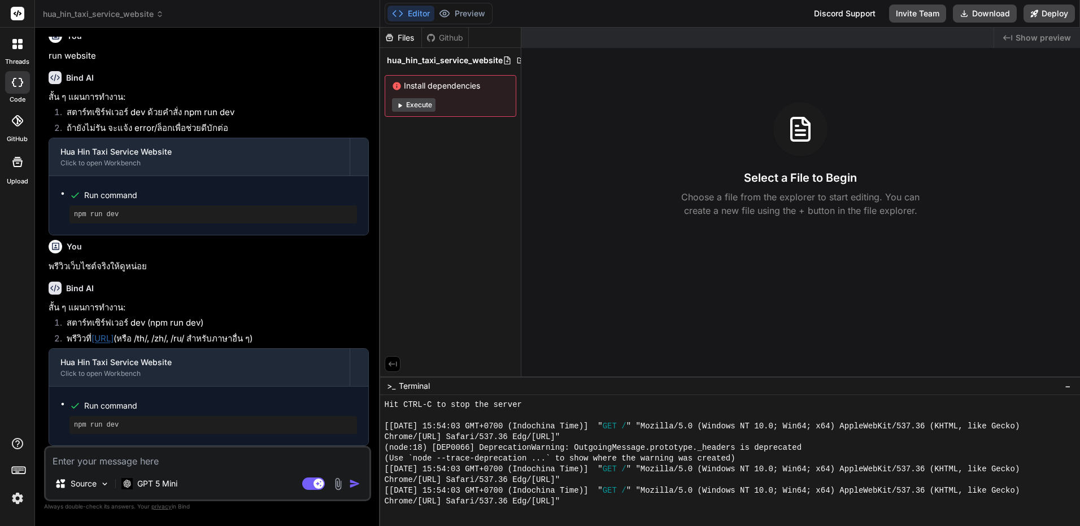
click at [134, 7] on header "hua_hin_taxi_service_website Created with Pixso." at bounding box center [207, 14] width 345 height 28
click at [134, 12] on span "hua_hin_taxi_service_website" at bounding box center [103, 13] width 121 height 11
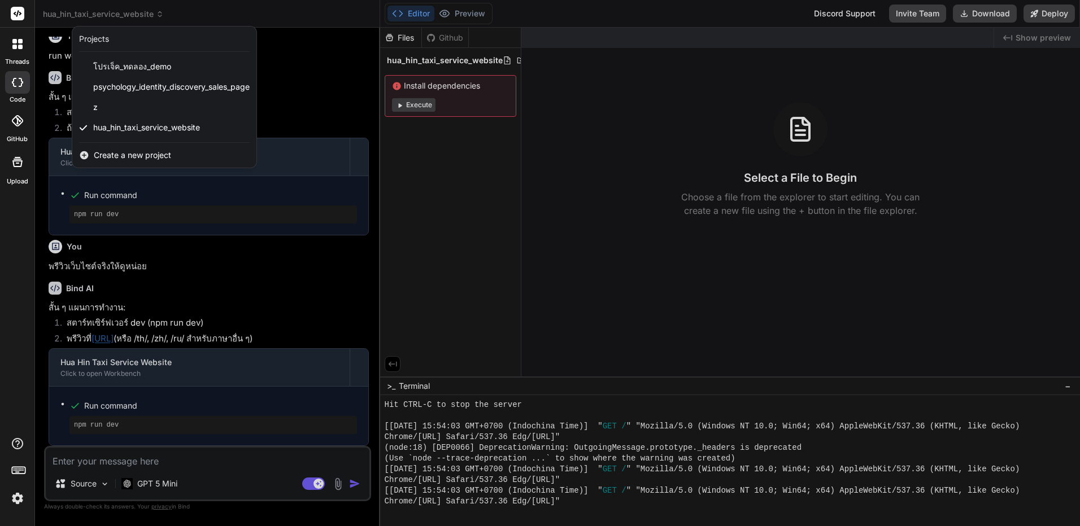
click at [722, 112] on div at bounding box center [540, 263] width 1080 height 526
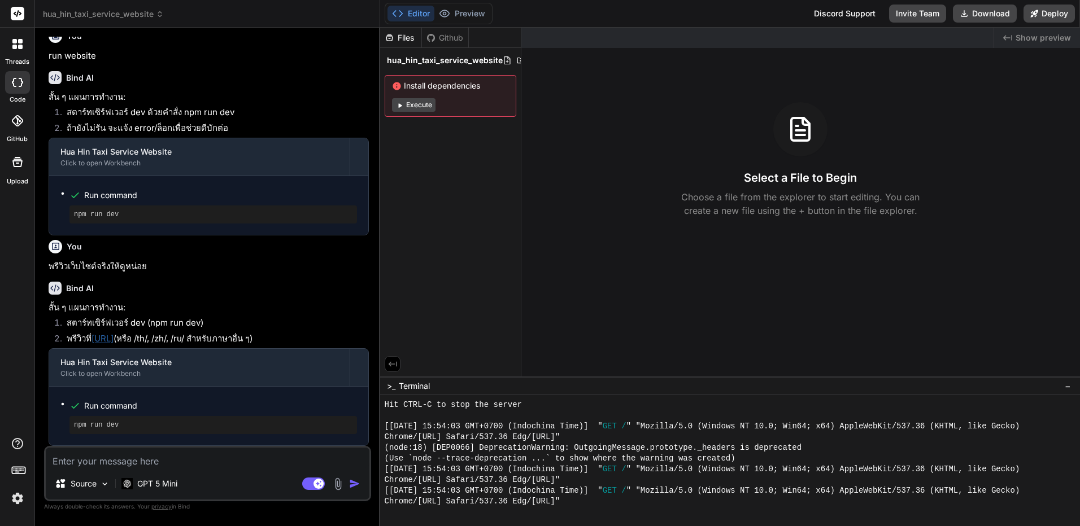
click at [141, 12] on span "hua_hin_taxi_service_website" at bounding box center [103, 13] width 121 height 11
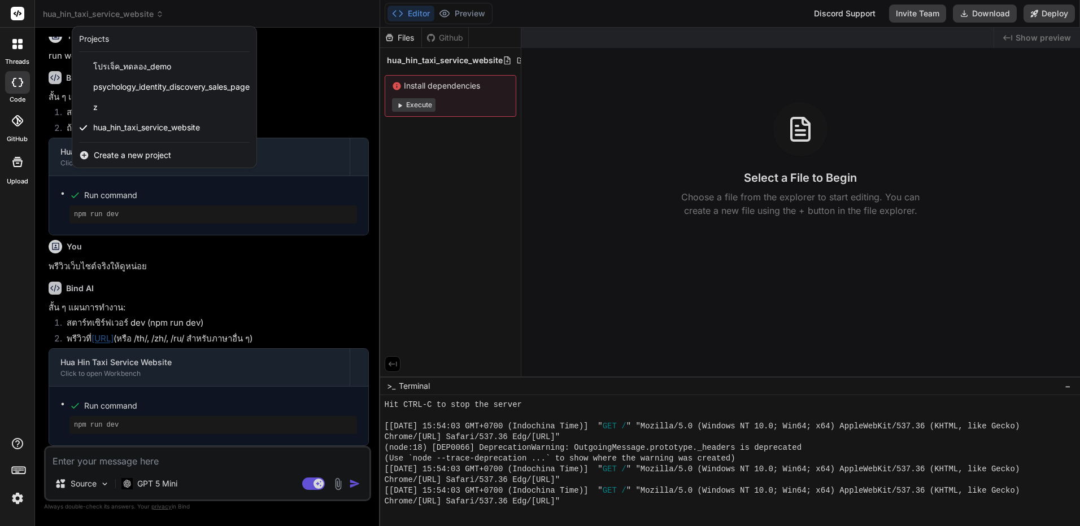
click at [107, 155] on span "Create a new project" at bounding box center [132, 155] width 77 height 11
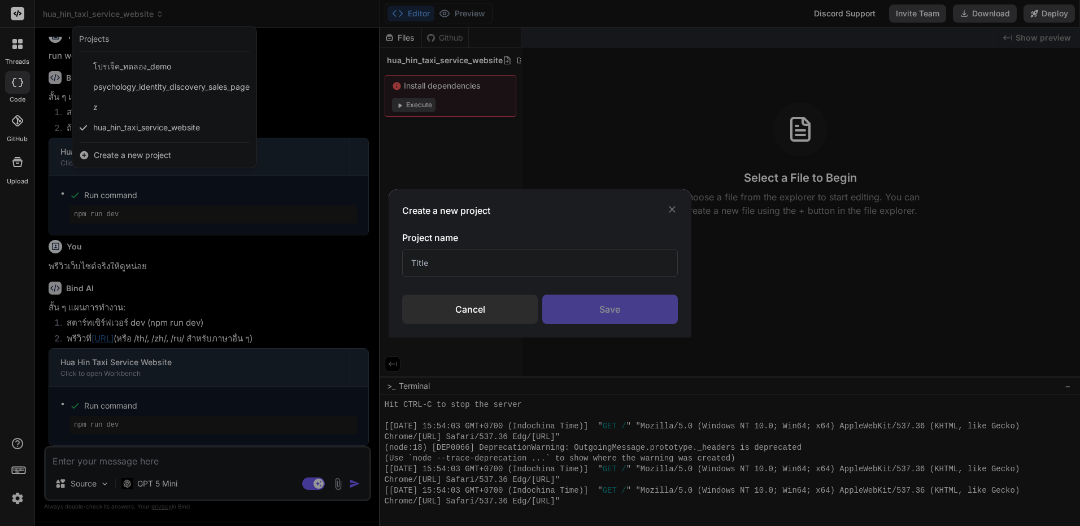
click at [520, 259] on input "text" at bounding box center [539, 263] width 275 height 28
type input "ส"
type input "lotto"
click at [612, 315] on div "Save" at bounding box center [610, 309] width 136 height 29
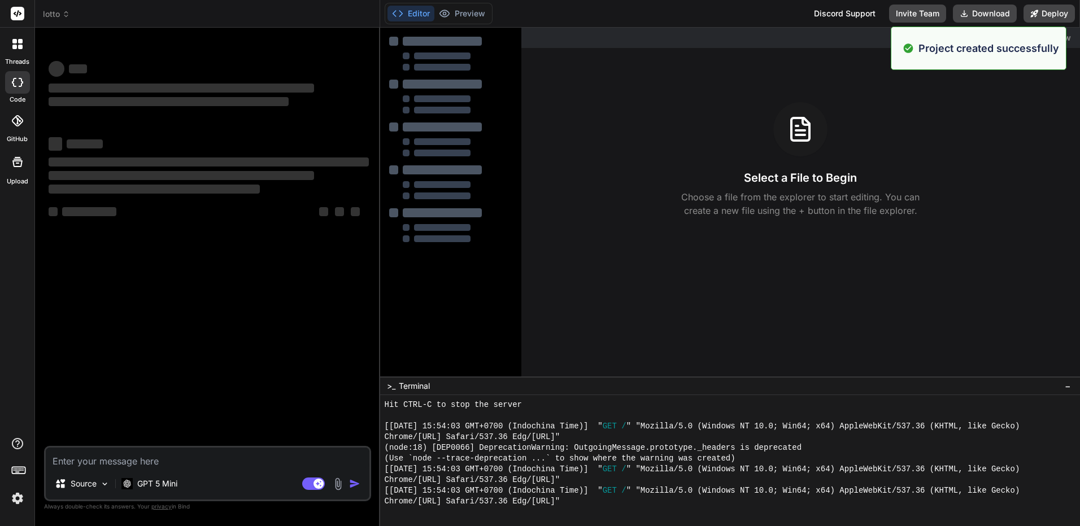
scroll to position [0, 0]
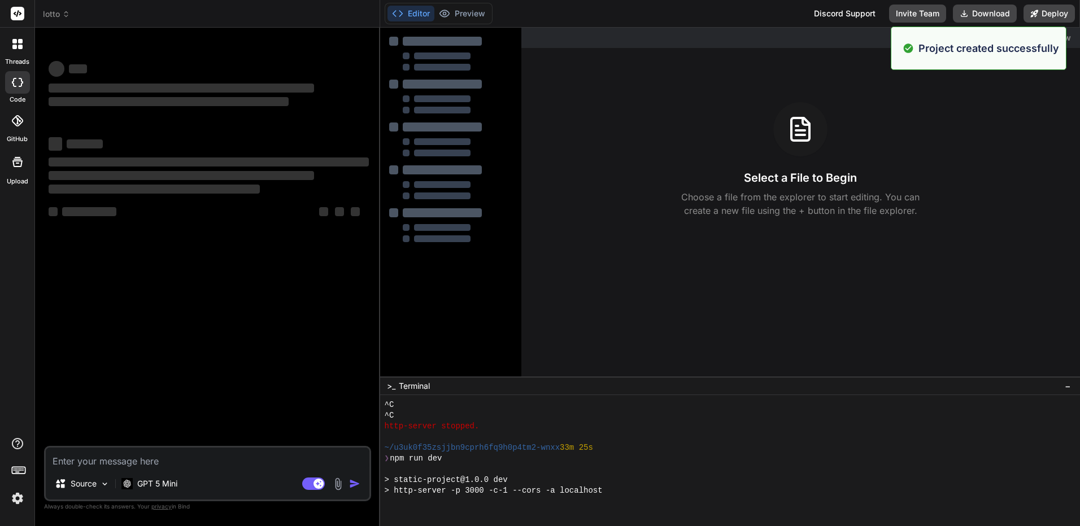
click at [286, 456] on textarea at bounding box center [208, 458] width 324 height 20
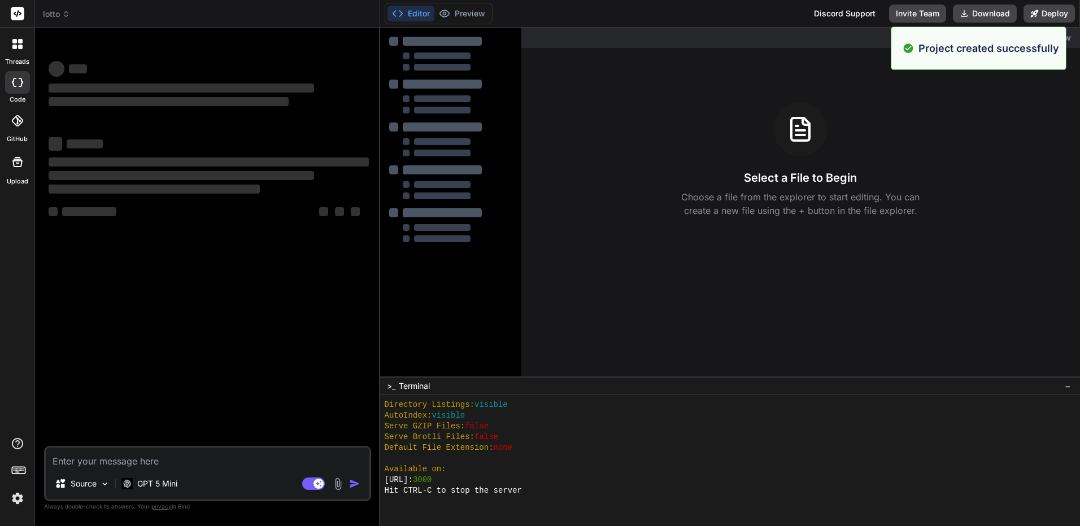
scroll to position [1899, 0]
type textarea "x"
type textarea "m"
type textarea "x"
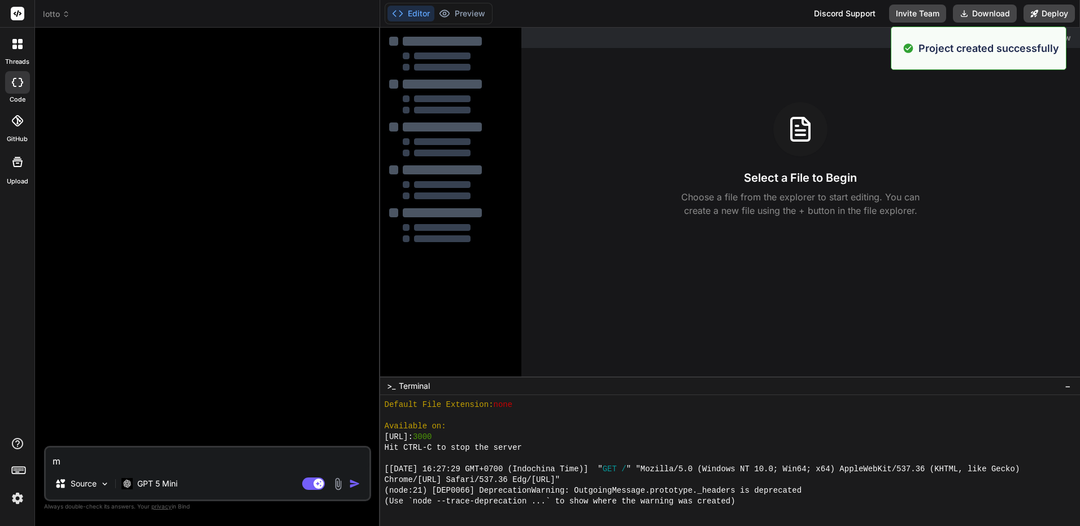
type textarea "me"
type textarea "x"
type textarea "mel"
type textarea "x"
type textarea "me"
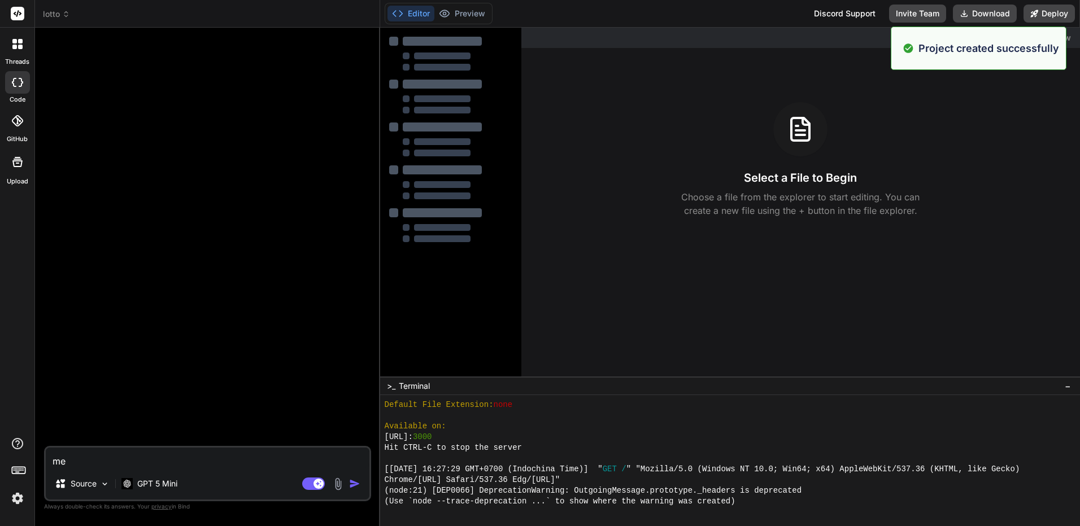
type textarea "x"
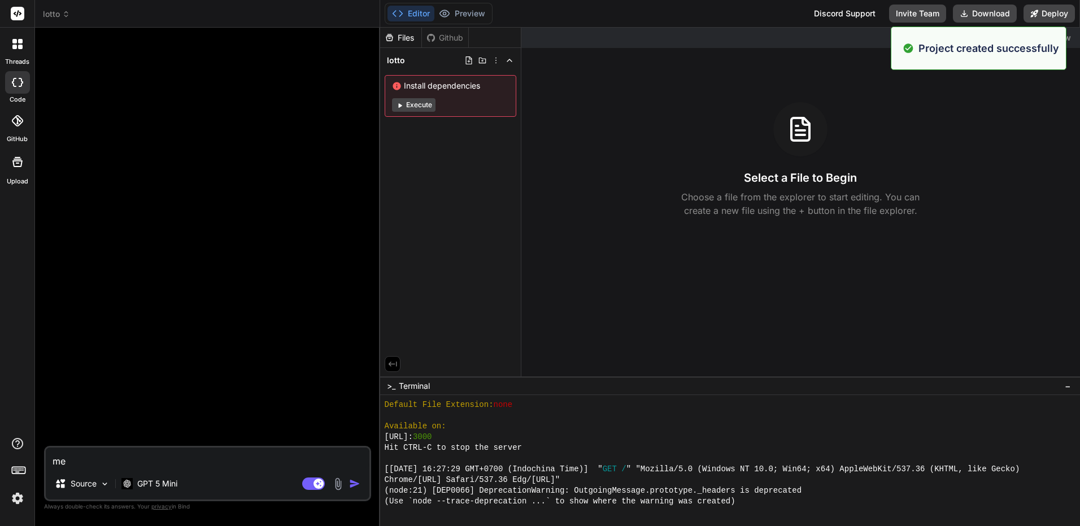
type textarea "m"
type textarea "x"
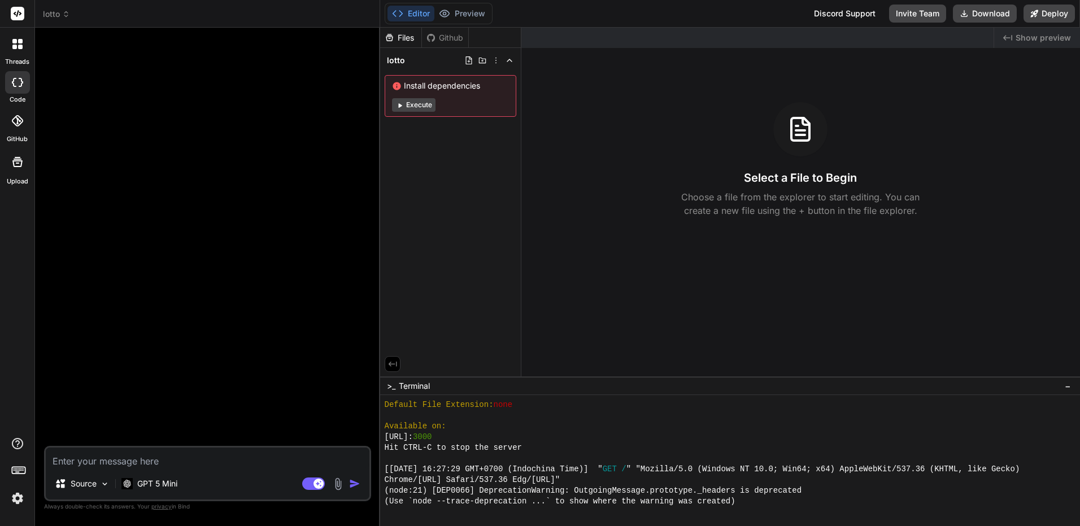
type textarea "ท"
type textarea "x"
type textarea "ทำ"
type textarea "x"
type textarea "ทำส"
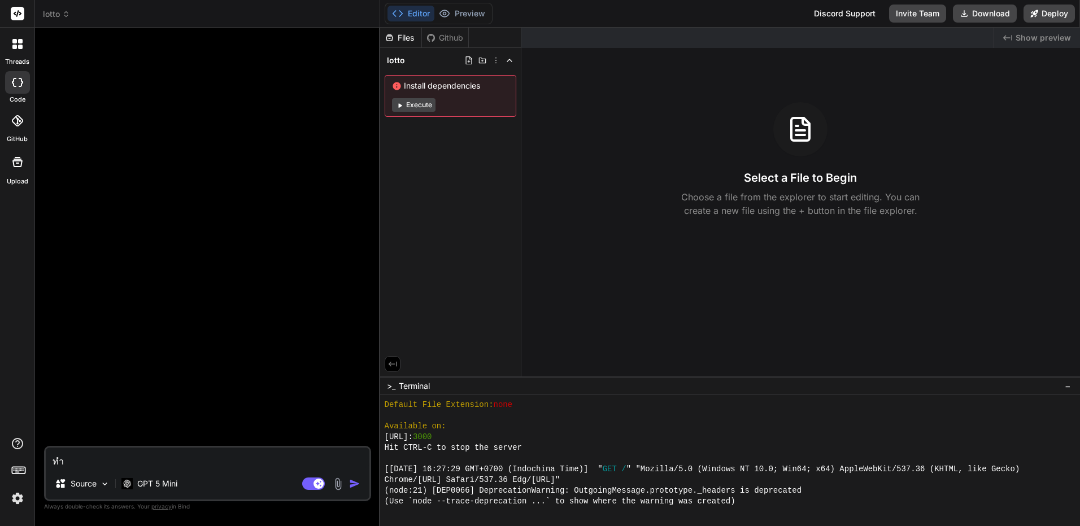
type textarea "x"
type textarea "ทำสู"
type textarea "x"
type textarea "ทำสูต"
type textarea "x"
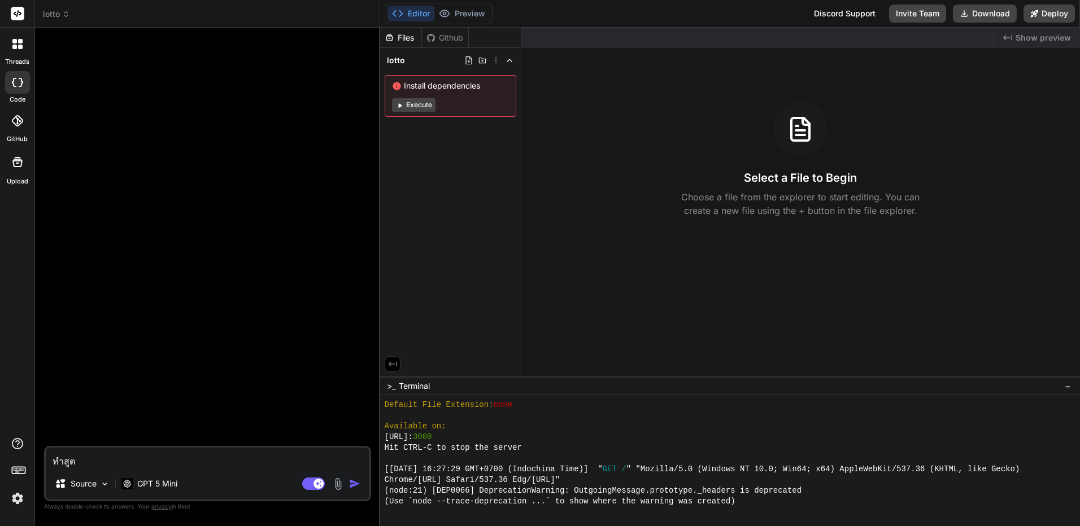
type textarea "ทำสูตร"
type textarea "x"
type textarea "ทำสูตรห"
type textarea "x"
type textarea "ทำสูตรหว"
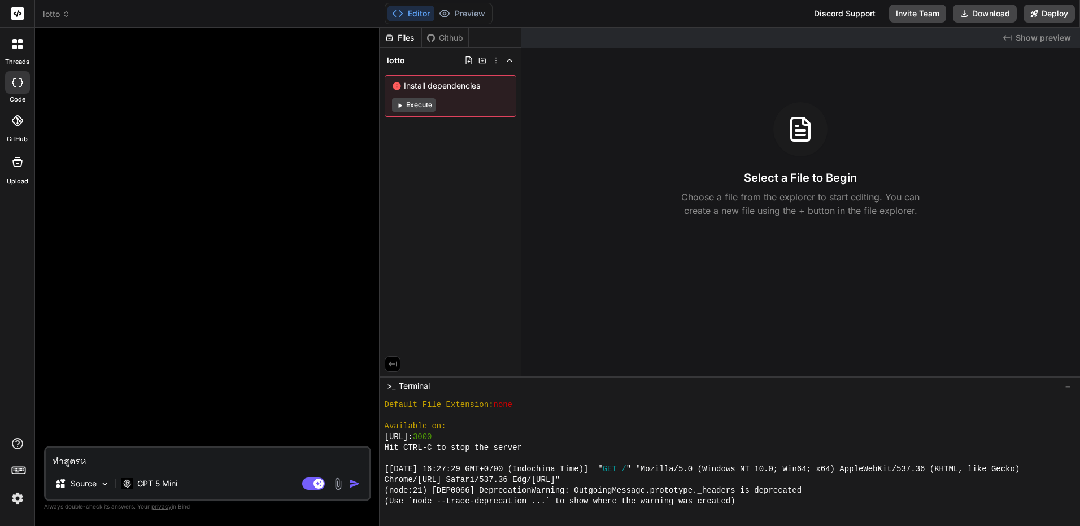
type textarea "x"
type textarea "ทำสูตรหวย"
type textarea "x"
type textarea "ทำสูตรหวยล"
type textarea "x"
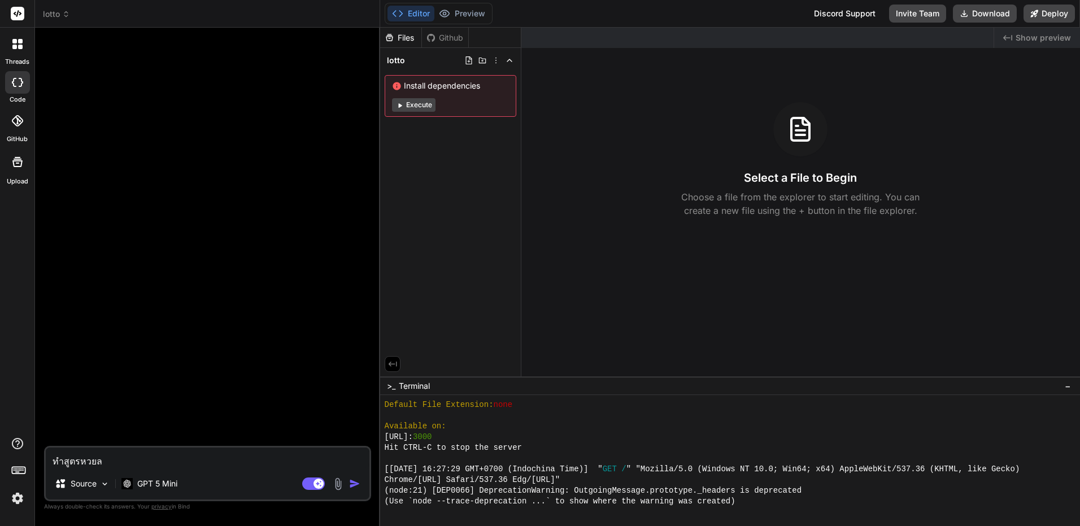
type textarea "ทำสูตรหวยล็"
type textarea "x"
type textarea "ทำสูตรหวยล็อ"
type textarea "x"
type textarea "ทำสูตรหวยล็อต"
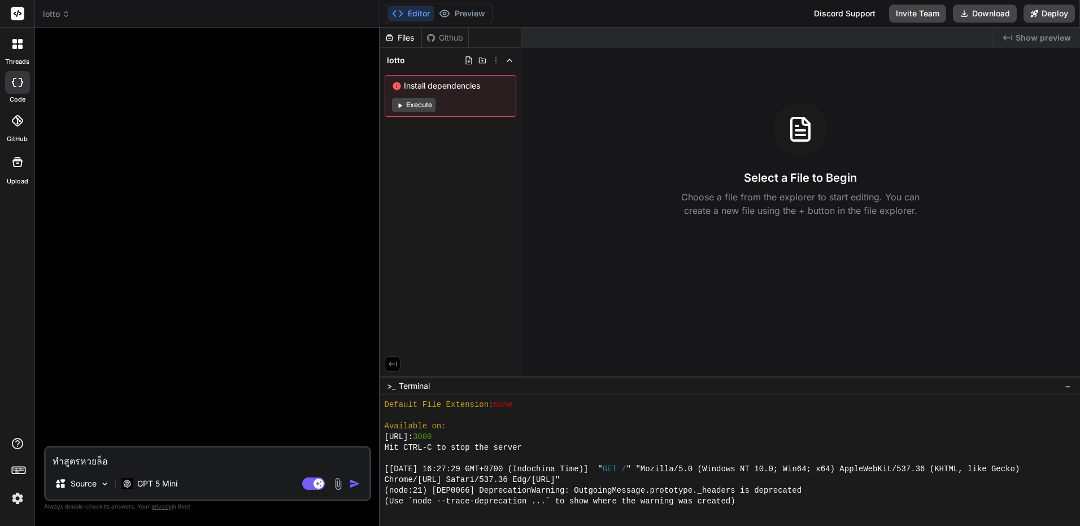
type textarea "x"
type textarea "ทำสูตรหวยล็อตเ"
type textarea "x"
type textarea "ทำสูตรหวยล็อตเต"
type textarea "x"
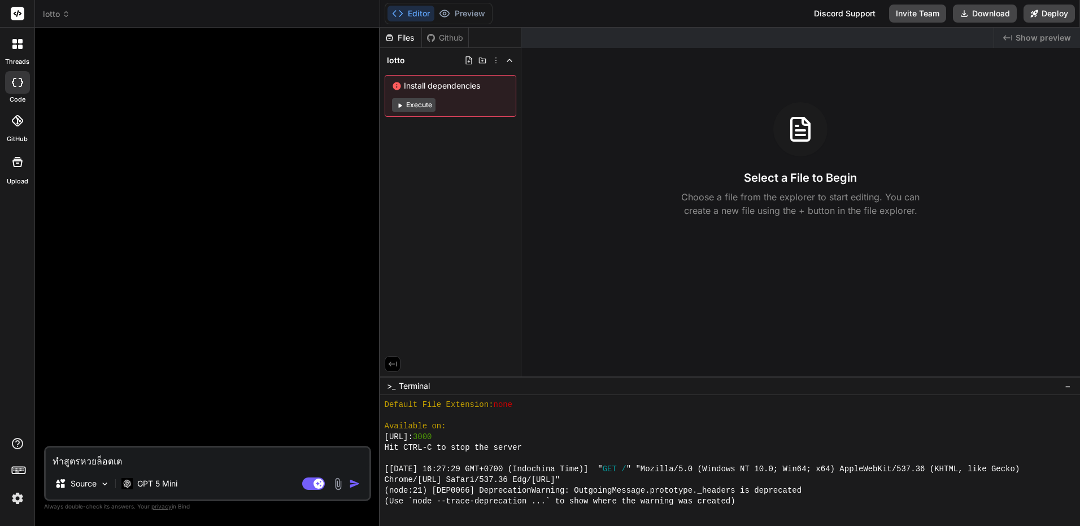
type textarea "ทำสูตรหวยล็อตเตอ"
type textarea "x"
type textarea "ทำสูตรหวยล็อตเตอร"
type textarea "x"
type textarea "ทำสูตรหวยล็อตเตอร์"
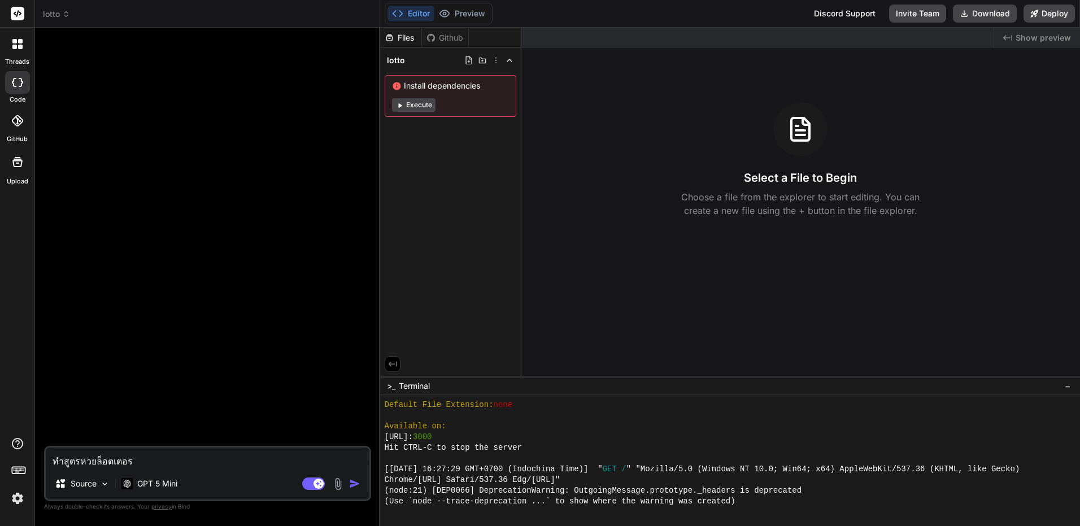
type textarea "x"
type textarea "ทำสูตรหวยล็อตเตอร์ร"
type textarea "x"
type textarea "ทำสูตรหวยล็อตเตอร์รี"
type textarea "x"
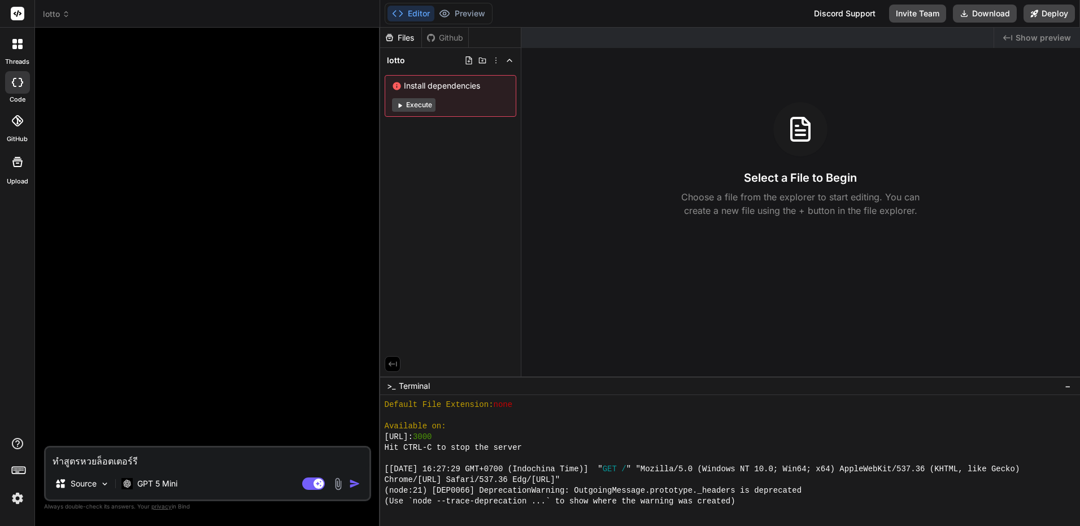
type textarea "ทำสูตรหวยล็อตเตอร์รี่"
type textarea "x"
type textarea "ทำสูตรหวยล็อตเตอร์รี่ไ"
type textarea "x"
type textarea "ทำสูตรหวยล็อตเตอร์รี่ไท"
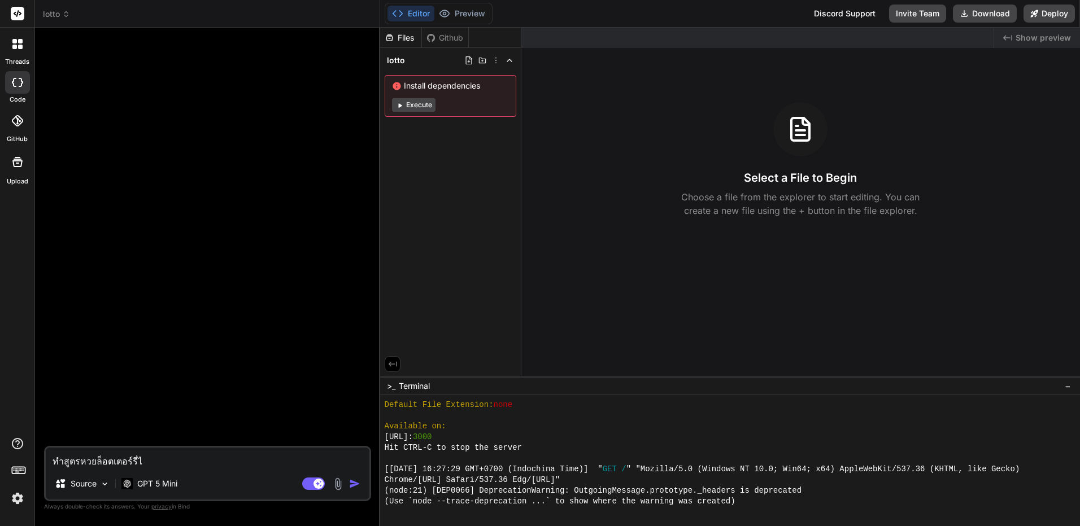
type textarea "x"
type textarea "ทำสูตรหวยล็อตเตอร์รี่ไทย"
type textarea "x"
type textarea "ทำสูตรหวยล็อตเตอร์รี่ไทยไ"
type textarea "x"
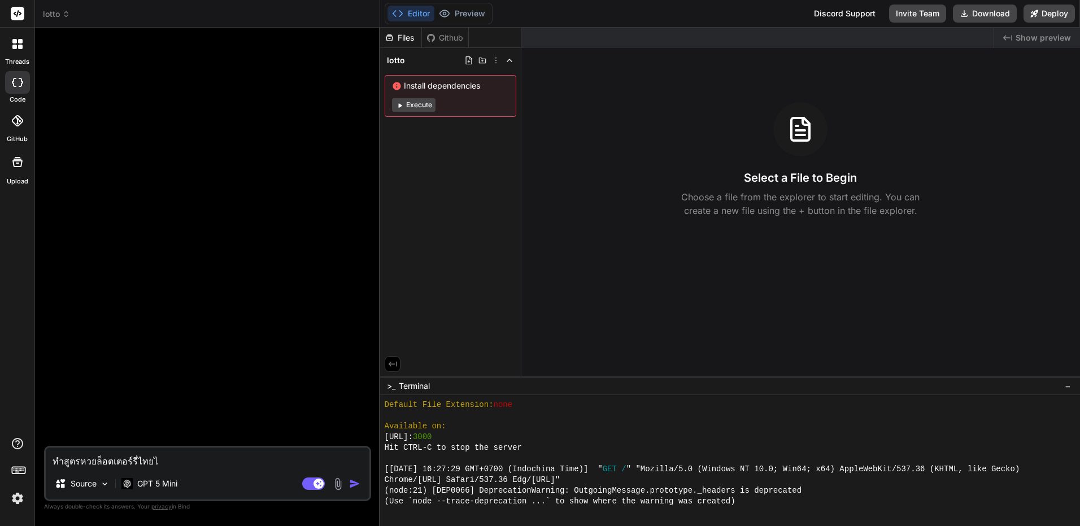
type textarea "ทำสูตรหวยล็อตเตอร์รี่ไทยได"
type textarea "x"
type textarea "ทำสูตรหวยล็อตเตอร์รี่ไทยได้"
type textarea "x"
type textarea "ทำสูตรหวยล็อตเตอร์รี่ไทยได้ไ"
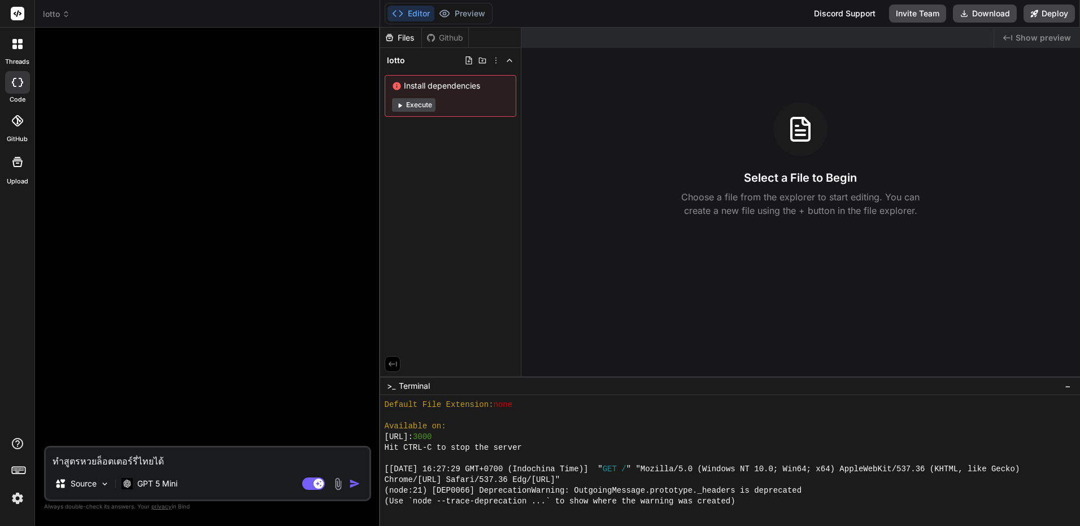
type textarea "x"
type textarea "ทำสูตรหวยล็อตเตอร์รี่ไทยได้ไห"
type textarea "x"
type textarea "ทำสูตรหวยล็อตเตอร์รี่ไทยได้ไหม"
type textarea "x"
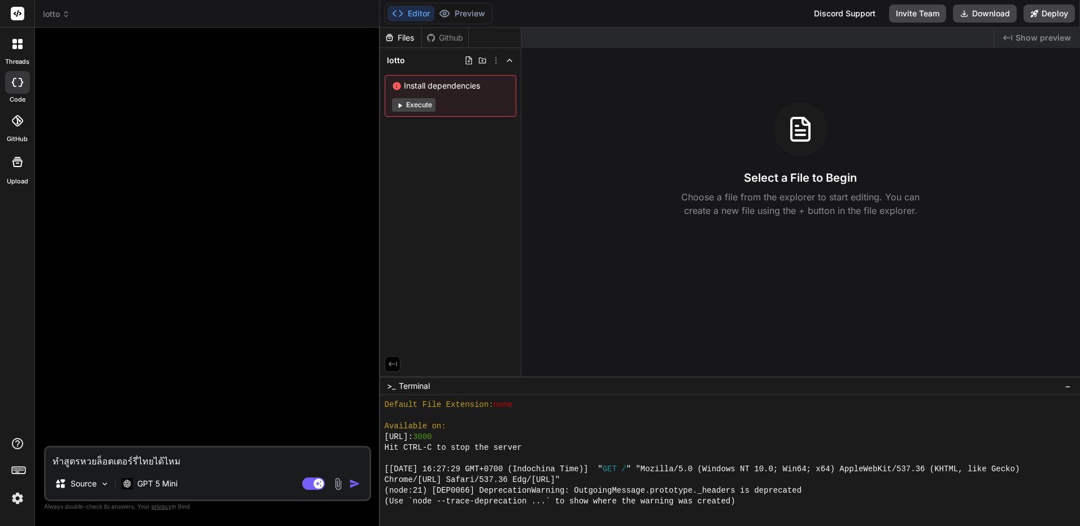
type textarea "ทำสูตรหวยล็อตเตอร์รี่ไทยได้ไหม"
type textarea "x"
type textarea "ทำสูตรหวยล็อตเตอร์รี่ไทยได้ไหม พ"
type textarea "x"
type textarea "ทำสูตรหวยล็อตเตอร์รี่ไทยได้ไหม พย"
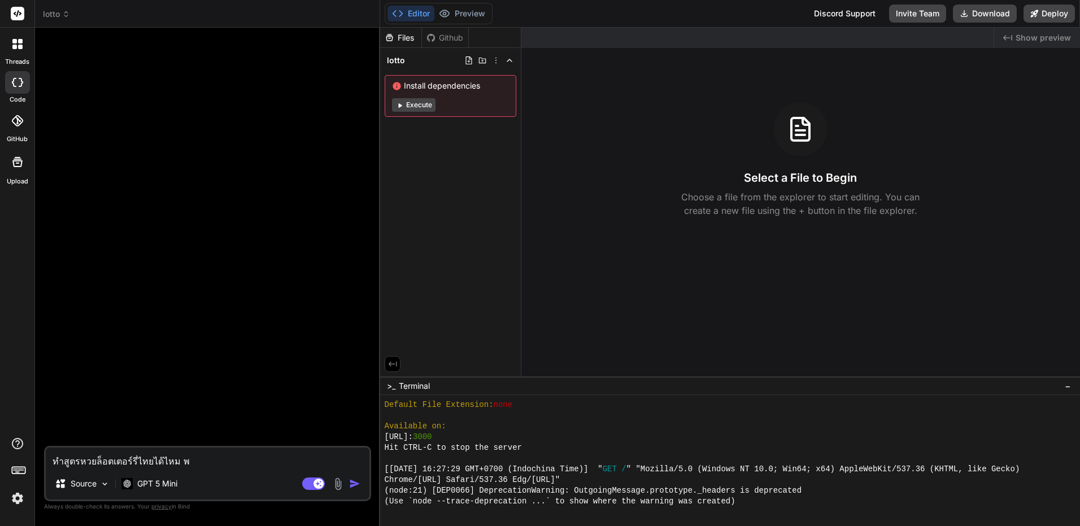
type textarea "x"
type textarea "ทำสูตรหวยล็อตเตอร์รี่ไทยได้ไหม พยา"
type textarea "x"
type textarea "ทำสูตรหวยล็อตเตอร์รี่ไทยได้ไหม พยาก"
type textarea "x"
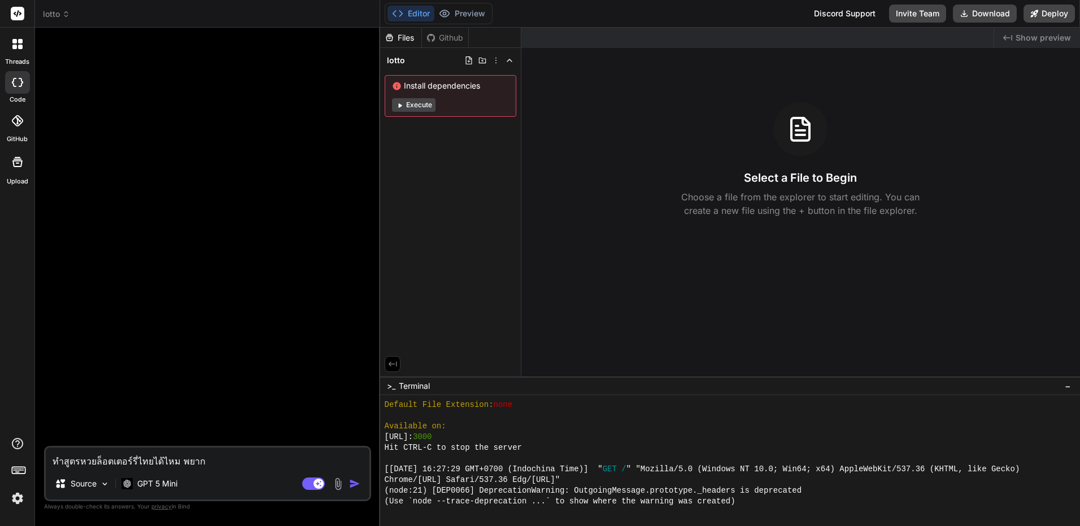
type textarea "ทำสูตรหวยล็อตเตอร์รี่ไทยได้ไหม พยา"
type textarea "x"
type textarea "ทำสูตรหวยล็อตเตอร์รี่ไทยได้ไหม พยาก"
type textarea "x"
type textarea "ทำสูตรหวยล็อตเตอร์รี่ไทยได้ไหม พยากร"
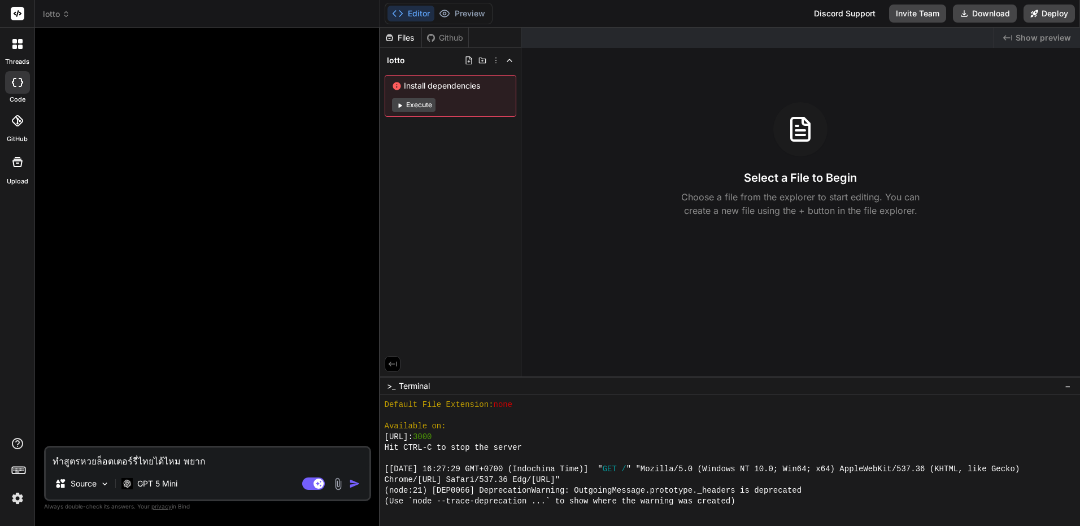
type textarea "x"
type textarea "ทำสูตรหวยล็อตเตอร์รี่ไทยได้ไหม พยากรณ"
type textarea "x"
type textarea "ทำสูตรหวยล็อตเตอร์รี่ไทยได้ไหม พยากรณ์"
type textarea "x"
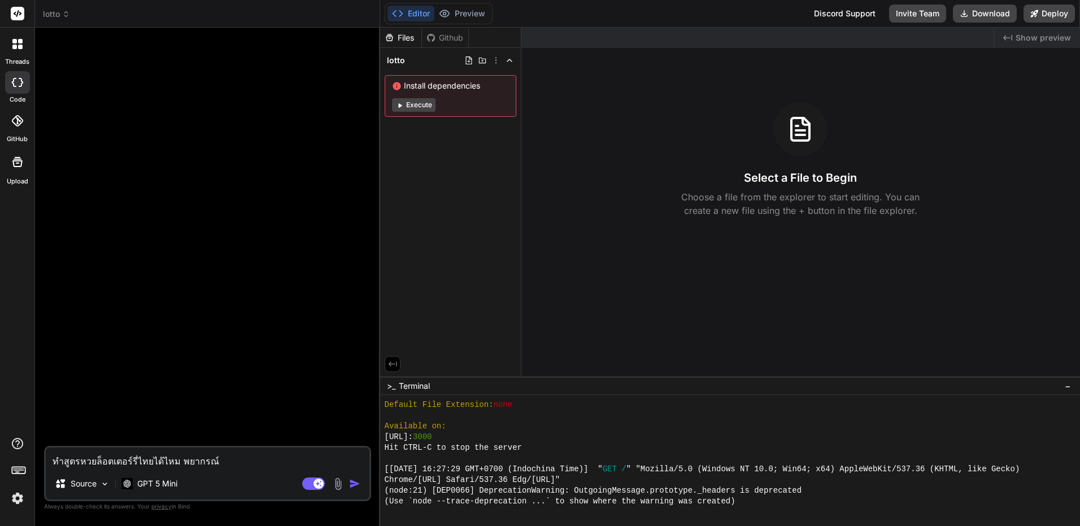
type textarea "ทำสูตรหวยล็อตเตอร์รี่ไทยได้ไหม พยากรณ์ว"
type textarea "x"
type textarea "ทำสูตรหวยล็อตเตอร์รี่ไทยได้ไหม พยากรณ์ว่"
type textarea "x"
type textarea "ทำสูตรหวยล็อตเตอร์รี่ไทยได้ไหม พยากรณ์ว่า"
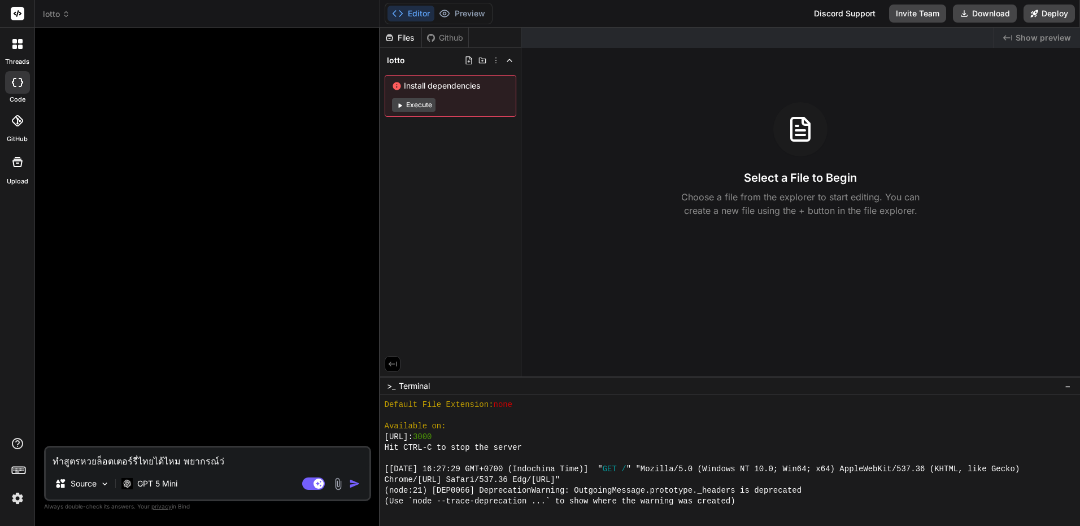
type textarea "x"
type textarea "ทำสูตรหวยล็อตเตอร์รี่ไทยได้ไหม พยากรณ์ว่าง"
type textarea "x"
type textarea "ทำสูตรหวยล็อตเตอร์รี่ไทยได้ไหม พยากรณ์ว่างว"
type textarea "x"
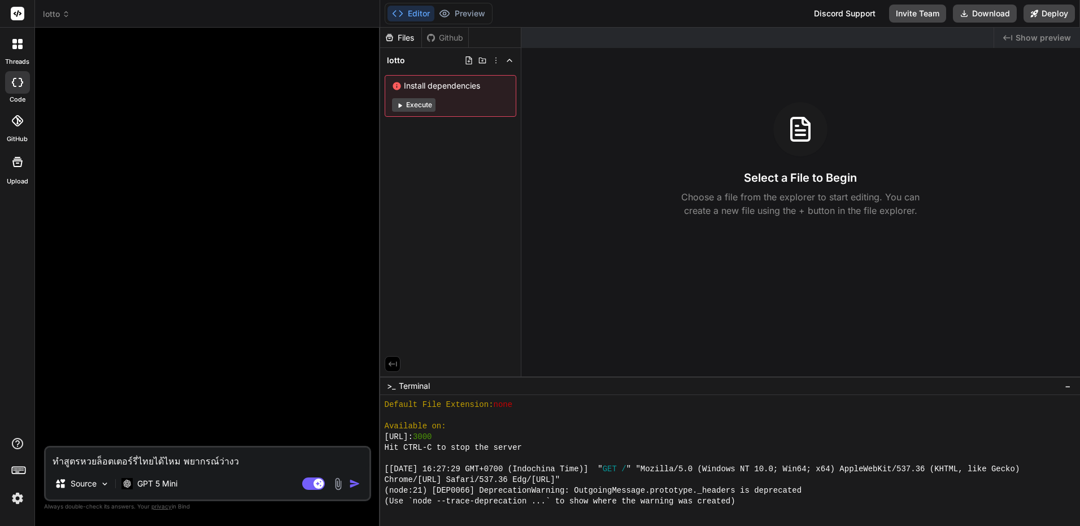
type textarea "ทำสูตรหวยล็อตเตอร์รี่ไทยได้ไหม พยากรณ์ว่างวด"
type textarea "x"
type textarea "ทำสูตรหวยล็อตเตอร์รี่ไทยได้ไหม พยากรณ์ว่างวดน"
type textarea "x"
type textarea "ทำสูตรหวยล็อตเตอร์รี่ไทยได้ไหม พยากรณ์ว่างวดนี"
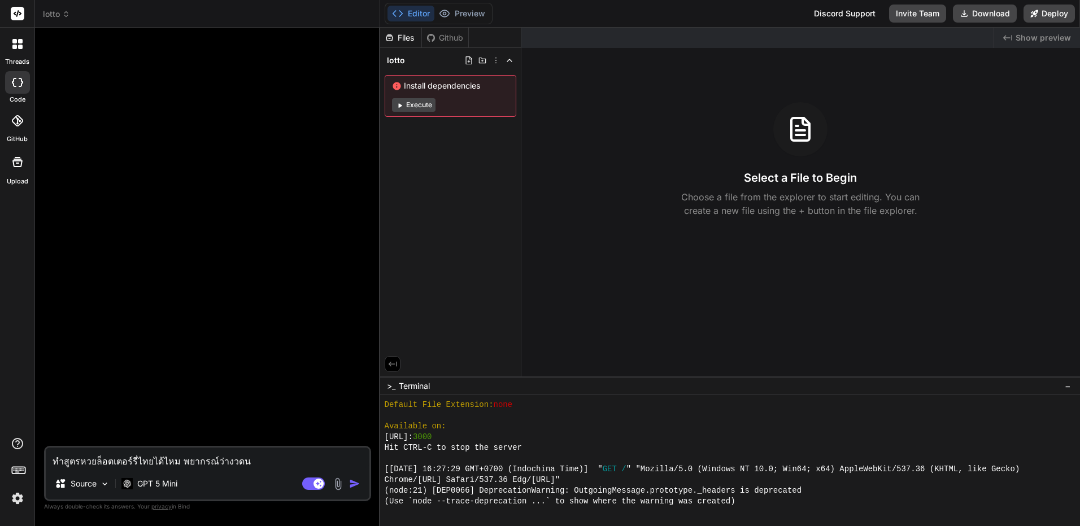
type textarea "x"
type textarea "ทำสูตรหวยล็อตเตอร์รี่ไทยได้ไหม พยากรณ์ว่างวดนี้"
type textarea "x"
type textarea "ทำสูตรหวยล็อตเตอร์รี่ไทยได้ไหม พยากรณ์ว่างวดนี้จ"
type textarea "x"
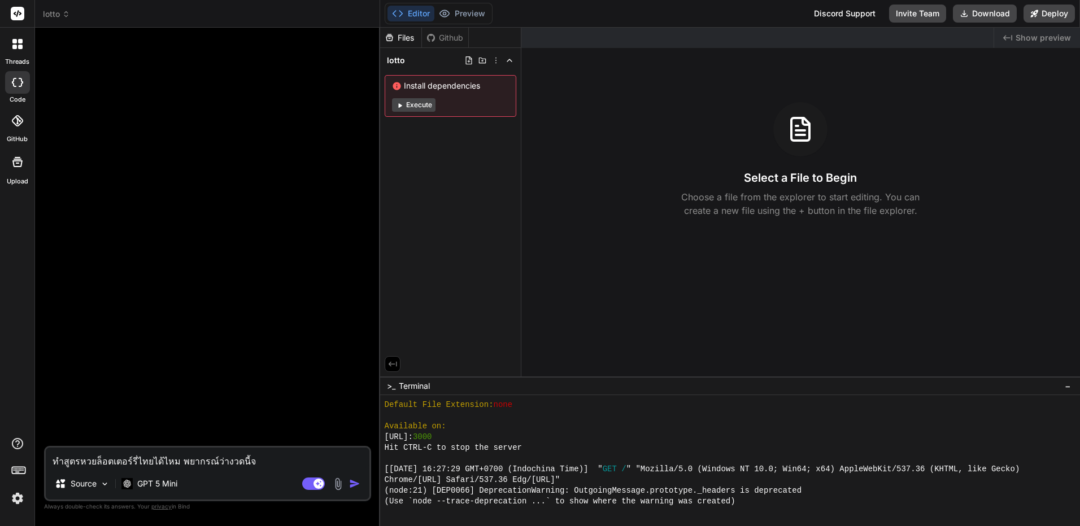
type textarea "ทำสูตรหวยล็อตเตอร์รี่ไทยได้ไหม พยากรณ์ว่างวดนี้จะ"
type textarea "x"
type textarea "ทำสูตรหวยล็อตเตอร์รี่ไทยได้ไหม พยากรณ์ว่างวดนี้จะอ"
type textarea "x"
type textarea "ทำสูตรหวยล็อตเตอร์รี่ไทยได้ไหม พยากรณ์ว่างวดนี้จะออ"
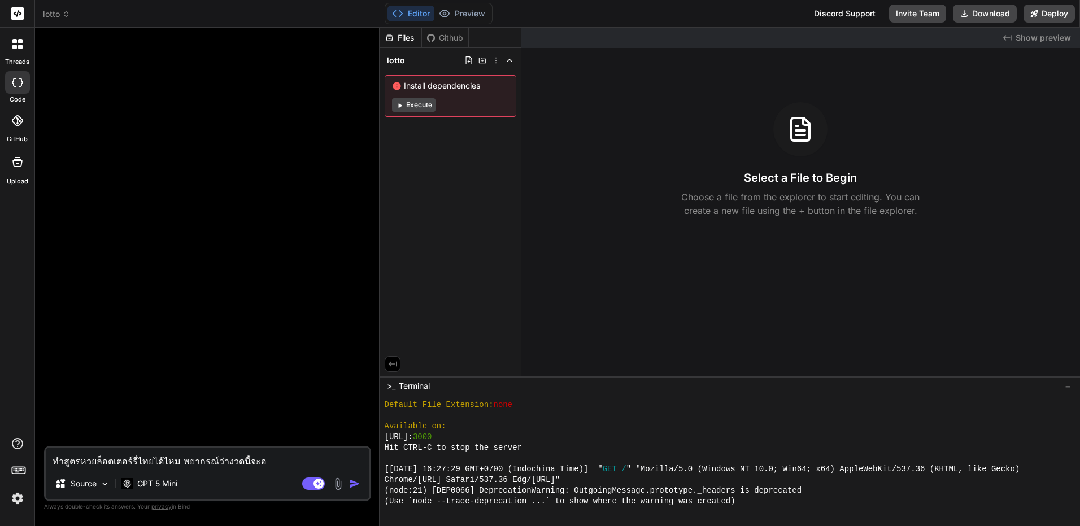
type textarea "x"
type textarea "ทำสูตรหวยล็อตเตอร์รี่ไทยได้ไหม พยากรณ์ว่างวดนี้จะออก"
type textarea "x"
type textarea "ทำสูตรหวยล็อตเตอร์รี่ไทยได้ไหม พยากรณ์ว่างวดนี้จะออกอ"
type textarea "x"
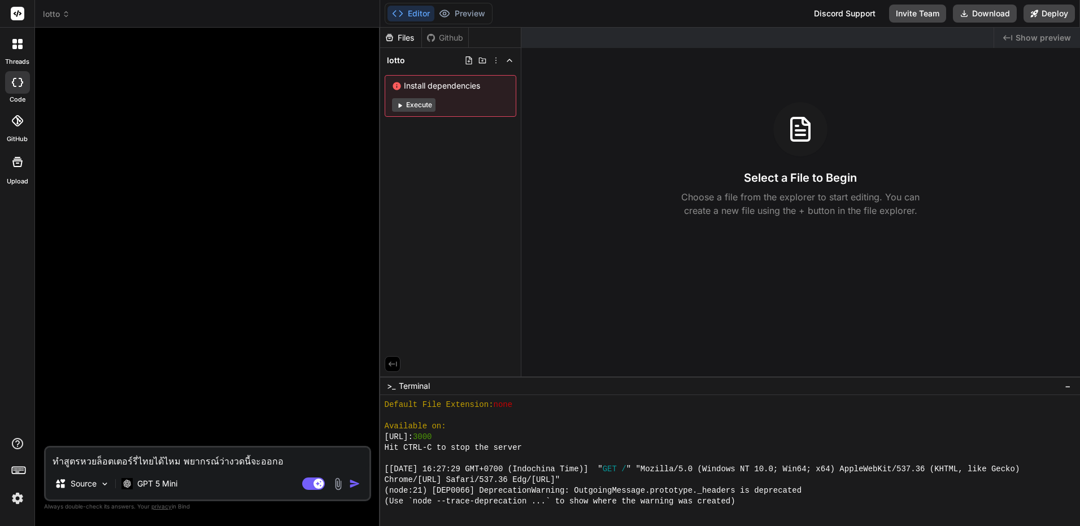
type textarea "ทำสูตรหวยล็อตเตอร์รี่ไทยได้ไหม พยากรณ์ว่างวดนี้จะออกอะ"
type textarea "x"
type textarea "ทำสูตรหวยล็อตเตอร์รี่ไทยได้ไหม พยากรณ์ว่างวดนี้จะออกอะไ"
type textarea "x"
type textarea "ทำสูตรหวยล็อตเตอร์รี่ไทยได้ไหม พยากรณ์ว่างวดนี้จะออกอะไร"
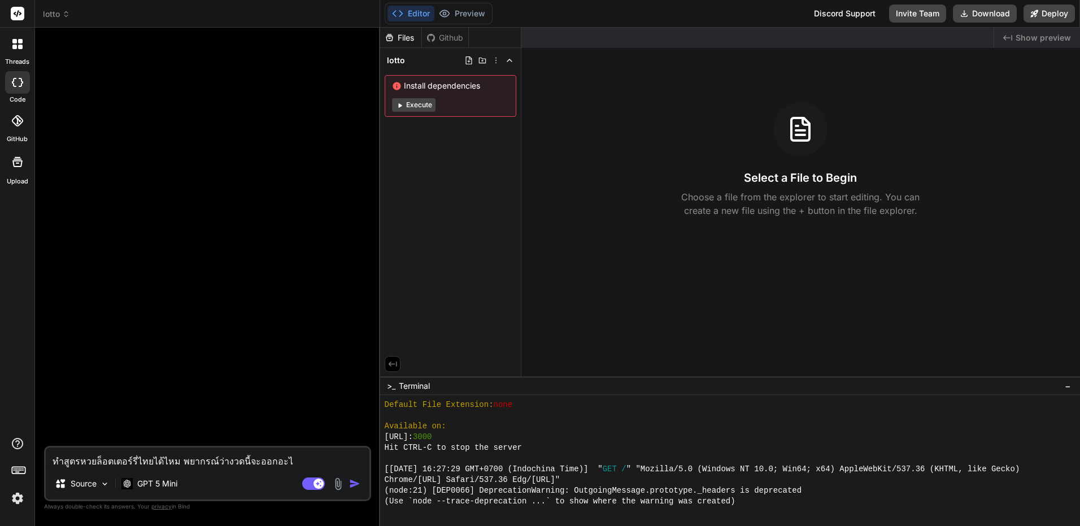
type textarea "x"
type textarea "ทำสูตรหวยล็อตเตอร์รี่ไทยได้ไหม พยากรณ์ว่างวดนี้จะออกอะไรแ"
type textarea "x"
type textarea "ทำสูตรหวยล็อตเตอร์รี่ไทยได้ไหม พยากรณ์ว่างวดนี้จะออกอะไรแล"
type textarea "x"
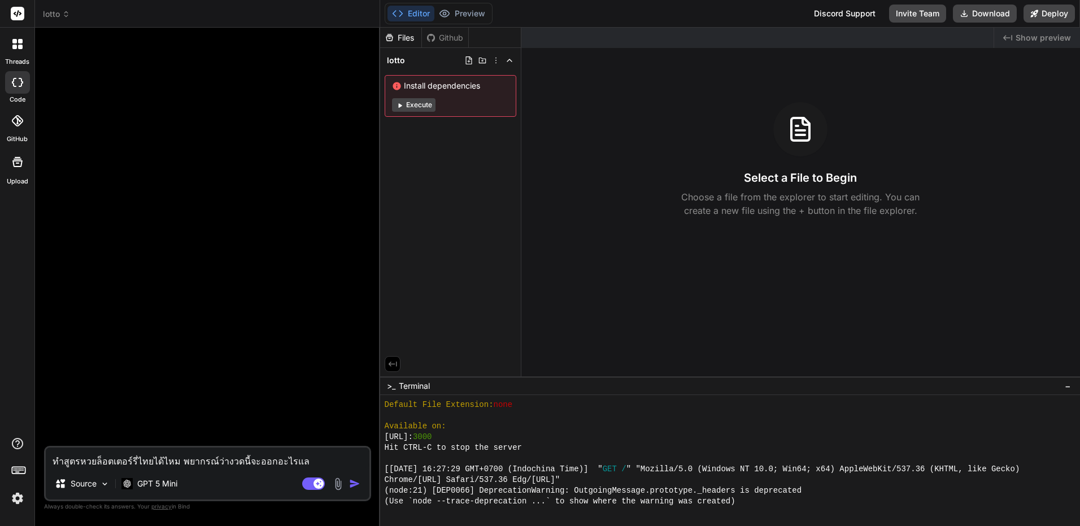
type textarea "ทำสูตรหวยล็อตเตอร์รี่ไทยได้ไหม พยากรณ์ว่างวดนี้จะออกอะไรและ"
type textarea "x"
type textarea "ทำสูตรหวยล็อตเตอร์รี่ไทยได้ไหม พยากรณ์ว่างวดนี้จะออกอะไรและ"
type textarea "x"
type textarea "ทำสูตรหวยล็อตเตอร์รี่ไทยได้ไหม พยากรณ์ว่างวดนี้จะออกอะไรและ ม"
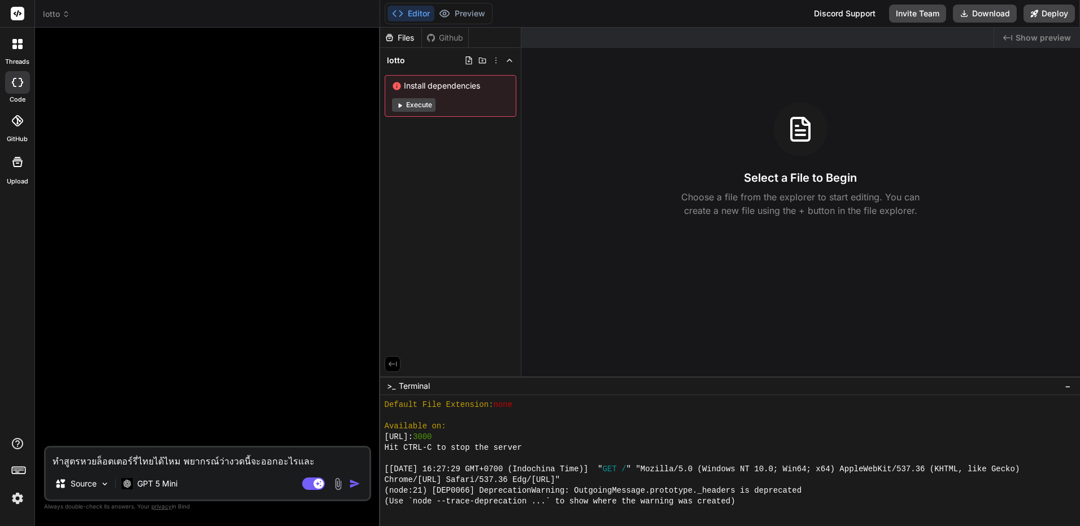
type textarea "x"
type textarea "ทำสูตรหวยล็อตเตอร์รี่ไทยได้ไหม พยากรณ์ว่างวดนี้จะออกอะไรและ มี"
type textarea "x"
type textarea "ทำสูตรหวยล็อตเตอร์รี่ไทยได้ไหม พยากรณ์ว่างวดนี้จะออกอะไรและ มีผ"
type textarea "x"
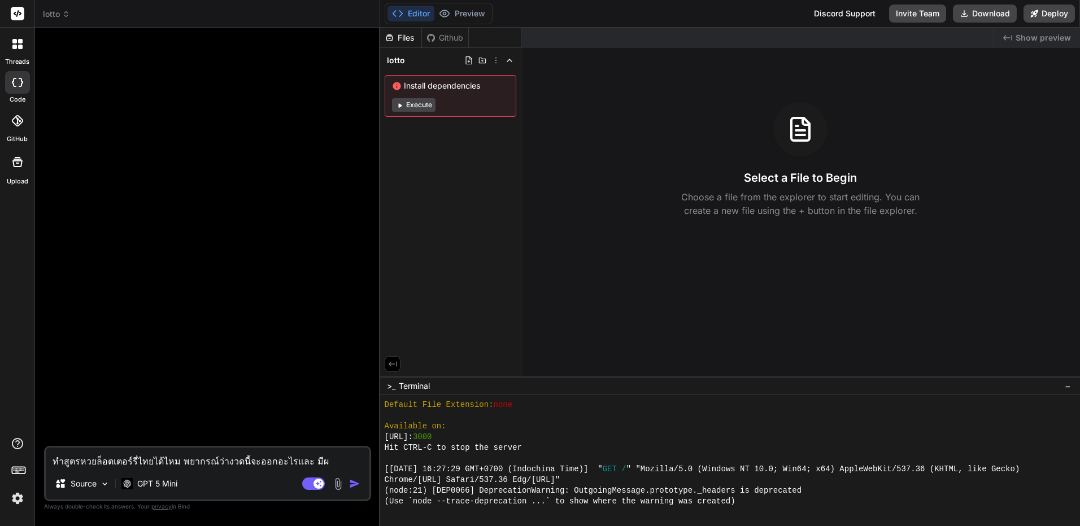
type textarea "ทำสูตรหวยล็อตเตอร์รี่ไทยได้ไหม พยากรณ์ว่างวดนี้จะออกอะไรและ มีผล"
type textarea "x"
type textarea "ทำสูตรหวยล็อตเตอร์รี่ไทยได้ไหม พยากรณ์ว่างวดนี้จะออกอะไรและ มีผลห"
type textarea "x"
type textarea "ทำสูตรหวยล็อตเตอร์รี่ไทยได้ไหม พยากรณ์ว่างวดนี้จะออกอะไรและ มีผลหว"
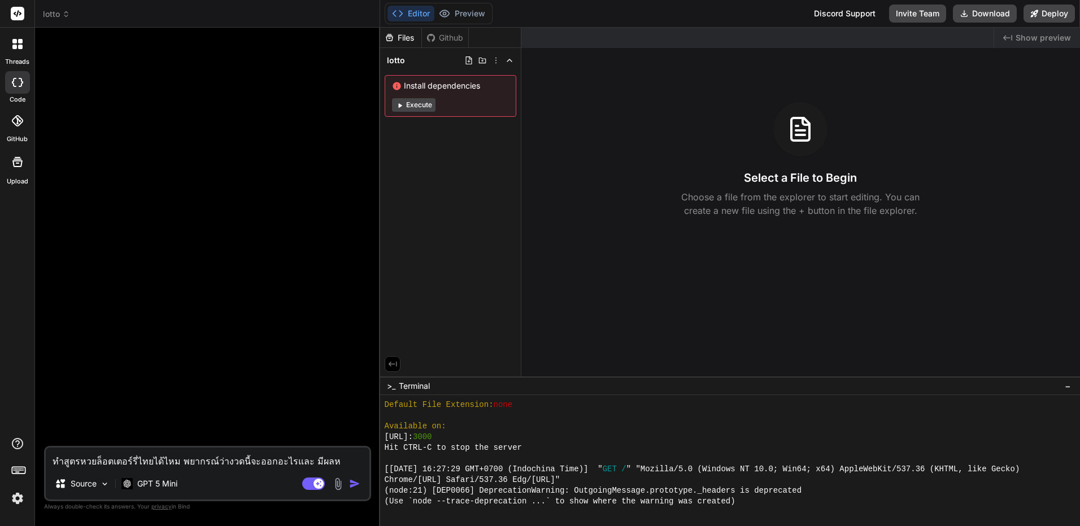
type textarea "x"
type textarea "ทำสูตรหวยล็อตเตอร์รี่ไทยได้ไหม พยากรณ์ว่างวดนี้จะออกอะไรและ มีผลหวย"
type textarea "x"
type textarea "ทำสูตรหวยล็อตเตอร์รี่ไทยได้ไหม พยากรณ์ว่างวดนี้จะออกอะไรและ มีผลหวยย"
type textarea "x"
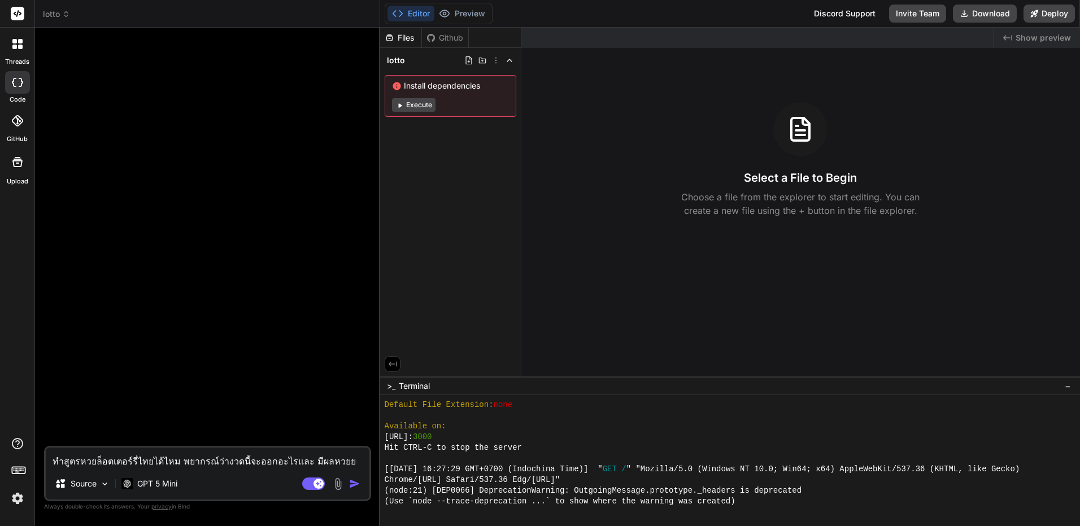
type textarea "ทำสูตรหวยล็อตเตอร์รี่ไทยได้ไหม พยากรณ์ว่างวดนี้จะออกอะไรและ มีผลหวยย้"
type textarea "x"
type textarea "ทำสูตรหวยล็อตเตอร์รี่ไทยได้ไหม พยากรณ์ว่างวดนี้จะออกอะไรและ มีผลหวยย้อ"
type textarea "x"
type textarea "ทำสูตรหวยล็อตเตอร์รี่ไทยได้ไหม พยากรณ์ว่างวดนี้จะออกอะไรและ มีผลหวยย้อน"
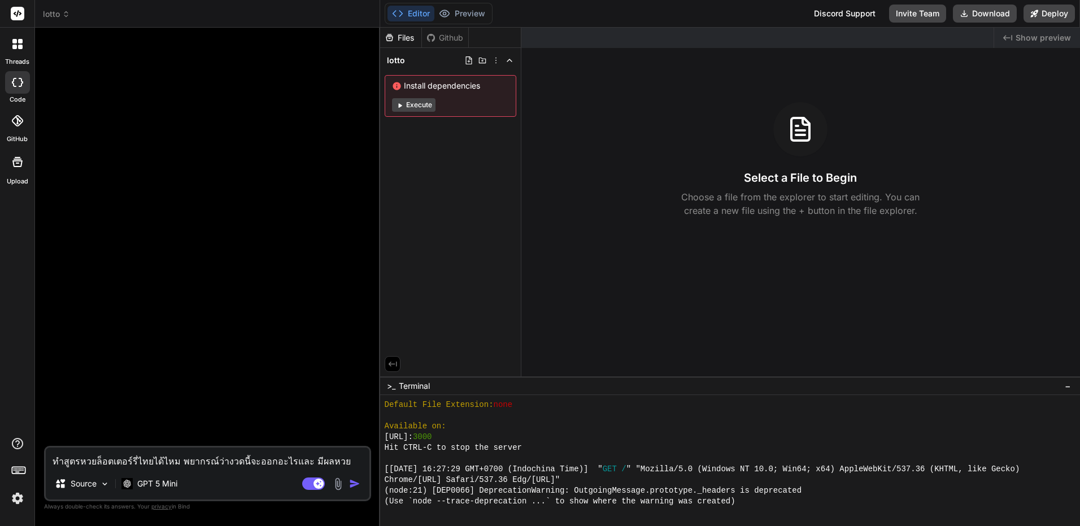
type textarea "x"
type textarea "ทำสูตรหวยล็อตเตอร์รี่ไทยได้ไหม พยากรณ์ว่างวดนี้จะออกอะไรและ มีผลหวยย้อนห"
type textarea "x"
type textarea "ทำสูตรหวยล็อตเตอร์รี่ไทยได้ไหม พยากรณ์ว่างวดนี้จะออกอะไรและ มีผลหวยย้อนหล"
type textarea "x"
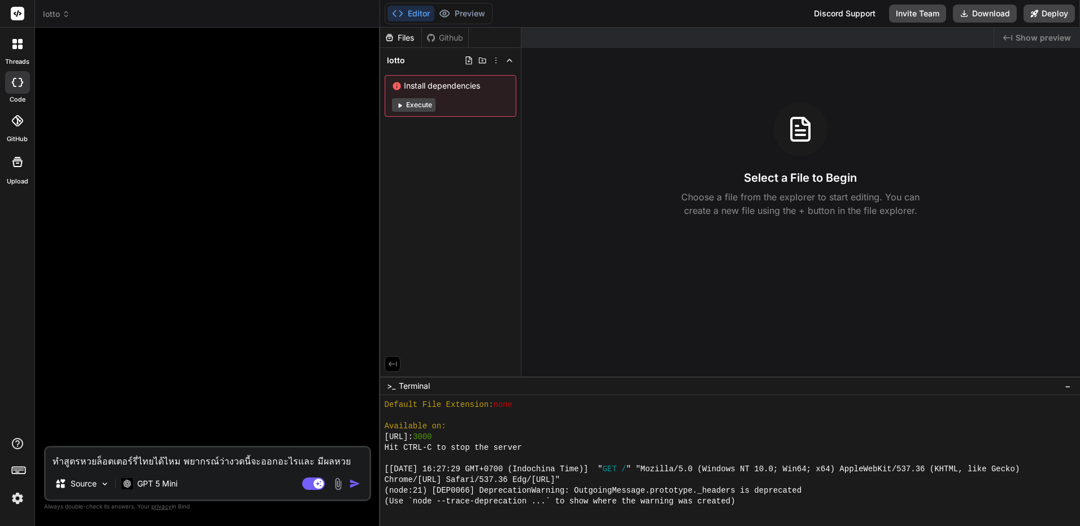
type textarea "ทำสูตรหวยล็อตเตอร์รี่ไทยได้ไหม พยากรณ์ว่างวดนี้จะออกอะไรและ มีผลหวยย้อนหลั"
type textarea "x"
type textarea "ทำสูตรหวยล็อตเตอร์รี่ไทยได้ไหม พยากรณ์ว่างวดนี้จะออกอะไรและ มีผลหวยย้อนหลัง"
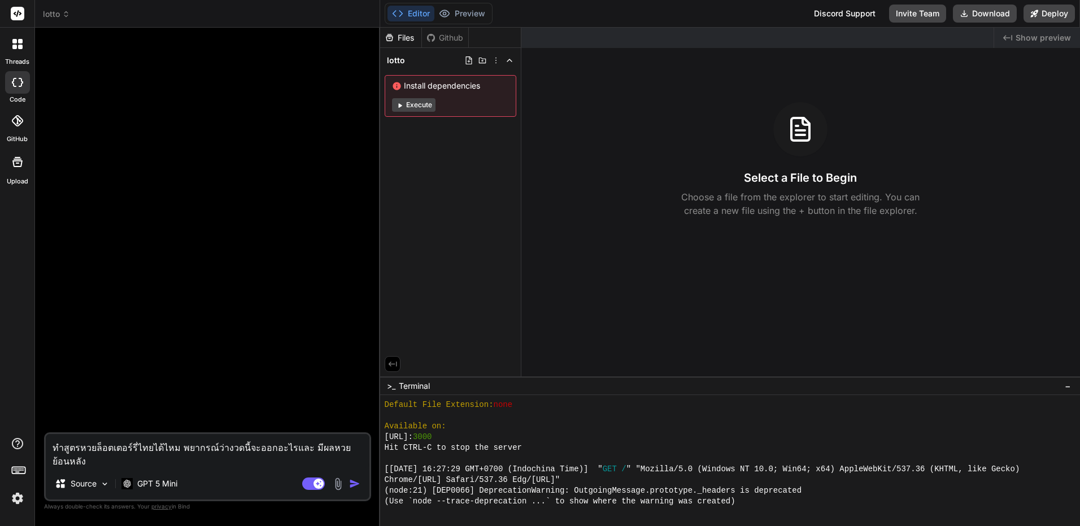
type textarea "x"
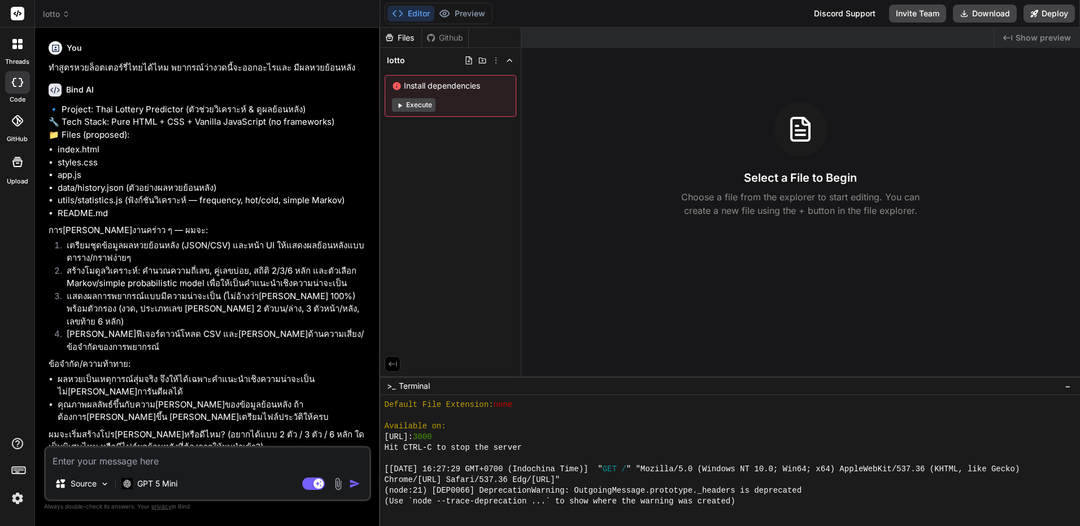
type textarea "x"
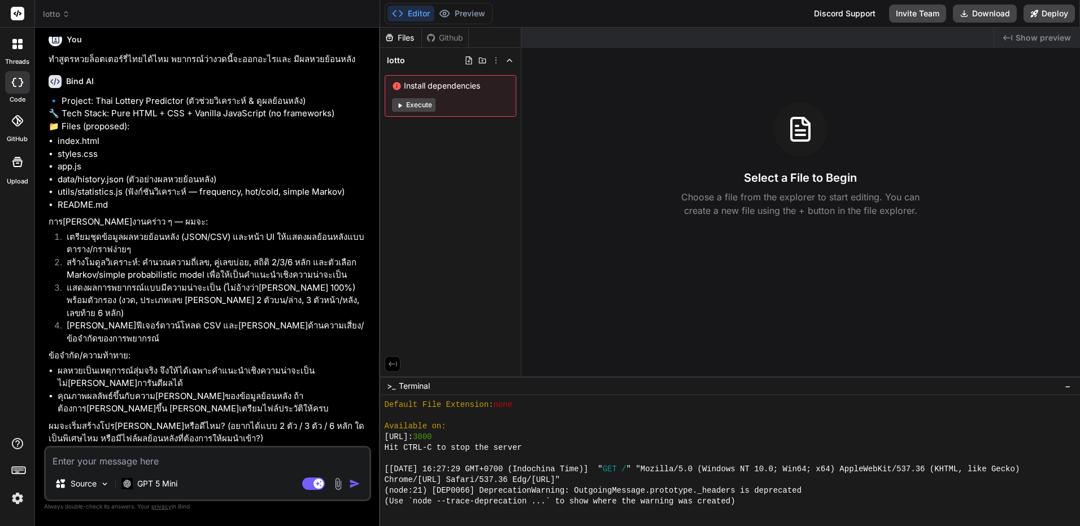
scroll to position [13, 0]
click at [254, 459] on textarea at bounding box center [208, 458] width 324 height 20
click at [256, 456] on textarea at bounding box center [208, 458] width 324 height 20
type textarea "ท"
type textarea "x"
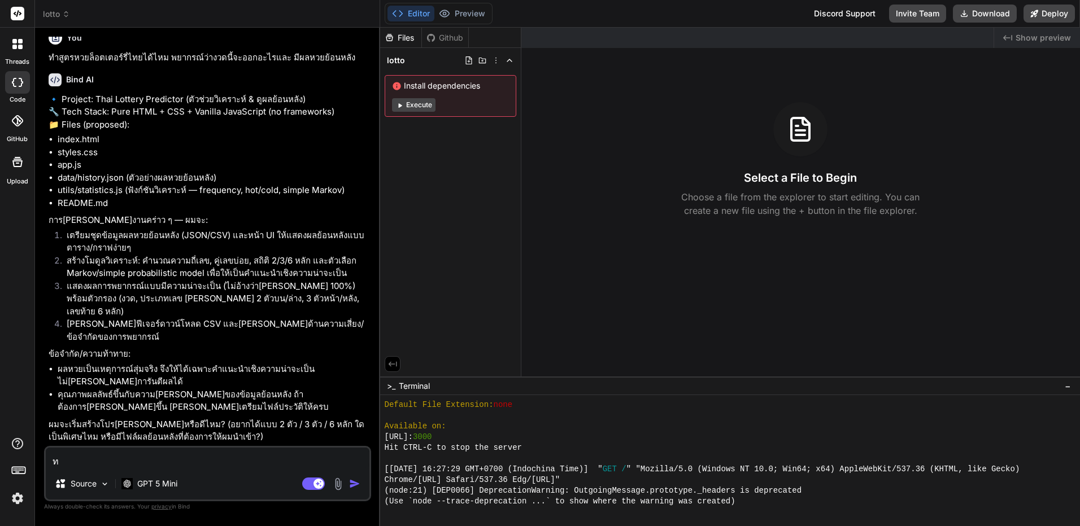
type textarea "ทำ"
type textarea "x"
type textarea "ทำไ"
type textarea "x"
type textarea "ทำได"
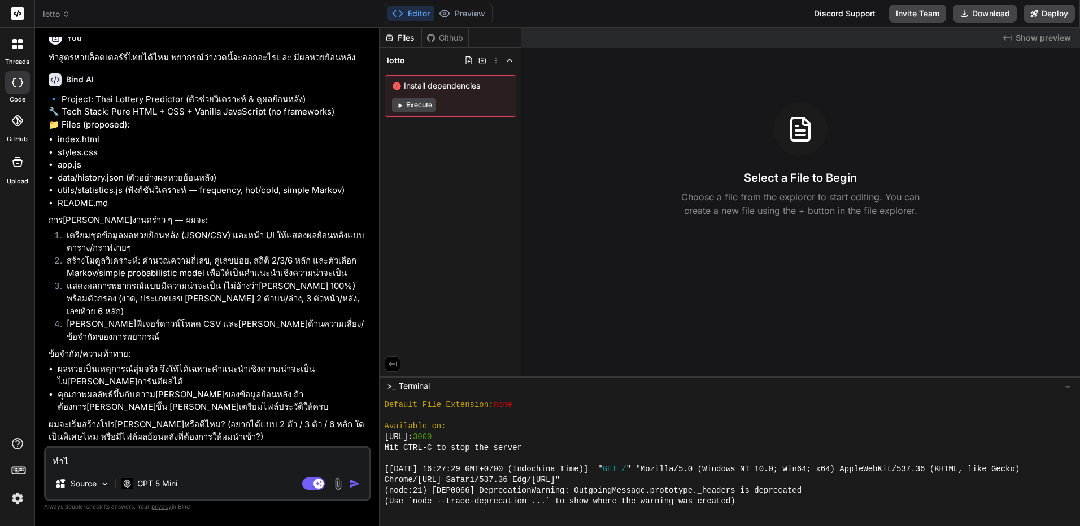
type textarea "x"
type textarea "ทำได้"
type textarea "x"
type textarea "ทำได้เ"
type textarea "x"
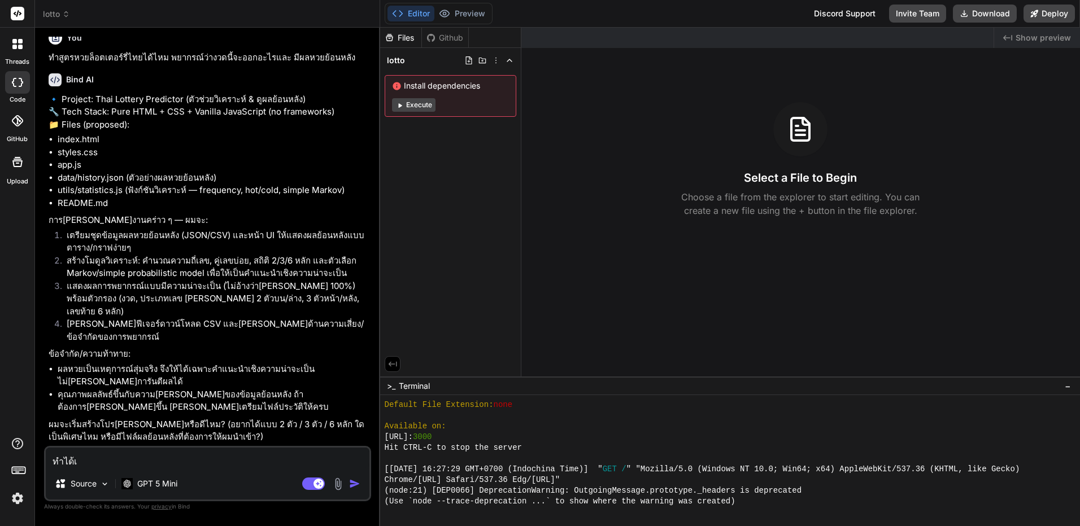
type textarea "ทำได้เล"
type textarea "x"
type textarea "ทำได้เลย"
type textarea "x"
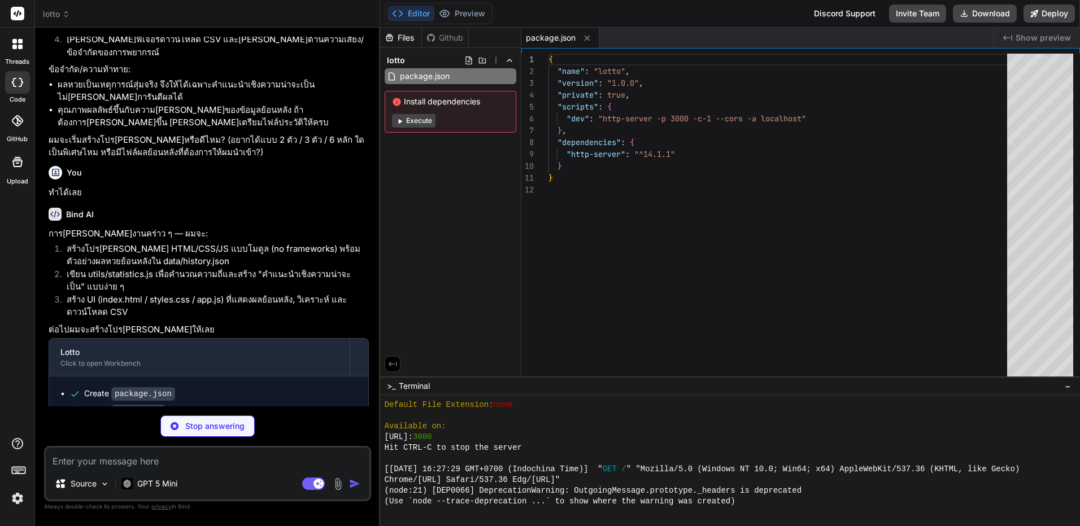
scroll to position [321, 0]
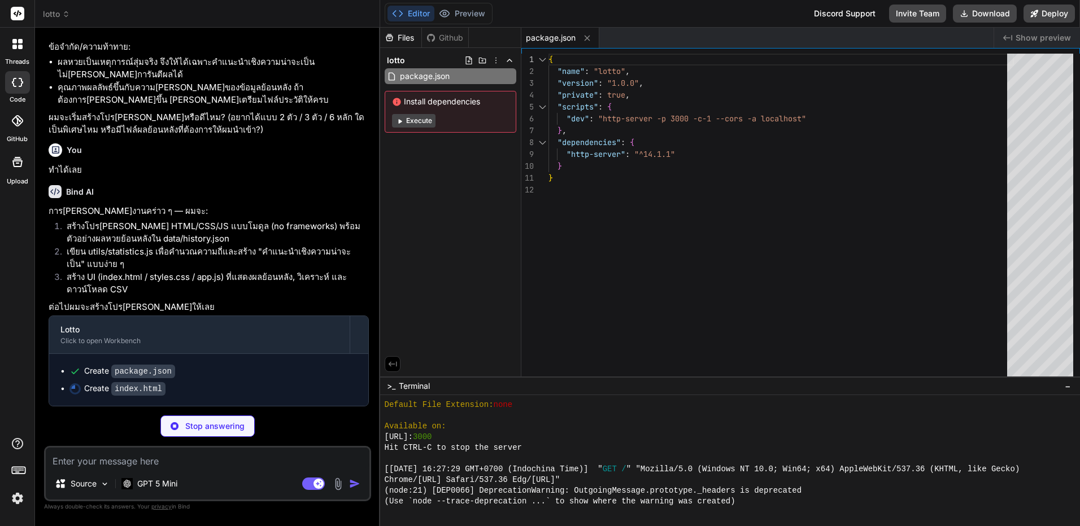
type textarea "x"
type textarea "<script type="module" src="./app.js"></script> </body> </html>"
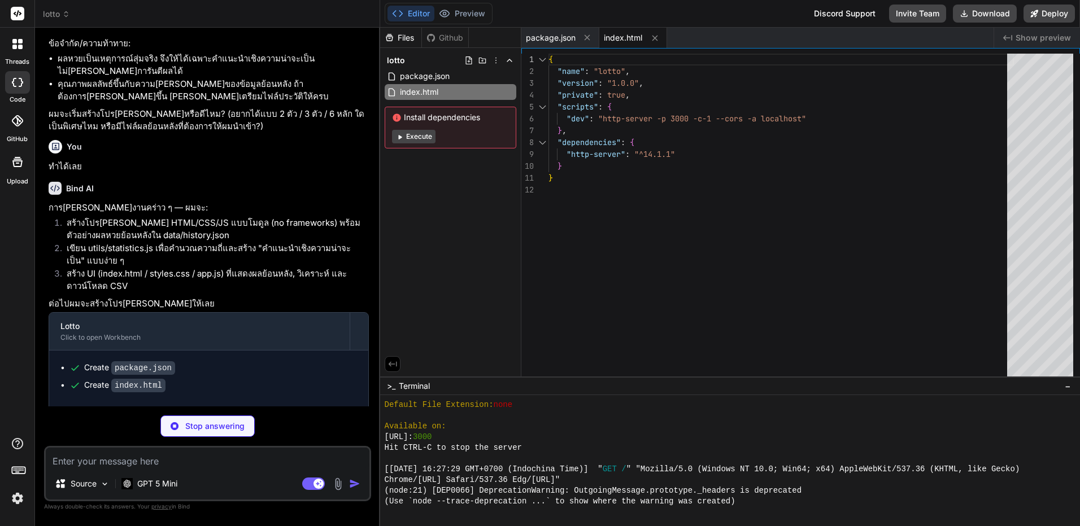
type textarea "x"
type textarea ".footer { padding: 18px 0; color: var(--muted); text-align: center; margin-top:…"
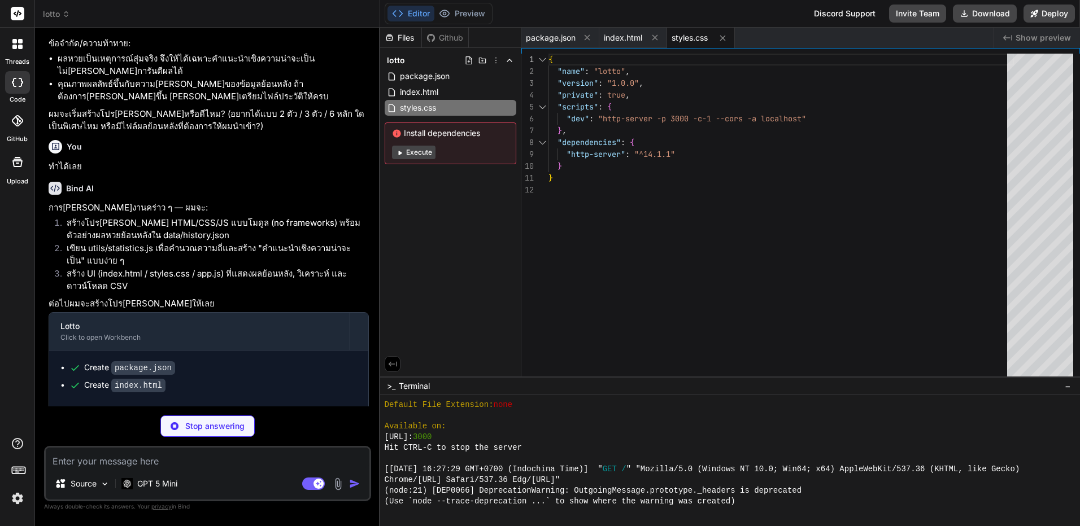
type textarea "x"
type textarea "{ "date": "2025-04-16", "draw": "224466" } ]"
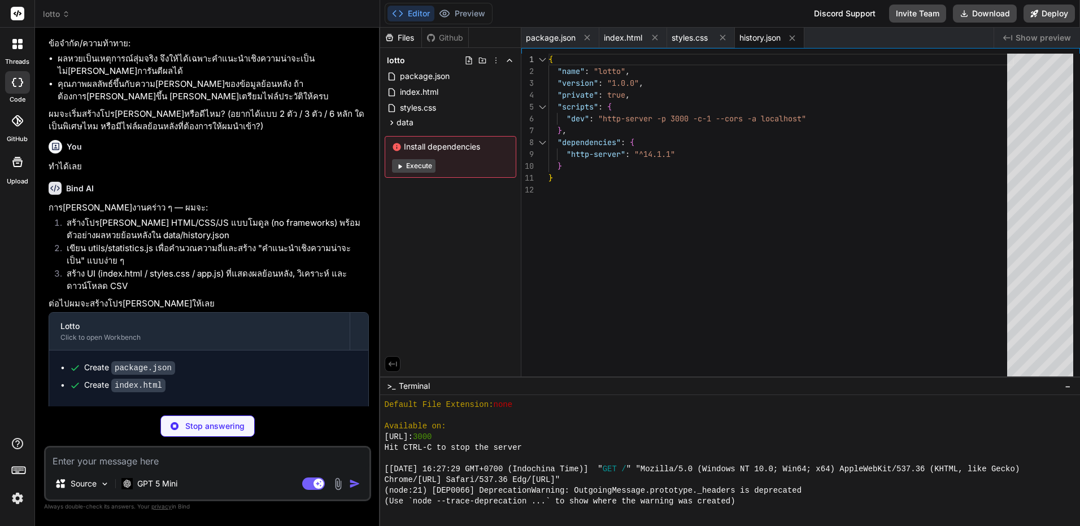
type textarea "x"
type textarea "// Use top tokens as recommendations - nGram complexity is limited given small …"
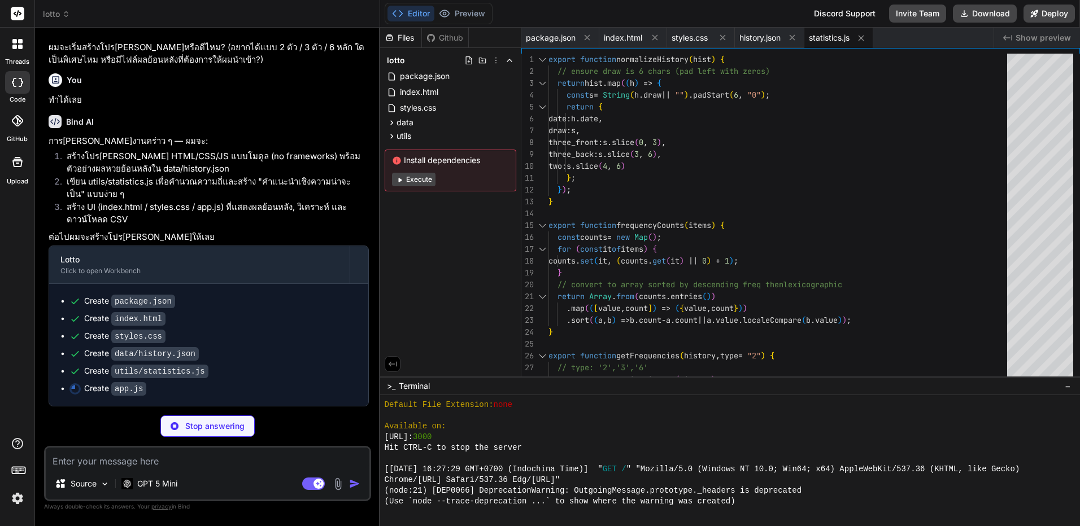
scroll to position [391, 0]
type textarea "x"
type textarea "window.addEventListener("DOMContentLoaded", async () => { await loadHistory(); …"
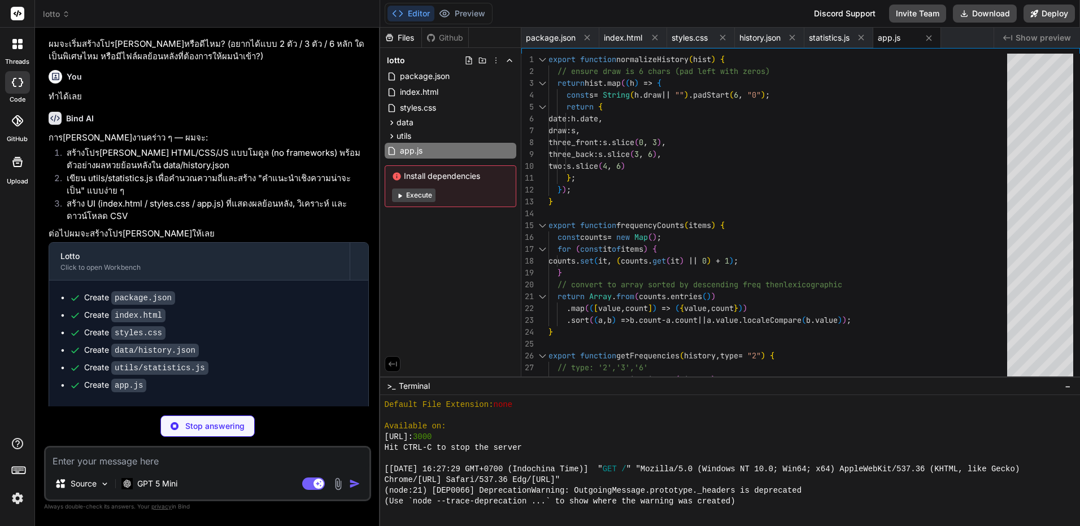
type textarea "x"
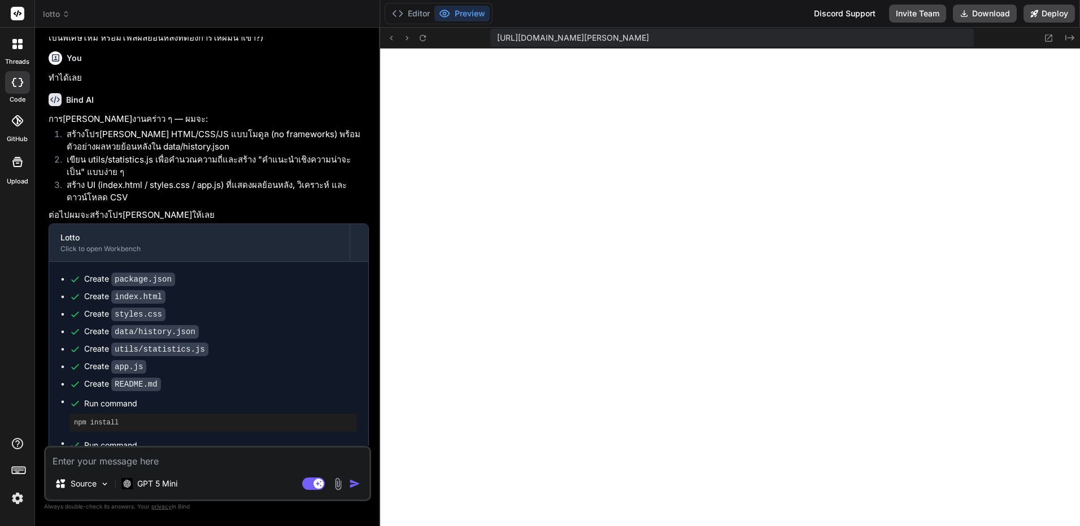
scroll to position [452, 0]
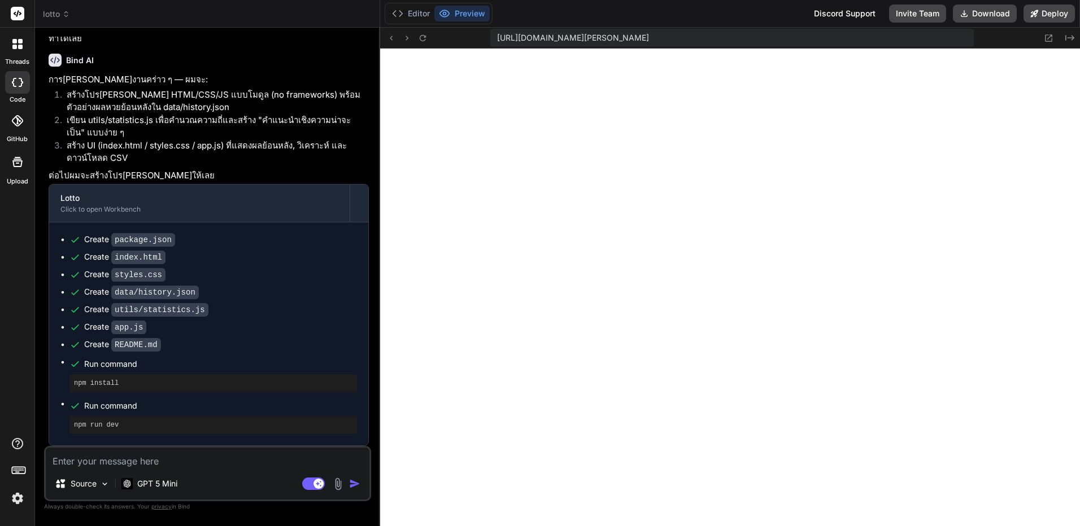
click at [272, 457] on textarea at bounding box center [208, 458] width 324 height 20
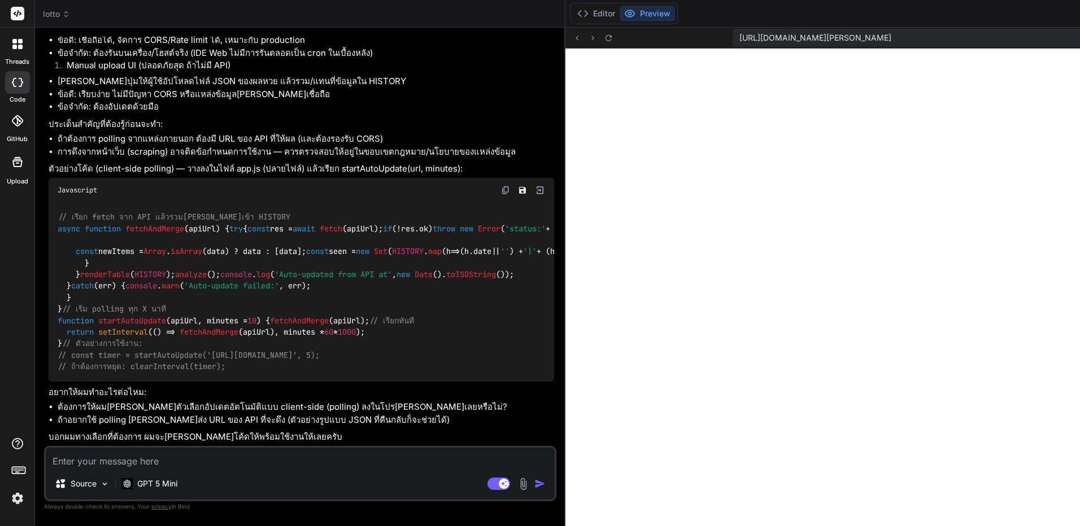
scroll to position [1483, 0]
click at [164, 458] on textarea at bounding box center [300, 458] width 509 height 20
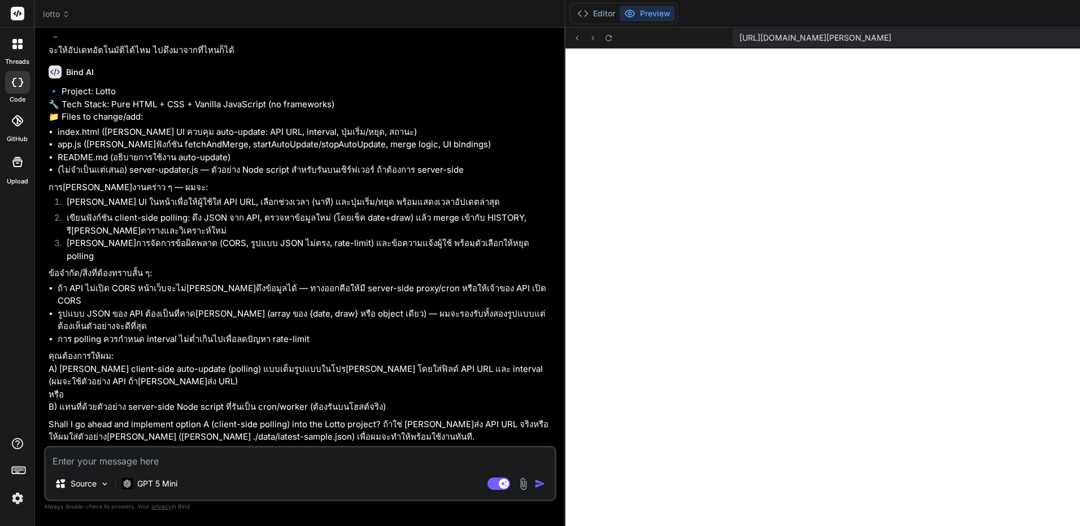
scroll to position [2021, 0]
drag, startPoint x: 325, startPoint y: 255, endPoint x: 329, endPoint y: 280, distance: 24.6
click at [255, 457] on textarea at bounding box center [300, 458] width 509 height 20
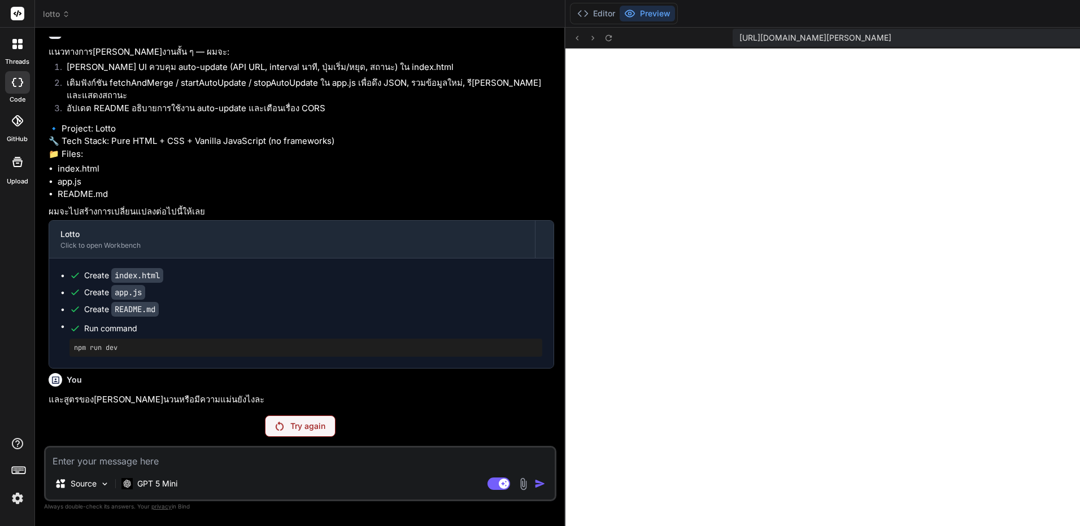
scroll to position [2522, 0]
click at [290, 421] on p "Try again" at bounding box center [307, 426] width 35 height 11
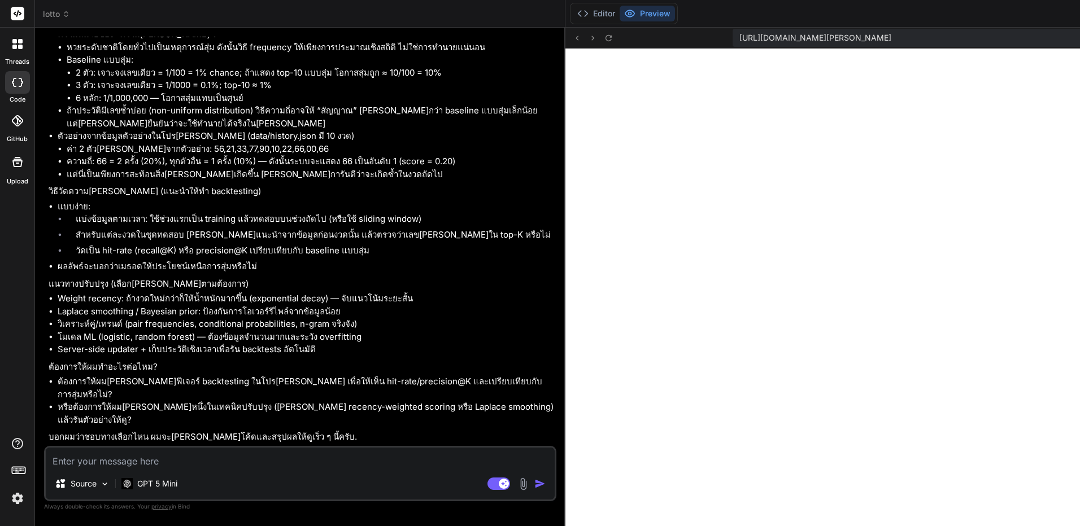
scroll to position [3177, 0]
click at [320, 464] on textarea at bounding box center [300, 458] width 509 height 20
click at [289, 459] on textarea at bounding box center [300, 458] width 509 height 20
paste textarea "2025-09-01"
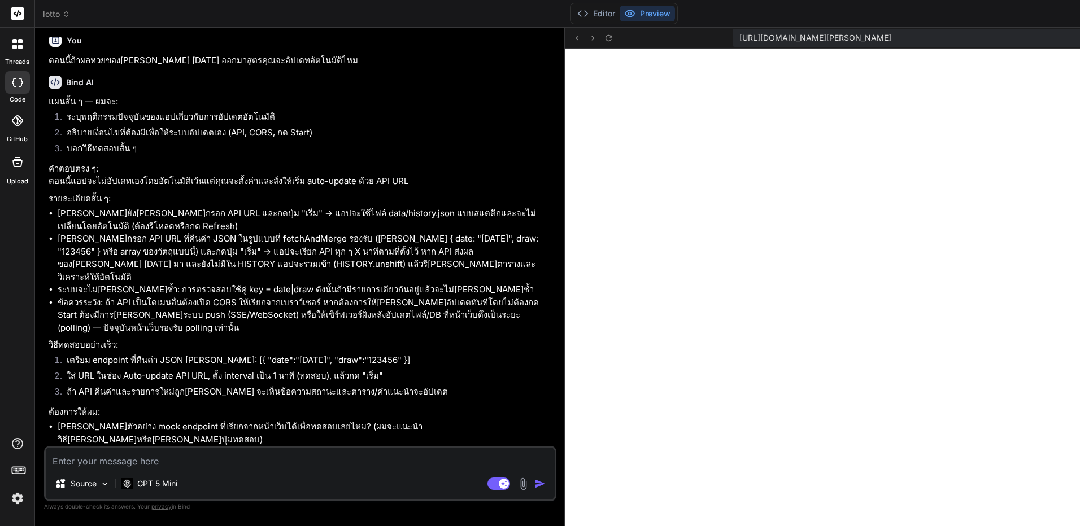
scroll to position [3673, 0]
drag, startPoint x: 153, startPoint y: 316, endPoint x: 162, endPoint y: 346, distance: 31.7
click at [198, 466] on textarea at bounding box center [300, 458] width 509 height 20
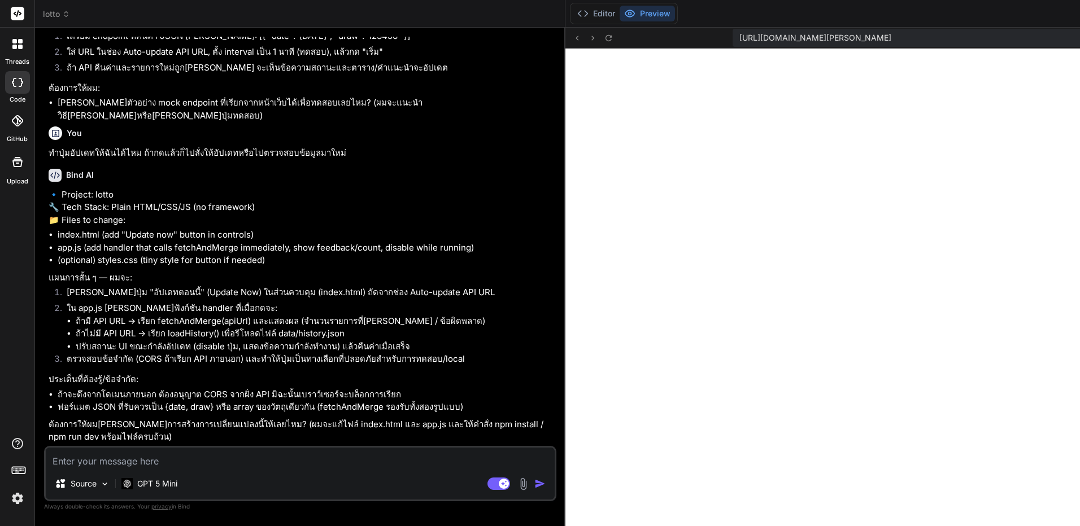
scroll to position [4105, 0]
click at [605, 37] on icon at bounding box center [608, 37] width 6 height 6
click at [158, 470] on div "Source GPT 5 Mini Agent Mode. When this toggle is activated, AI automatically m…" at bounding box center [300, 473] width 512 height 55
click at [166, 459] on textarea at bounding box center [300, 458] width 509 height 20
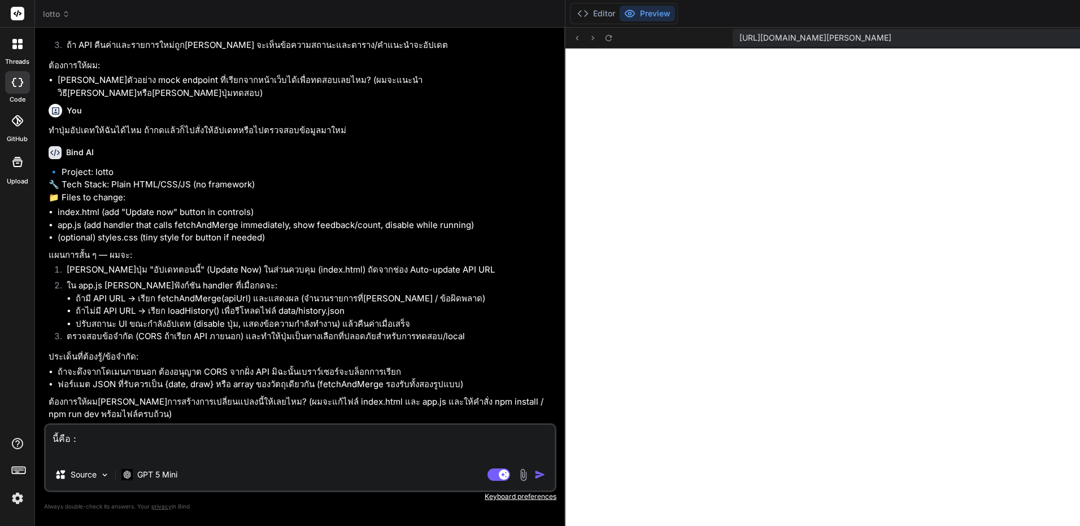
paste textarea "API Resource สำหรับแสดงผลการออกรางวัลสลากกินแบ่งรัฐบาล ตามวันที่ออกสลากกินแบ่งร…"
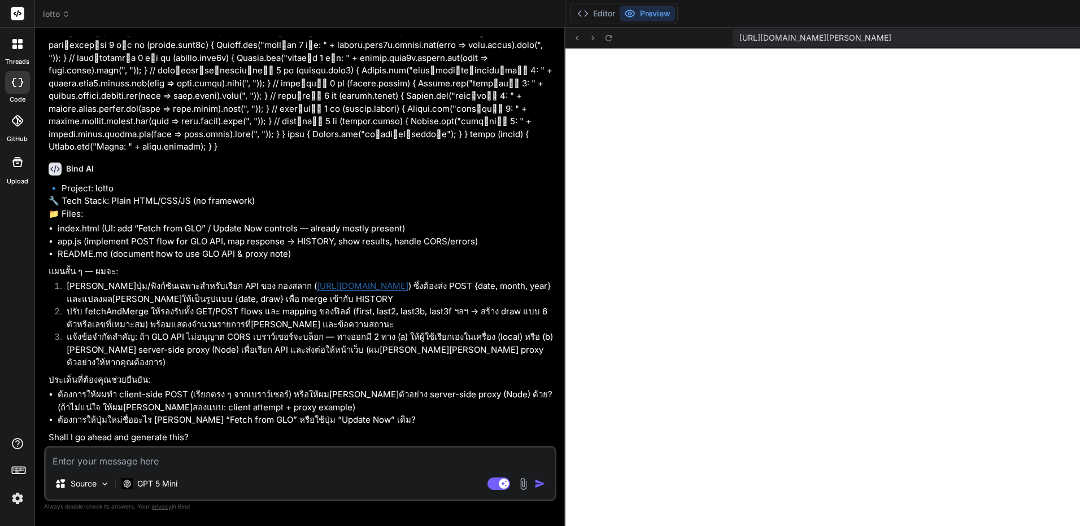
scroll to position [4893, 0]
drag, startPoint x: 229, startPoint y: 169, endPoint x: 228, endPoint y: 197, distance: 28.2
click at [605, 37] on icon at bounding box center [608, 37] width 6 height 6
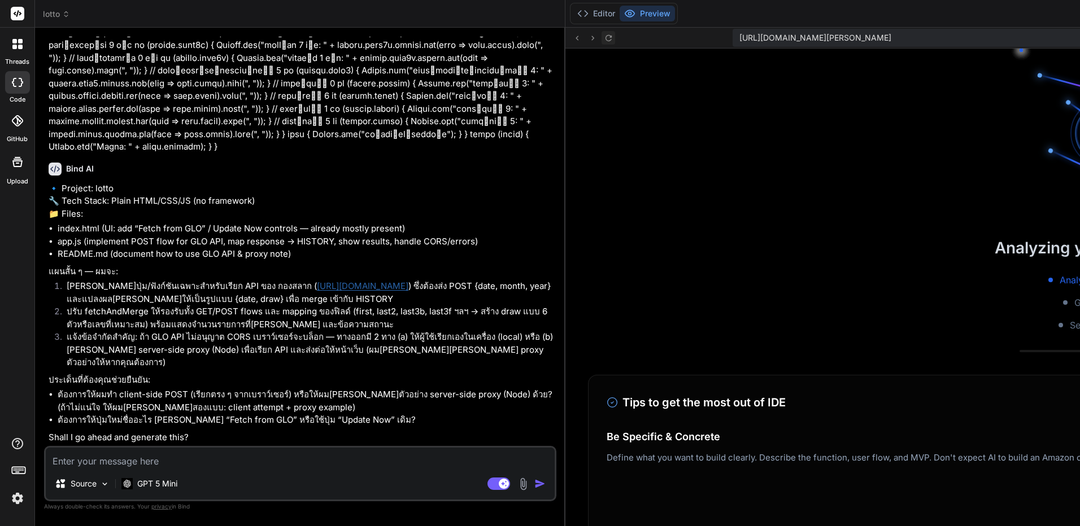
scroll to position [3552, 0]
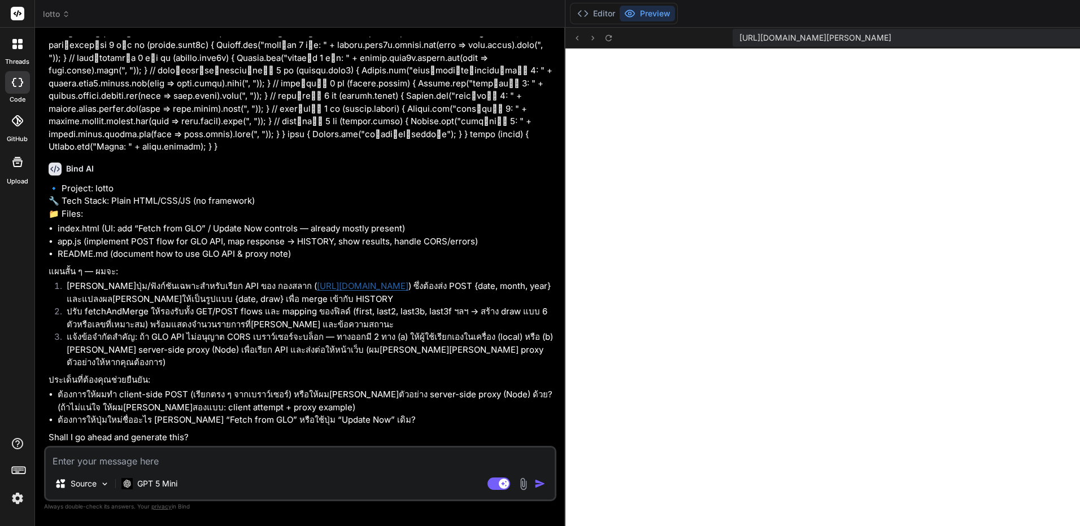
click at [269, 457] on textarea at bounding box center [300, 458] width 509 height 20
paste textarea "API The API is based on HTTPS requests and JSON responses. The stable HTTPS end…"
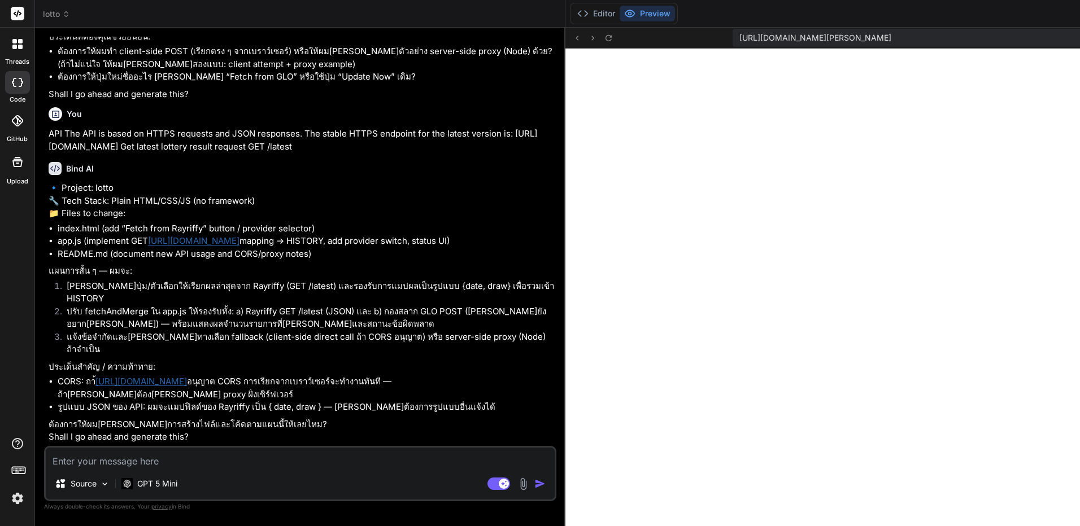
scroll to position [5325, 0]
click at [604, 39] on icon at bounding box center [609, 38] width 10 height 10
click at [604, 34] on icon at bounding box center [609, 38] width 10 height 10
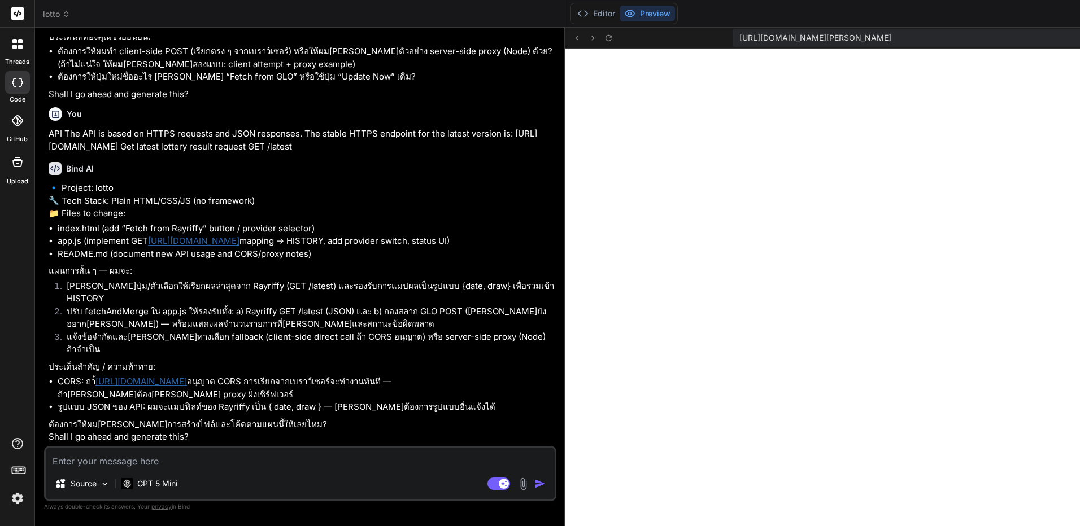
click at [232, 246] on link "[URL][DOMAIN_NAME]" at bounding box center [193, 241] width 91 height 11
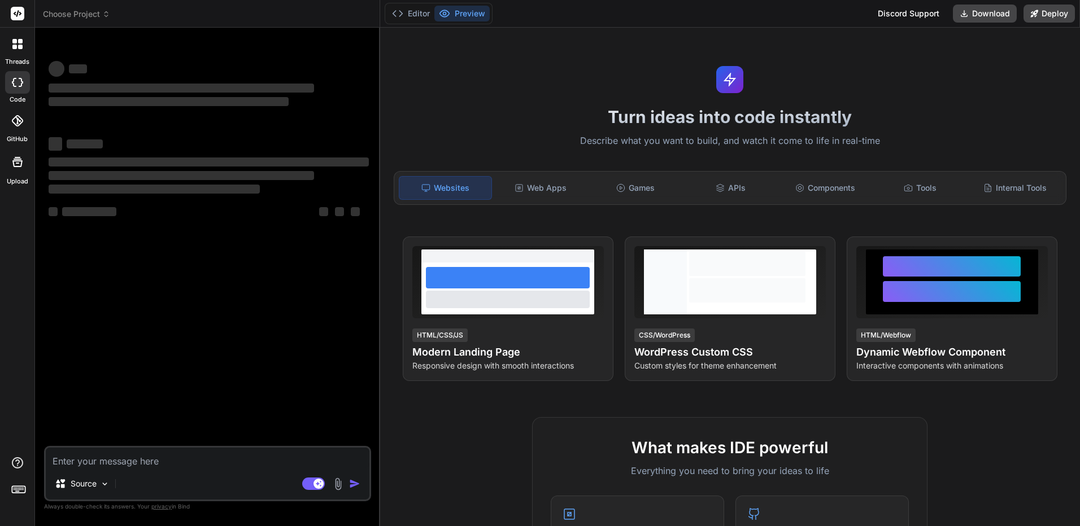
click at [252, 461] on textarea at bounding box center [208, 458] width 324 height 20
click at [257, 455] on textarea at bounding box center [208, 458] width 324 height 20
type textarea "x"
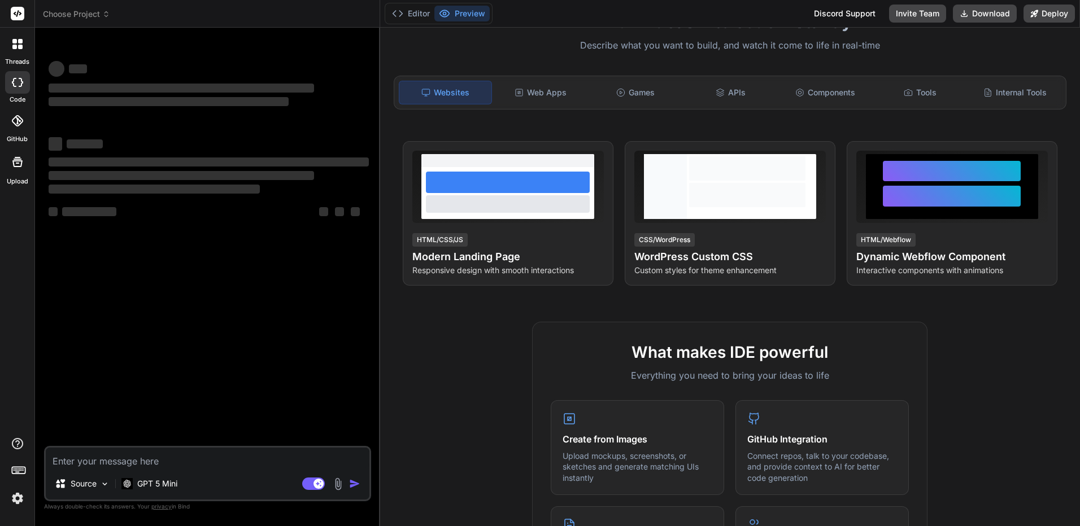
scroll to position [113, 0]
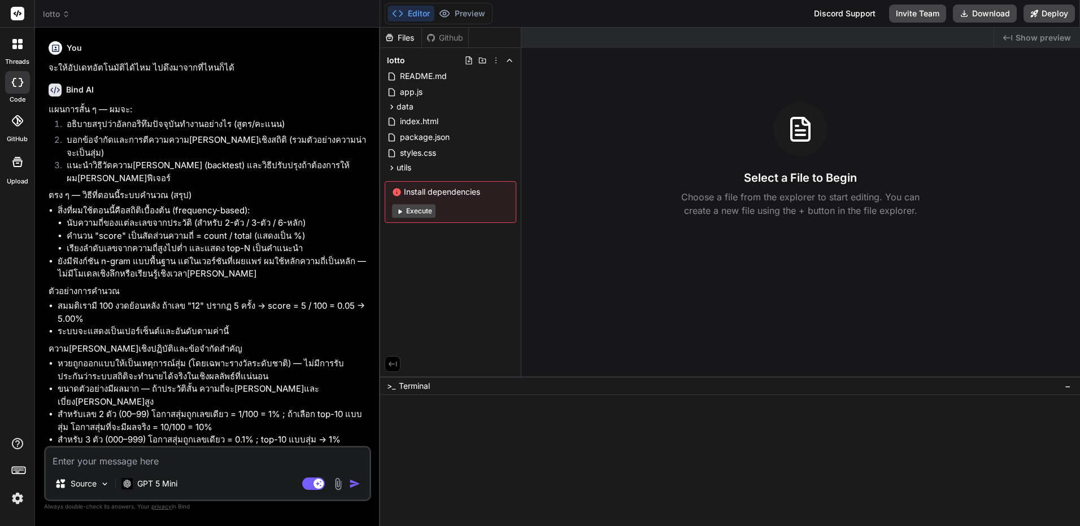
type textarea "x"
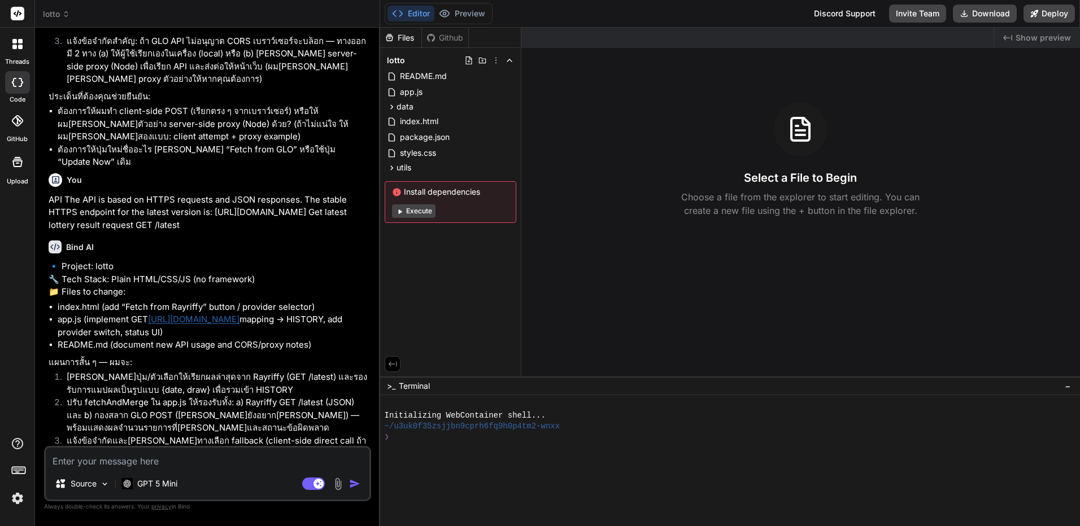
scroll to position [2813, 0]
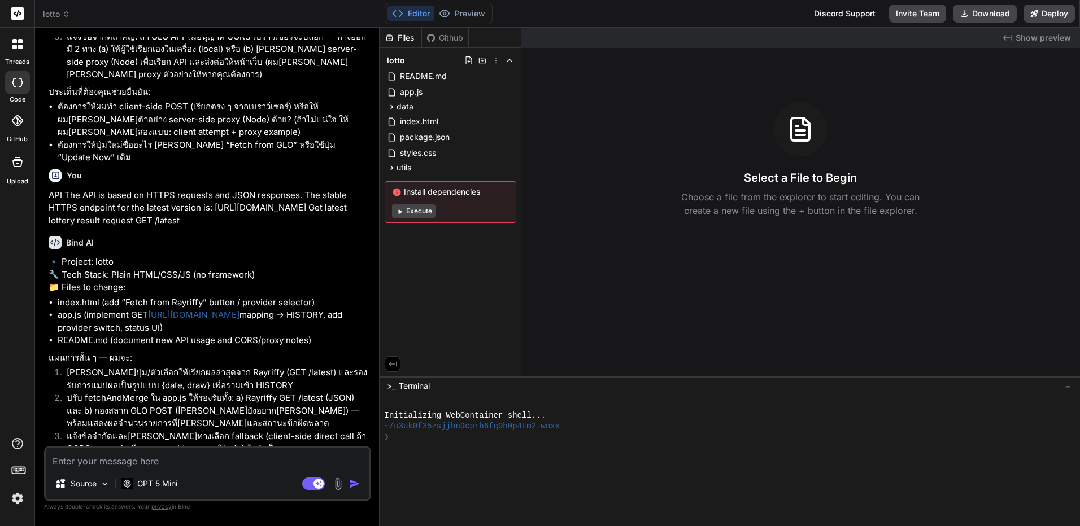
click at [285, 467] on textarea at bounding box center [208, 458] width 324 height 20
click at [296, 455] on textarea at bounding box center [208, 458] width 324 height 20
paste textarea "ดึง api สูตรหวยและทำออกมาเป็นหน้า landing page : [DOMAIN_NAME][URL]"
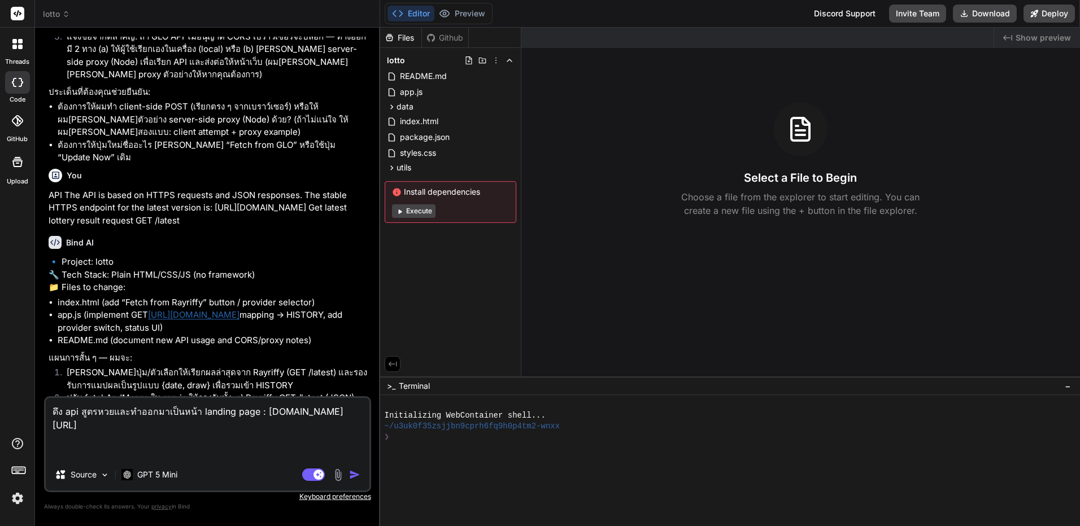
type textarea "ดึง api สูตรหวยและทำออกมาเป็นหน้า landing page : [DOMAIN_NAME][URL]"
type textarea "x"
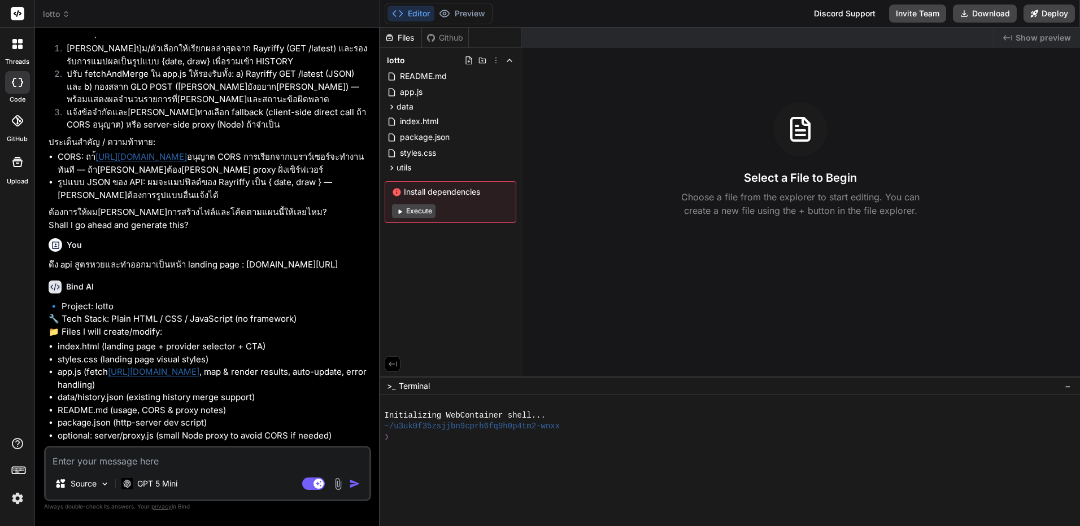
scroll to position [3137, 0]
click at [407, 211] on button "Execute" at bounding box center [413, 211] width 43 height 14
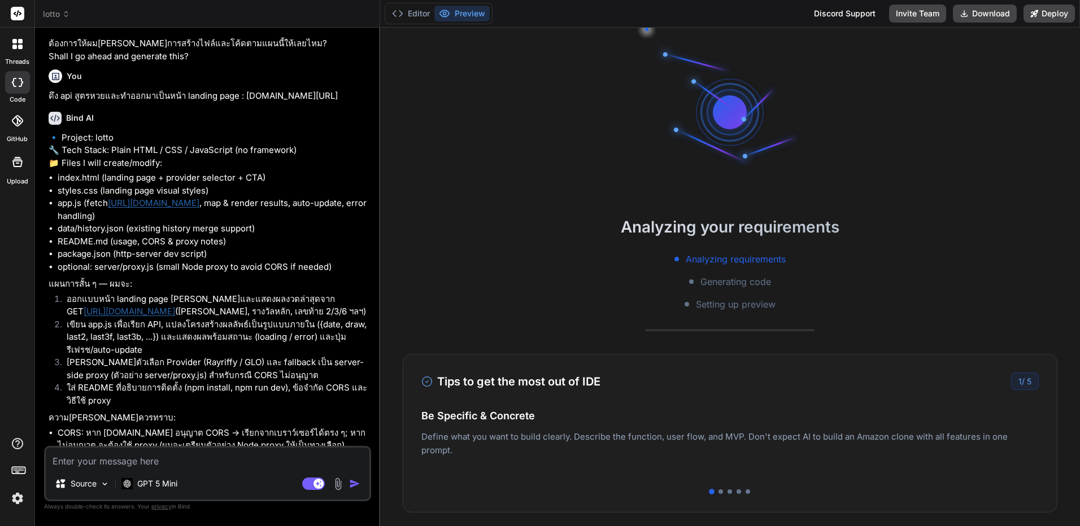
scroll to position [86, 0]
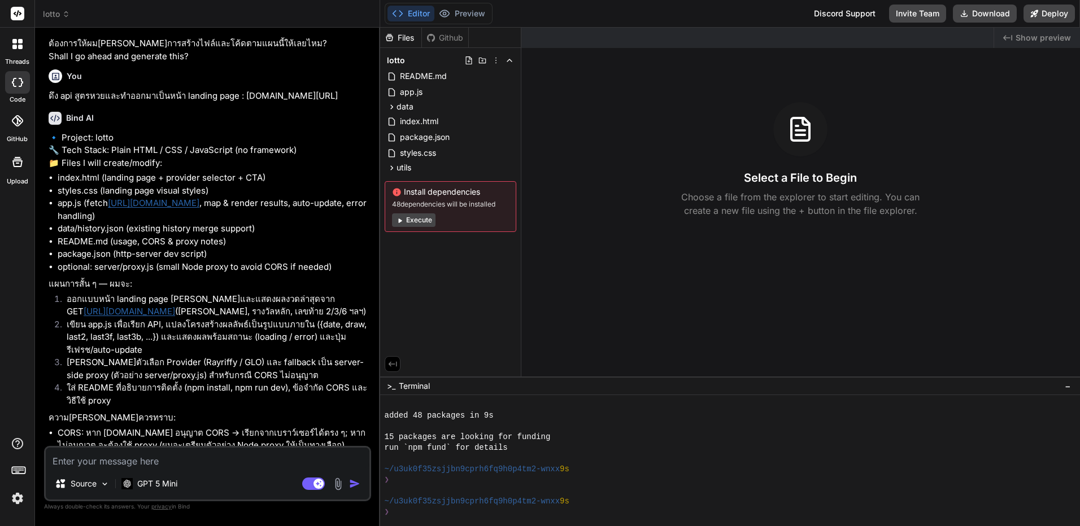
click at [435, 225] on span "Execute" at bounding box center [450, 220] width 117 height 14
click at [424, 223] on button "Execute" at bounding box center [413, 220] width 43 height 14
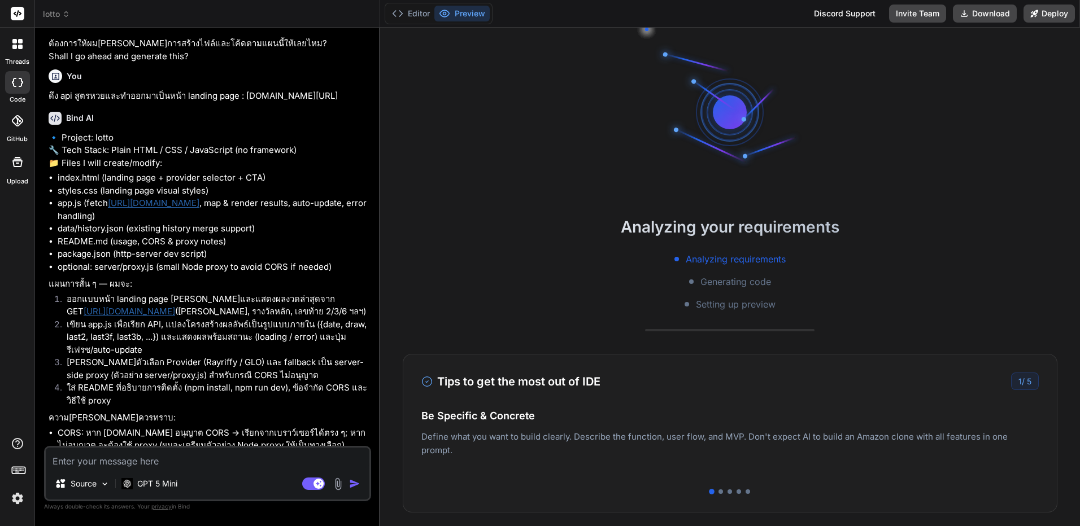
scroll to position [215, 0]
type textarea "x"
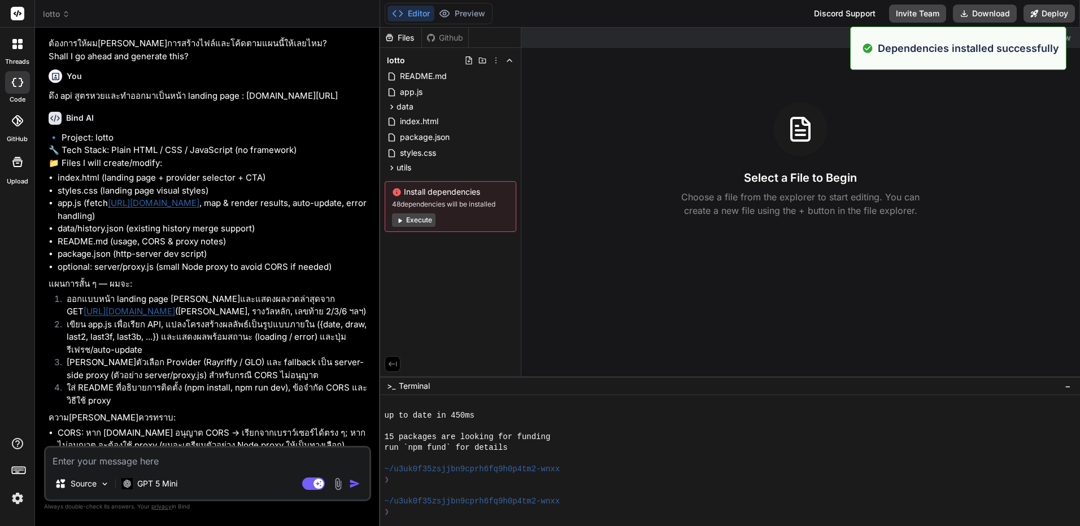
click at [64, 13] on icon at bounding box center [66, 14] width 8 height 8
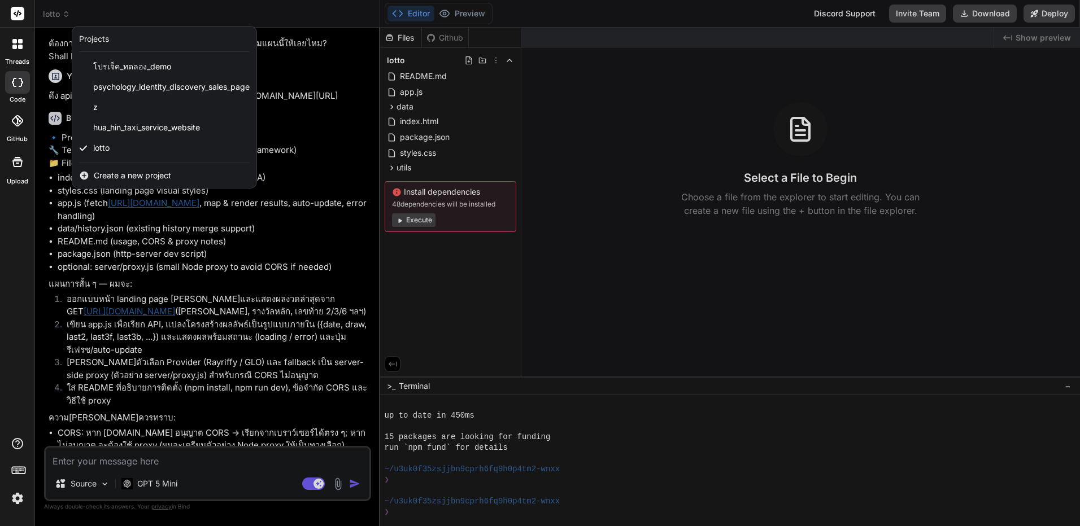
click at [496, 56] on div at bounding box center [540, 263] width 1080 height 526
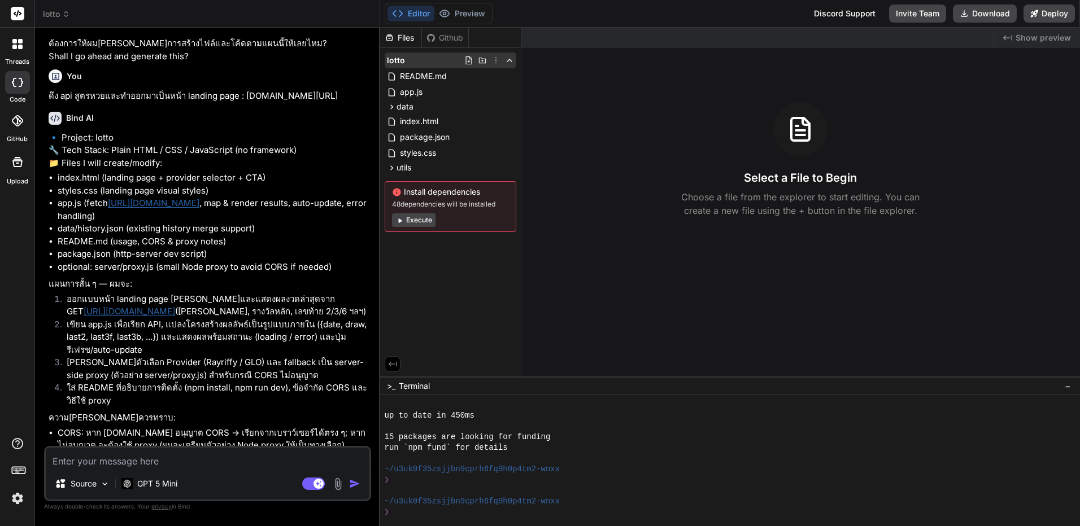
click at [496, 64] on icon at bounding box center [495, 60] width 9 height 9
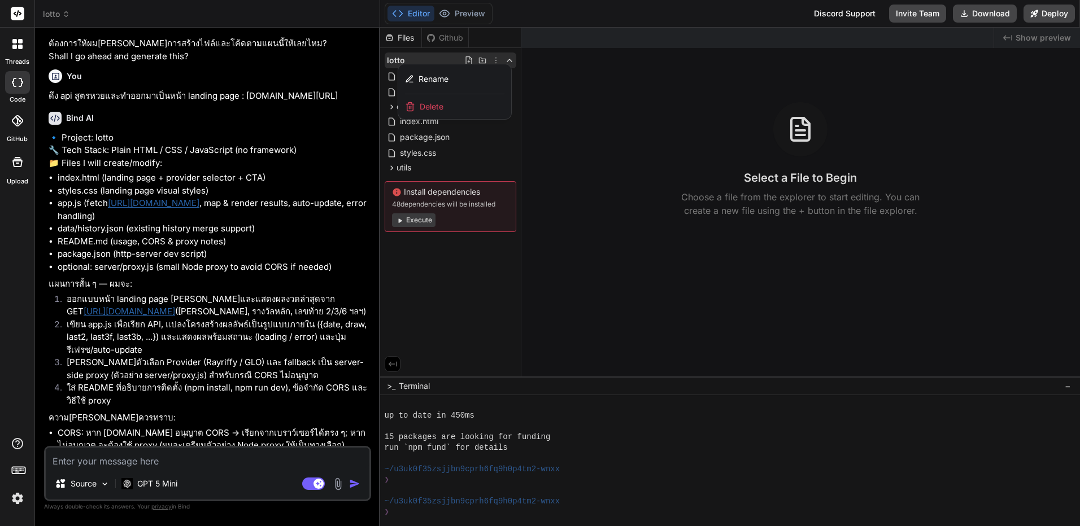
click at [462, 103] on div "Delete" at bounding box center [454, 106] width 113 height 25
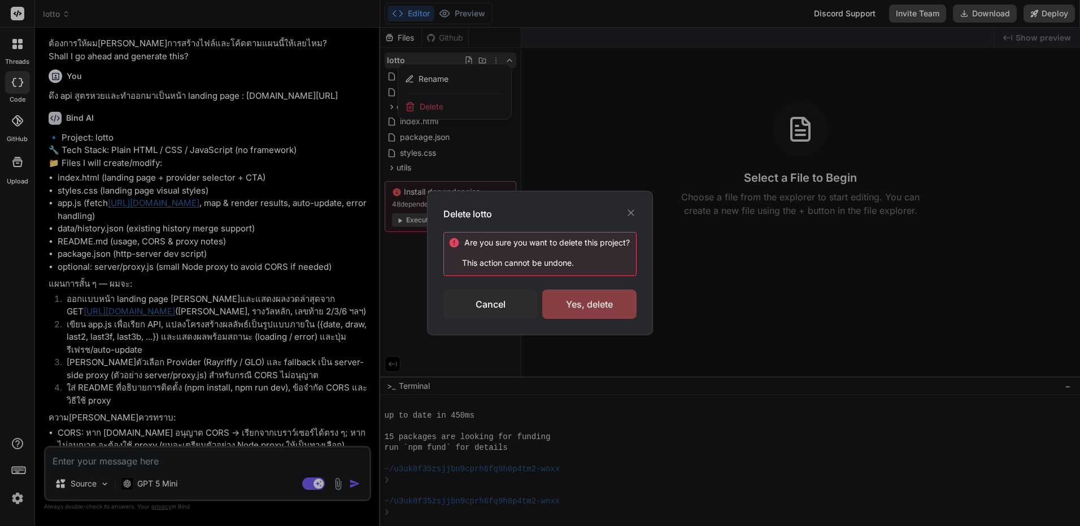
click at [598, 302] on div "Yes, delete" at bounding box center [589, 304] width 94 height 29
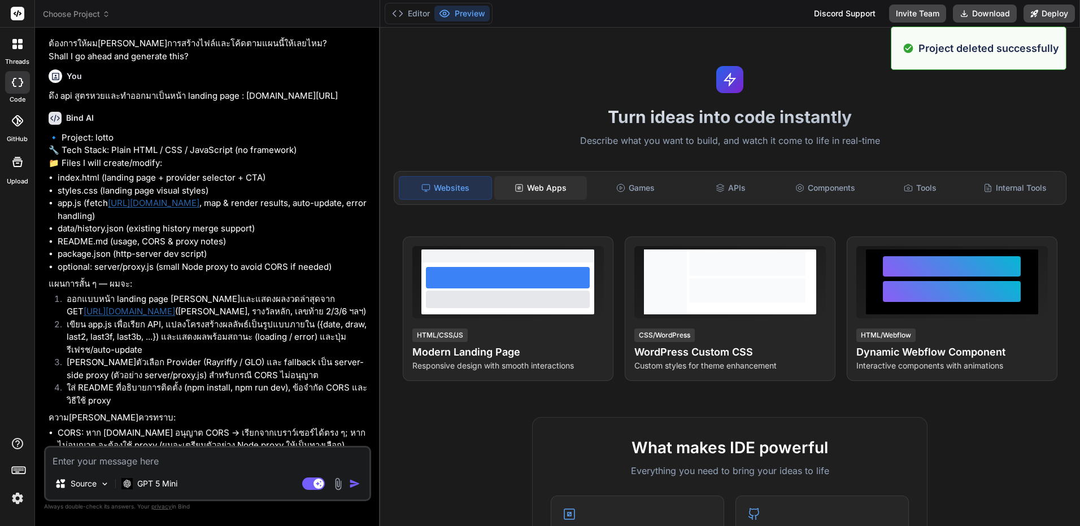
click at [535, 186] on div "Web Apps" at bounding box center [540, 188] width 93 height 24
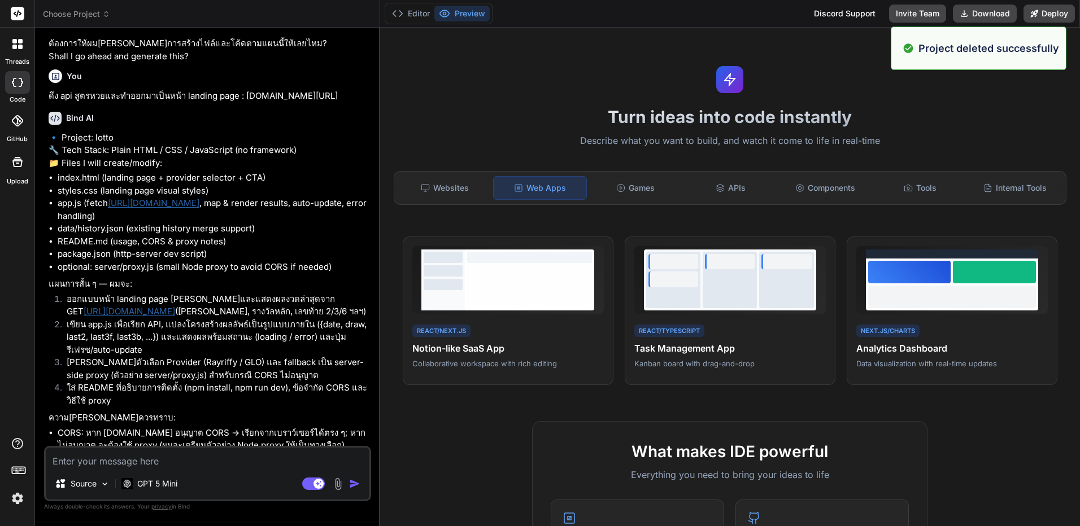
click at [82, 15] on span "Choose Project" at bounding box center [76, 13] width 67 height 11
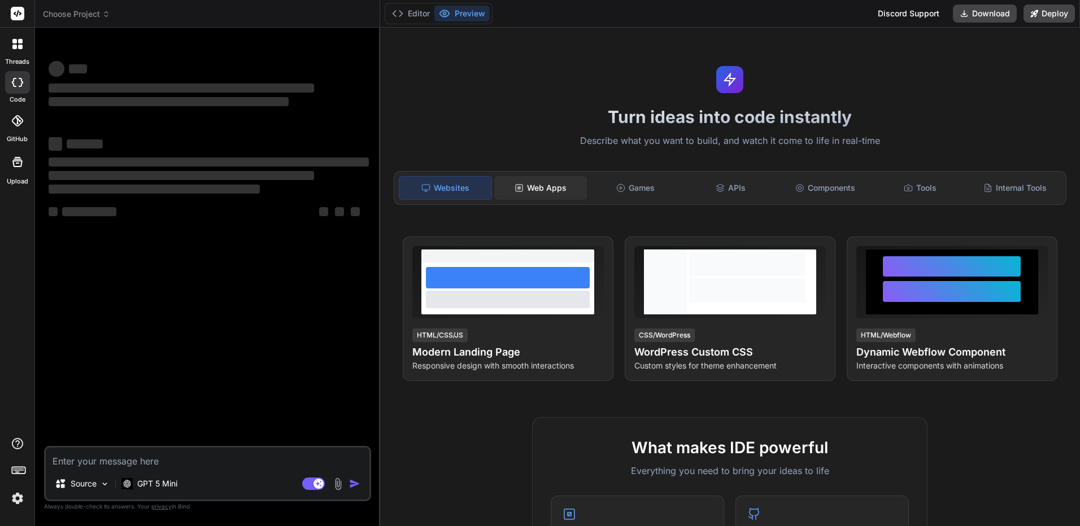
click at [533, 191] on div "Web Apps" at bounding box center [540, 188] width 93 height 24
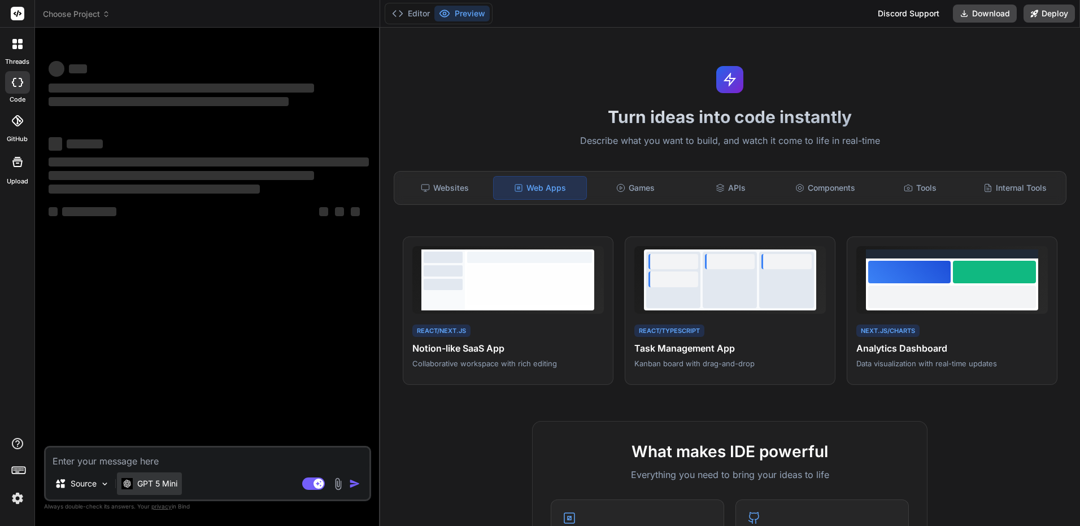
type textarea "x"
click at [199, 459] on textarea at bounding box center [208, 458] width 324 height 20
paste textarea "ดึง api สูตรหวยและทำออกมาเป็นหน้า landing page : [DOMAIN_NAME][URL]"
type textarea "ดึง api สูตรหวยและทำออกมาเป็นหน้า landing page : [DOMAIN_NAME][URL]"
type textarea "x"
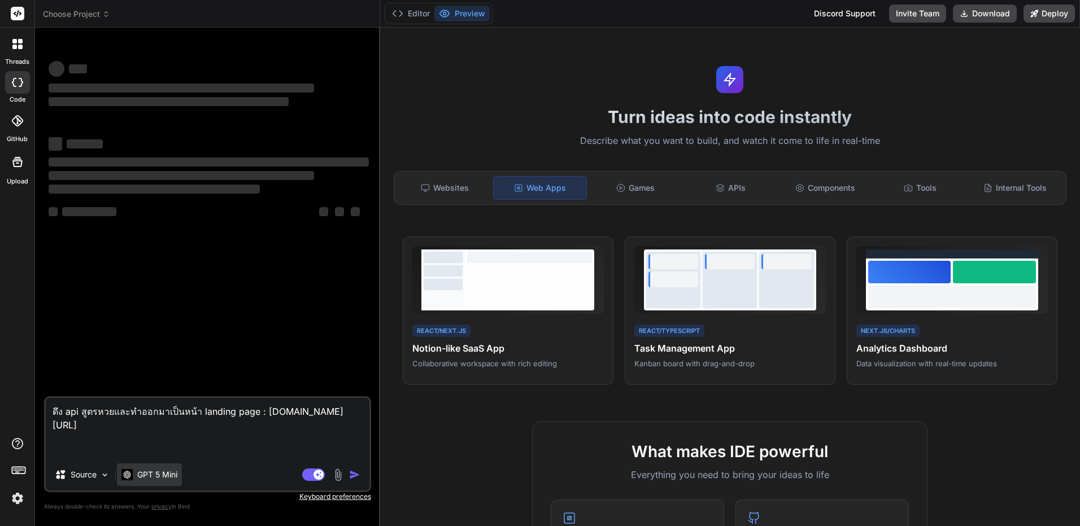
type textarea "ดึง api สูตรหวยและทำออกมาเป็นหน้า landing page : [DOMAIN_NAME][URL]"
click at [174, 475] on p "GPT 5 Mini" at bounding box center [157, 474] width 40 height 11
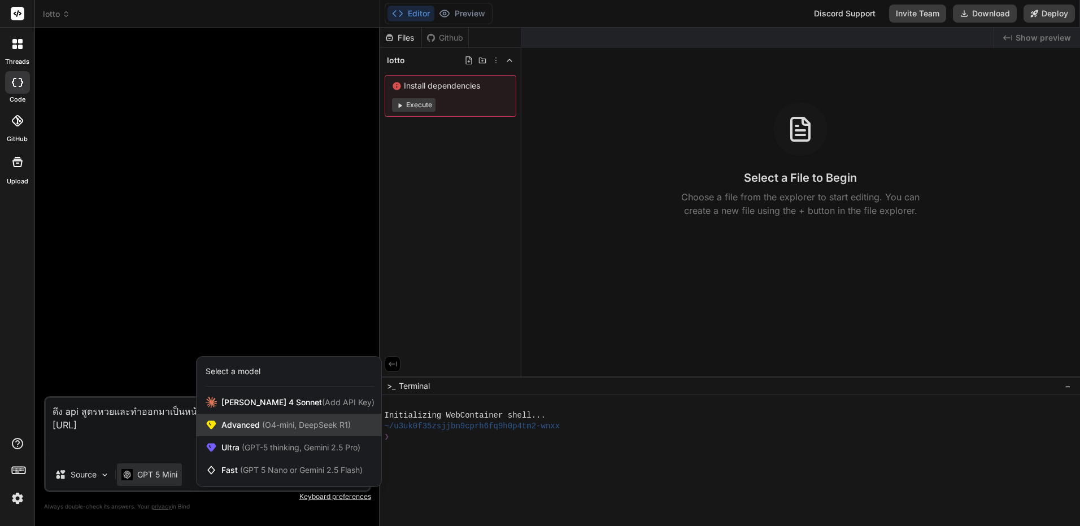
click at [326, 430] on span "Advanced (O4-mini, DeepSeek R1)" at bounding box center [285, 425] width 129 height 11
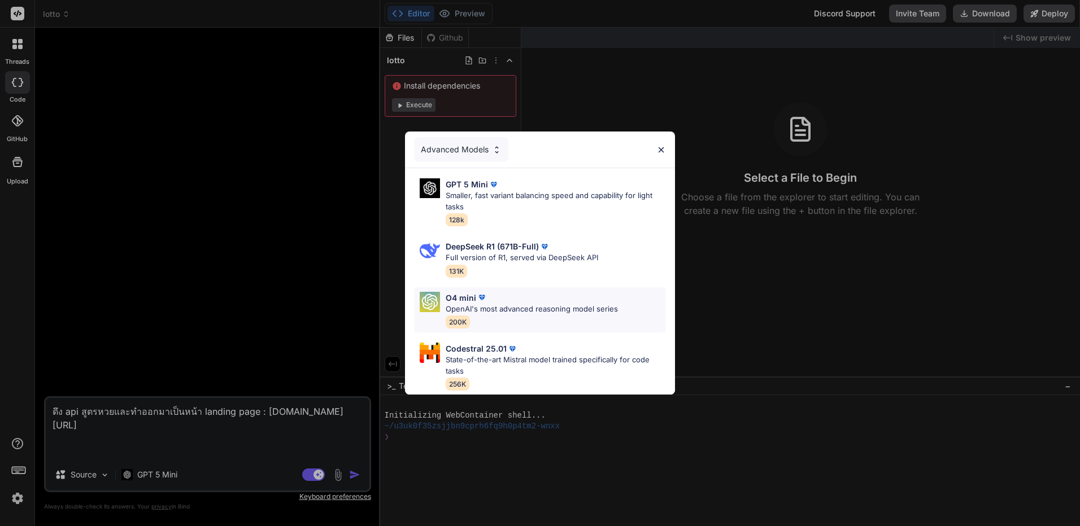
click at [502, 304] on p "OpenAI's most advanced reasoning model series" at bounding box center [532, 309] width 172 height 11
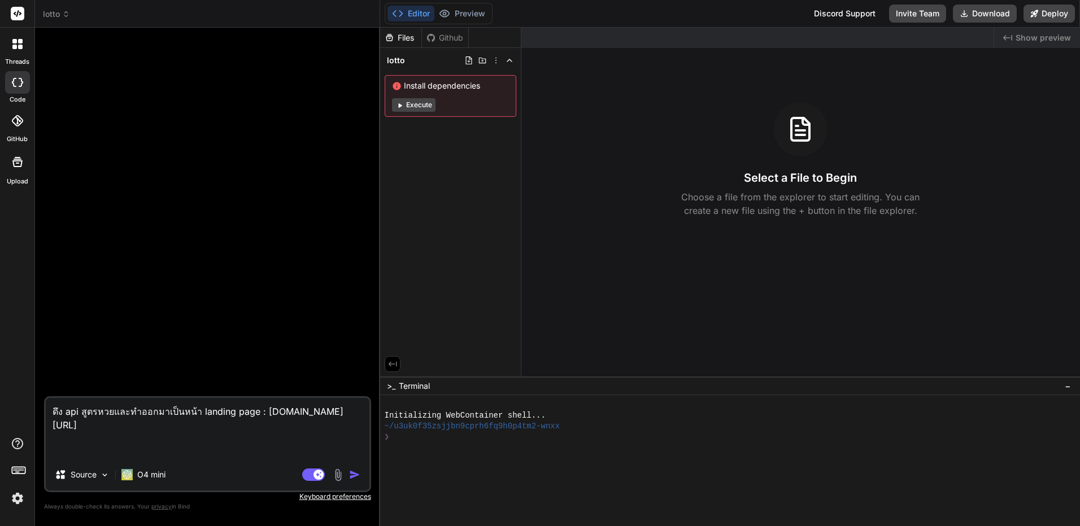
click at [351, 483] on div "Source O4 mini" at bounding box center [208, 477] width 324 height 27
click at [353, 477] on img "button" at bounding box center [354, 474] width 11 height 11
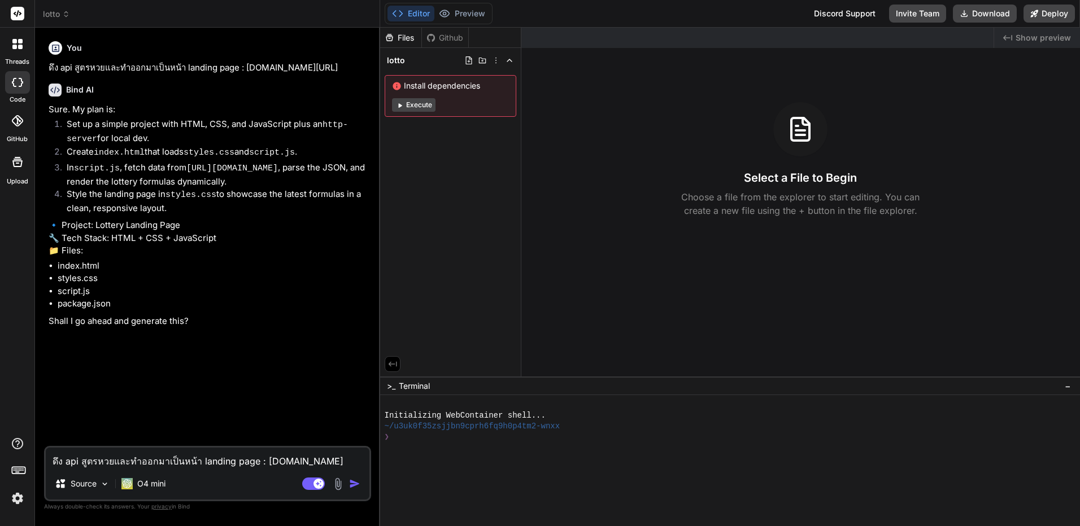
type textarea "x"
click at [220, 461] on textarea "ดึง api สูตรหวยและทำออกมาเป็นหน้า landing page : [DOMAIN_NAME][URL]" at bounding box center [208, 458] width 324 height 20
click at [217, 462] on textarea "ดึง api สูตรหวยและทำออกมาเป็นหน้า landing page : [DOMAIN_NAME][URL]" at bounding box center [208, 458] width 324 height 20
type textarea "y"
type textarea "x"
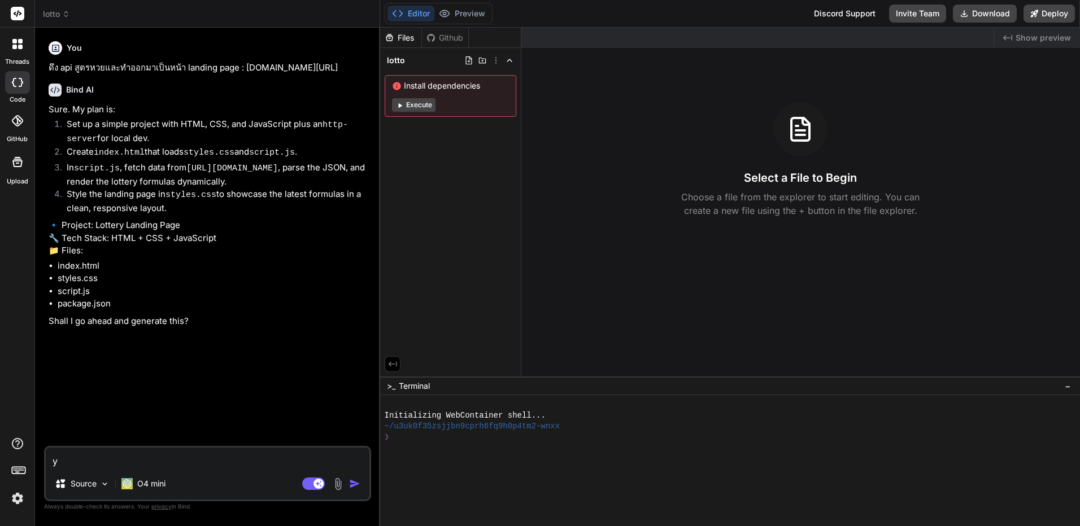
type textarea "ye"
type textarea "x"
type textarea "yes"
type textarea "x"
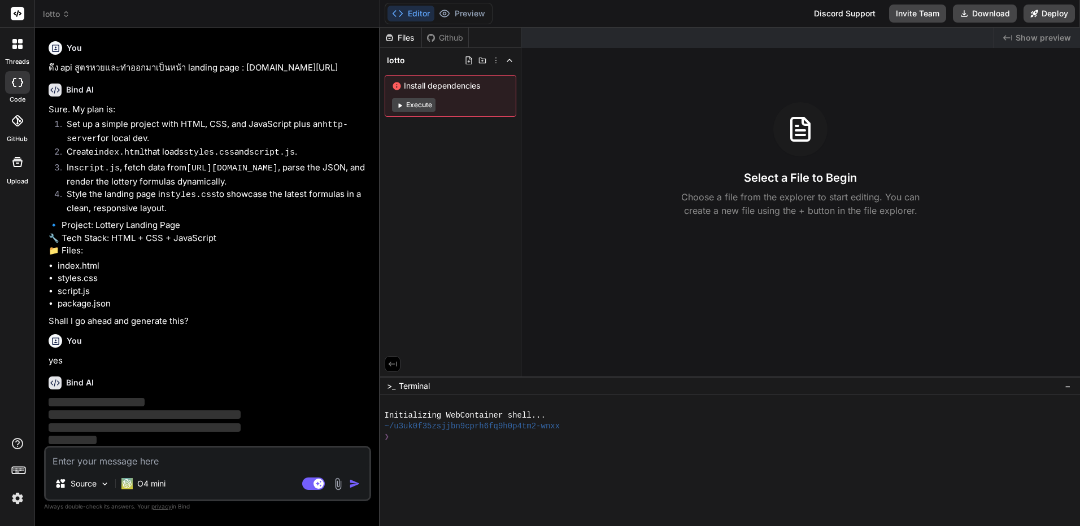
scroll to position [22, 0]
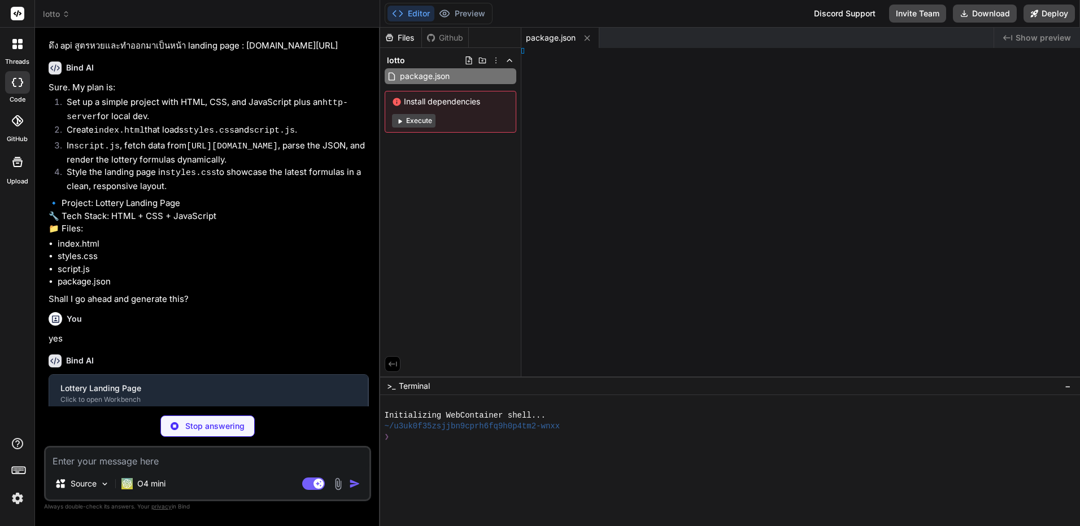
type textarea "x"
type textarea "</html>"
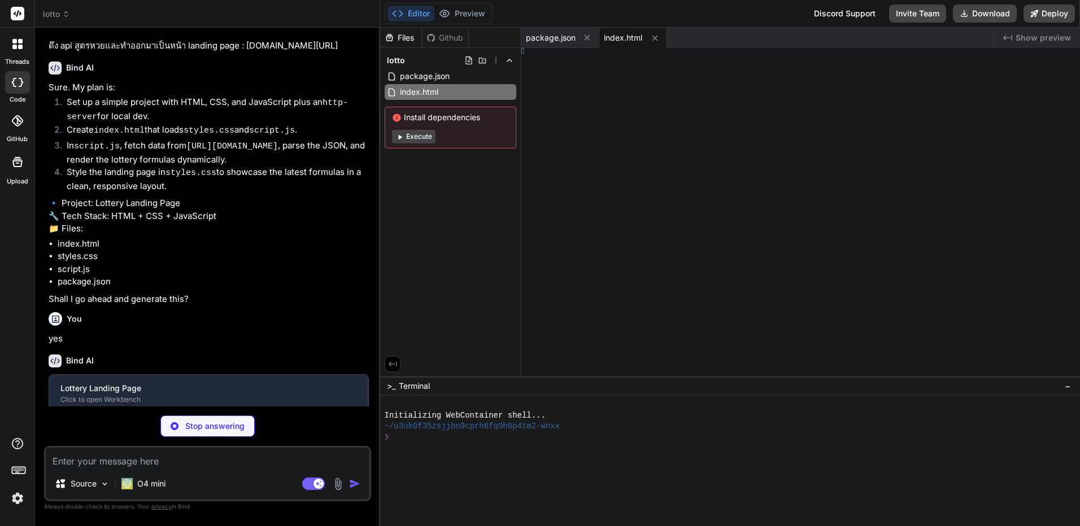
type textarea "x"
type textarea "m; }"
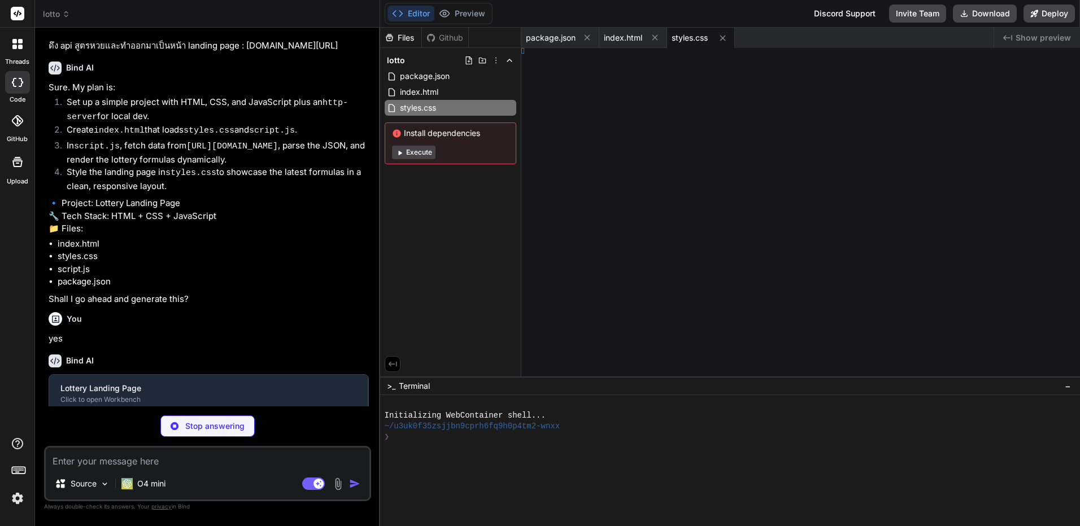
type textarea "x"
type textarea "; }"
type textarea "x"
type textarea "essage));"
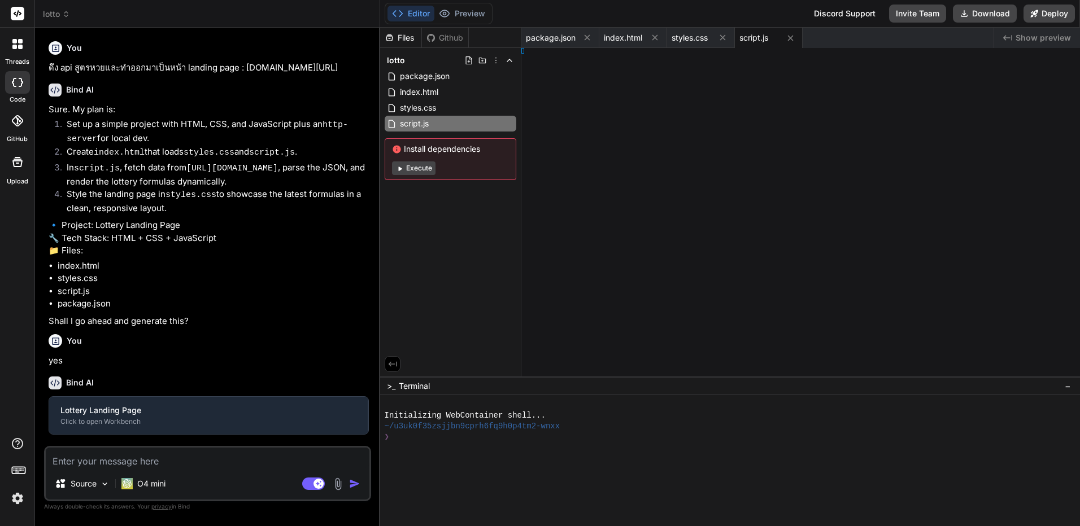
type textarea "x"
type textarea "if (!res.ok) throw new Error('Network response was not ok'); return res.json();…"
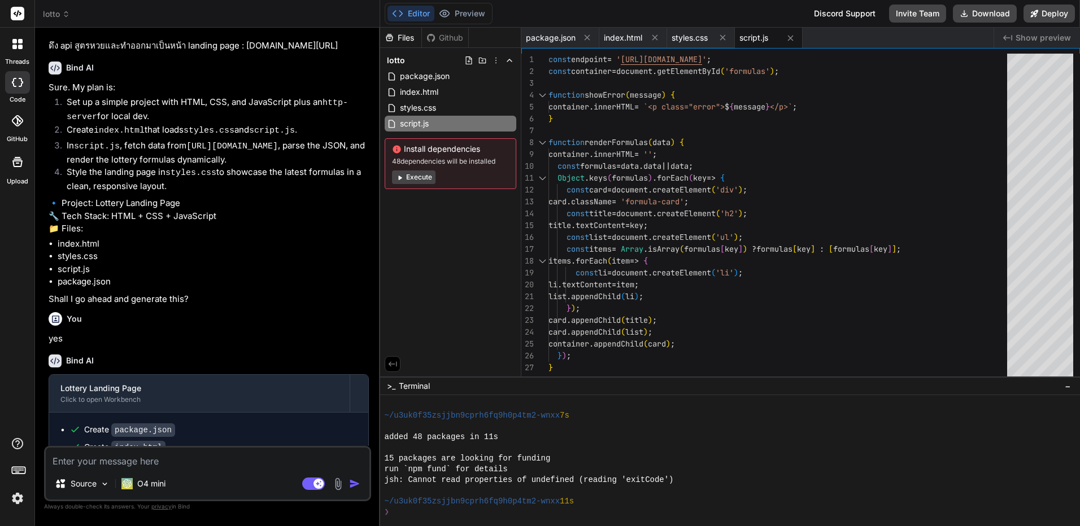
scroll to position [181, 0]
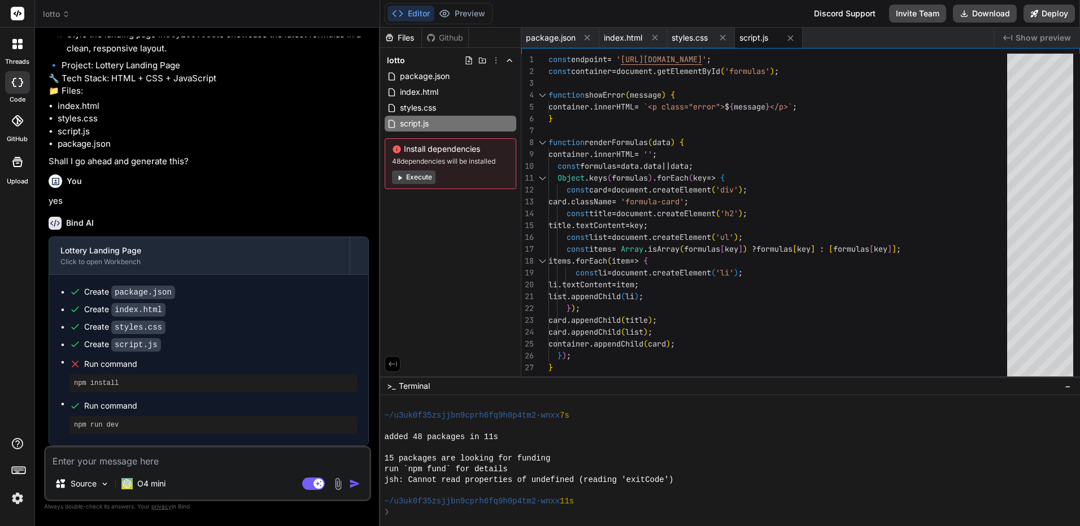
click at [409, 189] on div "lotto package.json index.html styles.css script.js Install dependencies 48 depe…" at bounding box center [450, 121] width 141 height 146
click at [417, 178] on button "Execute" at bounding box center [413, 178] width 43 height 14
click at [425, 168] on button "Execute" at bounding box center [413, 169] width 43 height 14
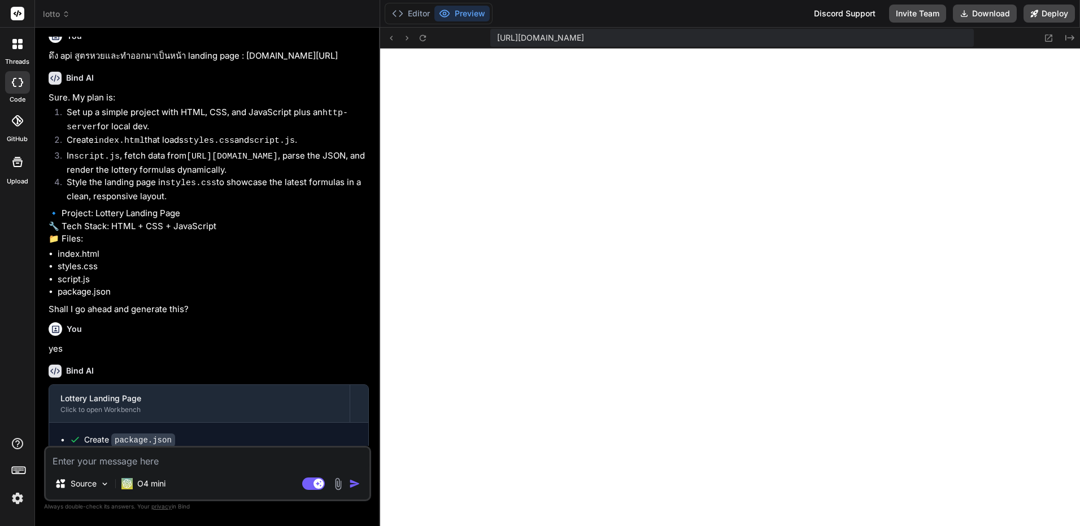
scroll to position [11, 0]
click at [68, 16] on icon at bounding box center [66, 14] width 8 height 8
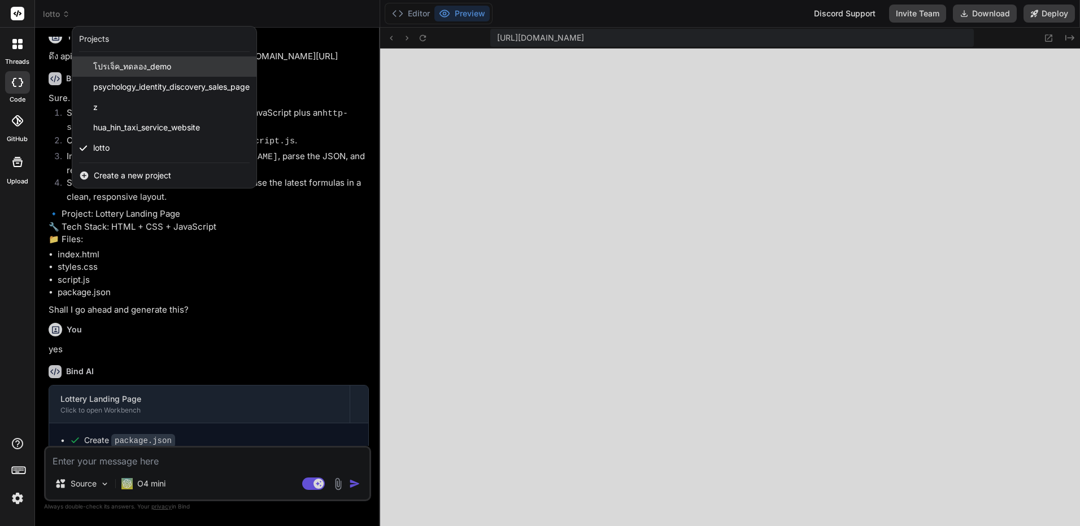
click at [154, 69] on span "โปรเจ็ค_ทดลอง_demo" at bounding box center [132, 66] width 78 height 11
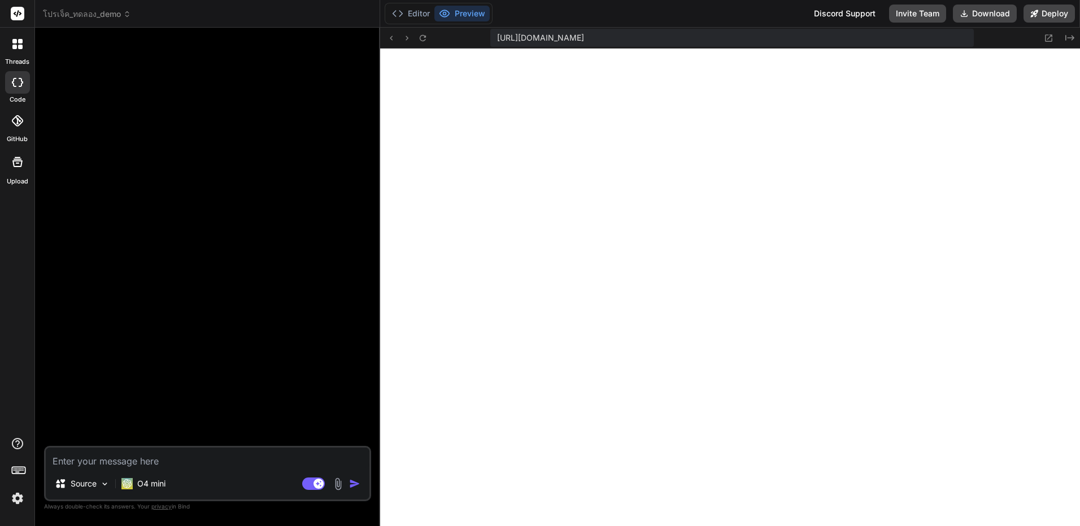
type textarea "x"
